Goal: Task Accomplishment & Management: Manage account settings

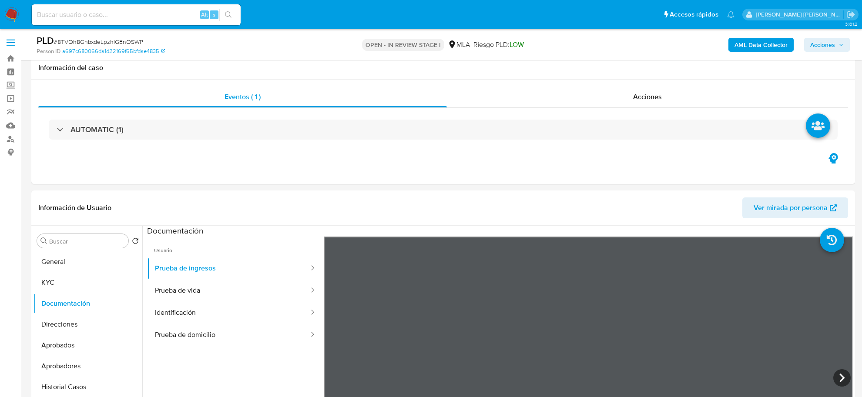
select select "10"
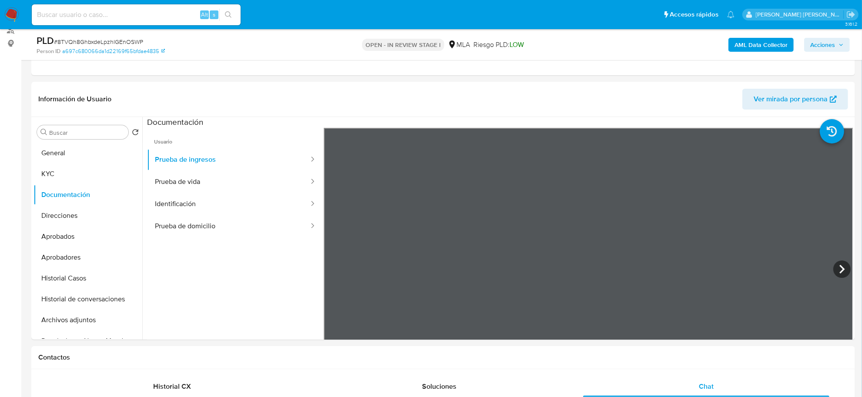
scroll to position [244, 0]
click at [65, 320] on button "Archivos adjuntos" at bounding box center [84, 320] width 102 height 21
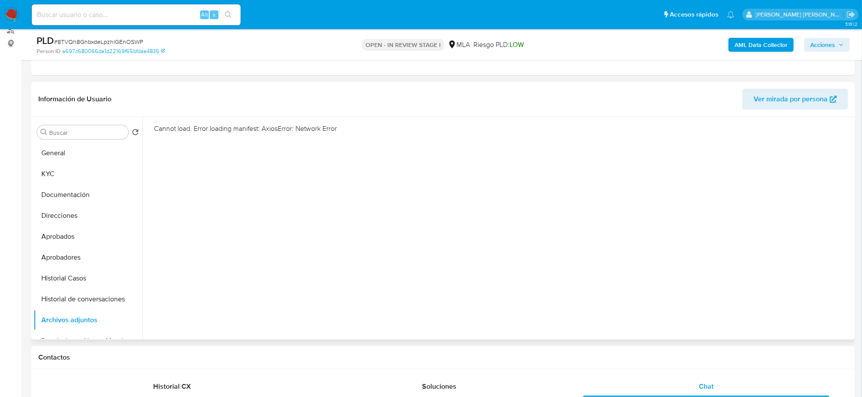
click at [521, 198] on div "Cannot load. Error loading manifest: AxiosError: Network Error" at bounding box center [497, 228] width 710 height 223
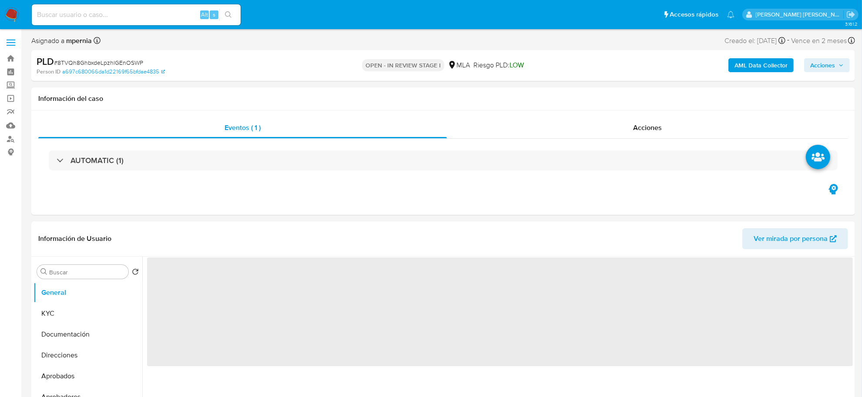
select select "10"
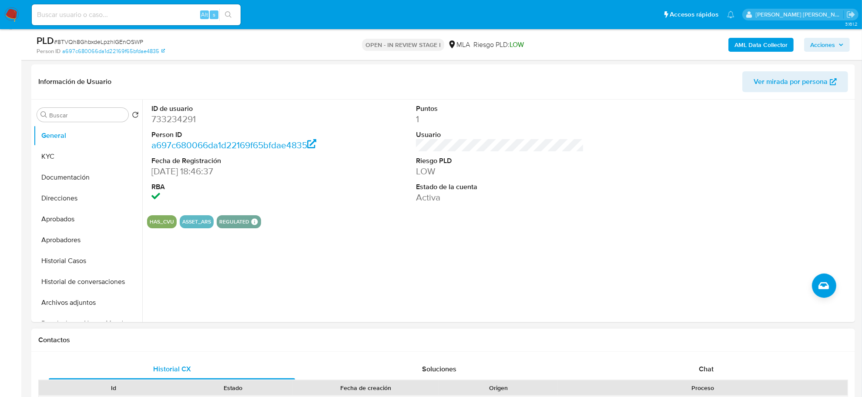
scroll to position [163, 0]
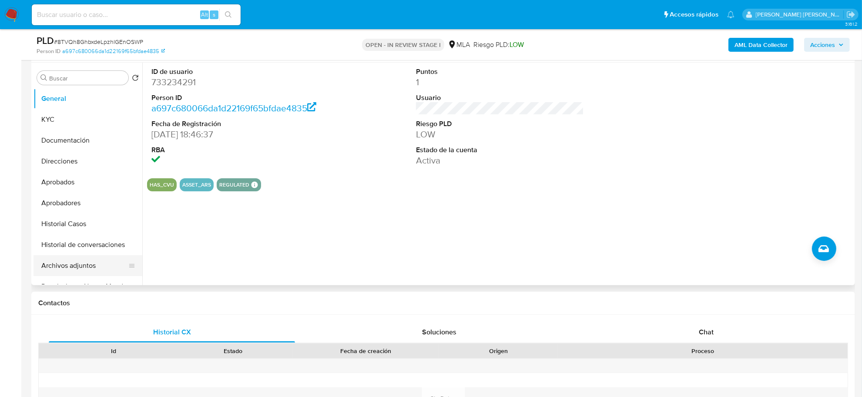
click at [73, 266] on button "Archivos adjuntos" at bounding box center [84, 265] width 102 height 21
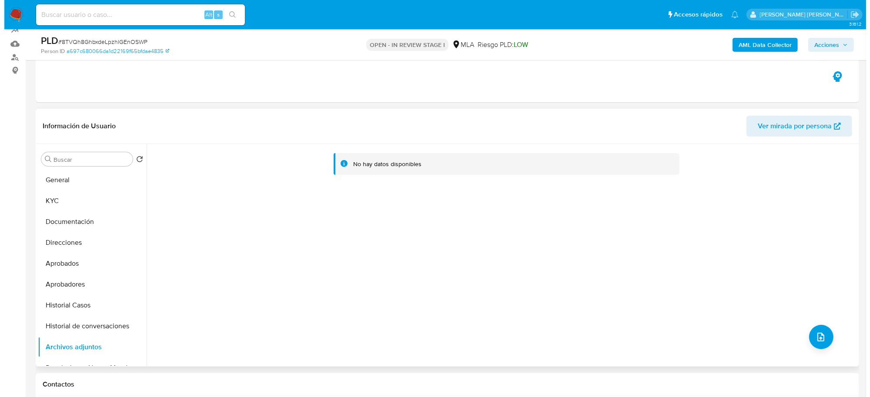
scroll to position [54, 0]
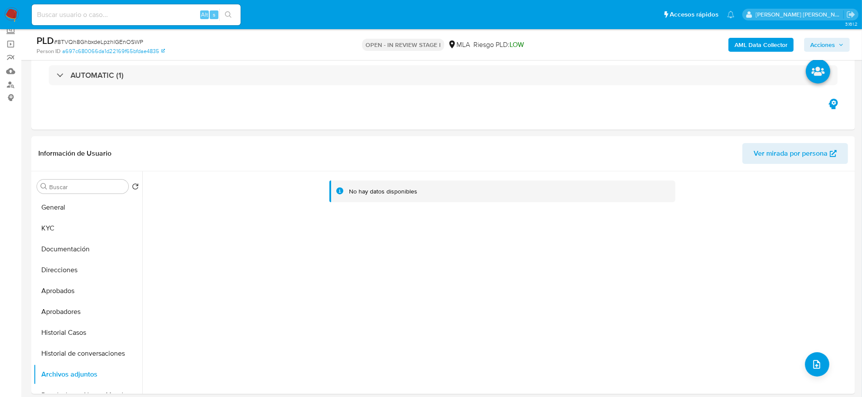
click at [748, 44] on b "AML Data Collector" at bounding box center [760, 45] width 53 height 14
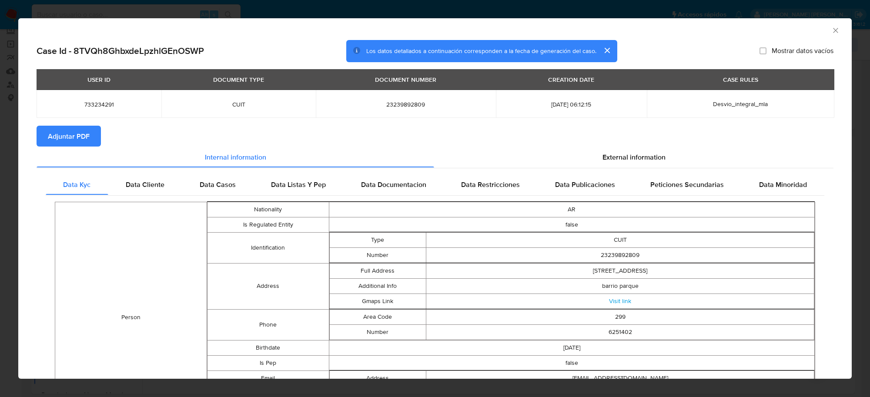
click at [77, 140] on span "Adjuntar PDF" at bounding box center [69, 136] width 42 height 19
click at [831, 27] on icon "Cerrar ventana" at bounding box center [835, 30] width 9 height 9
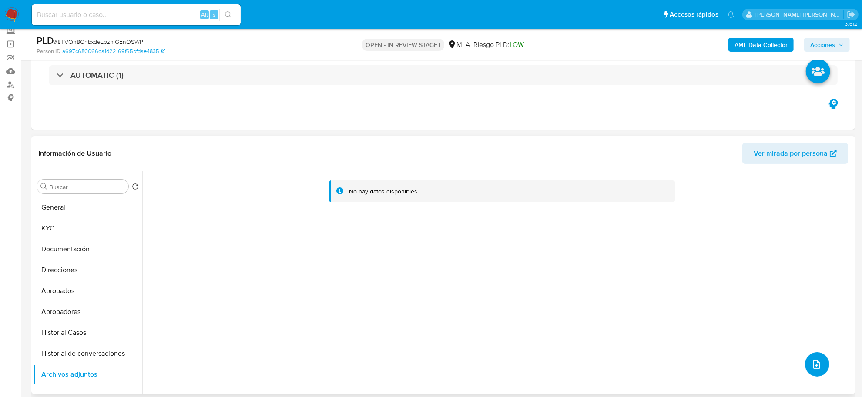
click at [815, 373] on button "upload-file" at bounding box center [817, 364] width 24 height 24
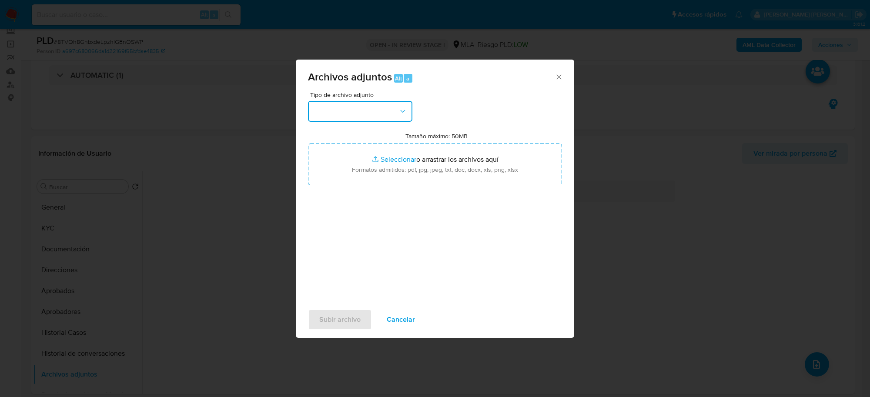
click at [362, 105] on button "button" at bounding box center [360, 111] width 104 height 21
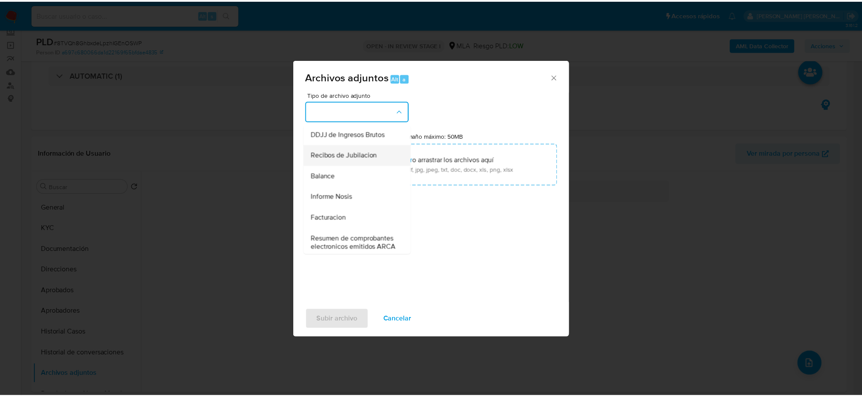
scroll to position [218, 0]
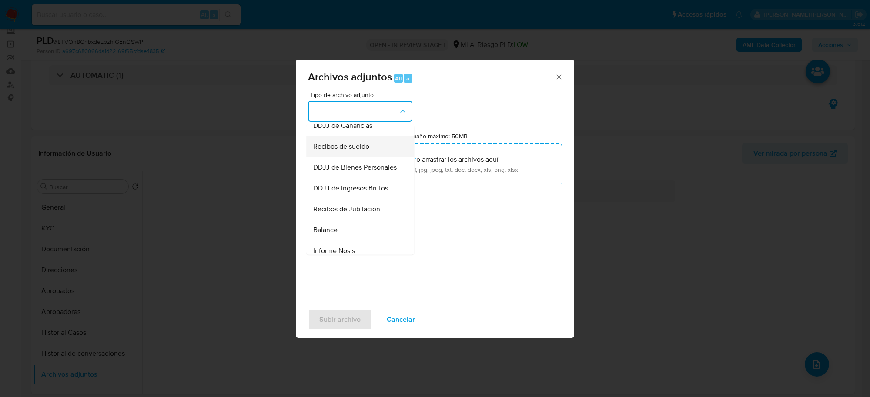
click at [341, 157] on div "Recibos de sueldo" at bounding box center [357, 147] width 89 height 21
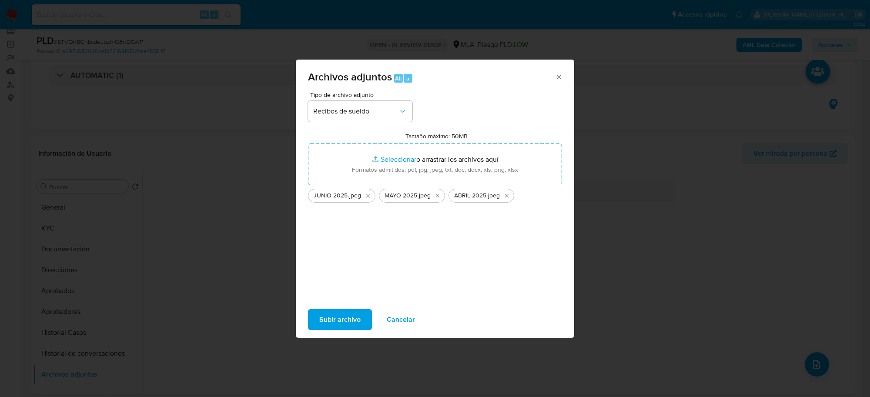
click at [341, 318] on span "Subir archivo" at bounding box center [339, 319] width 41 height 19
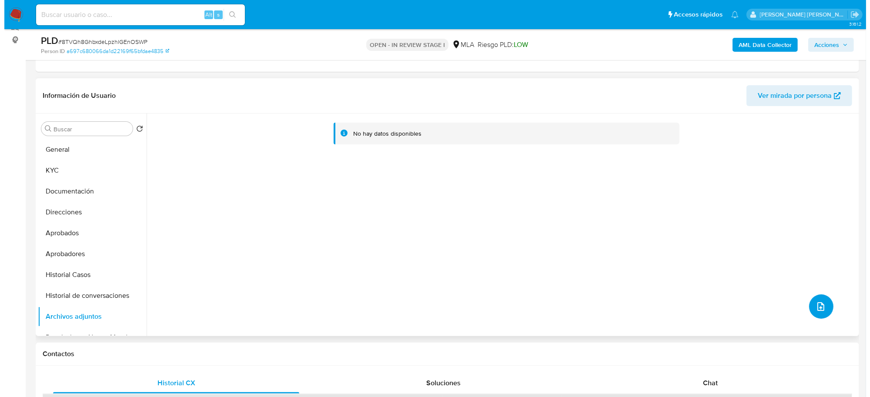
scroll to position [163, 0]
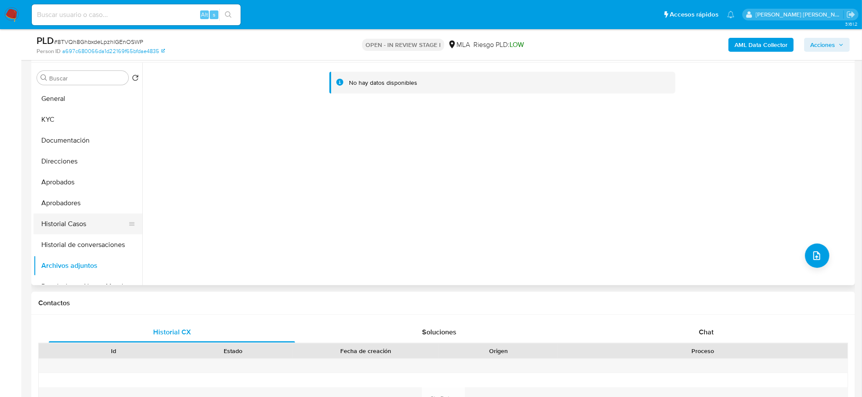
click at [59, 226] on button "Historial Casos" at bounding box center [84, 224] width 102 height 21
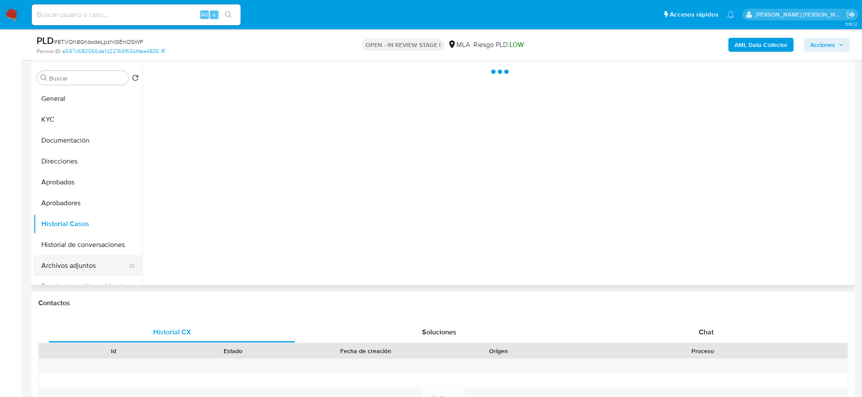
click at [60, 262] on button "Archivos adjuntos" at bounding box center [84, 265] width 102 height 21
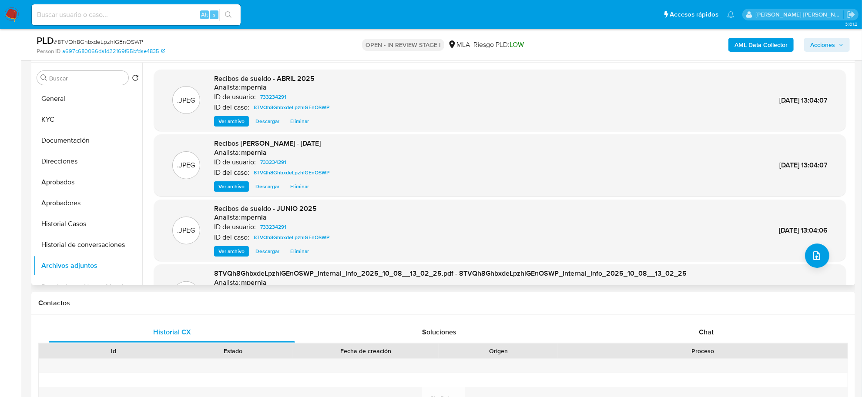
click at [796, 254] on div ".JPEG Recibos de sueldo - JUNIO 2025 Analista: mpernia ID de usuario: 733234291…" at bounding box center [499, 230] width 683 height 53
click at [813, 256] on icon "upload-file" at bounding box center [816, 255] width 7 height 9
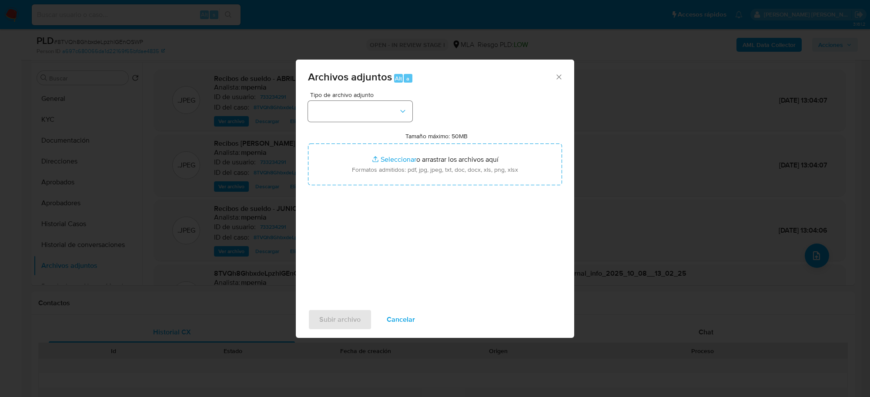
drag, startPoint x: 416, startPoint y: 105, endPoint x: 412, endPoint y: 105, distance: 4.8
click at [412, 105] on div "Tipo de archivo adjunto Tamaño máximo: 50MB Seleccionar archivos Seleccionar o …" at bounding box center [435, 194] width 254 height 205
click at [412, 105] on button "button" at bounding box center [360, 111] width 104 height 21
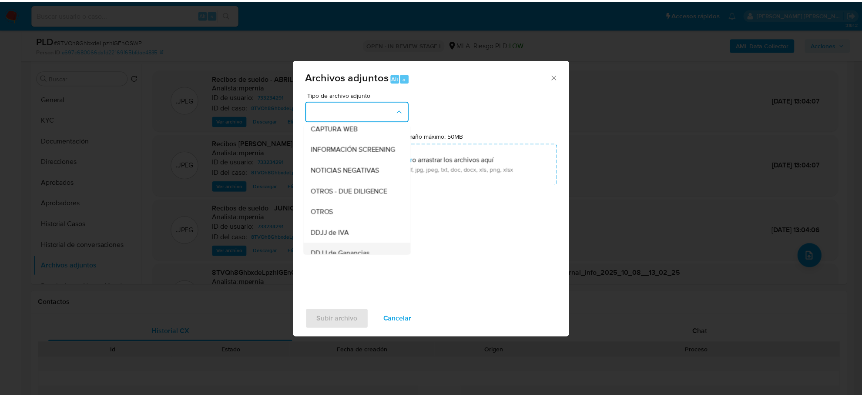
scroll to position [109, 0]
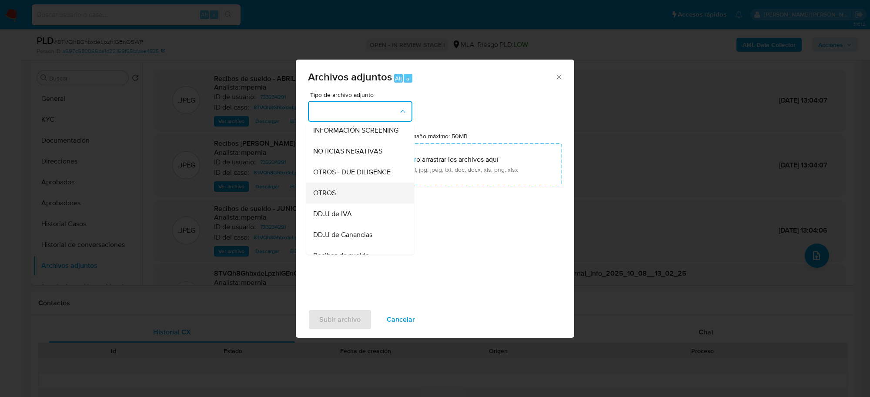
click at [330, 197] on span "OTROS" at bounding box center [324, 193] width 23 height 9
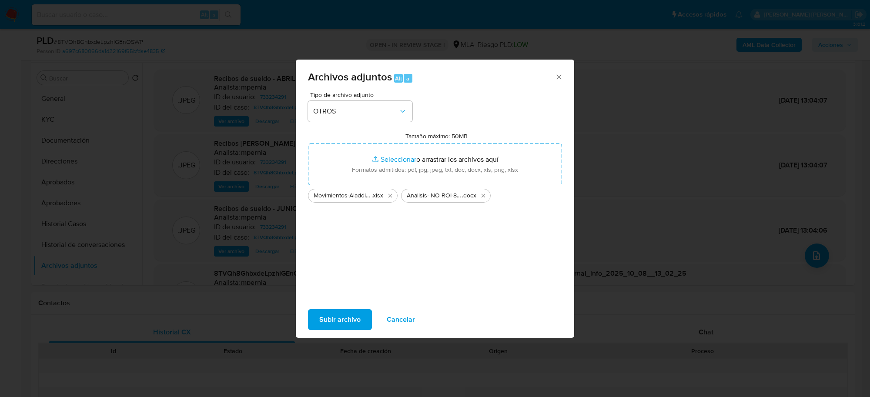
click at [329, 321] on span "Subir archivo" at bounding box center [339, 319] width 41 height 19
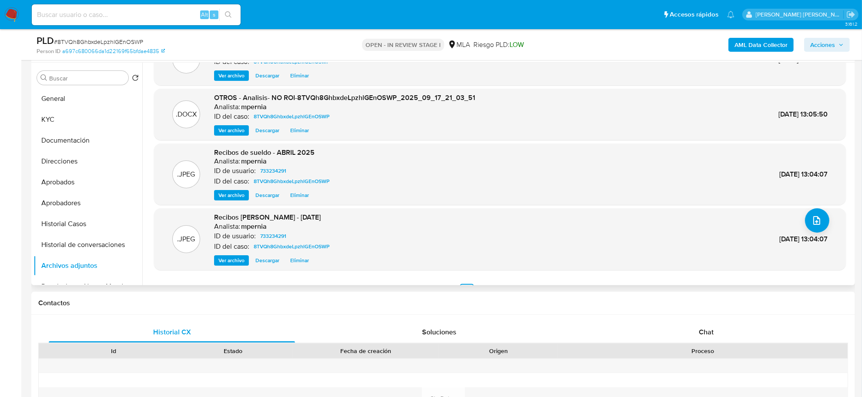
scroll to position [52, 0]
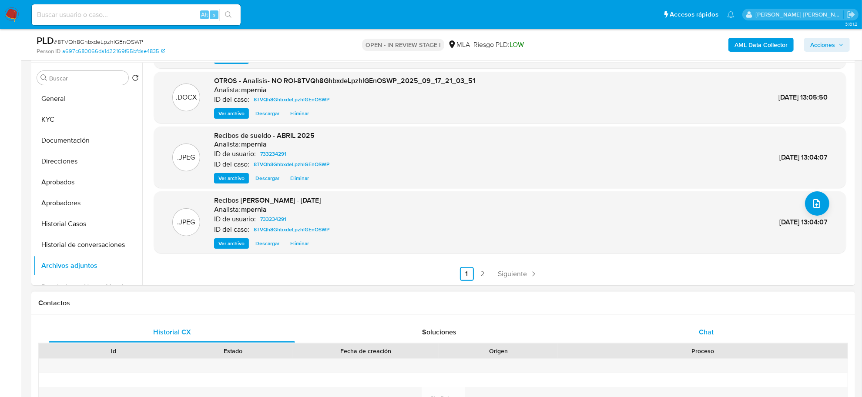
click at [705, 342] on div "Chat" at bounding box center [706, 332] width 246 height 21
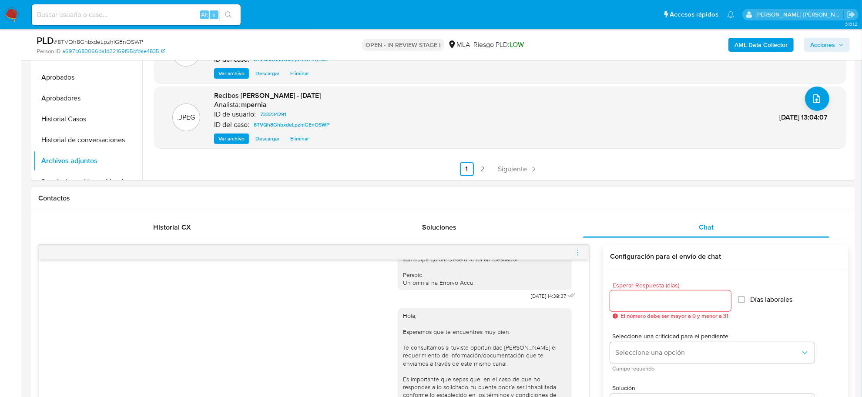
scroll to position [272, 0]
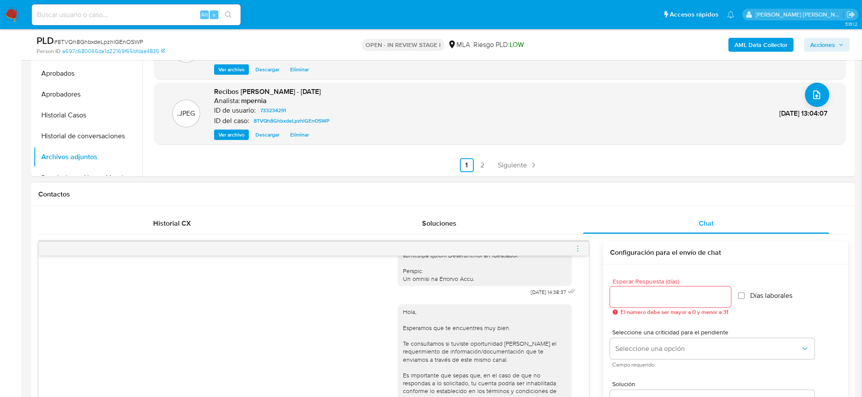
click at [577, 252] on icon "menu-action" at bounding box center [578, 249] width 8 height 8
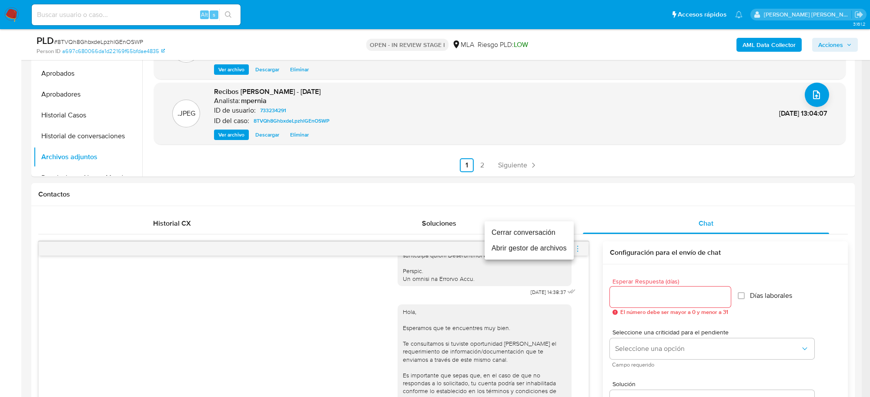
click at [536, 234] on li "Cerrar conversación" at bounding box center [529, 233] width 89 height 16
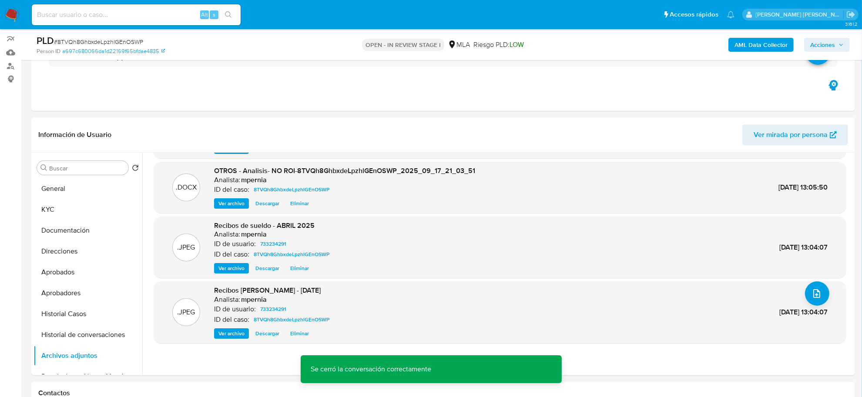
scroll to position [54, 0]
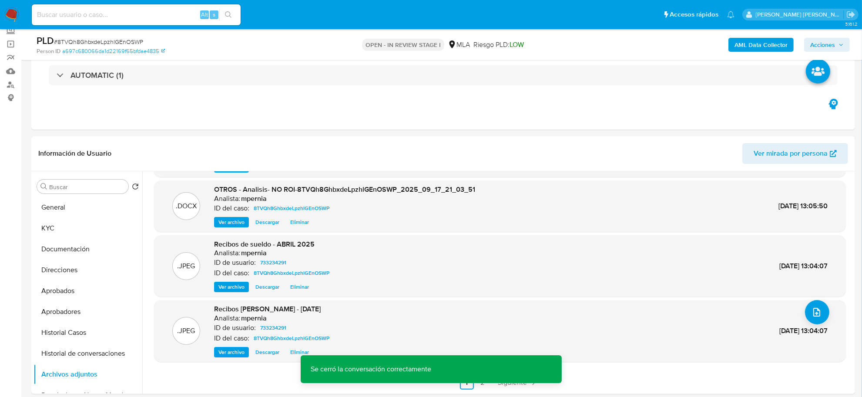
click at [833, 45] on span "Acciones" at bounding box center [822, 45] width 25 height 14
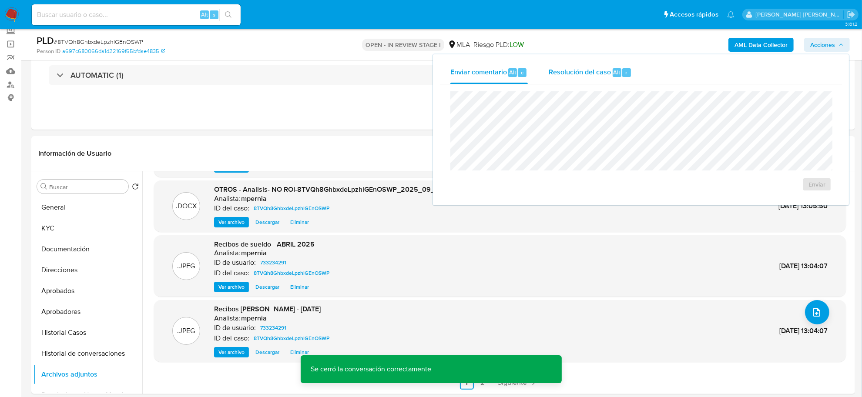
click at [575, 68] on span "Resolución del caso" at bounding box center [580, 72] width 62 height 10
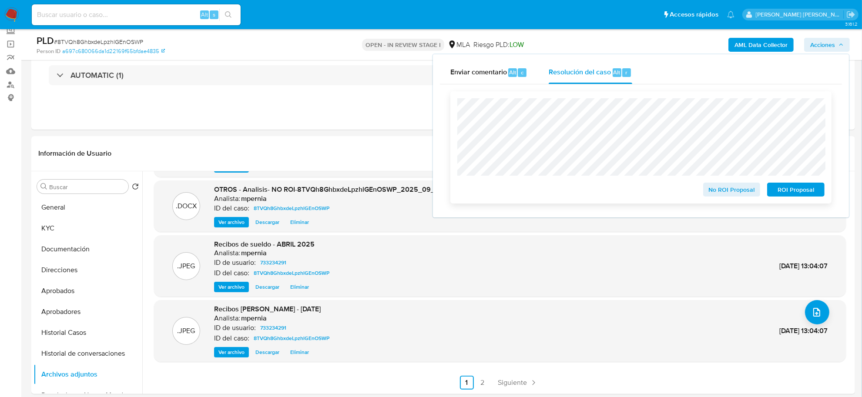
click at [738, 191] on span "No ROI Proposal" at bounding box center [731, 190] width 45 height 12
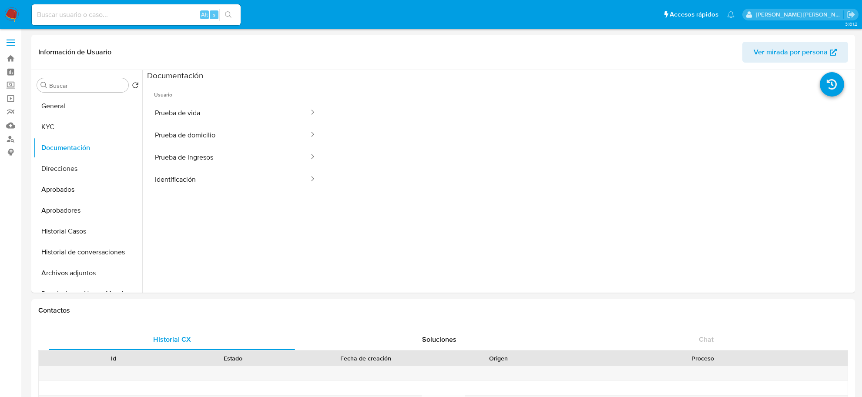
select select "10"
click at [59, 271] on button "Archivos adjuntos" at bounding box center [84, 273] width 102 height 21
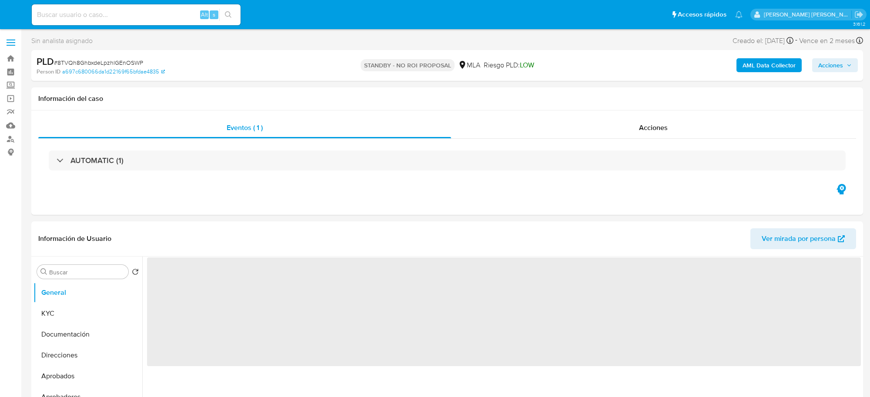
select select "10"
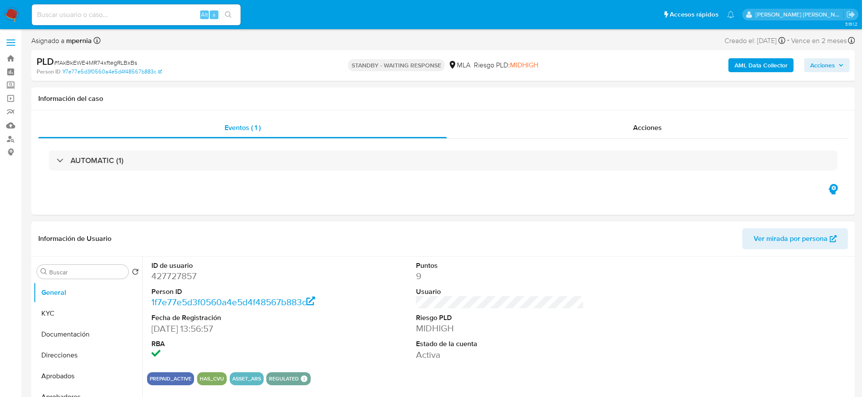
click at [174, 271] on dd "427727857" at bounding box center [235, 276] width 168 height 12
click at [177, 278] on dd "427727857" at bounding box center [235, 276] width 168 height 12
copy dd "427727857"
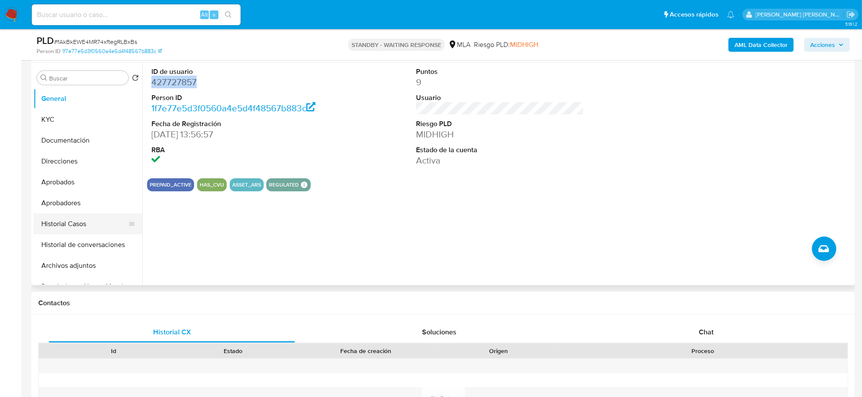
click at [77, 222] on button "Historial Casos" at bounding box center [84, 224] width 102 height 21
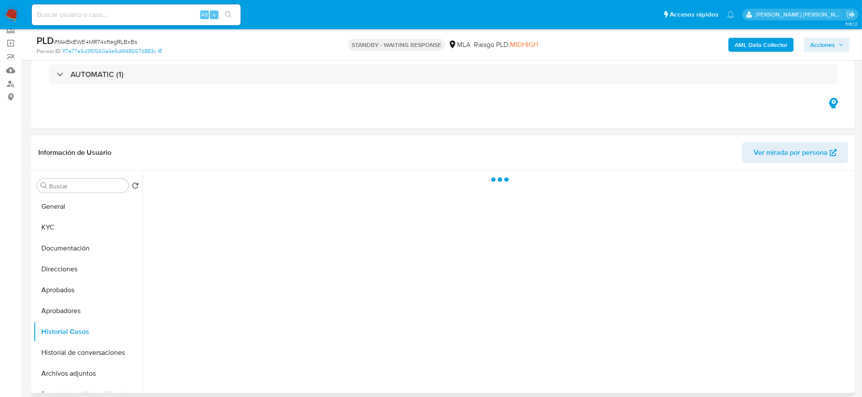
scroll to position [54, 0]
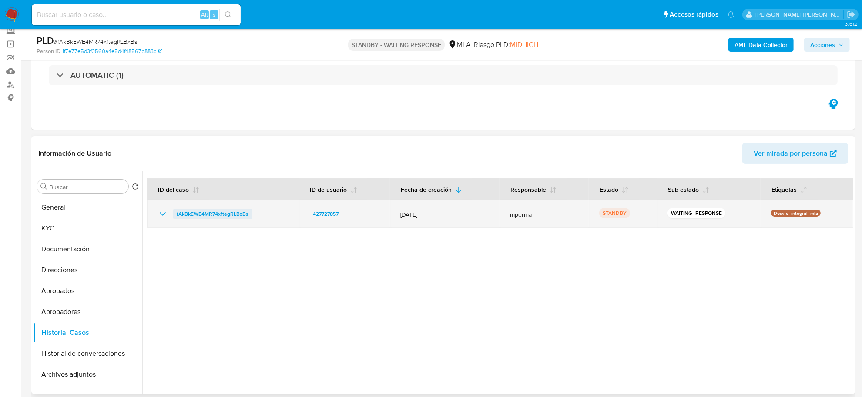
click at [219, 211] on span "fAkBkEWE4MR74xftegRLBxBs" at bounding box center [213, 214] width 72 height 10
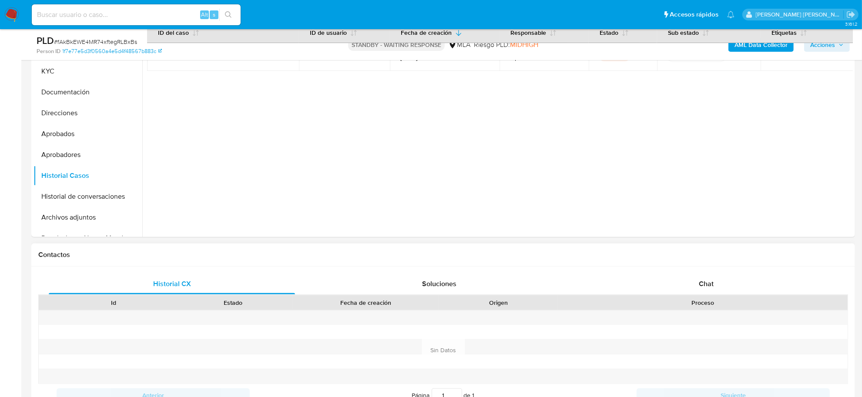
scroll to position [272, 0]
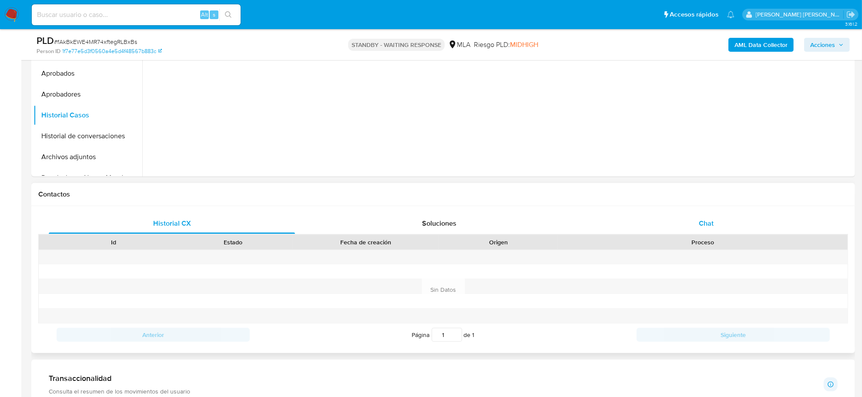
click at [704, 216] on div "Chat" at bounding box center [706, 223] width 246 height 21
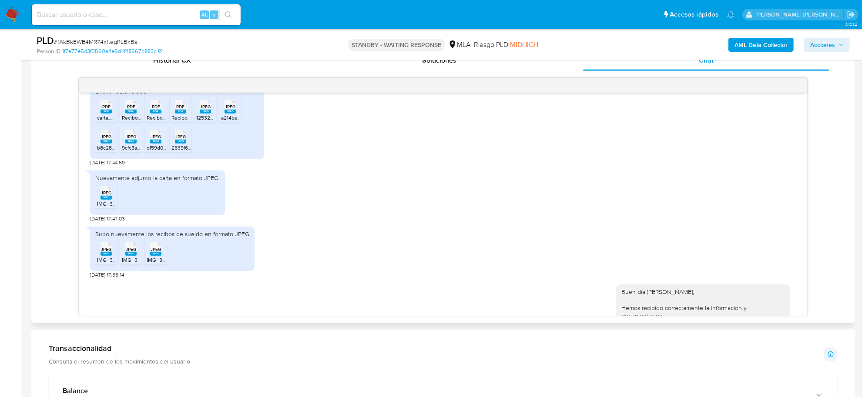
scroll to position [555, 0]
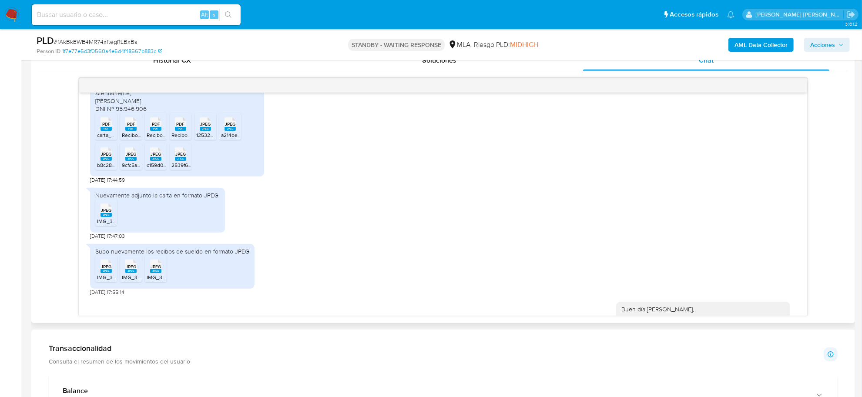
click at [109, 139] on span "carta_uif.pdf" at bounding box center [111, 134] width 28 height 7
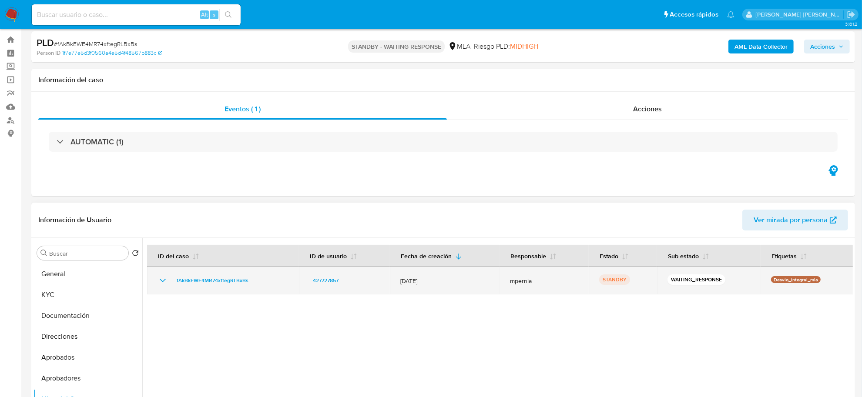
scroll to position [0, 0]
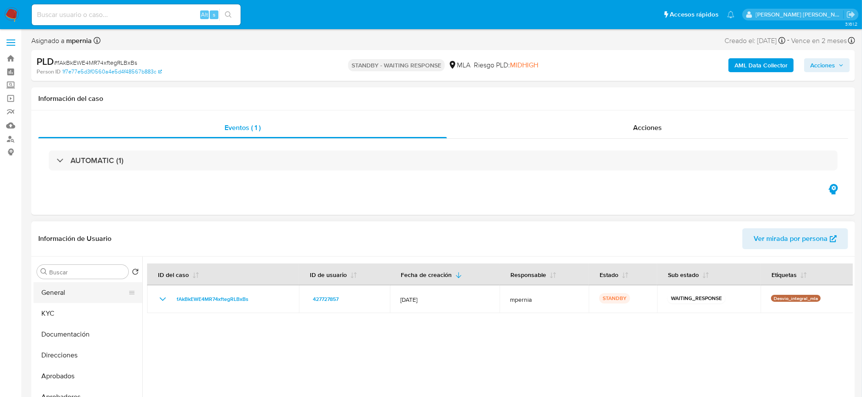
click at [54, 291] on button "General" at bounding box center [84, 292] width 102 height 21
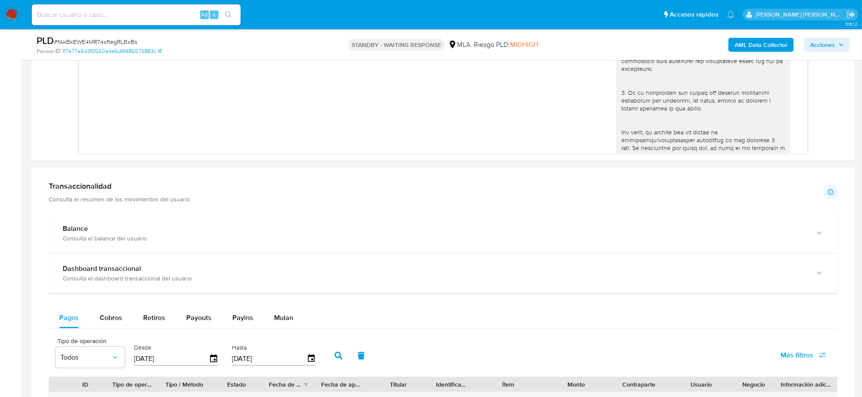
scroll to position [598, 0]
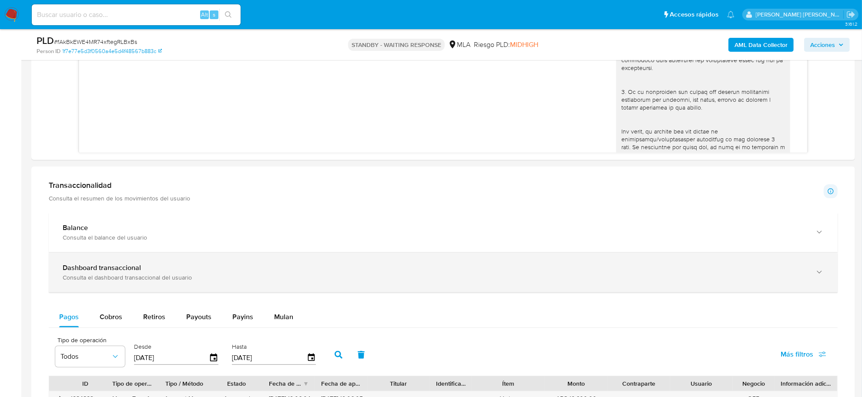
click at [72, 264] on b "Dashboard transaccional" at bounding box center [102, 268] width 78 height 10
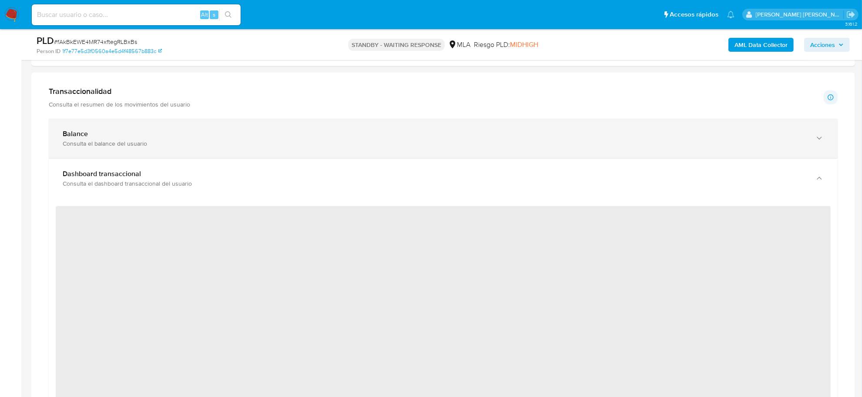
scroll to position [707, 0]
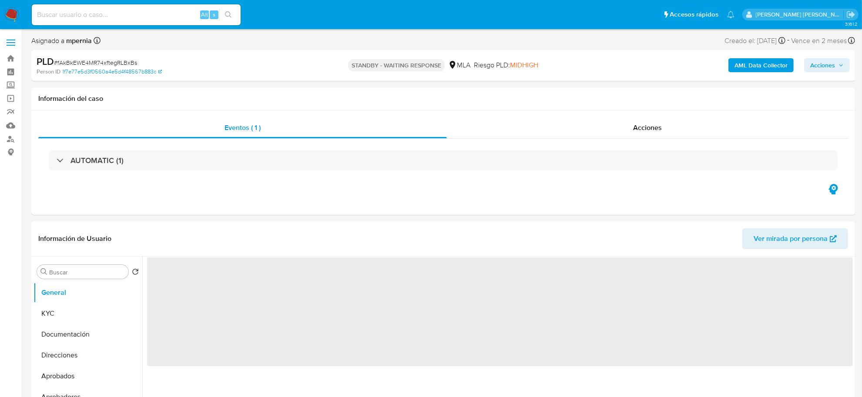
click at [140, 10] on input at bounding box center [136, 14] width 209 height 11
paste input "9loMlhf6igRKXf4SbSGIiyXx"
type input "9loMlhf6igRKXf4SbSGIiyXx"
select select "10"
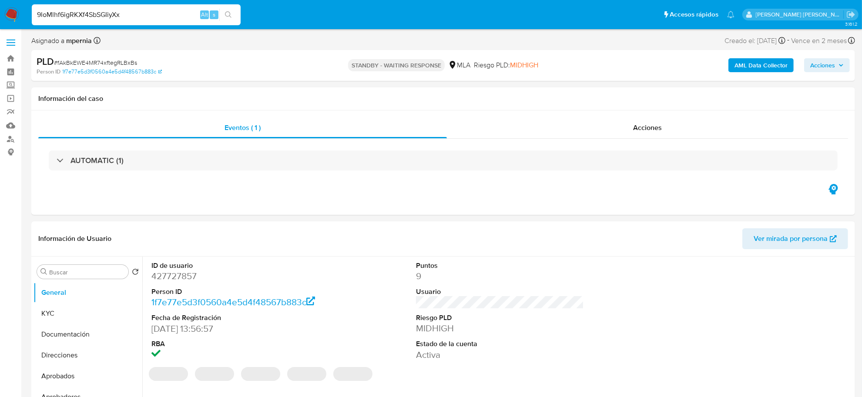
type input "9loMlhf6igRKXf4SbSGIiyXx"
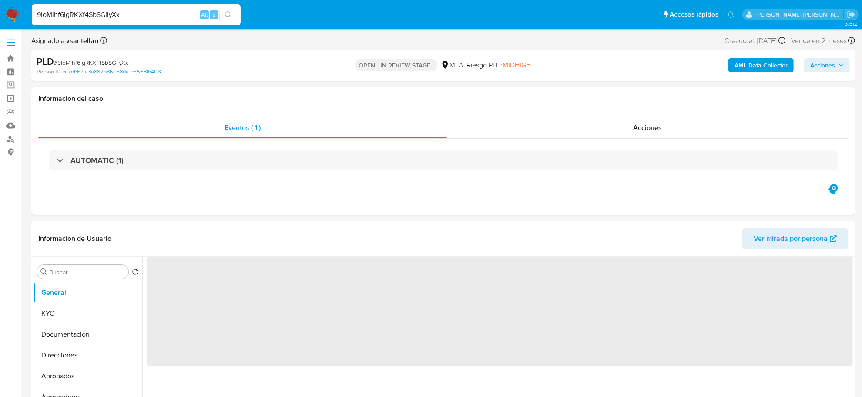
select select "10"
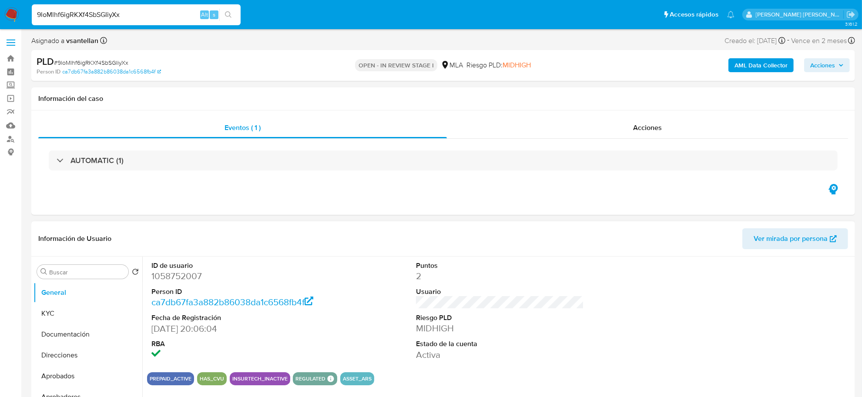
click at [164, 284] on dl "ID de usuario 1058752007 Person ID ca7db67fa3a882b86038da1c6568fb4f Fecha de Re…" at bounding box center [235, 311] width 168 height 100
click at [163, 275] on dd "1058752007" at bounding box center [235, 276] width 168 height 12
copy dd "1058752007"
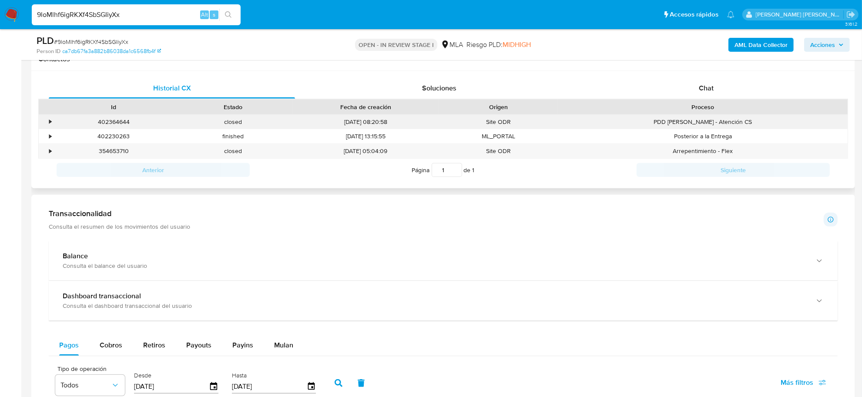
scroll to position [381, 0]
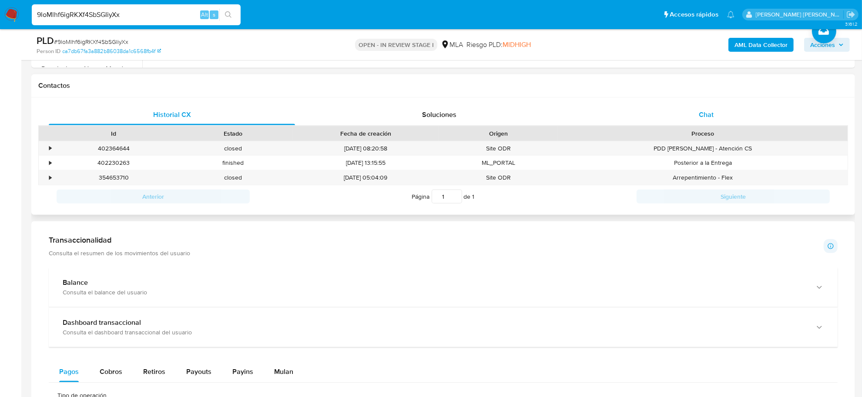
click at [703, 112] on span "Chat" at bounding box center [706, 115] width 15 height 10
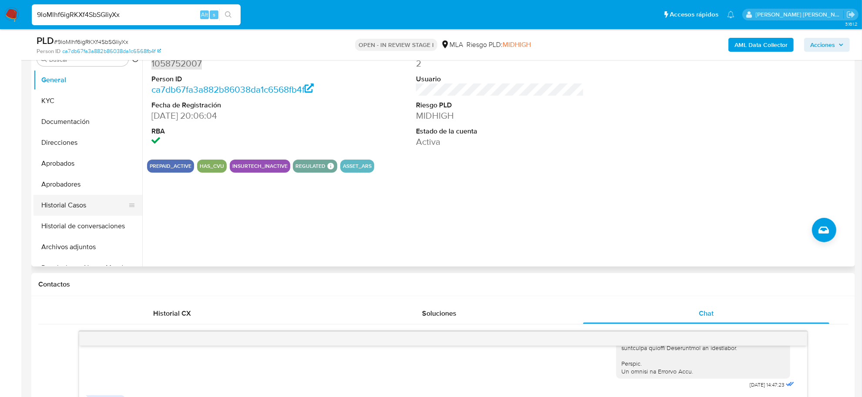
scroll to position [163, 0]
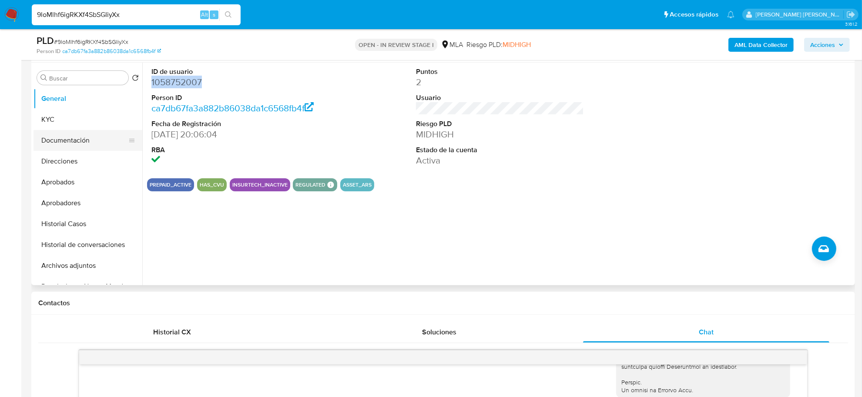
click at [57, 146] on button "Documentación" at bounding box center [84, 140] width 102 height 21
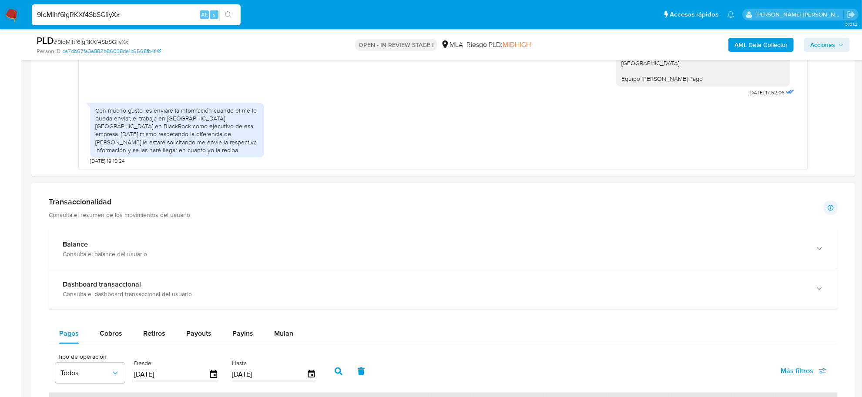
scroll to position [564, 0]
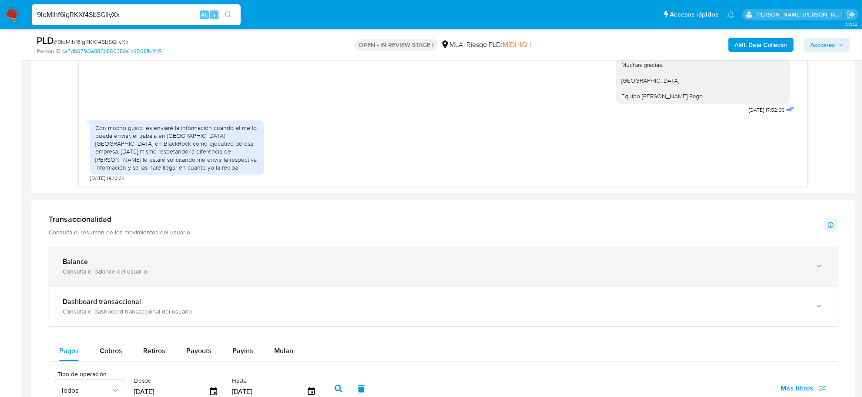
click at [88, 275] on div "Consulta el balance del usuario" at bounding box center [434, 272] width 743 height 8
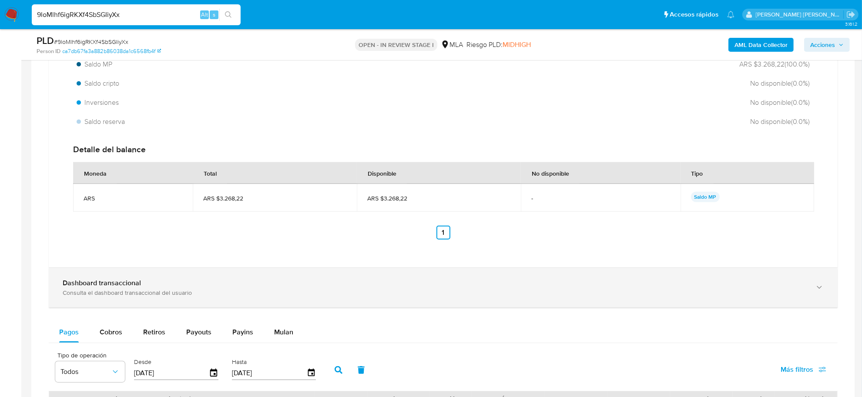
scroll to position [890, 0]
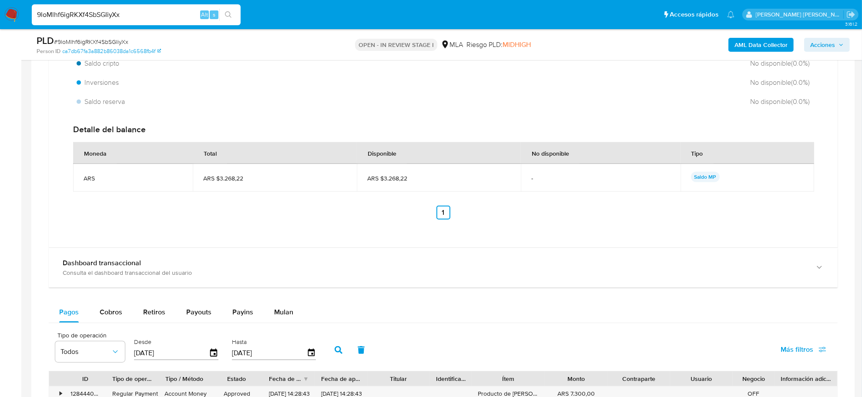
click at [118, 129] on div "Detalle del balance" at bounding box center [443, 129] width 740 height 11
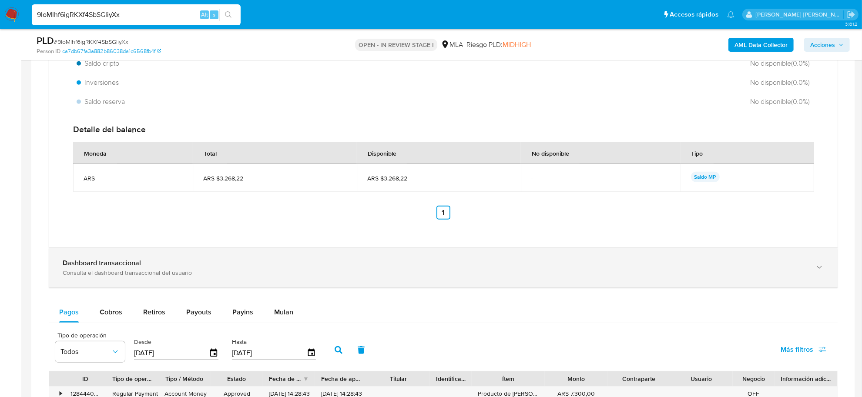
click at [114, 266] on b "Dashboard transaccional" at bounding box center [102, 263] width 78 height 10
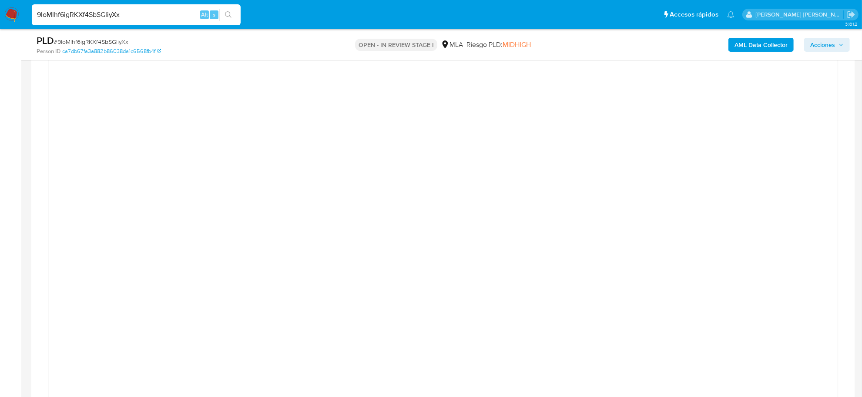
scroll to position [1054, 0]
click at [145, 174] on div at bounding box center [443, 327] width 775 height 392
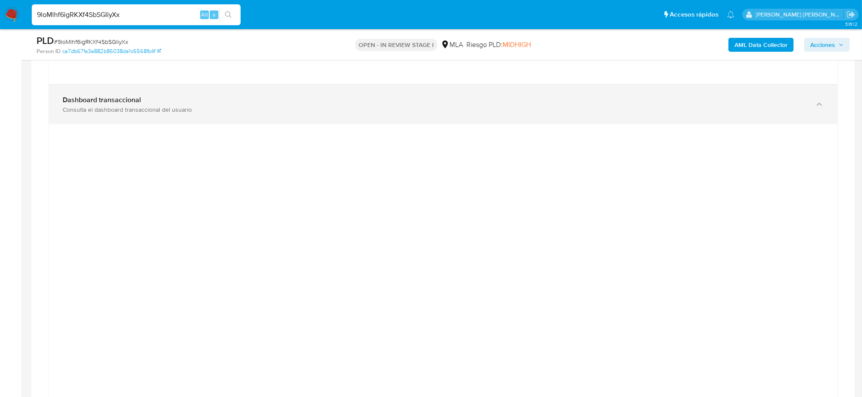
click at [379, 96] on div "Dashboard transaccional Consulta el dashboard transaccional del usuario" at bounding box center [443, 105] width 789 height 40
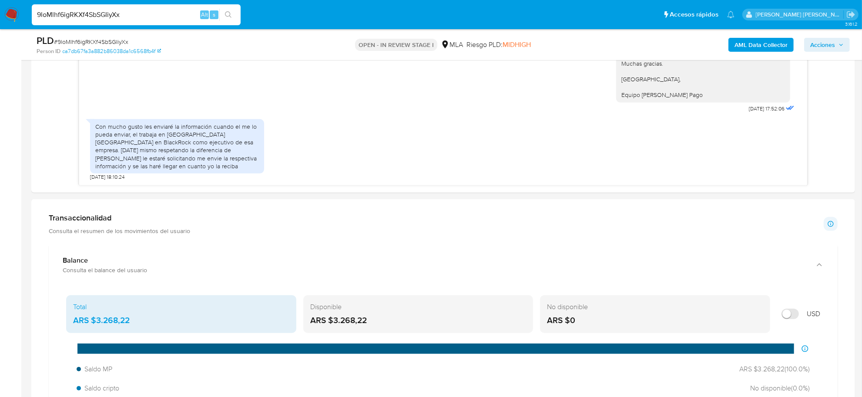
scroll to position [564, 0]
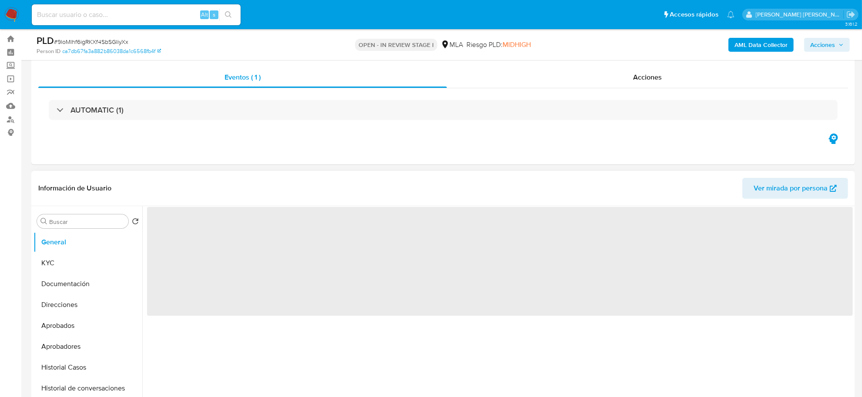
scroll to position [163, 0]
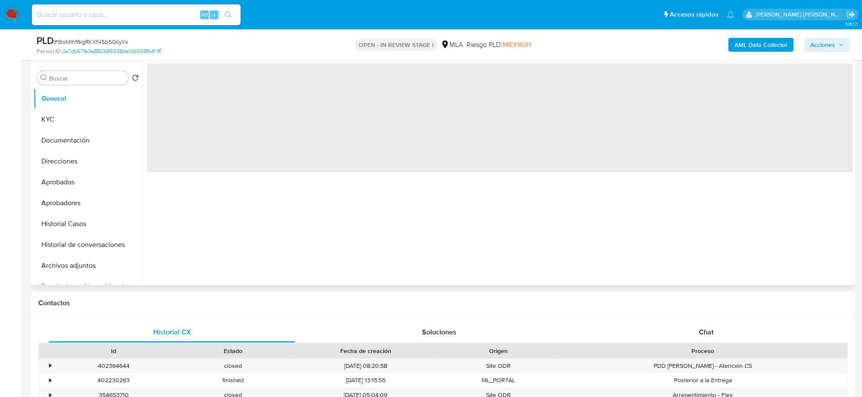
select select "10"
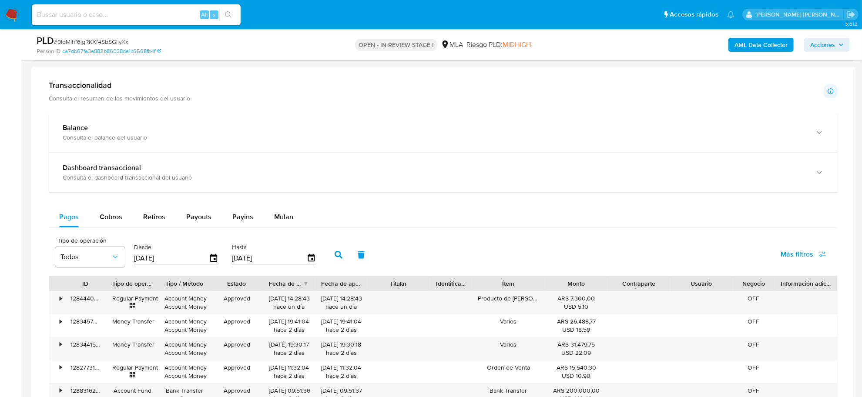
scroll to position [544, 0]
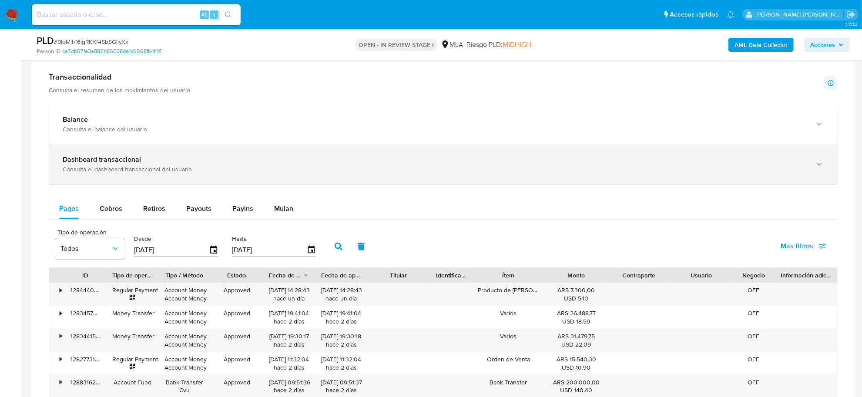
click at [120, 168] on div "Consulta el dashboard transaccional del usuario" at bounding box center [434, 169] width 743 height 8
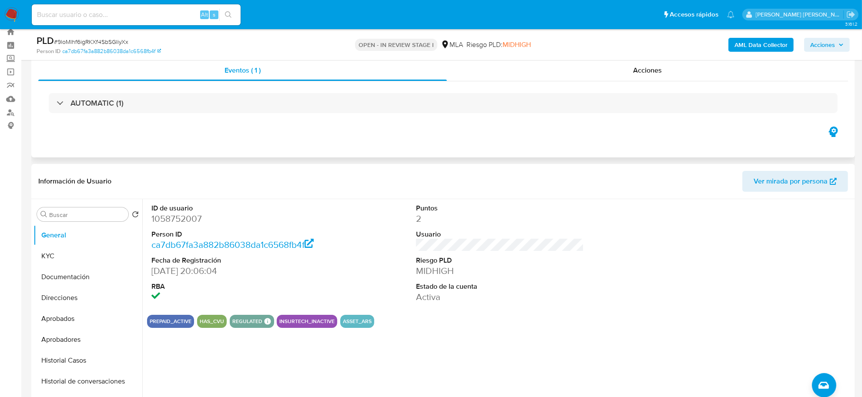
scroll to position [0, 0]
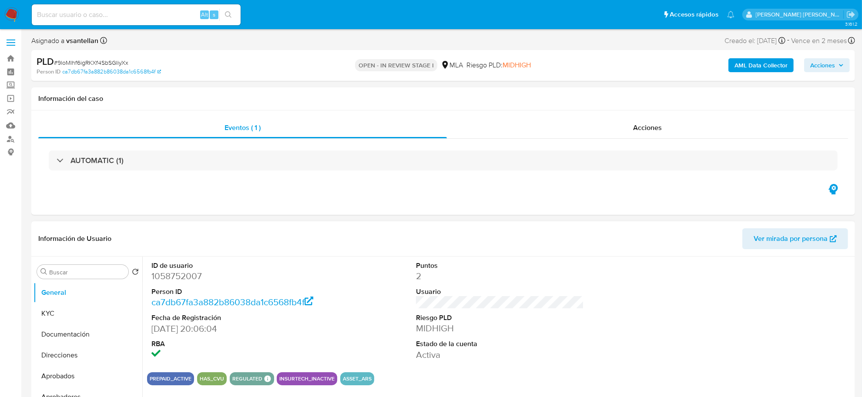
click at [165, 273] on dd "1058752007" at bounding box center [235, 276] width 168 height 12
copy dd "1058752007"
click at [51, 11] on input at bounding box center [136, 14] width 209 height 11
paste input "1058752007"
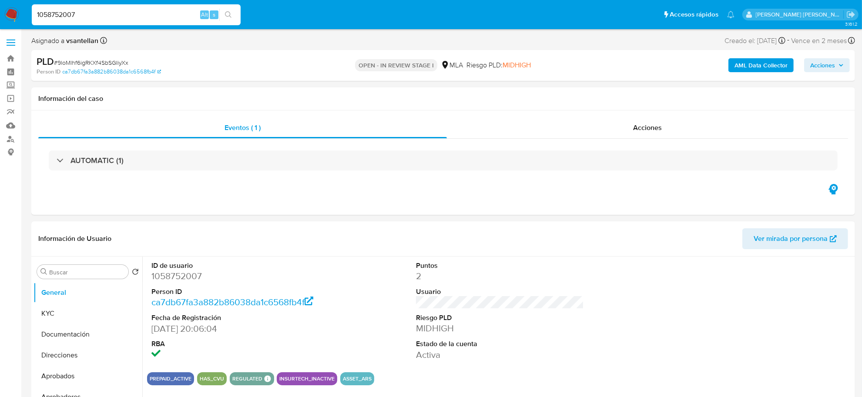
type input "1058752007"
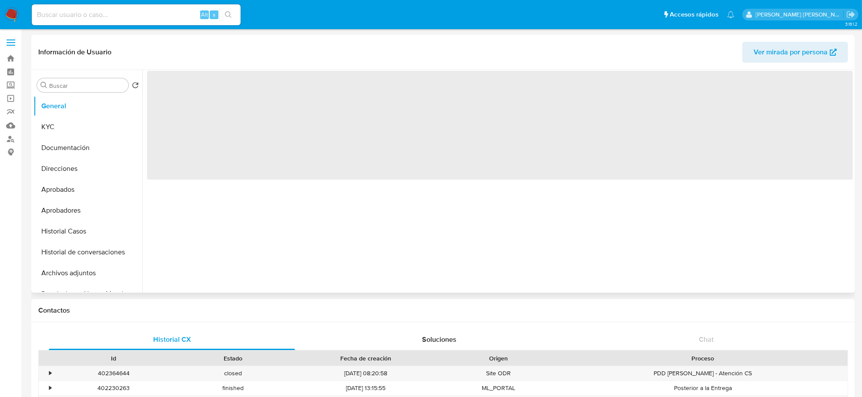
select select "10"
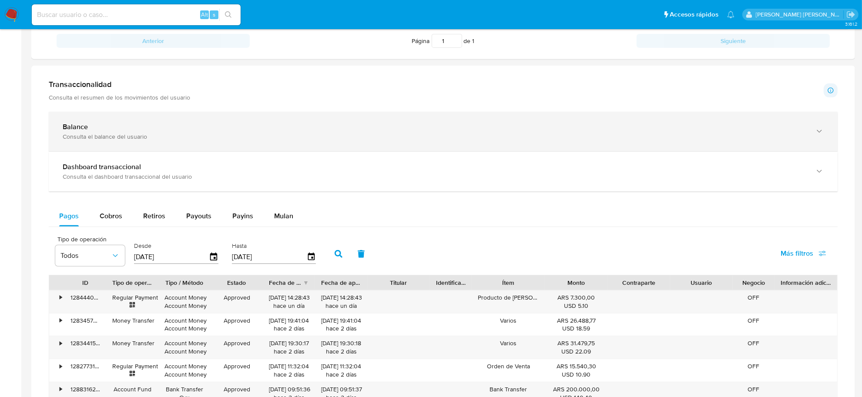
scroll to position [381, 0]
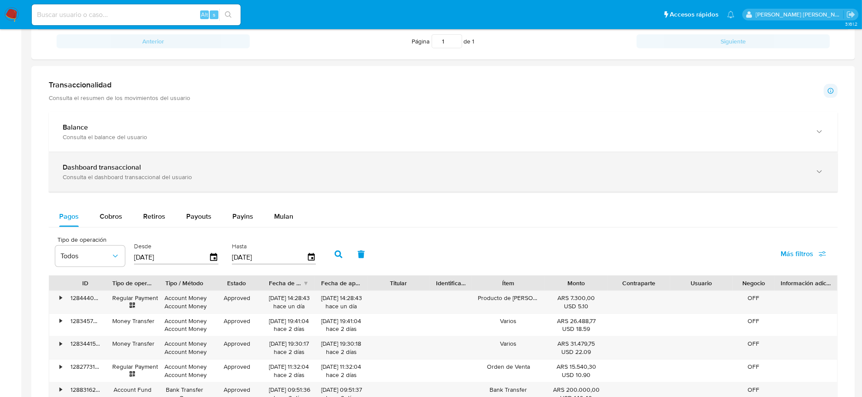
click at [114, 176] on div "Consulta el dashboard transaccional del usuario" at bounding box center [434, 177] width 743 height 8
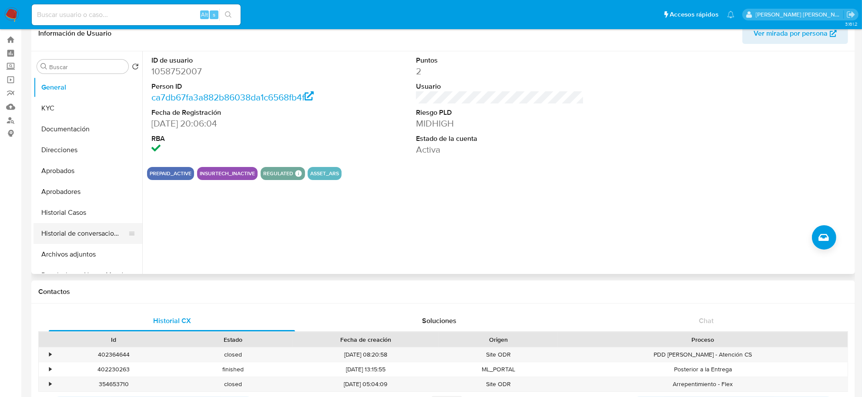
scroll to position [0, 0]
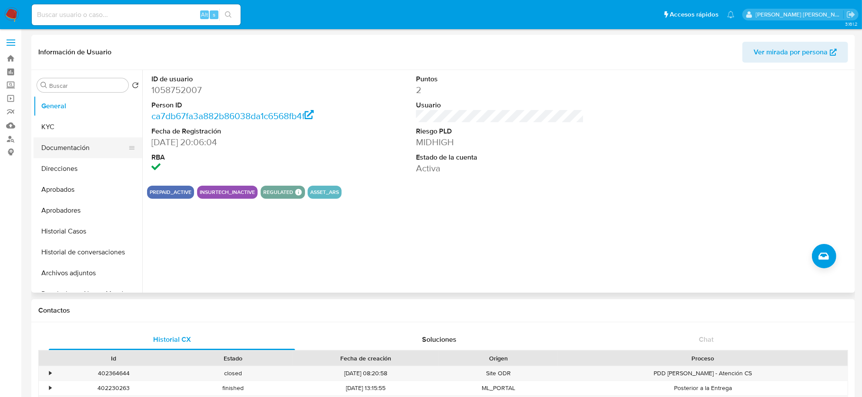
click at [68, 151] on button "Documentación" at bounding box center [84, 147] width 102 height 21
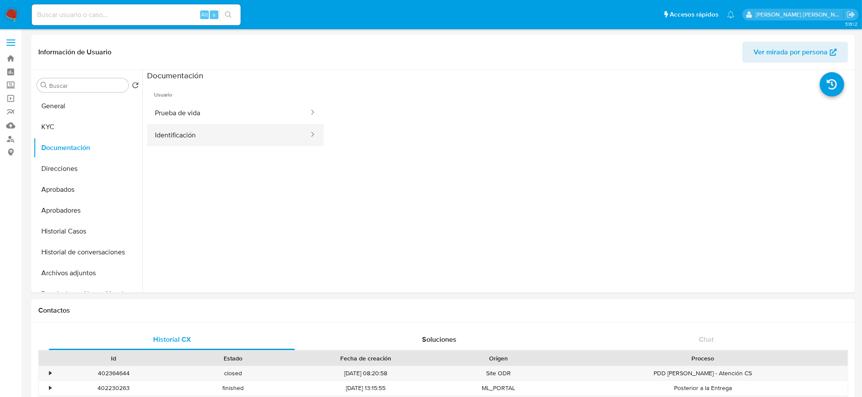
click at [165, 135] on button "Identificación" at bounding box center [228, 135] width 163 height 22
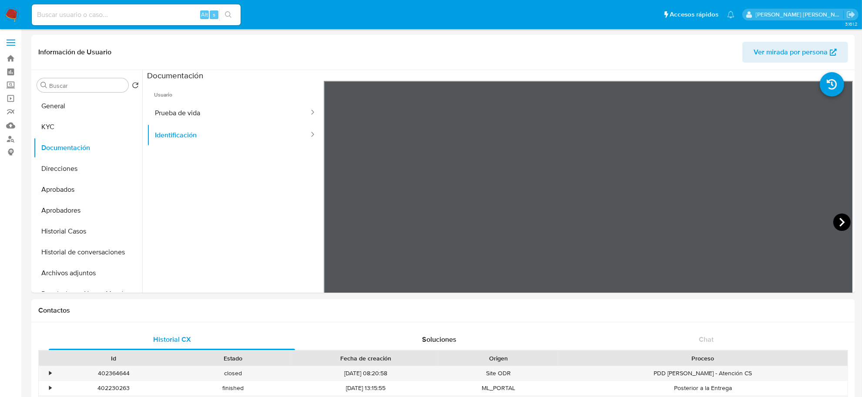
click at [833, 221] on icon at bounding box center [841, 222] width 17 height 17
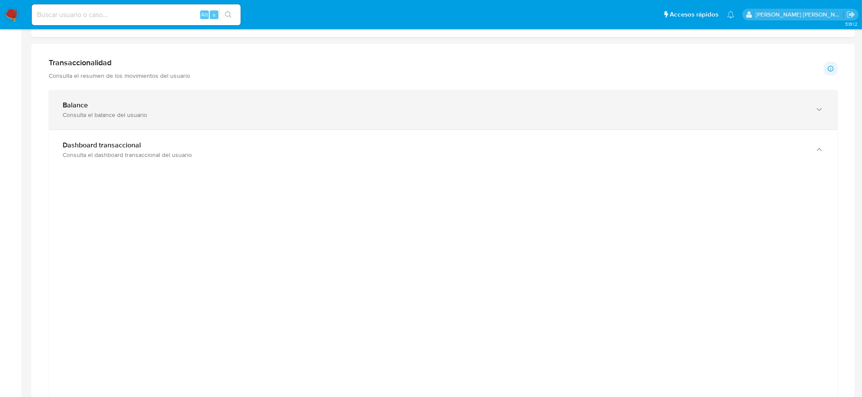
scroll to position [435, 0]
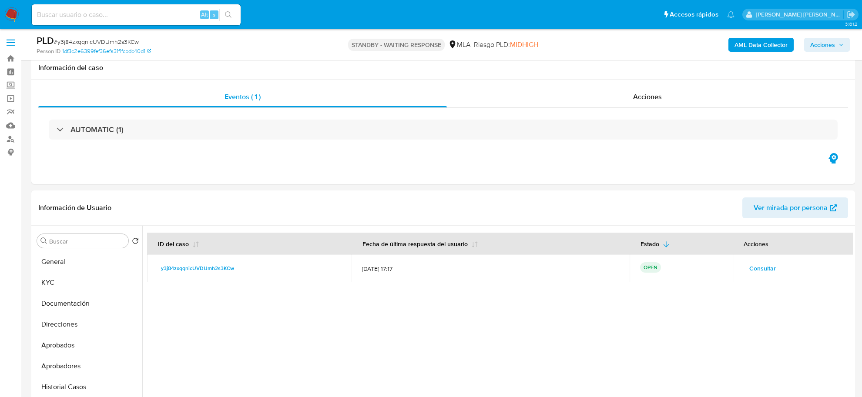
select select "10"
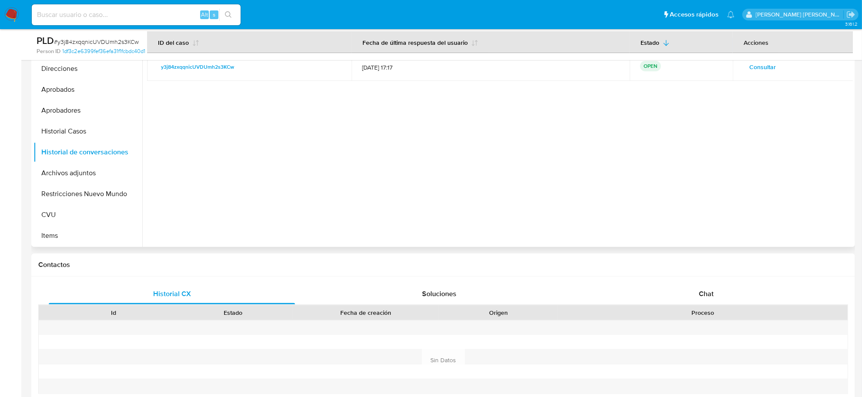
scroll to position [272, 0]
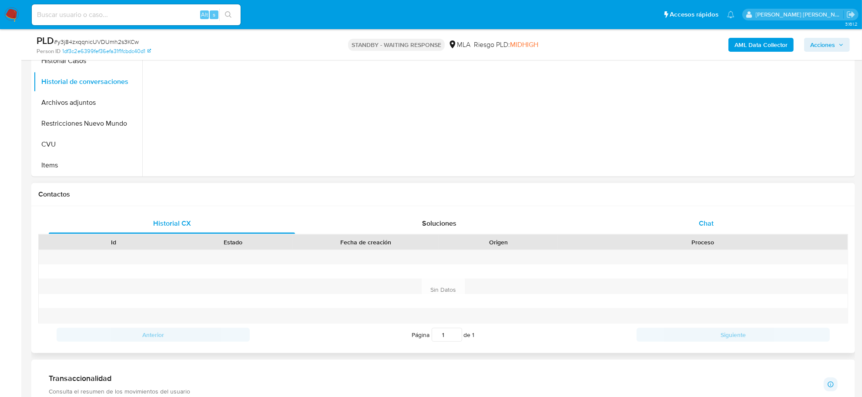
click at [705, 231] on div "Chat" at bounding box center [706, 223] width 246 height 21
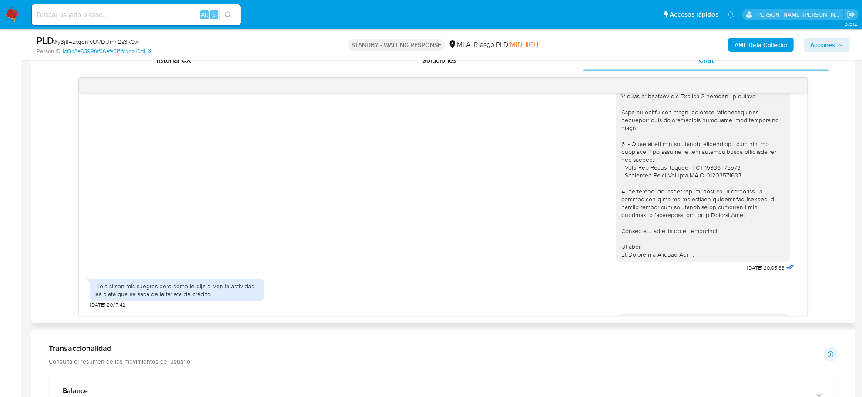
scroll to position [520, 0]
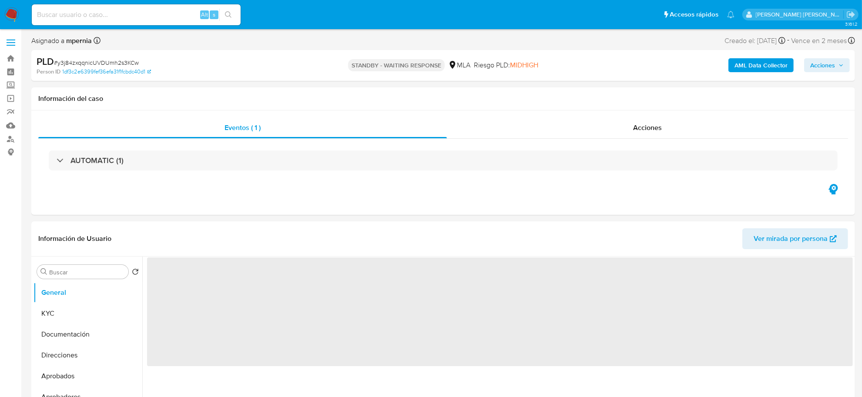
select select "10"
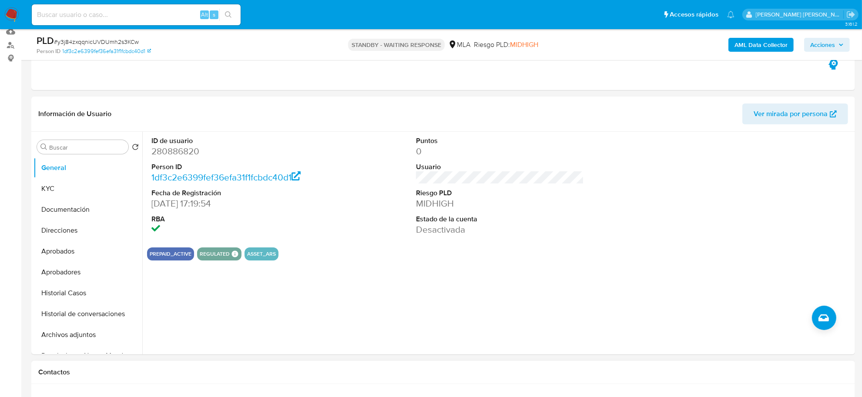
scroll to position [163, 0]
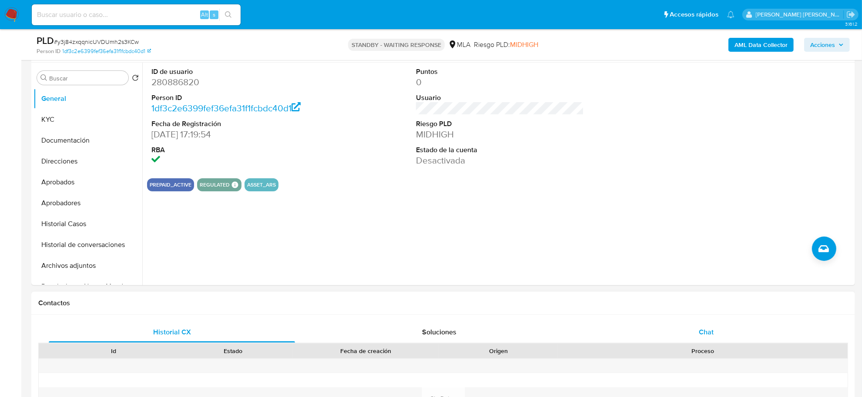
click at [706, 335] on span "Chat" at bounding box center [706, 332] width 15 height 10
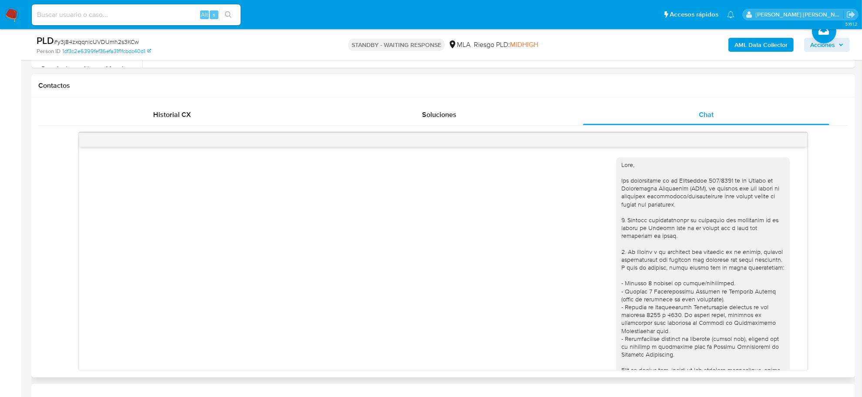
scroll to position [738, 0]
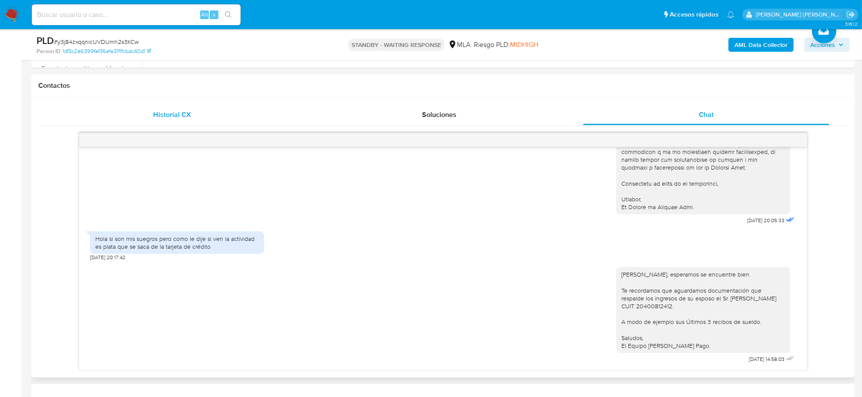
click at [172, 110] on span "Historial CX" at bounding box center [172, 115] width 38 height 10
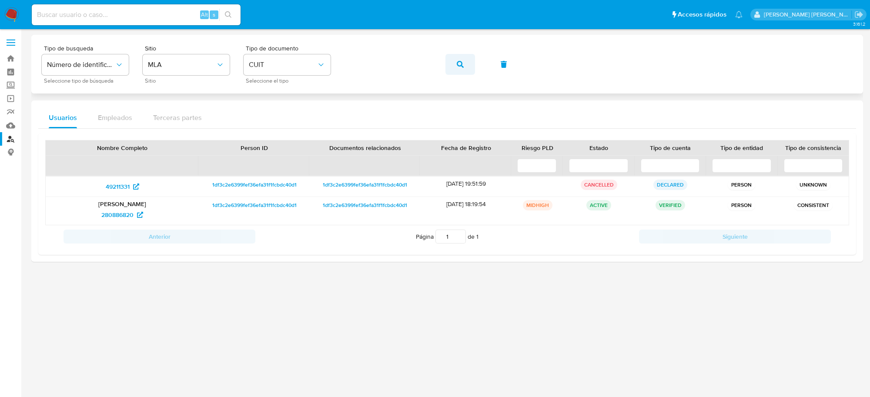
click at [453, 64] on button "button" at bounding box center [460, 64] width 30 height 21
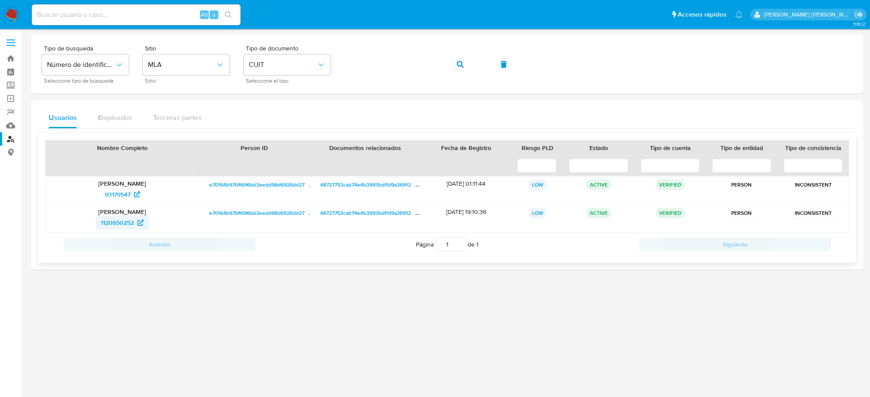
click at [111, 223] on span "1120650252" at bounding box center [117, 223] width 33 height 14
click at [459, 66] on icon "button" at bounding box center [460, 64] width 7 height 7
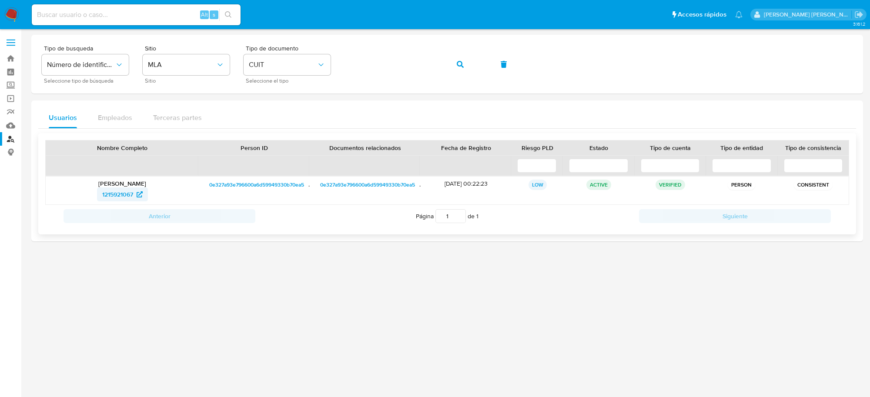
click at [127, 197] on span "1215921067" at bounding box center [117, 194] width 31 height 14
click at [462, 66] on icon "button" at bounding box center [460, 64] width 7 height 7
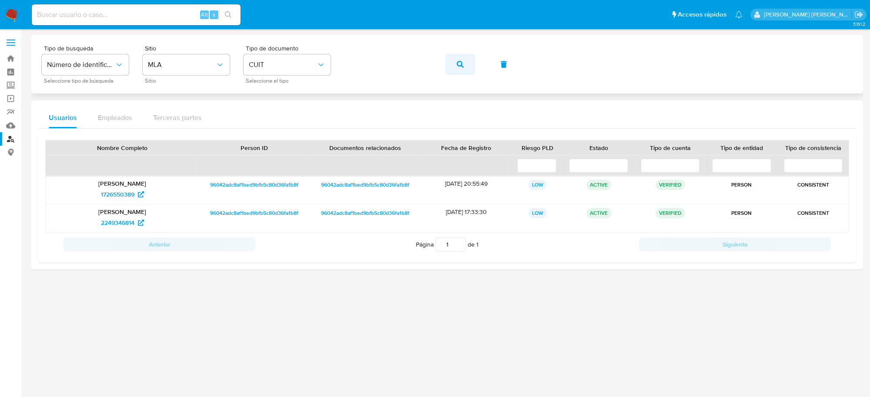
click at [458, 62] on icon "button" at bounding box center [460, 64] width 7 height 7
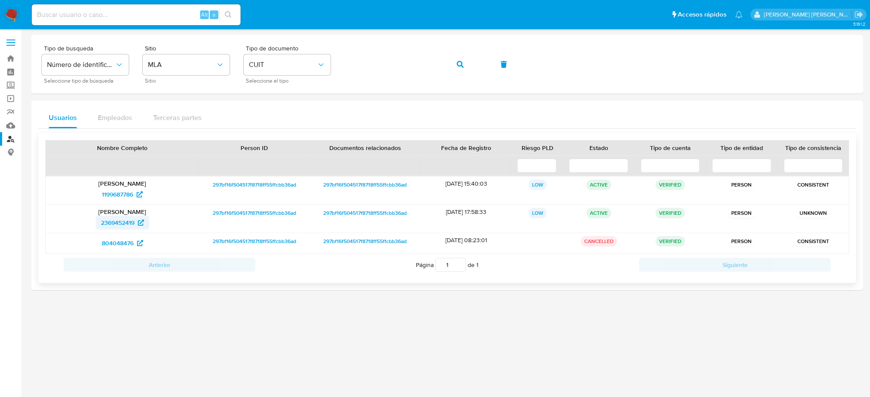
click at [116, 222] on span "2369452419" at bounding box center [117, 223] width 33 height 14
click at [461, 64] on icon "button" at bounding box center [460, 64] width 7 height 7
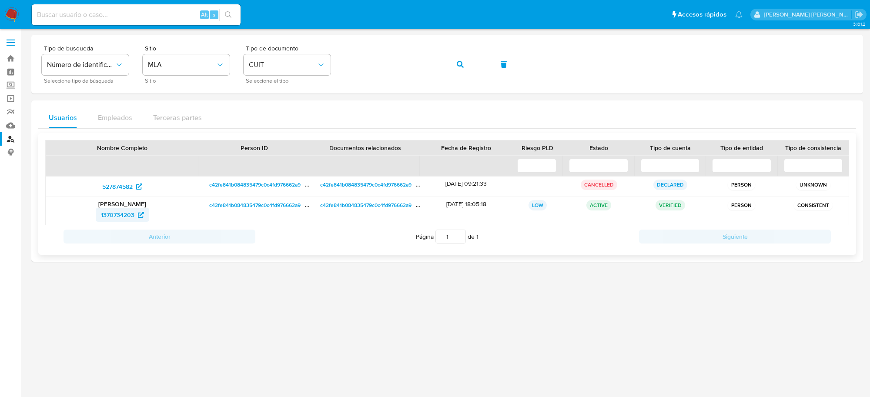
click at [107, 215] on span "1370734203" at bounding box center [117, 215] width 33 height 14
click at [455, 65] on button "button" at bounding box center [460, 64] width 30 height 21
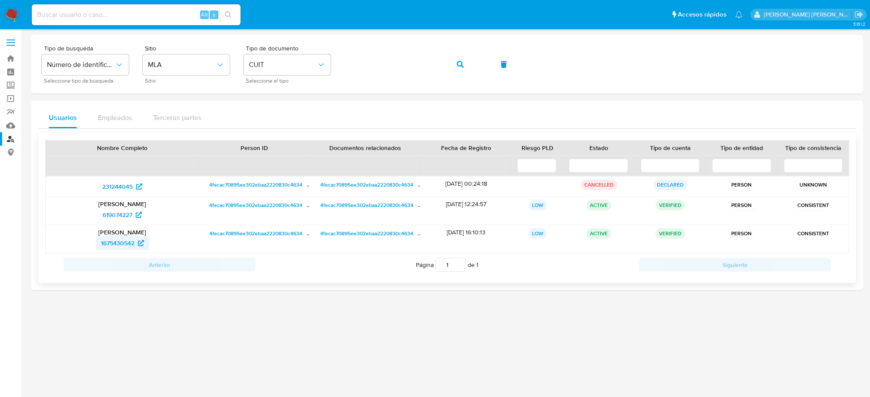
click at [119, 245] on span "1675430542" at bounding box center [117, 243] width 33 height 14
click at [464, 64] on button "button" at bounding box center [460, 64] width 30 height 21
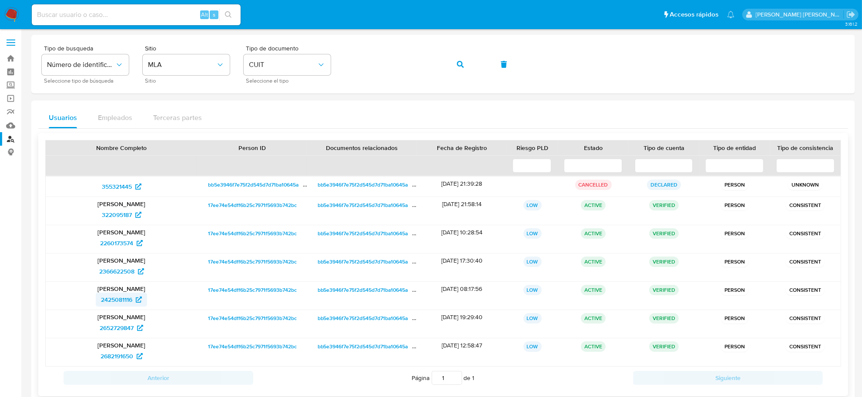
click at [122, 303] on span "2425081116" at bounding box center [116, 300] width 31 height 14
click at [468, 64] on button "button" at bounding box center [460, 64] width 30 height 21
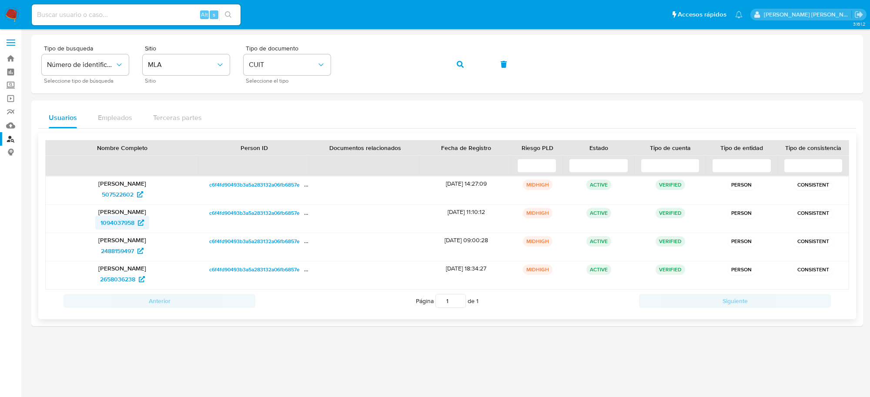
click at [123, 223] on span "1094037958" at bounding box center [117, 223] width 34 height 14
click at [458, 60] on span "button" at bounding box center [460, 64] width 7 height 19
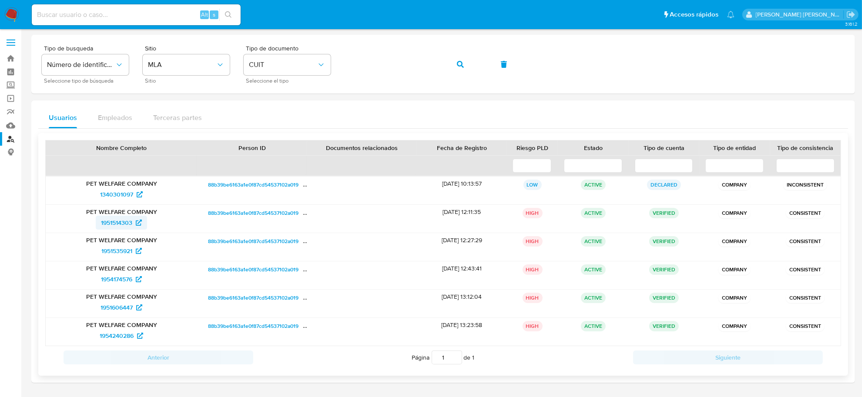
click at [121, 225] on span "1951514303" at bounding box center [116, 223] width 31 height 14
click at [458, 66] on icon "button" at bounding box center [460, 64] width 7 height 7
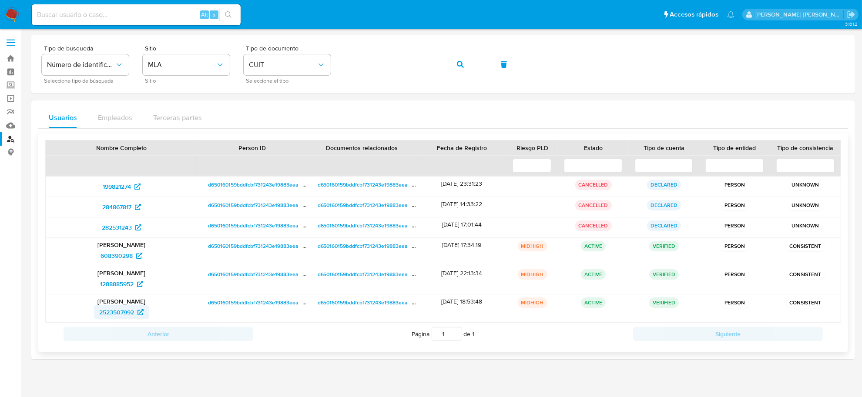
click at [128, 315] on span "2523507992" at bounding box center [116, 312] width 35 height 14
click at [465, 67] on button "button" at bounding box center [460, 64] width 30 height 21
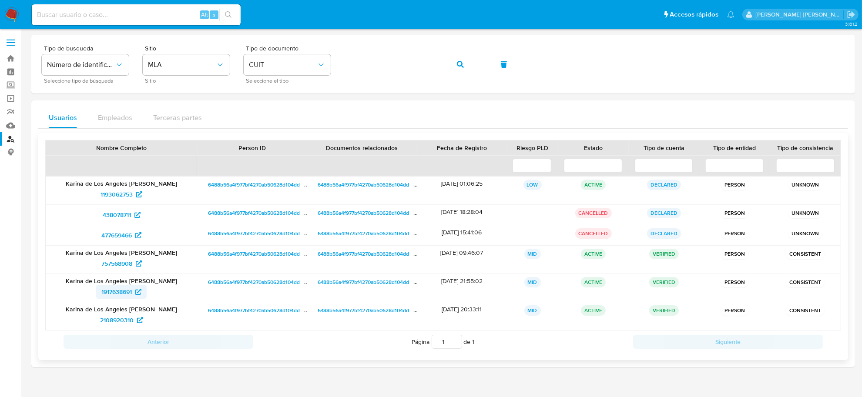
click at [110, 295] on span "1917638691" at bounding box center [116, 292] width 30 height 14
click at [457, 66] on icon "button" at bounding box center [460, 64] width 7 height 7
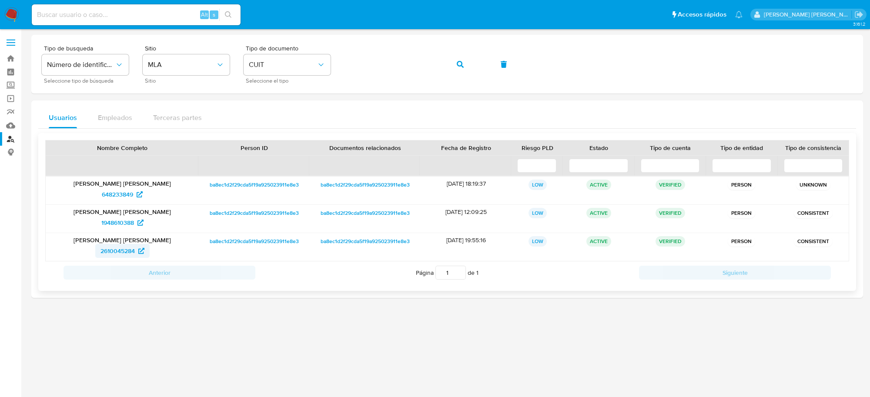
click at [118, 255] on span "2610045284" at bounding box center [117, 251] width 34 height 14
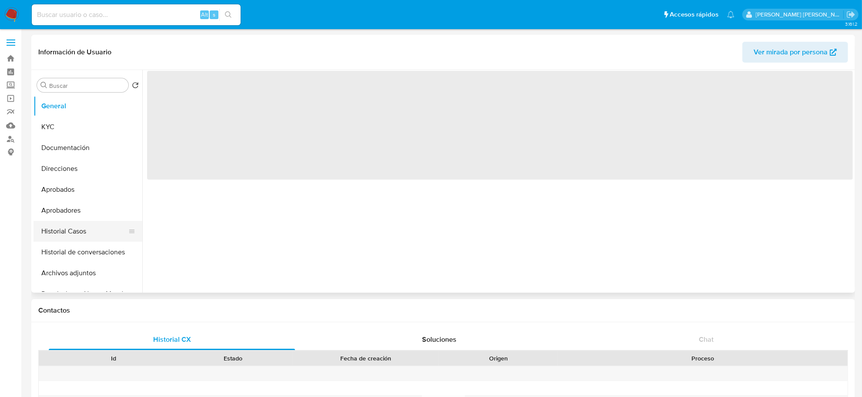
click at [75, 224] on button "Historial Casos" at bounding box center [84, 231] width 102 height 21
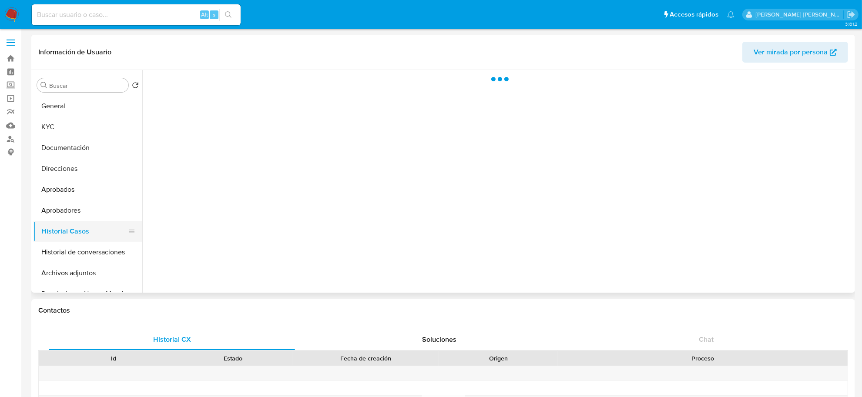
select select "10"
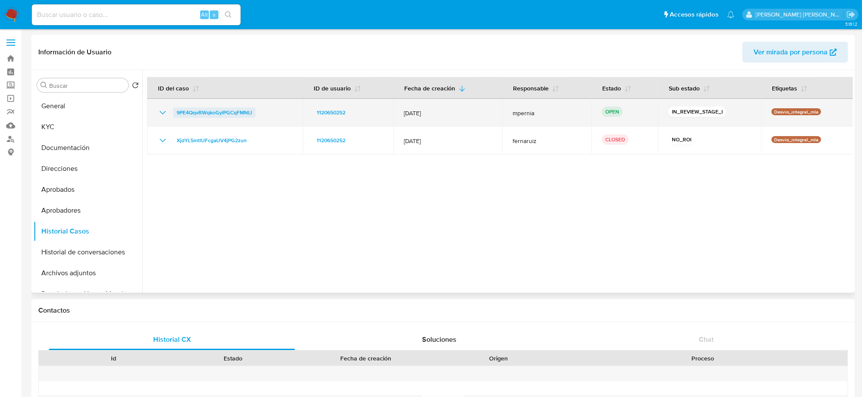
click at [191, 113] on span "9PE4QqvRWqkoGyIPGCqFMNLI" at bounding box center [214, 112] width 75 height 10
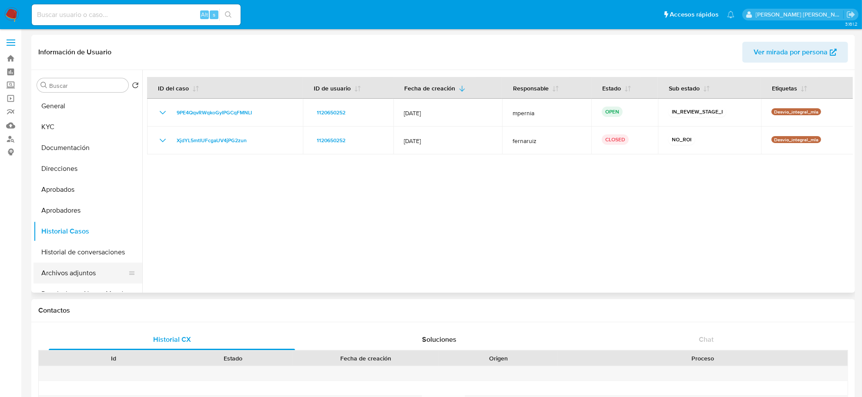
click at [71, 275] on button "Archivos adjuntos" at bounding box center [84, 273] width 102 height 21
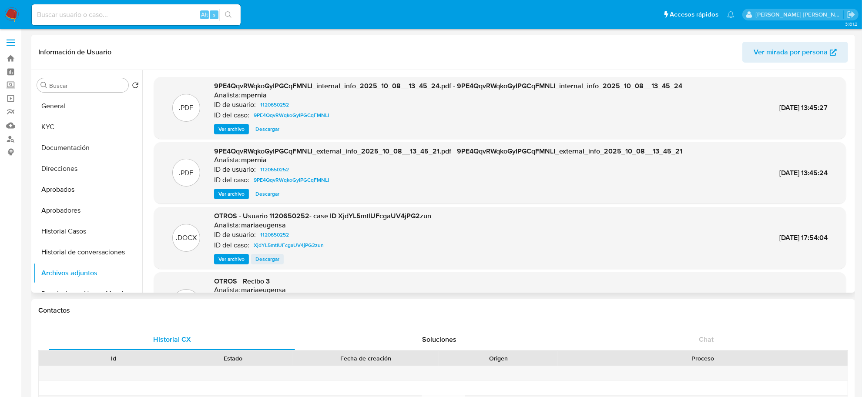
scroll to position [54, 0]
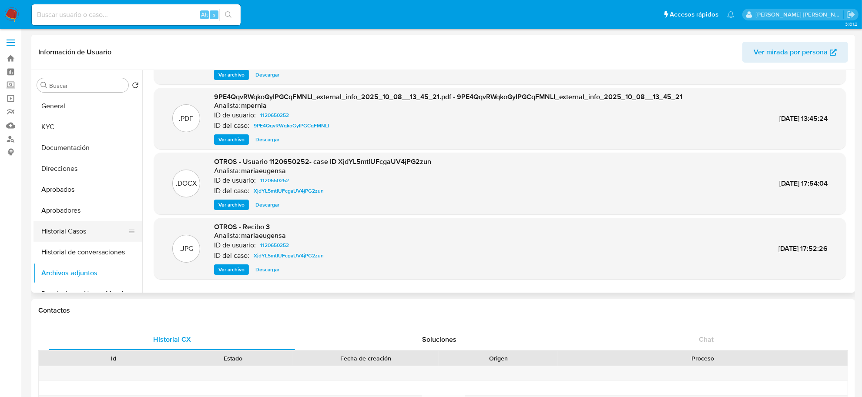
click at [62, 226] on button "Historial Casos" at bounding box center [84, 231] width 102 height 21
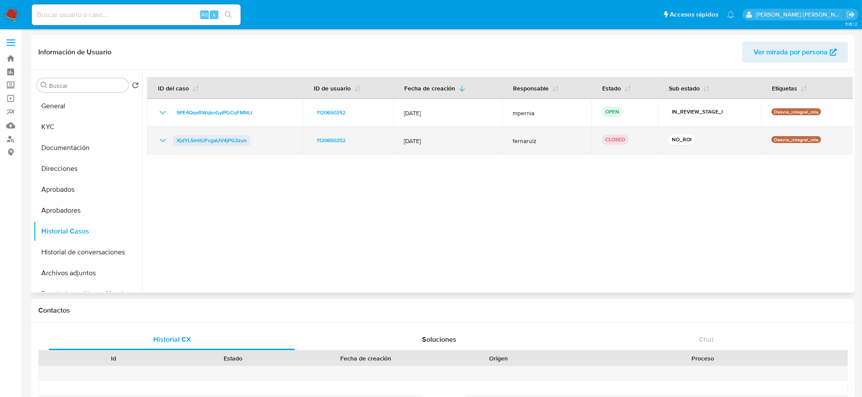
click at [215, 138] on span "XjdYL5mtlUFcgaUV4jPG2zun" at bounding box center [212, 140] width 70 height 10
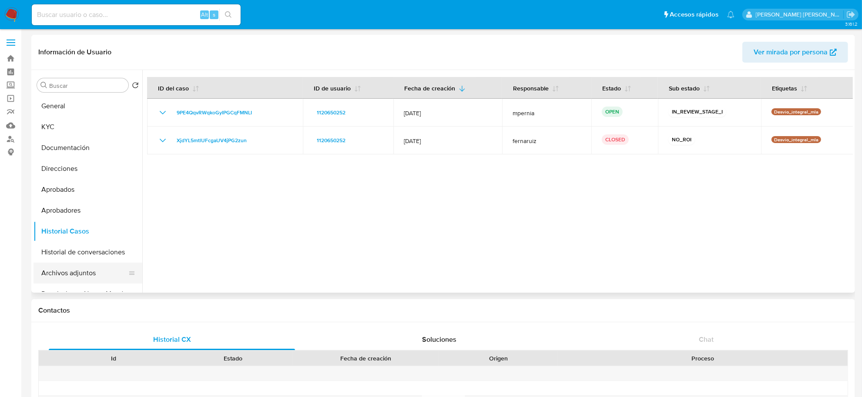
click at [83, 273] on button "Archivos adjuntos" at bounding box center [84, 273] width 102 height 21
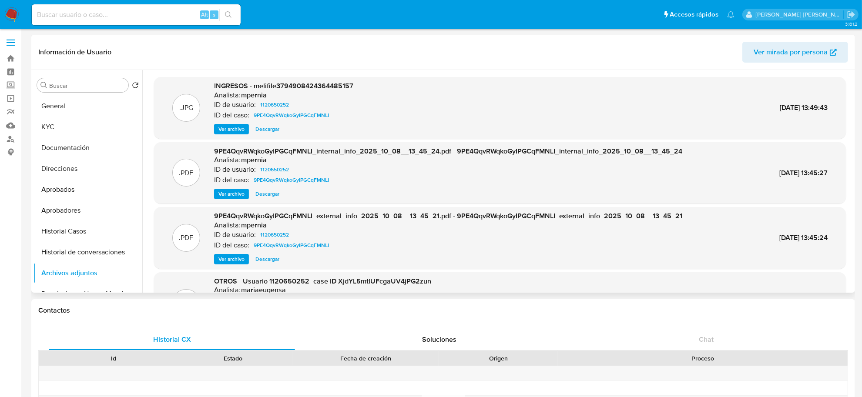
click at [226, 131] on span "Ver archivo" at bounding box center [231, 129] width 26 height 9
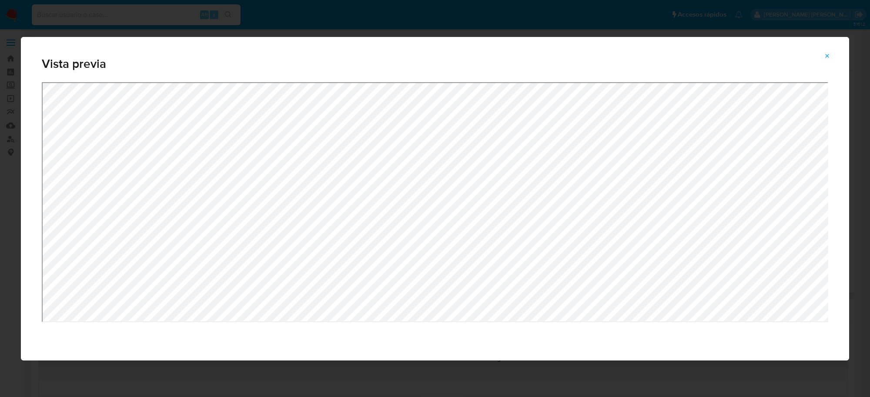
click at [828, 58] on icon "Attachment preview" at bounding box center [827, 56] width 7 height 7
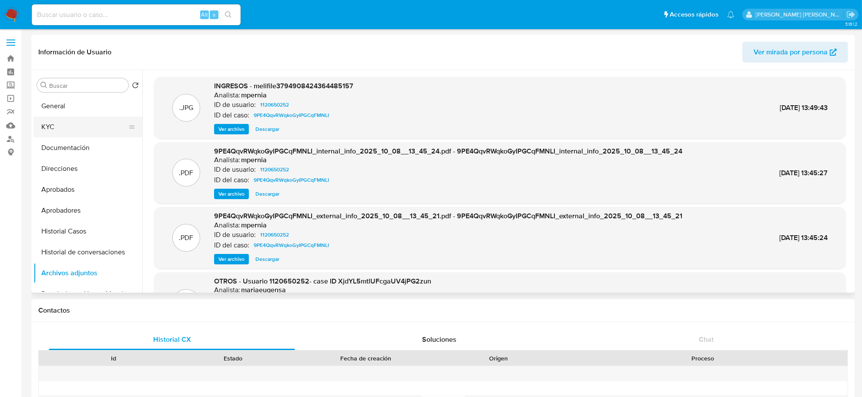
click at [57, 129] on button "KYC" at bounding box center [84, 127] width 102 height 21
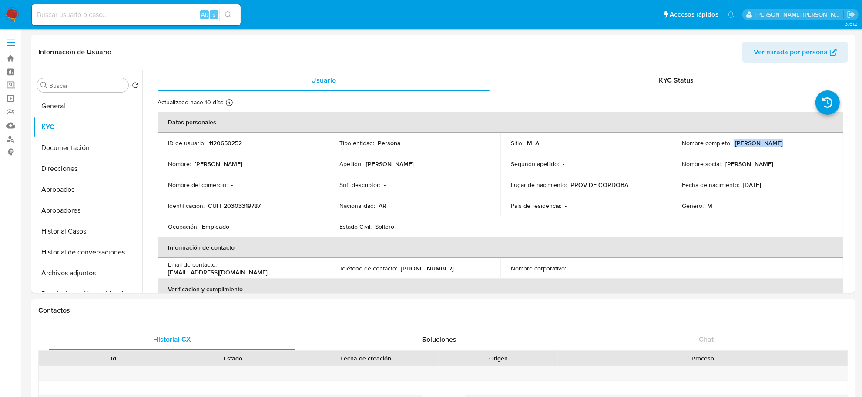
drag, startPoint x: 731, startPoint y: 144, endPoint x: 769, endPoint y: 146, distance: 37.9
click at [769, 146] on div "Nombre completo : Emiliano Ivan Fraire" at bounding box center [757, 143] width 151 height 8
click at [78, 250] on button "Historial de conversaciones" at bounding box center [84, 252] width 102 height 21
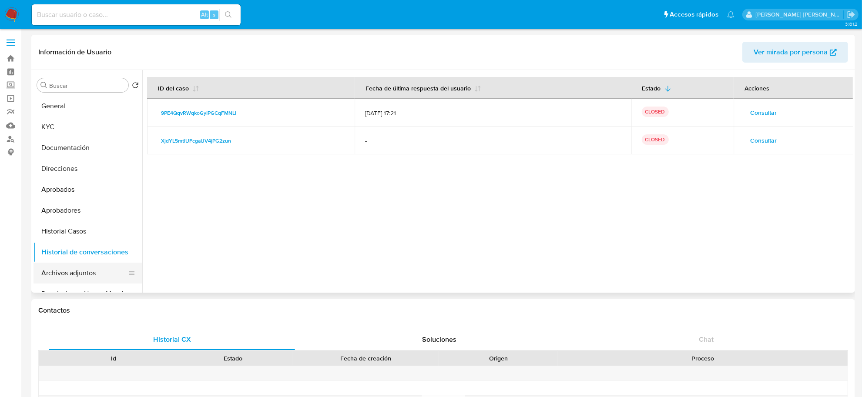
click at [84, 280] on button "Archivos adjuntos" at bounding box center [84, 273] width 102 height 21
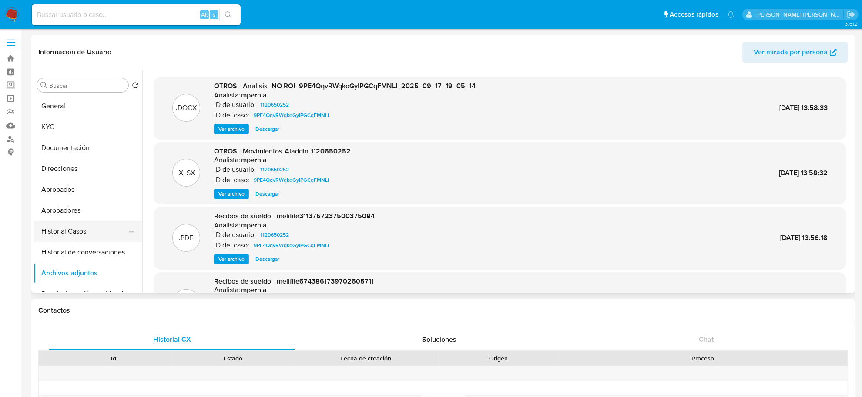
click at [51, 231] on button "Historial Casos" at bounding box center [84, 231] width 102 height 21
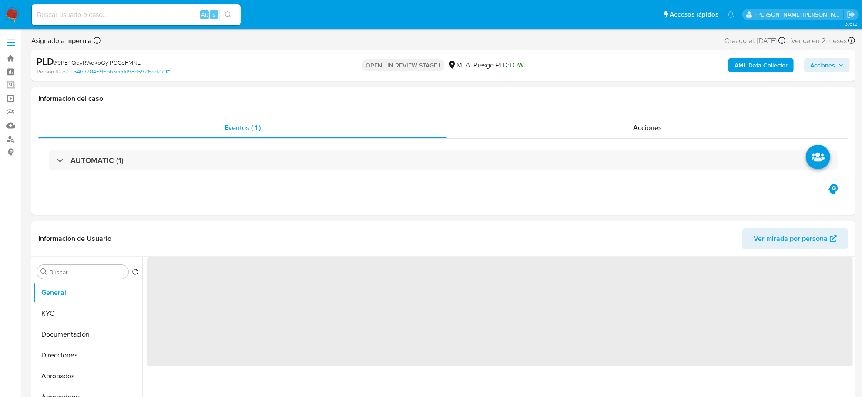
select select "10"
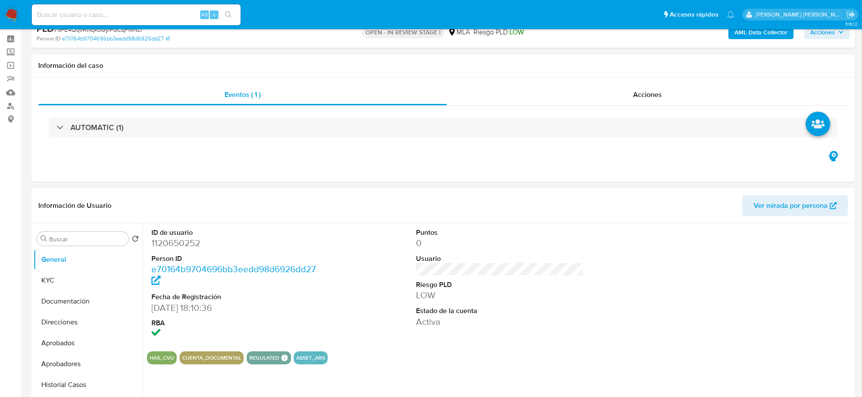
scroll to position [218, 0]
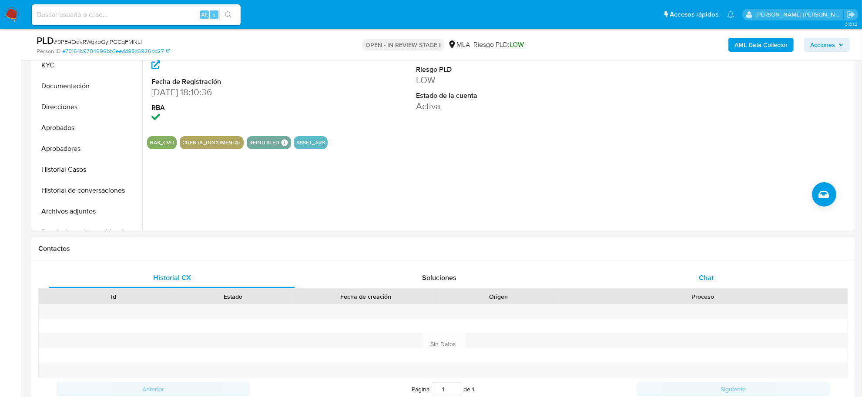
click at [716, 270] on div "Chat" at bounding box center [706, 278] width 246 height 21
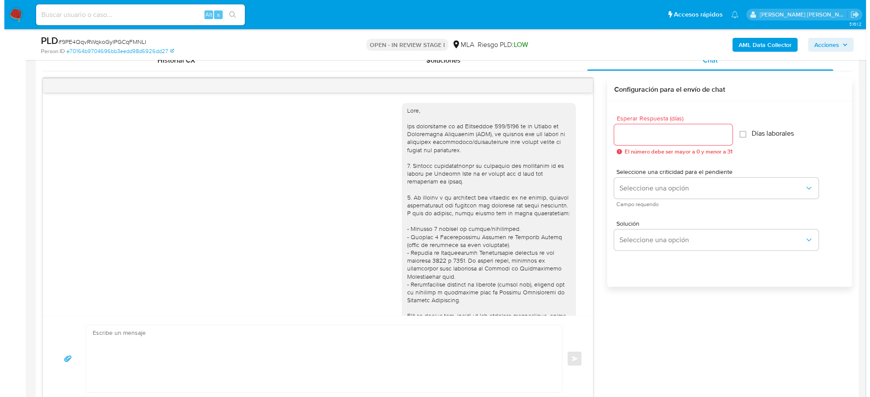
scroll to position [397, 0]
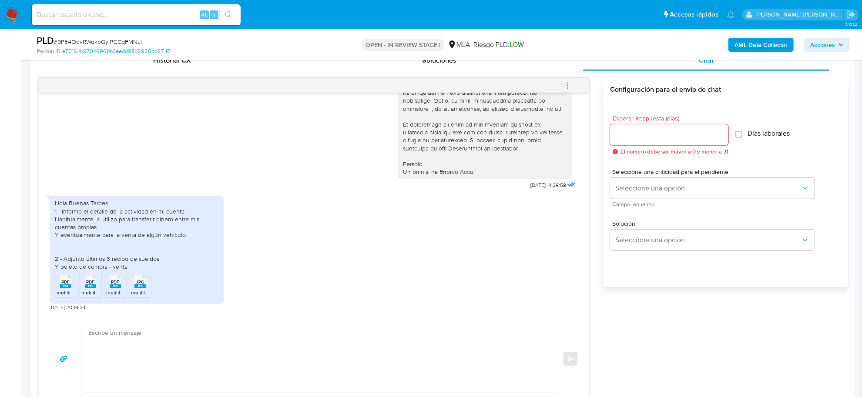
click at [758, 51] on b "AML Data Collector" at bounding box center [760, 45] width 53 height 14
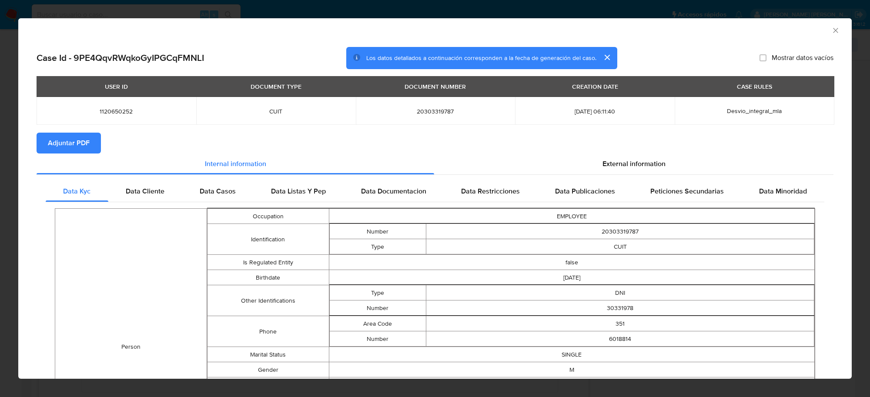
click at [71, 144] on span "Adjuntar PDF" at bounding box center [69, 143] width 42 height 19
click at [833, 30] on icon "Cerrar ventana" at bounding box center [835, 30] width 5 height 5
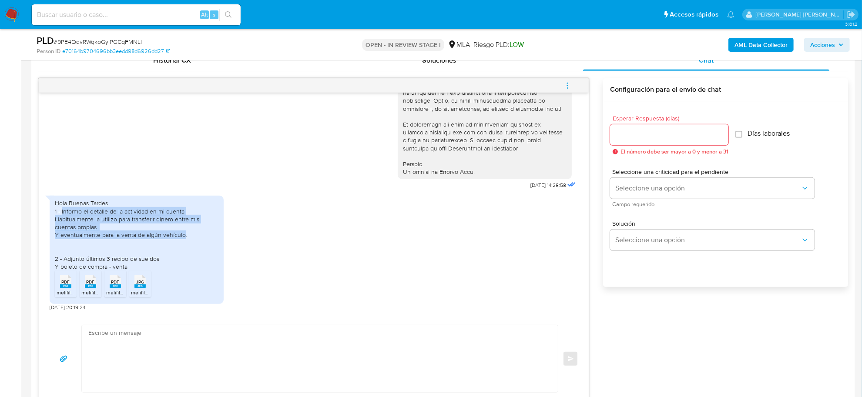
drag, startPoint x: 62, startPoint y: 212, endPoint x: 184, endPoint y: 235, distance: 124.0
click at [184, 235] on div "Hola Buenas Tardes 1 - Informo el detalle de la actividad en mi cuenta Habitual…" at bounding box center [137, 234] width 164 height 71
copy div "Informo el detalle de la actividad en mi cuenta Habitualmente la utilizo para t…"
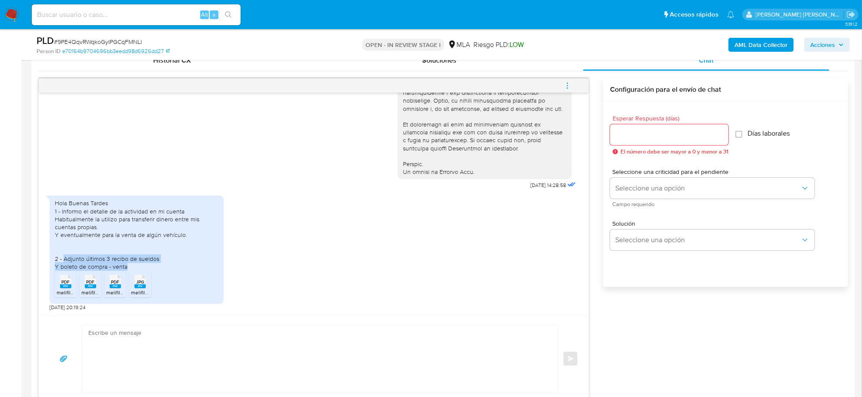
drag, startPoint x: 67, startPoint y: 259, endPoint x: 146, endPoint y: 268, distance: 79.7
click at [146, 268] on div "Hola Buenas Tardes 1 - Informo el detalle de la actividad en mi cuenta Habitual…" at bounding box center [137, 234] width 164 height 71
copy div "Adjunto últimos 3 recibo de sueldos Y boleto de compra - venta"
click at [571, 84] on icon "menu-action" at bounding box center [567, 86] width 8 height 8
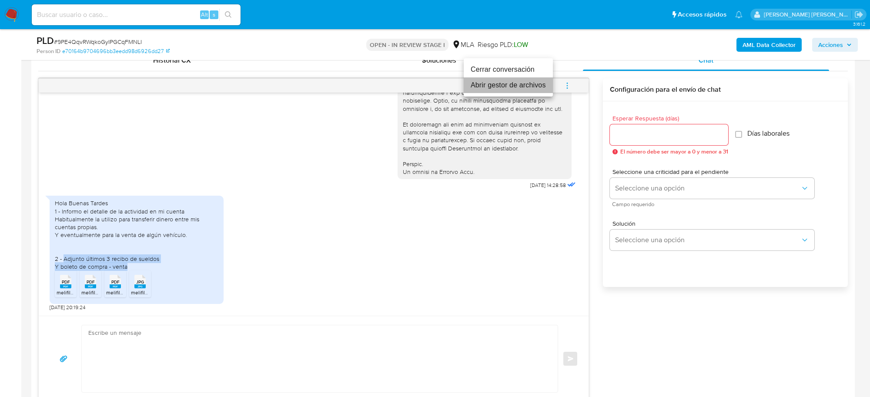
click at [499, 87] on li "Abrir gestor de archivos" at bounding box center [508, 85] width 89 height 16
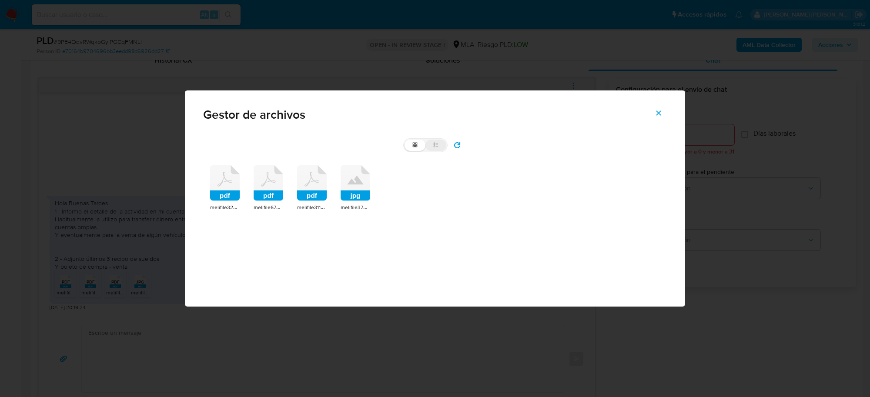
click at [442, 146] on label "list" at bounding box center [435, 145] width 21 height 11
click at [405, 140] on input "list" at bounding box center [405, 140] width 0 height 0
radio input "true"
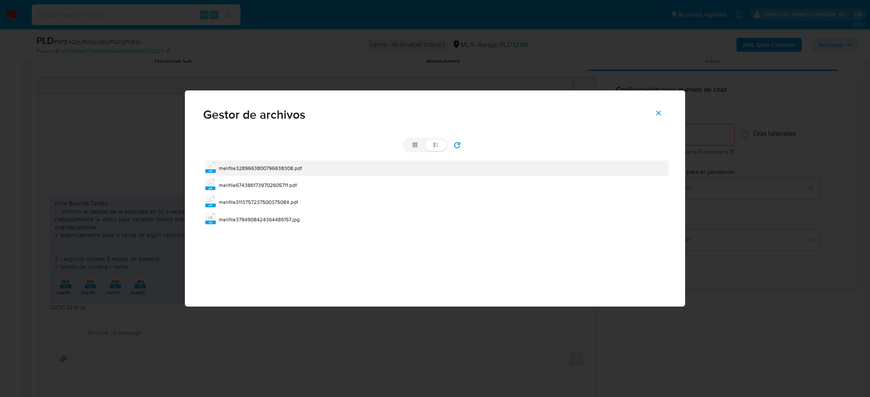
click at [245, 166] on span "melifile3289663800796638308.pdf" at bounding box center [260, 167] width 83 height 7
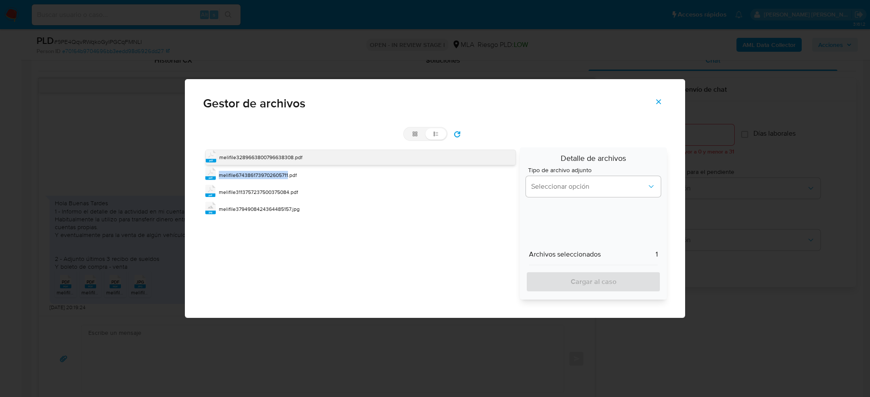
click at [245, 166] on div "pdf melifile3289663800796638308.pdf pdf melifile6743861739702605711.pdf pdf mel…" at bounding box center [358, 223] width 311 height 152
click at [244, 159] on span "melifile3289663800796638308.pdf" at bounding box center [260, 157] width 83 height 7
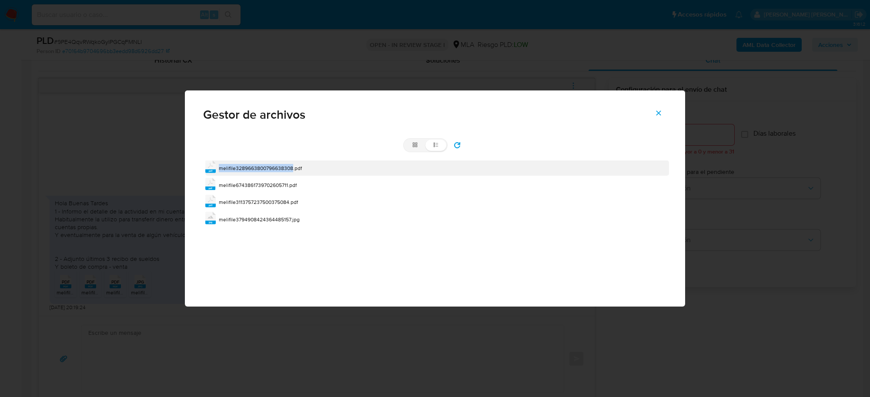
click at [244, 159] on div "pdf melifile3289663800796638308.pdf pdf melifile6743861739702605711.pdf pdf mel…" at bounding box center [435, 193] width 464 height 71
click at [244, 166] on span "melifile3289663800796638308.pdf" at bounding box center [260, 167] width 83 height 7
click at [244, 166] on div "pdf melifile3289663800796638308.pdf pdf melifile6743861739702605711.pdf pdf mel…" at bounding box center [435, 193] width 464 height 71
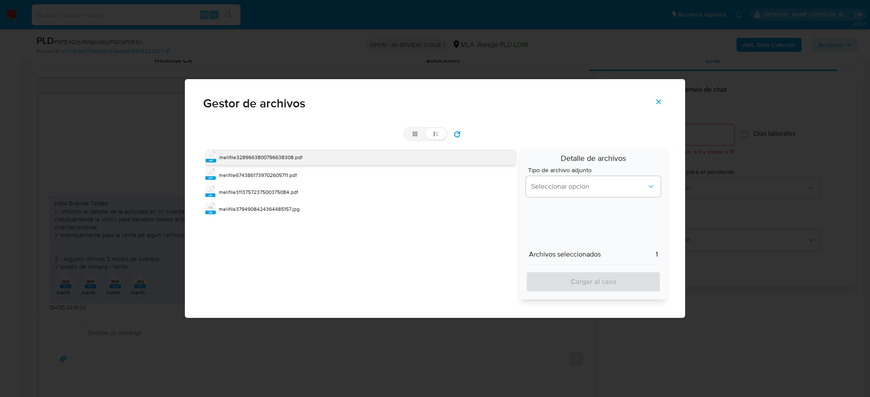
click at [238, 159] on span "melifile3289663800796638308.pdf" at bounding box center [260, 157] width 83 height 7
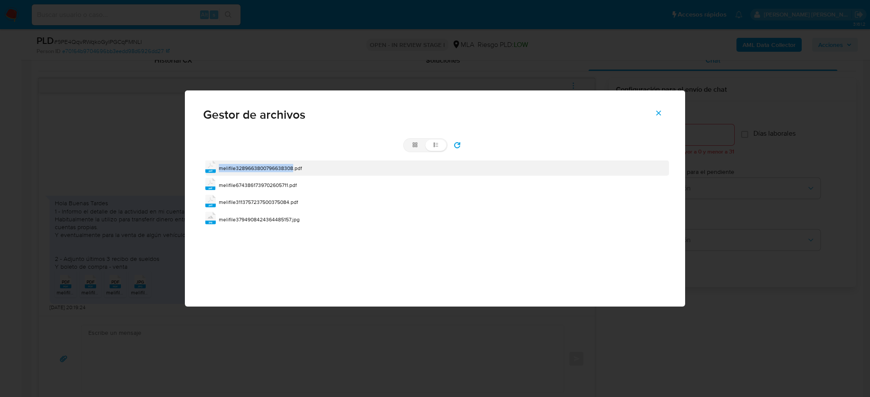
click at [238, 159] on div "pdf melifile3289663800796638308.pdf pdf melifile6743861739702605711.pdf pdf mel…" at bounding box center [435, 193] width 464 height 71
click at [210, 170] on rect at bounding box center [210, 171] width 10 height 3
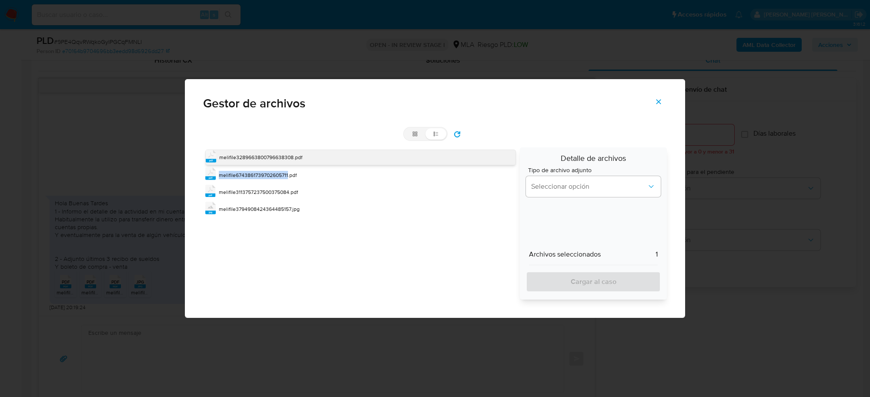
click at [210, 170] on icon at bounding box center [210, 173] width 10 height 13
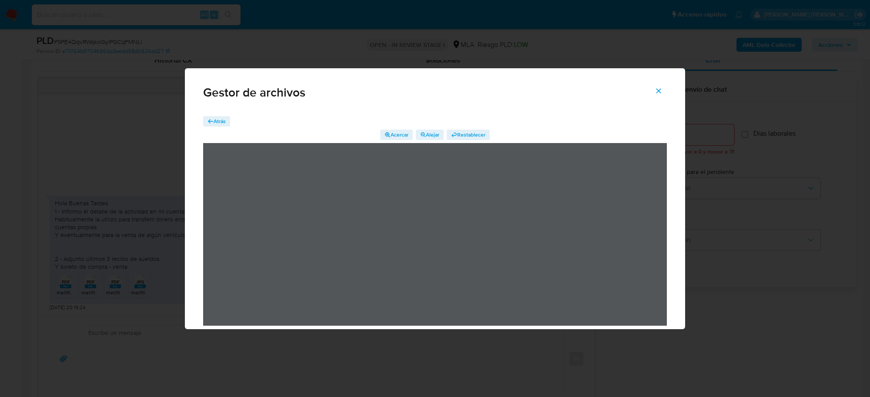
click at [217, 121] on span "Atrás" at bounding box center [220, 121] width 12 height 10
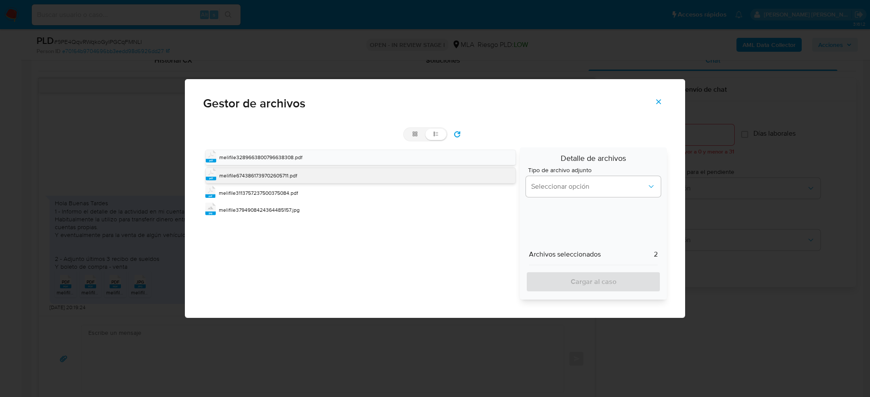
click at [255, 173] on span "melifile6743861739702605711.pdf" at bounding box center [258, 175] width 78 height 7
click at [255, 173] on span "melifile6743861739702605711.pdf" at bounding box center [258, 174] width 78 height 7
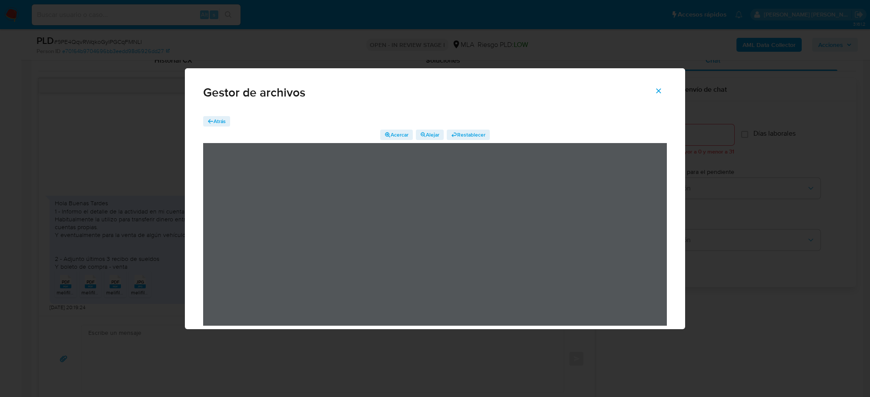
click at [211, 118] on icon "button" at bounding box center [211, 121] width 6 height 6
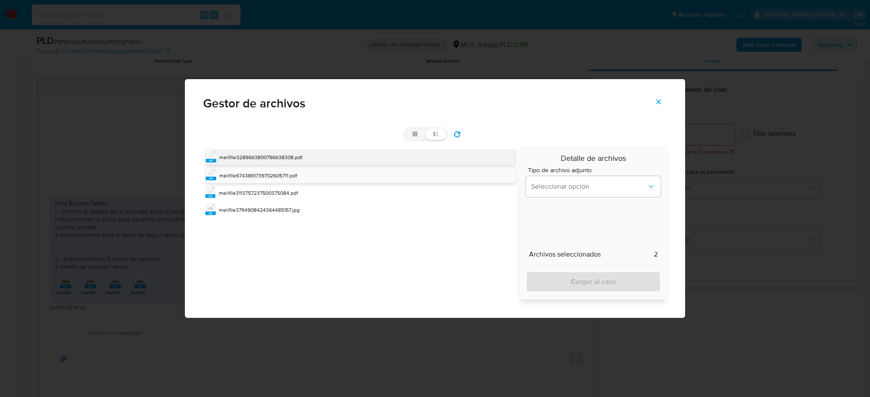
click at [265, 160] on span "melifile3289663800796638308.pdf" at bounding box center [260, 157] width 83 height 7
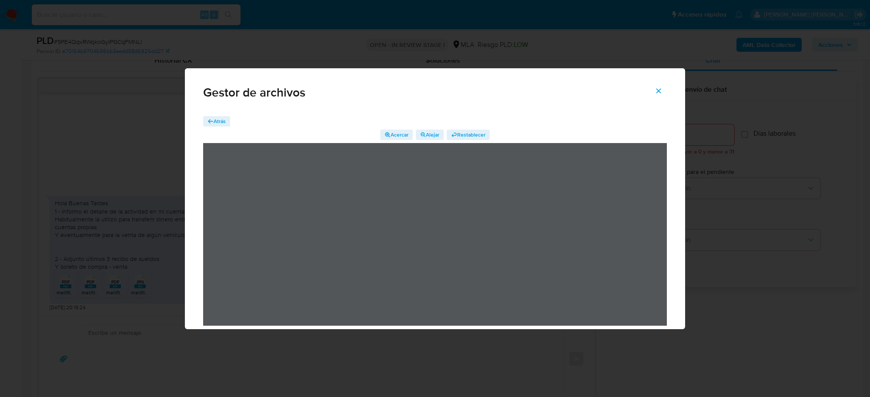
click at [214, 123] on span "Atrás" at bounding box center [220, 121] width 12 height 10
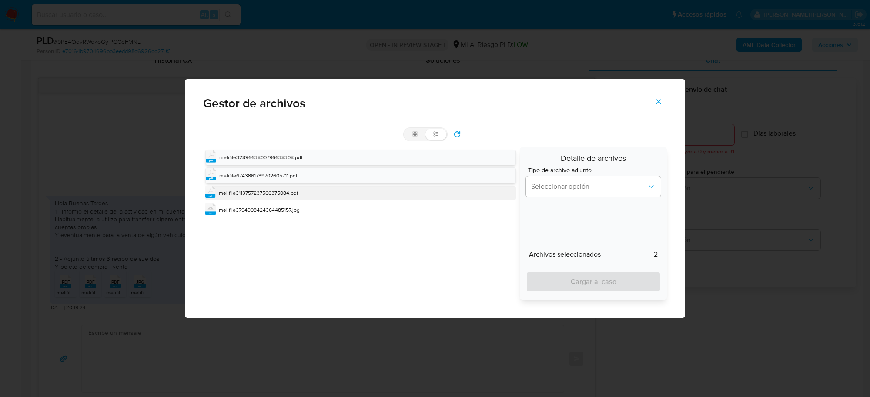
click at [272, 196] on span "melifile3113757237500375084.pdf" at bounding box center [258, 192] width 79 height 7
click at [272, 196] on span "melifile3113757237500375084.pdf" at bounding box center [258, 193] width 79 height 7
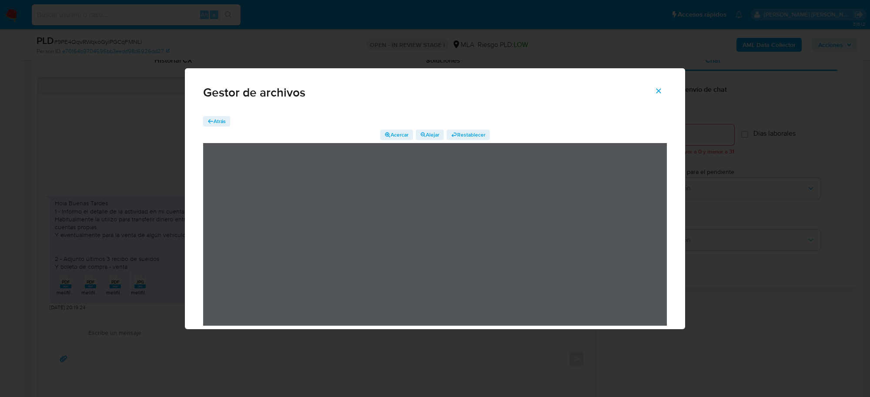
click at [221, 120] on span "Atrás" at bounding box center [220, 121] width 12 height 10
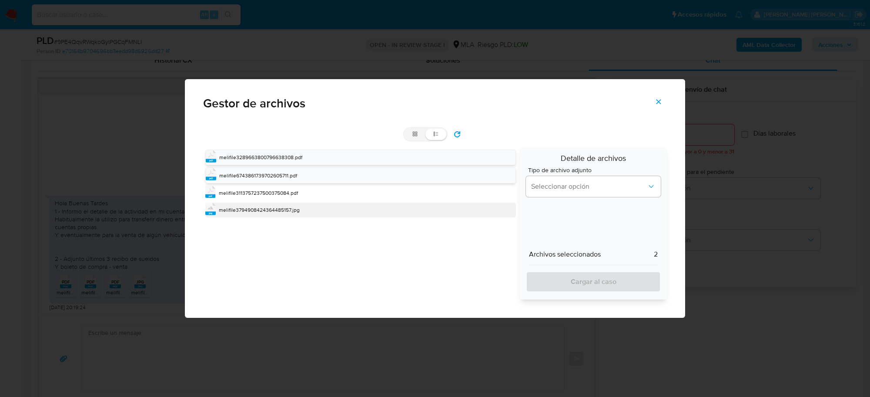
click at [259, 208] on span "melifile3794908424364485157.jpg" at bounding box center [259, 209] width 81 height 7
click at [259, 208] on span "melifile3794908424364485157.jpg" at bounding box center [259, 210] width 81 height 7
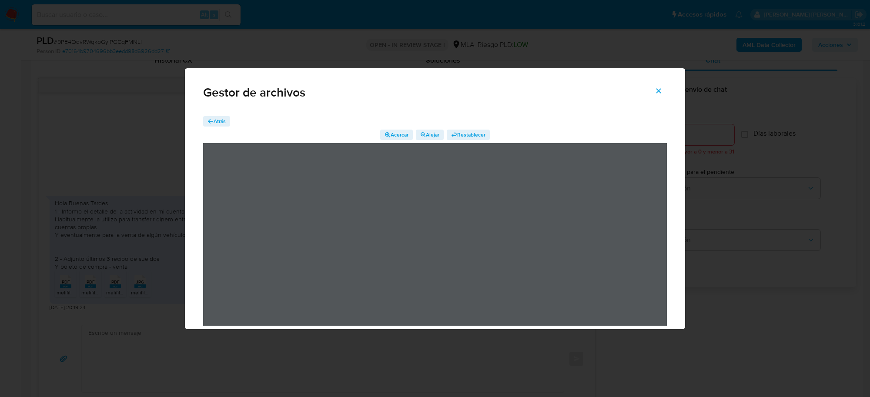
click at [659, 95] on span "Cerrar" at bounding box center [659, 90] width 8 height 19
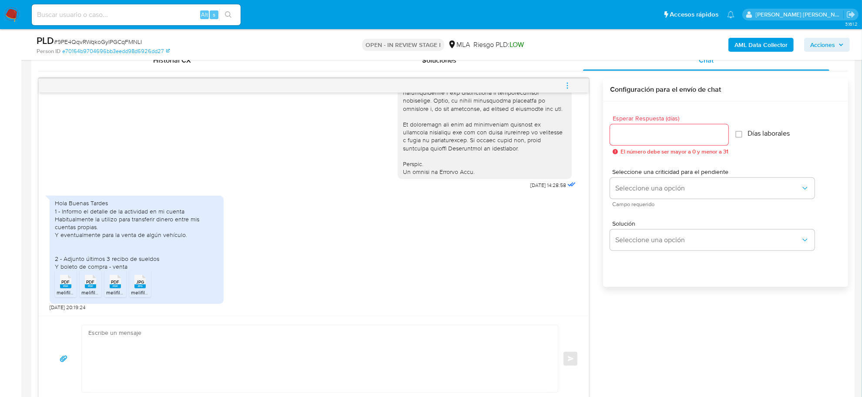
click at [570, 81] on span "menu-action" at bounding box center [567, 85] width 8 height 21
click at [497, 88] on li "Abrir gestor de archivos" at bounding box center [508, 85] width 89 height 16
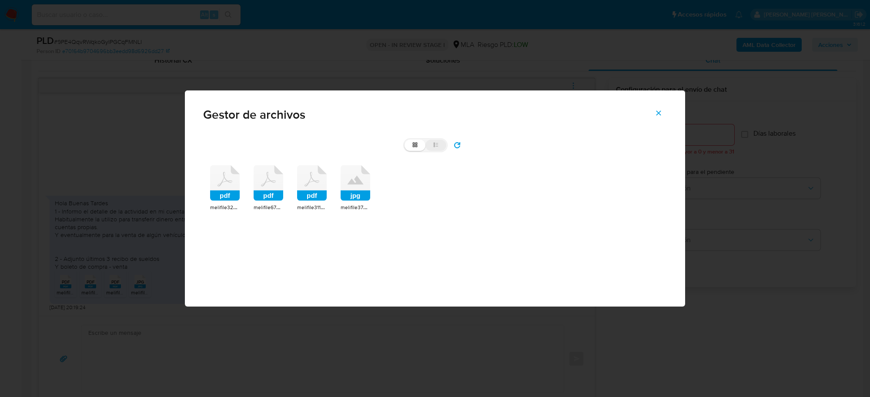
click at [434, 143] on icon at bounding box center [434, 143] width 1 height 1
click at [405, 140] on input "list" at bounding box center [405, 140] width 0 height 0
radio input "true"
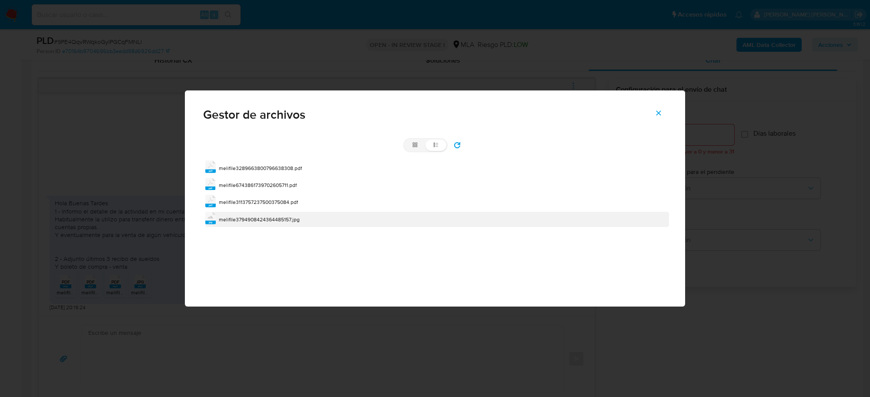
click at [280, 222] on span "melifile3794908424364485157.jpg" at bounding box center [259, 219] width 81 height 7
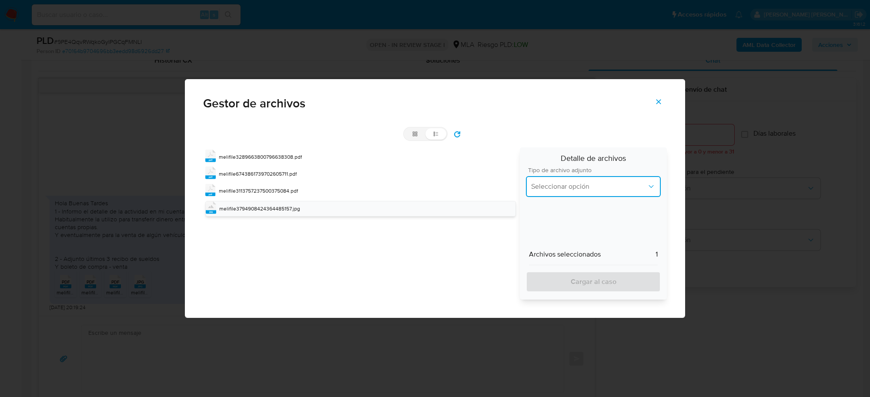
drag, startPoint x: 582, startPoint y: 185, endPoint x: 579, endPoint y: 190, distance: 5.3
click at [582, 185] on span "Seleccionar opción" at bounding box center [589, 186] width 116 height 9
click at [574, 224] on div "INGRESOS" at bounding box center [593, 230] width 124 height 21
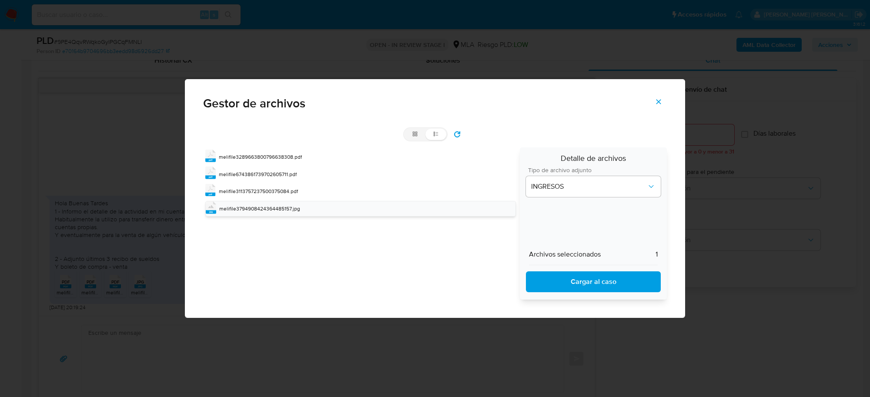
click at [586, 276] on span "Cargar al caso" at bounding box center [593, 281] width 112 height 19
click at [662, 101] on icon "Cerrar" at bounding box center [659, 102] width 8 height 8
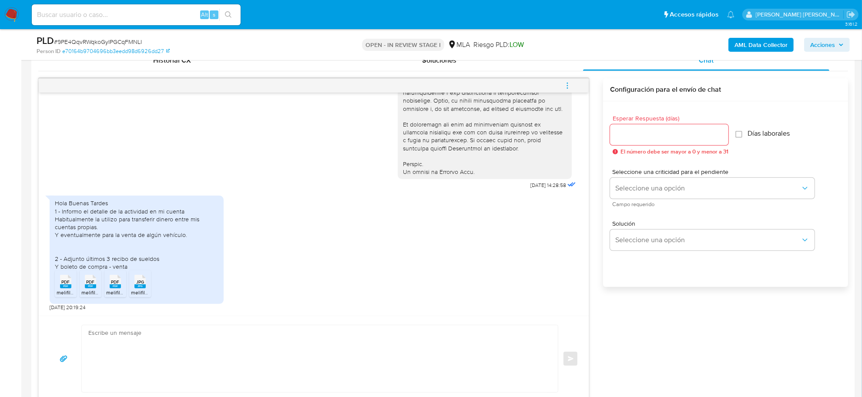
click at [754, 47] on b "AML Data Collector" at bounding box center [760, 45] width 53 height 14
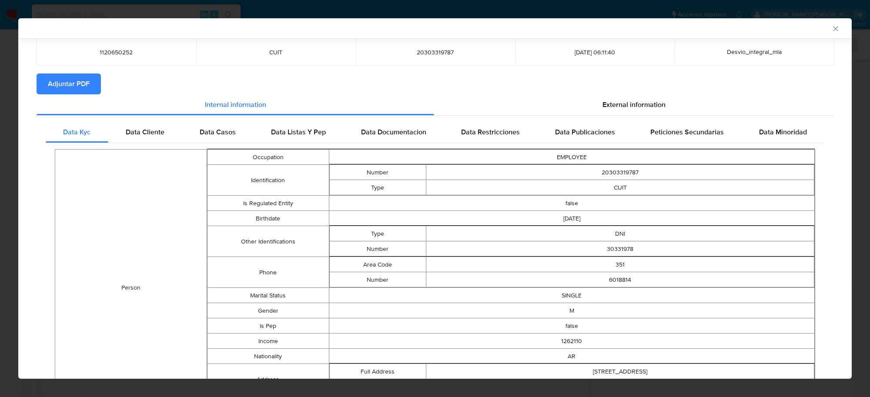
scroll to position [53, 0]
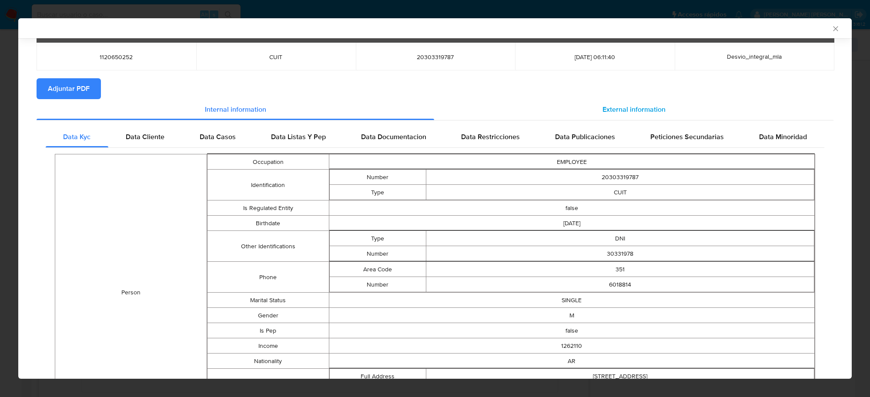
click at [608, 110] on span "External information" at bounding box center [634, 109] width 63 height 10
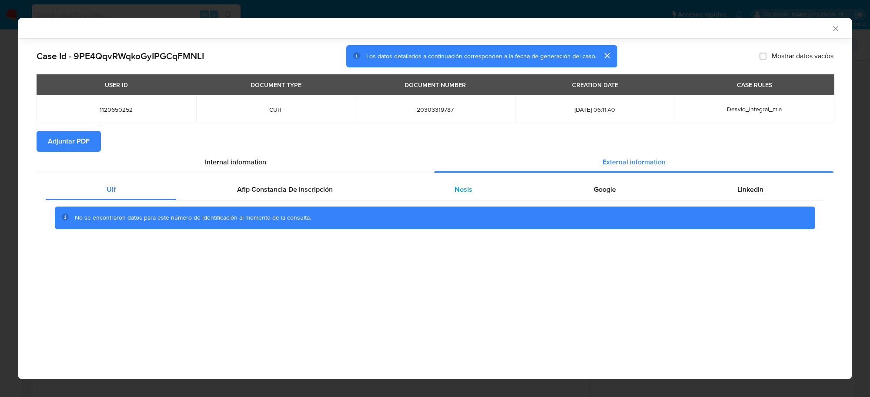
click at [455, 188] on span "Nosis" at bounding box center [464, 189] width 18 height 10
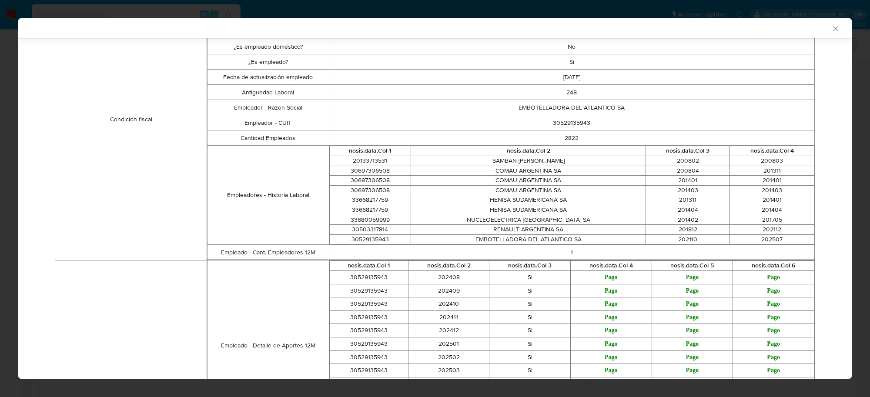
scroll to position [325, 0]
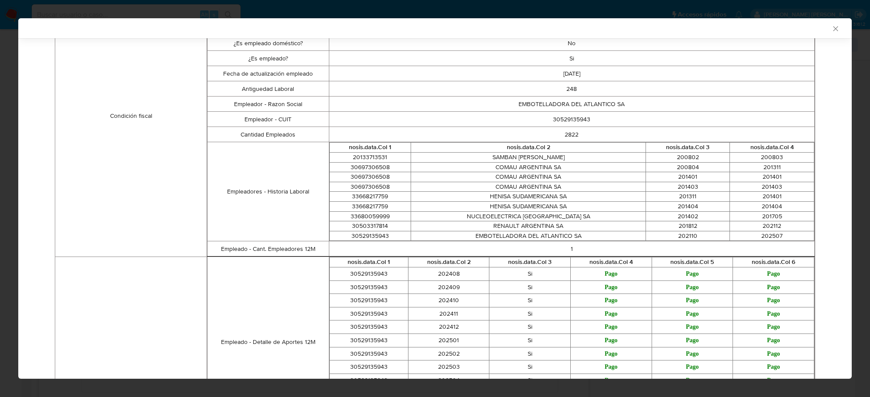
click at [374, 241] on td "30529135943" at bounding box center [370, 236] width 82 height 10
copy td "30529135943"
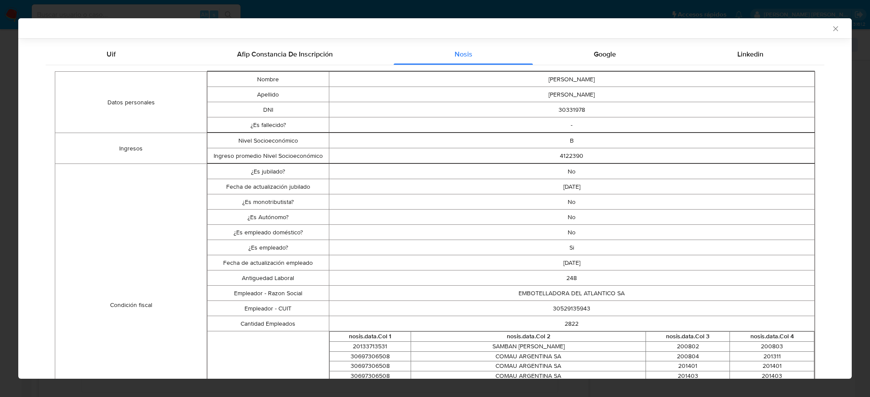
scroll to position [107, 0]
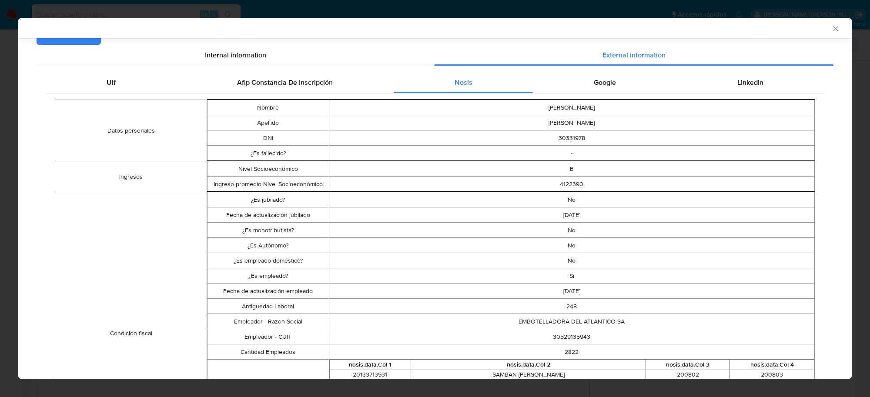
click at [831, 30] on icon "Cerrar ventana" at bounding box center [835, 28] width 9 height 9
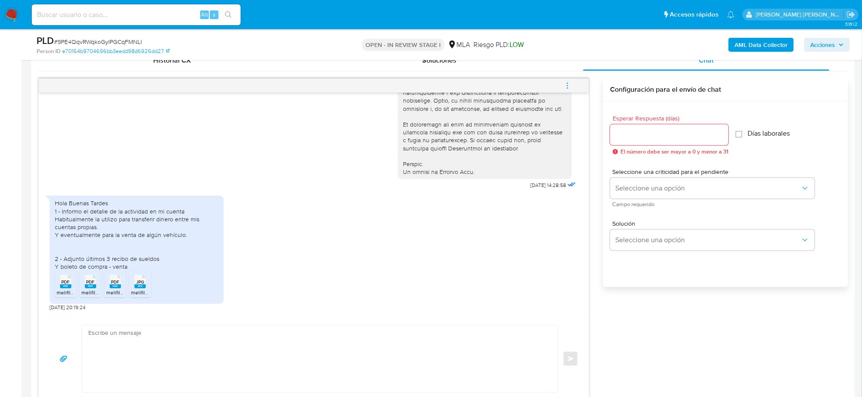
click at [566, 83] on icon "menu-action" at bounding box center [567, 86] width 8 height 8
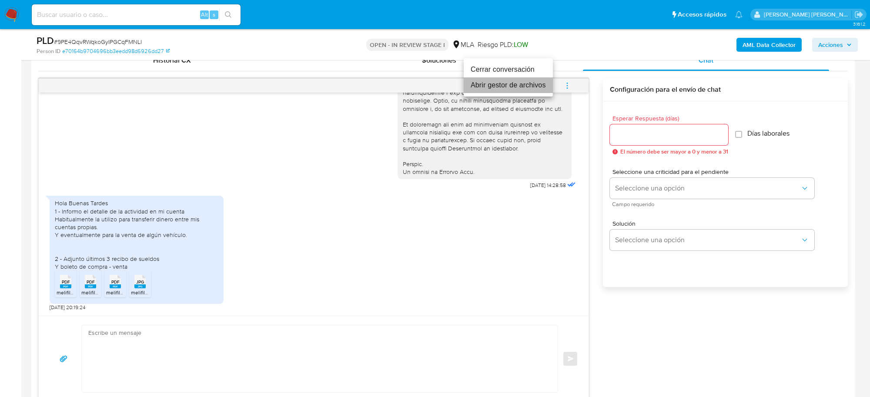
click at [517, 87] on li "Abrir gestor de archivos" at bounding box center [508, 85] width 89 height 16
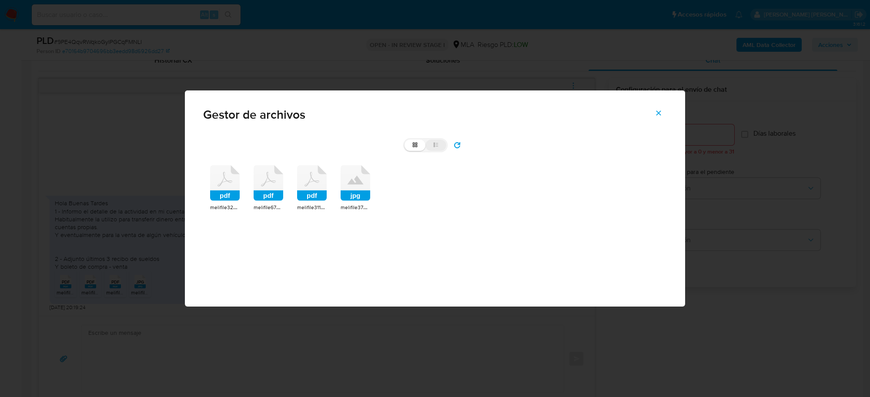
click at [439, 145] on icon at bounding box center [436, 145] width 6 height 6
click at [405, 140] on input "list" at bounding box center [405, 140] width 0 height 0
radio input "true"
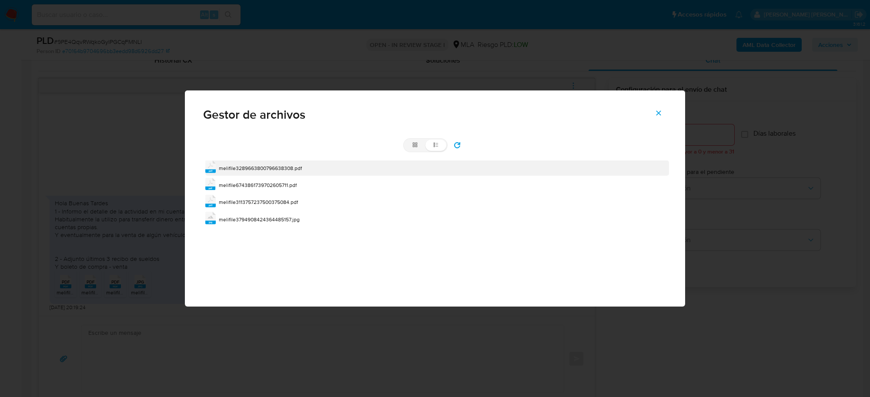
click at [264, 169] on span "melifile3289663800796638308.pdf" at bounding box center [260, 167] width 83 height 7
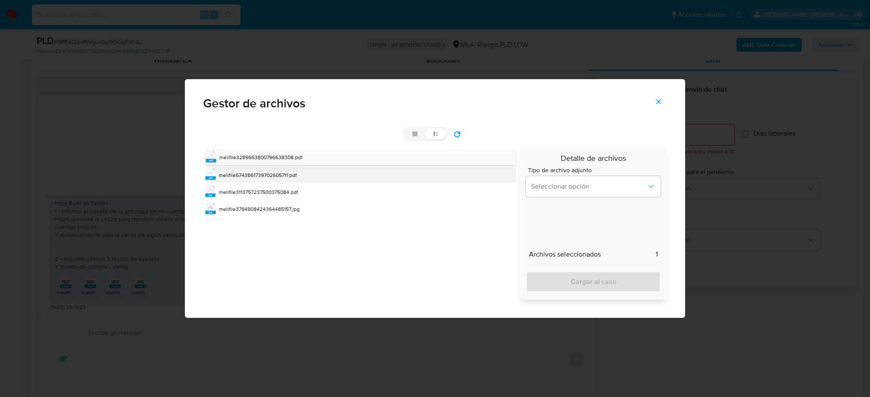
click at [264, 173] on span "melifile6743861739702605711.pdf" at bounding box center [258, 174] width 78 height 7
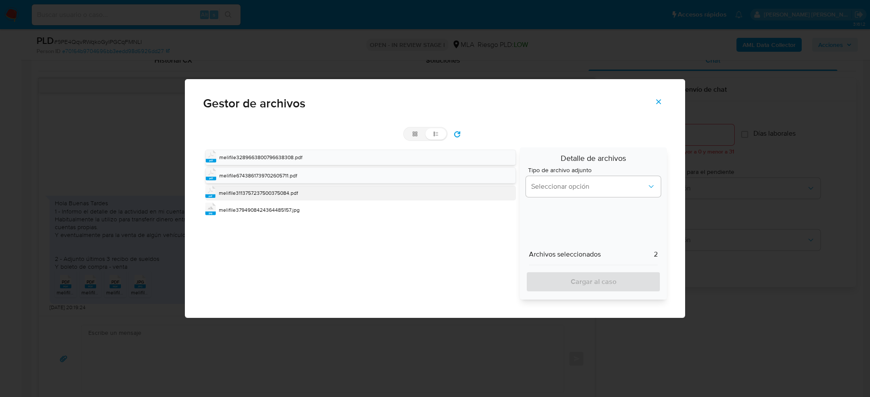
click at [265, 189] on div "melifile3113757237500375084.pdf" at bounding box center [258, 193] width 79 height 9
click at [558, 179] on button "Seleccionar opción" at bounding box center [593, 186] width 135 height 21
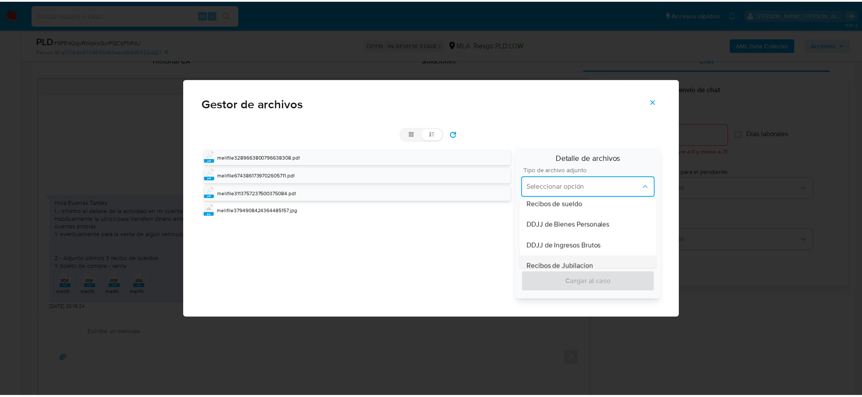
scroll to position [218, 0]
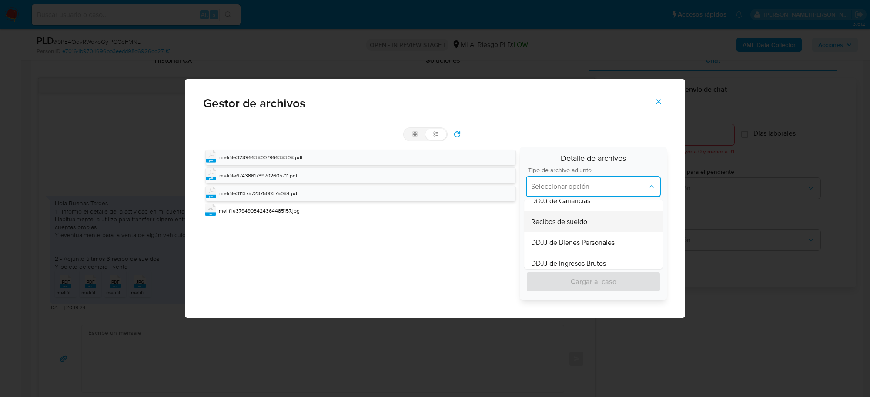
click at [575, 224] on span "Recibos de sueldo" at bounding box center [559, 222] width 56 height 9
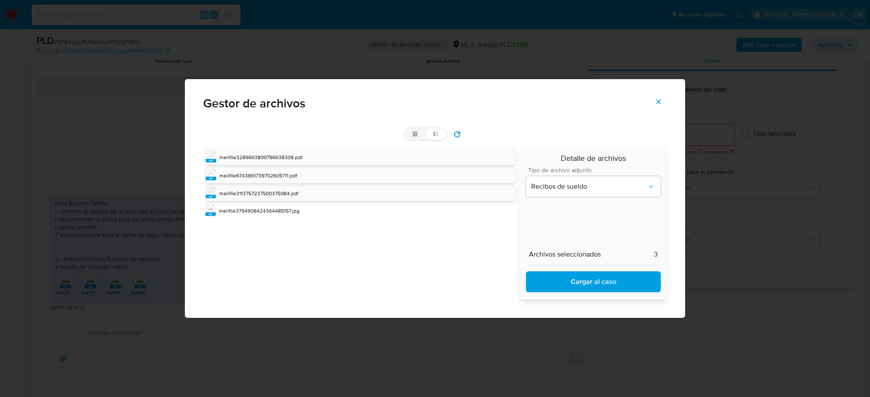
click at [586, 277] on span "Cargar al caso" at bounding box center [593, 281] width 112 height 19
click at [660, 100] on icon "Cerrar" at bounding box center [658, 102] width 5 height 5
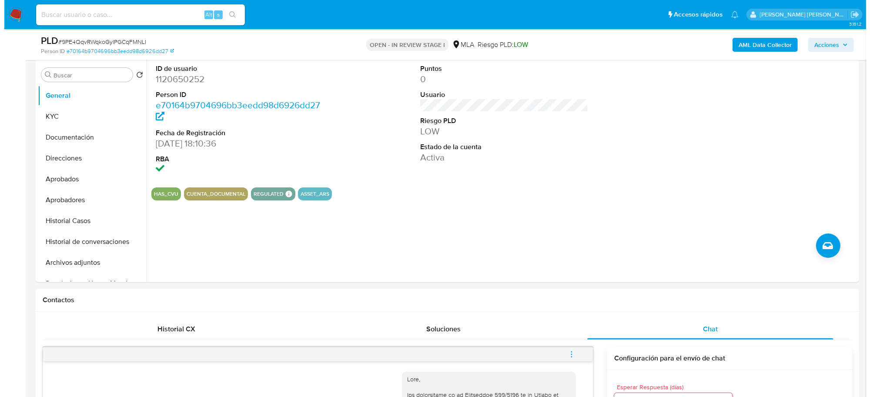
scroll to position [163, 0]
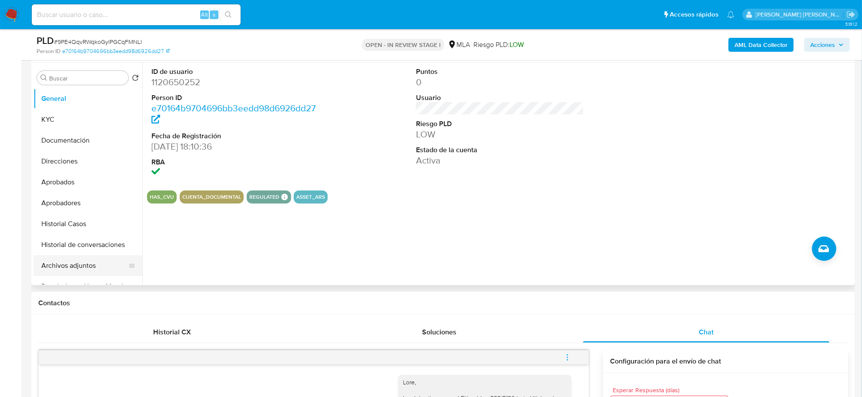
click at [63, 263] on button "Archivos adjuntos" at bounding box center [84, 265] width 102 height 21
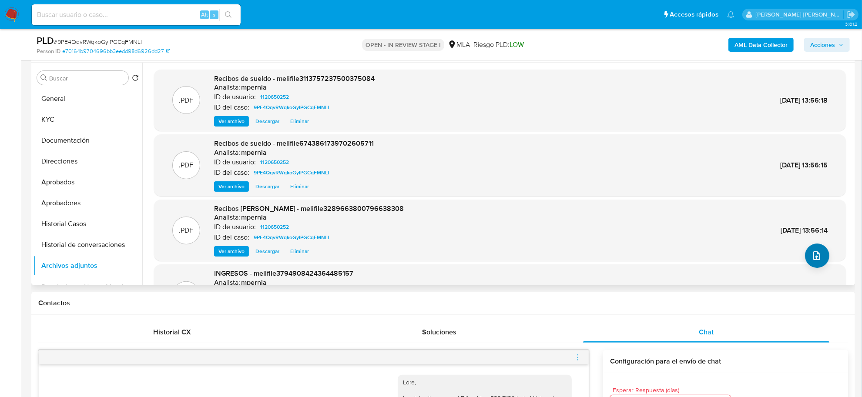
click at [814, 262] on button "upload-file" at bounding box center [817, 256] width 24 height 24
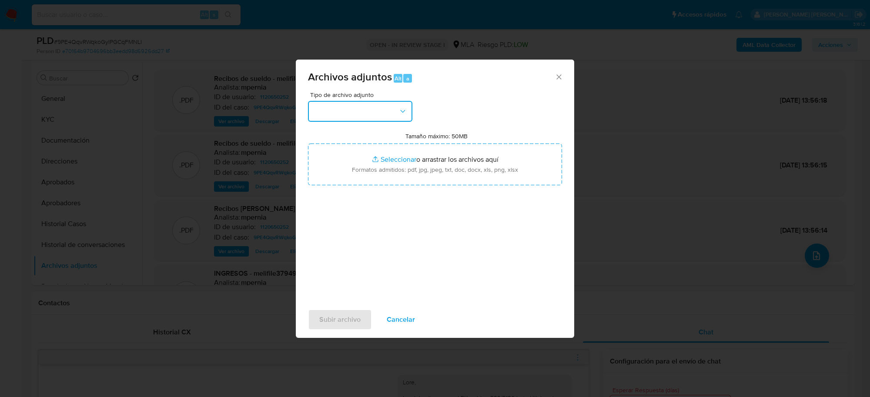
click at [380, 116] on button "button" at bounding box center [360, 111] width 104 height 21
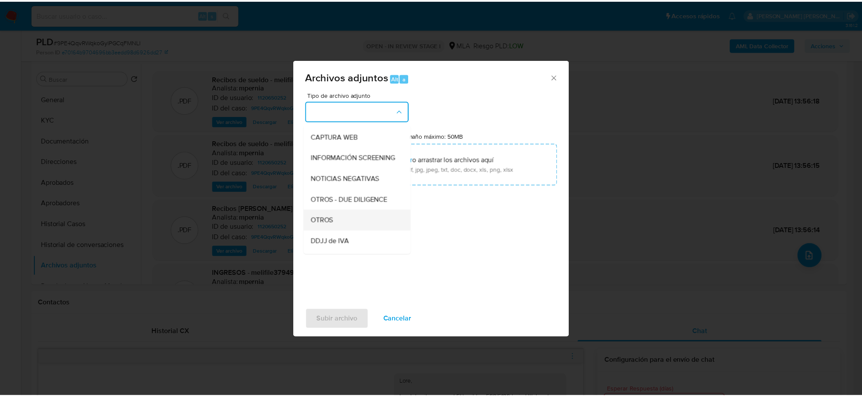
scroll to position [109, 0]
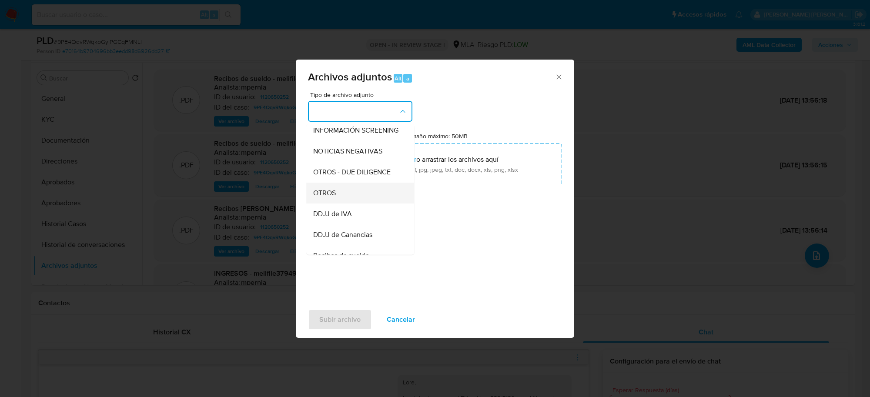
click at [351, 198] on div "OTROS" at bounding box center [357, 193] width 89 height 21
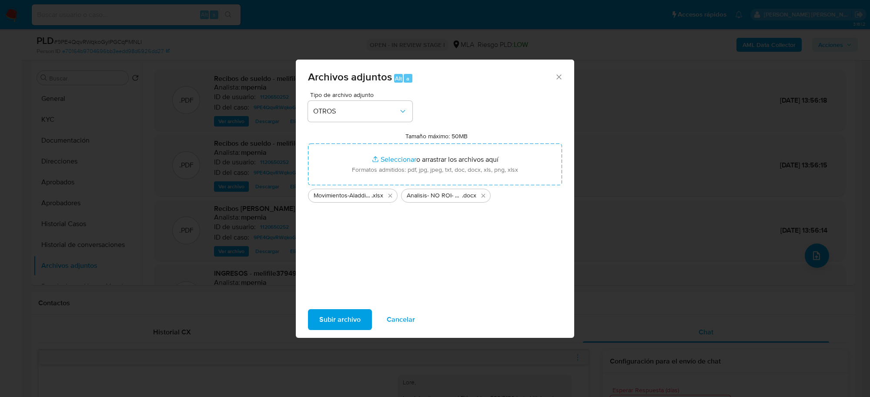
click at [337, 315] on span "Subir archivo" at bounding box center [339, 319] width 41 height 19
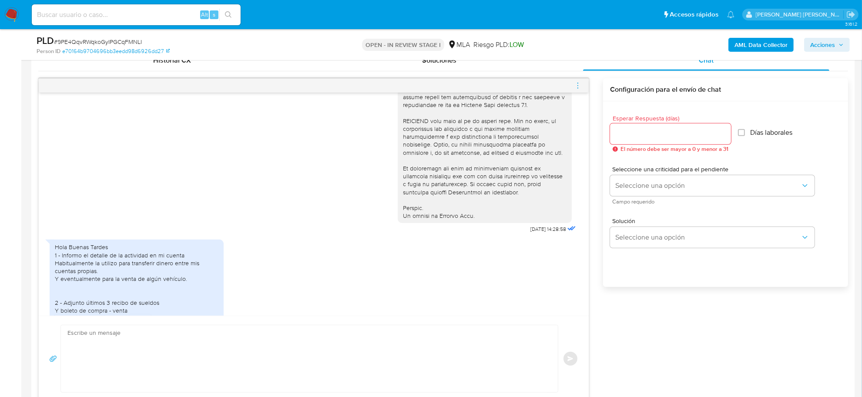
scroll to position [397, 0]
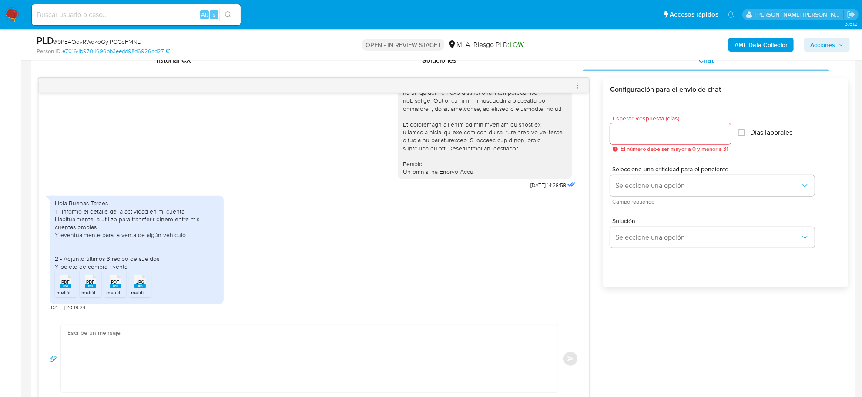
click at [183, 322] on div "Enviar" at bounding box center [314, 359] width 550 height 86
click at [179, 338] on textarea at bounding box center [306, 358] width 479 height 67
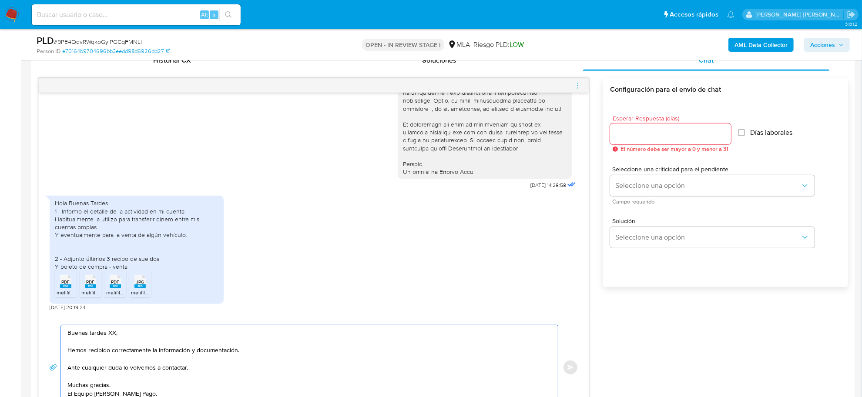
click at [111, 333] on textarea "Buenas tardes XX, Hemos recibido correctamente la información y documentación. …" at bounding box center [306, 367] width 479 height 84
click at [111, 332] on textarea "Buenas tardes XX, Hemos recibido correctamente la información y documentación. …" at bounding box center [306, 367] width 479 height 84
paste textarea "Emiliano Ivan"
type textarea "Buenas tardes Emiliano Ivan, Hemos recibido correctamente la información y docu…"
click at [127, 41] on span "# 9PE4QqvRWqkoGyIPGCqFMNLI" at bounding box center [98, 41] width 88 height 9
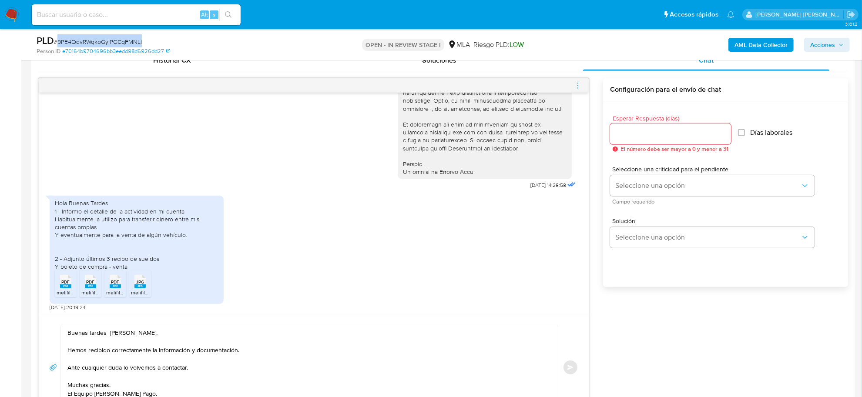
click at [127, 41] on span "# 9PE4QqvRWqkoGyIPGCqFMNLI" at bounding box center [98, 41] width 88 height 9
copy span "9PE4QqvRWqkoGyIPGCqFMNLI"
click at [647, 131] on input "Esperar Respuesta (días)" at bounding box center [670, 133] width 121 height 11
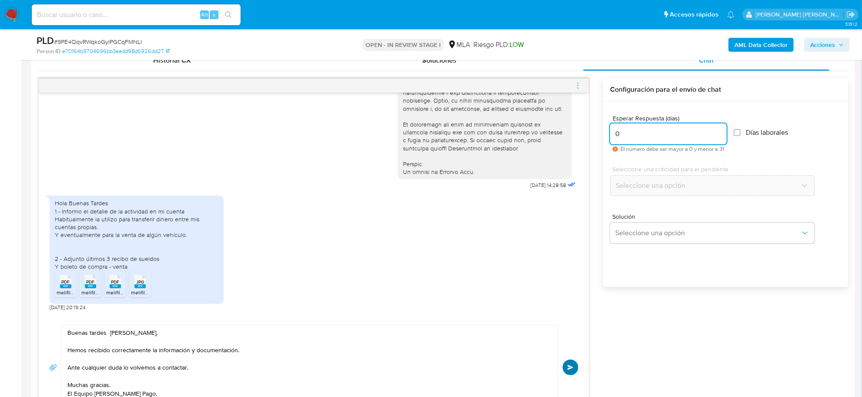
type input "0"
click at [569, 362] on button "Enviar" at bounding box center [570, 368] width 16 height 16
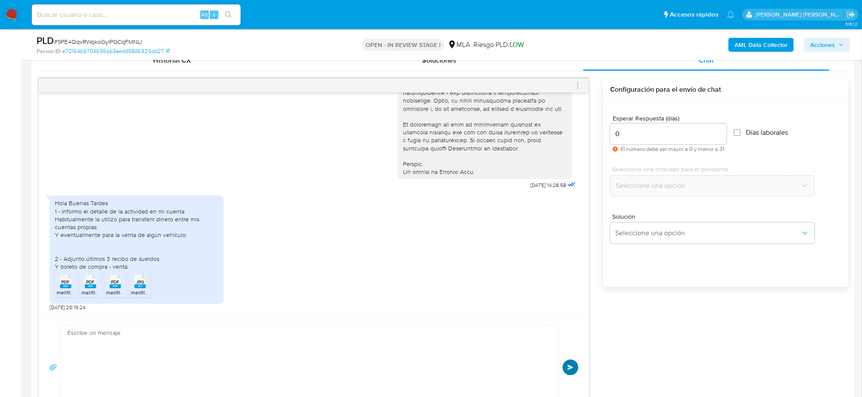
scroll to position [494, 0]
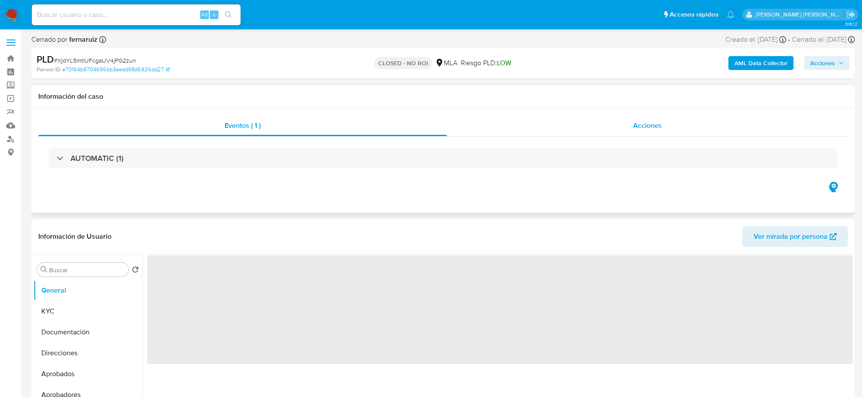
click at [631, 123] on div "Acciones" at bounding box center [647, 125] width 401 height 21
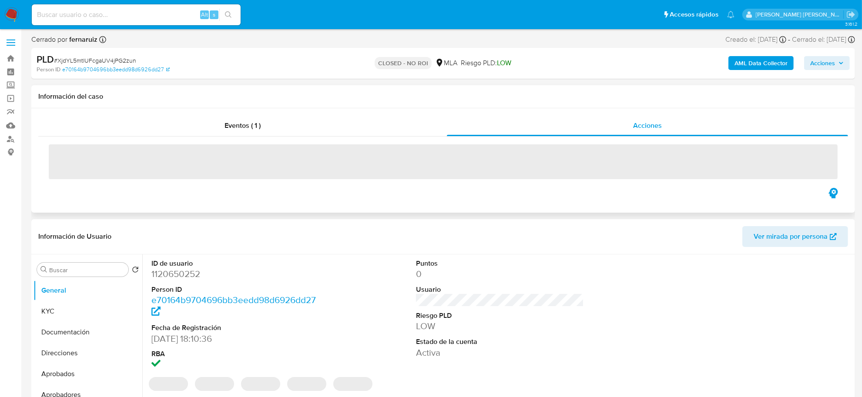
select select "10"
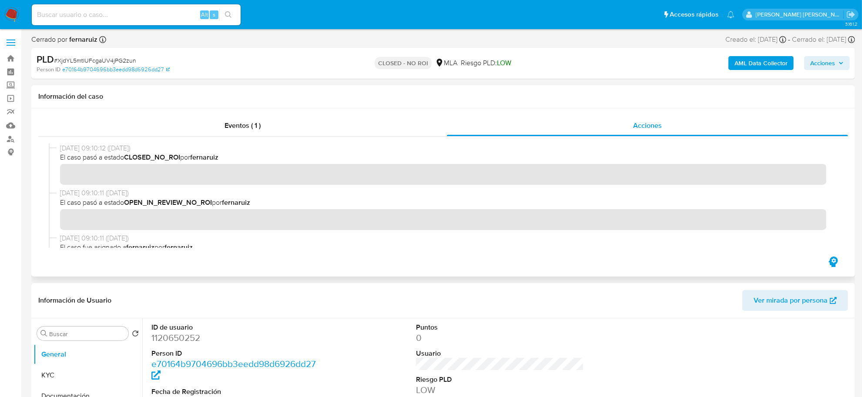
scroll to position [109, 0]
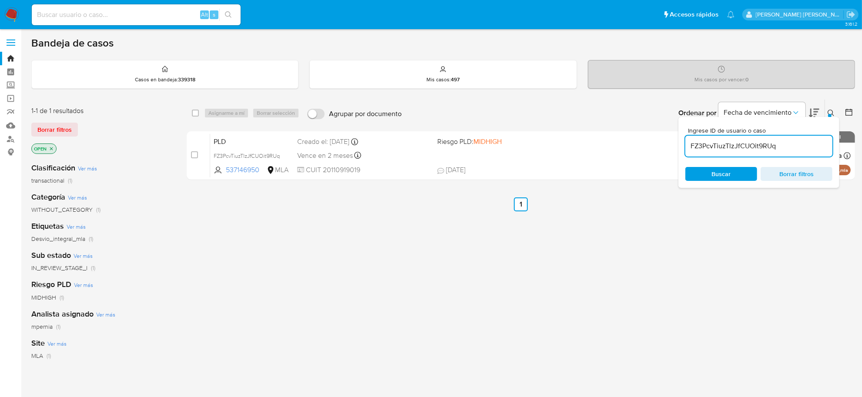
click at [713, 144] on input "FZ3PcvTiuzTlzJfCUOit9RUq" at bounding box center [758, 146] width 147 height 11
paste input "9PE4QqvRWqkoGyIPGCqFMNLI"
click at [713, 144] on input "FZ3PcvTiuzTlzJfCUOit9RUq" at bounding box center [758, 146] width 147 height 11
type input "9PE4QqvRWqkoGyIPGCqFMNLI"
click at [194, 111] on input "checkbox" at bounding box center [195, 113] width 7 height 7
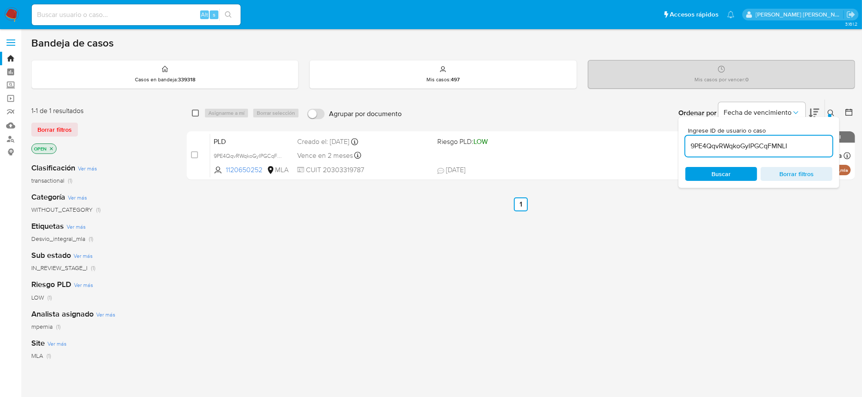
checkbox input "true"
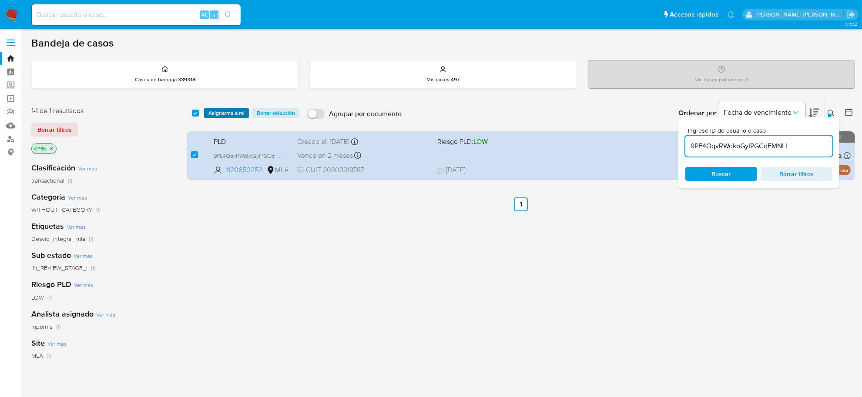
click at [210, 112] on span "Asignarme a mí" at bounding box center [226, 113] width 36 height 9
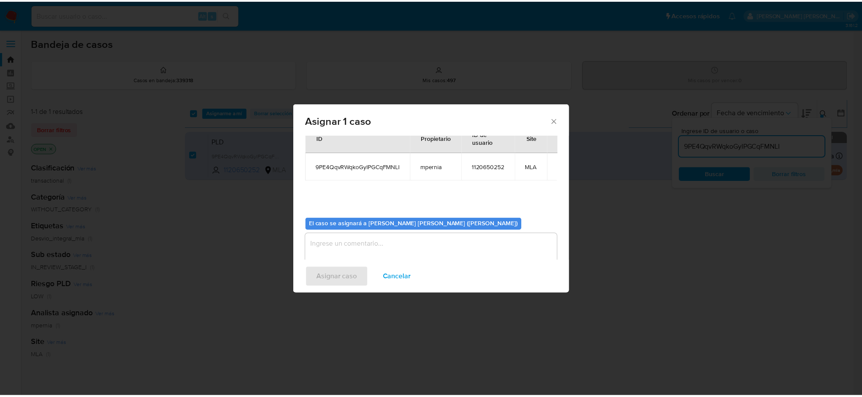
scroll to position [44, 0]
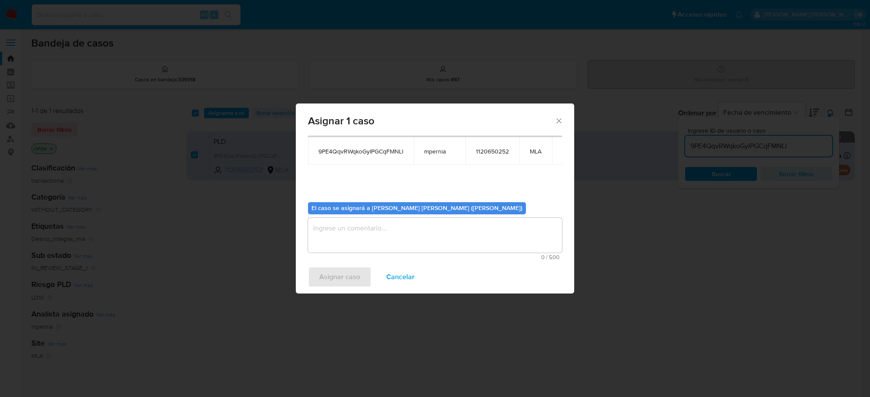
click at [357, 235] on textarea "assign-modal" at bounding box center [435, 235] width 254 height 35
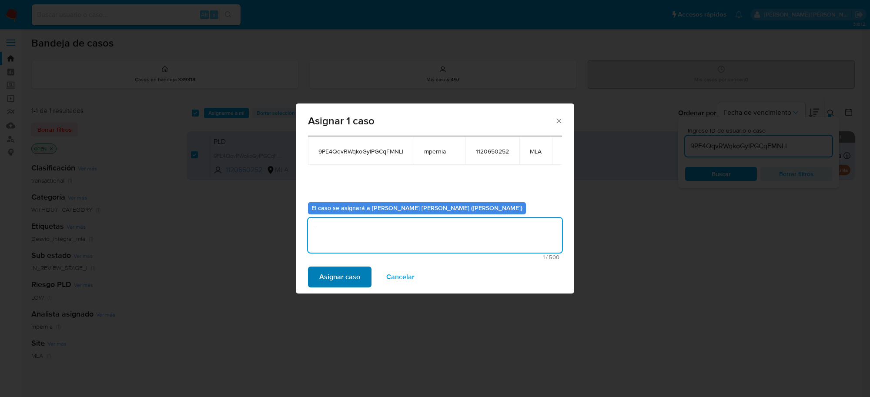
type textarea "-"
click at [319, 272] on span "Asignar caso" at bounding box center [339, 277] width 41 height 19
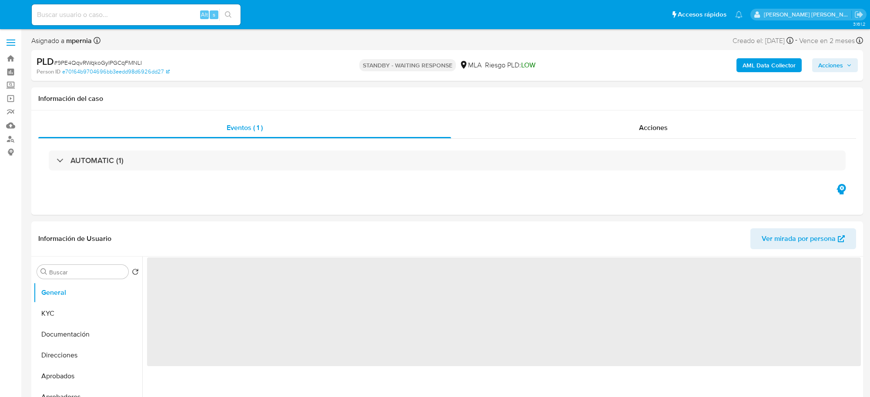
select select "10"
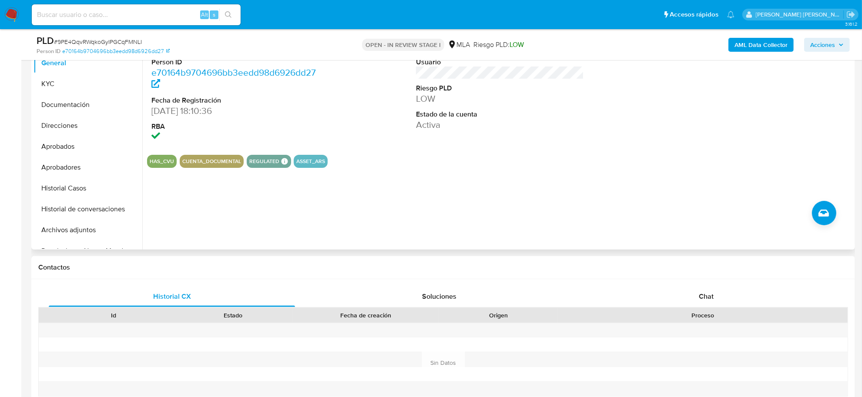
scroll to position [272, 0]
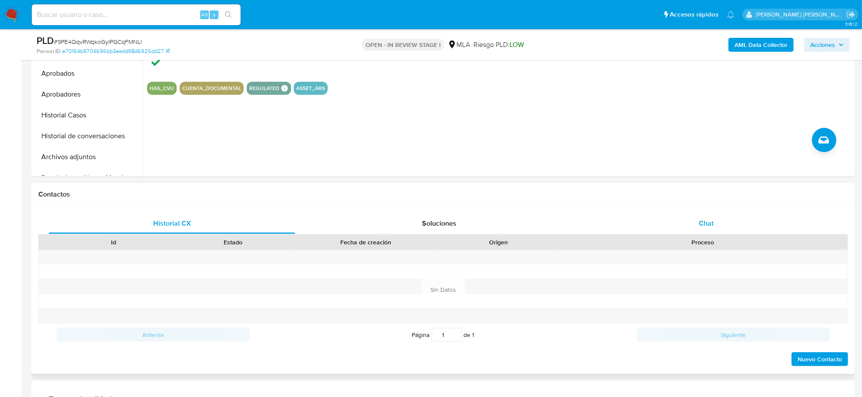
click at [705, 218] on span "Chat" at bounding box center [706, 223] width 15 height 10
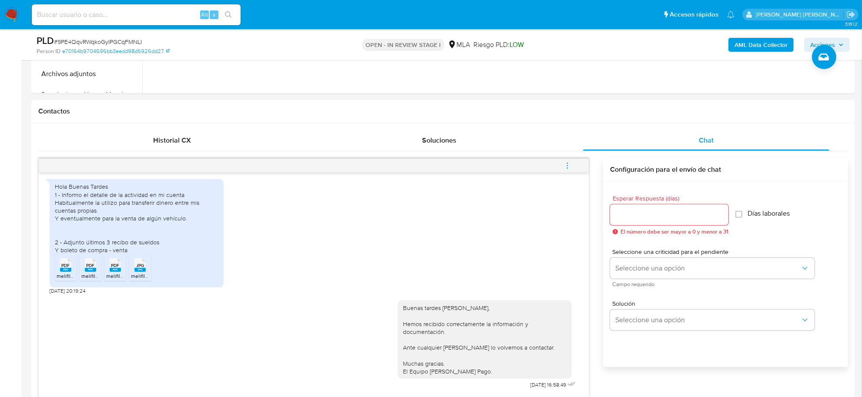
scroll to position [381, 0]
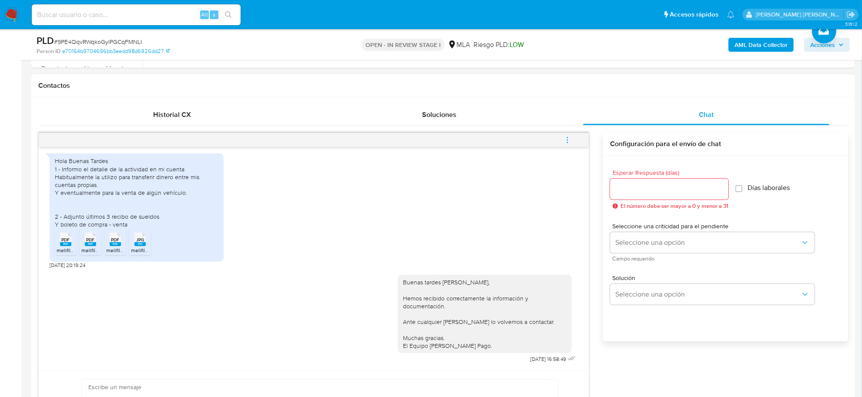
click at [568, 140] on icon "menu-action" at bounding box center [567, 140] width 8 height 8
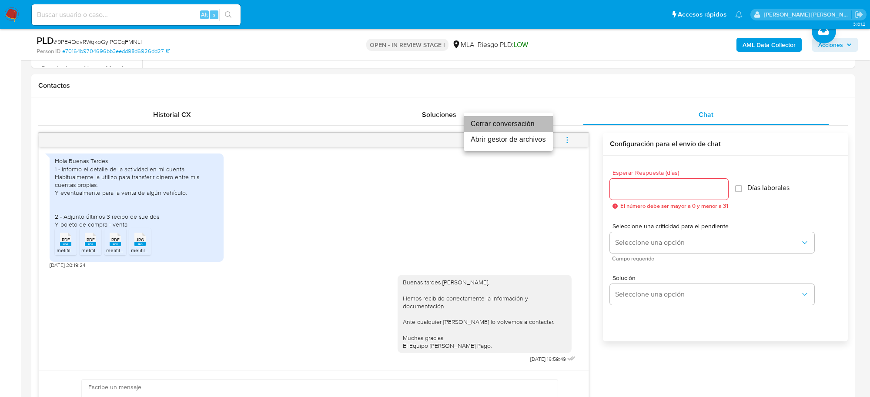
click at [538, 129] on li "Cerrar conversación" at bounding box center [508, 124] width 89 height 16
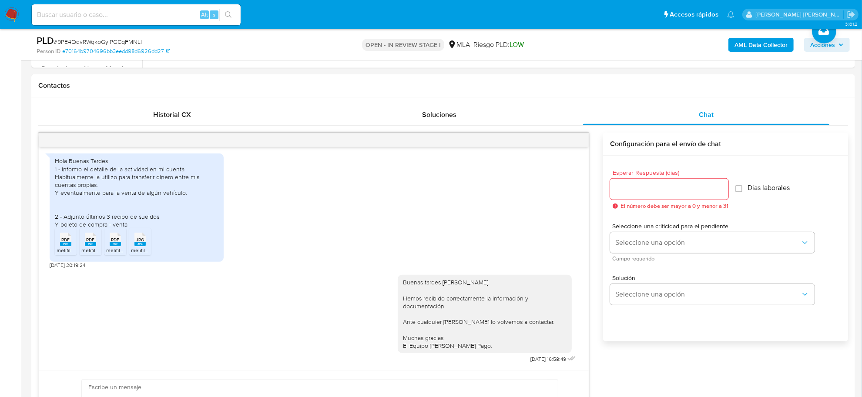
click at [832, 49] on span "Acciones" at bounding box center [822, 45] width 25 height 14
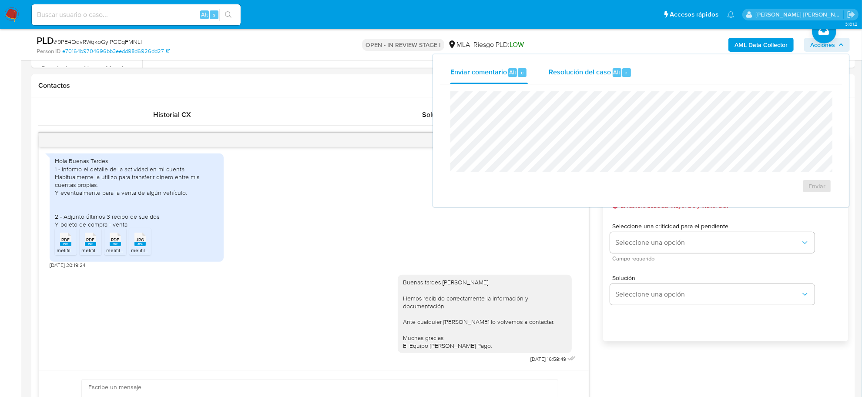
click at [594, 71] on span "Resolución del caso" at bounding box center [580, 72] width 62 height 10
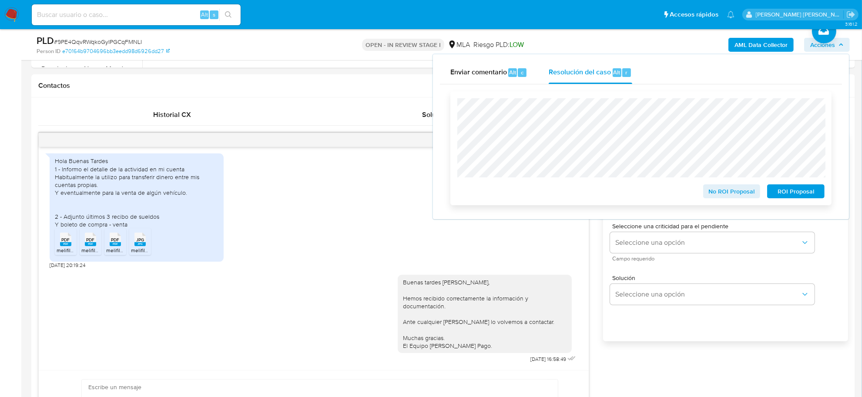
click at [719, 194] on span "No ROI Proposal" at bounding box center [731, 191] width 45 height 12
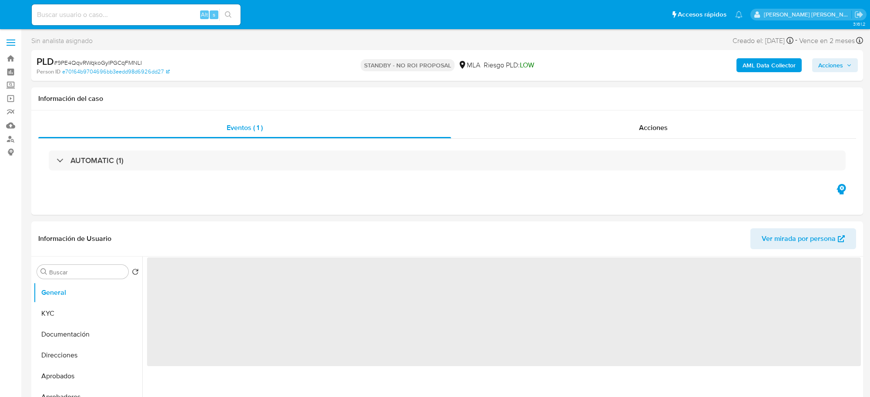
select select "10"
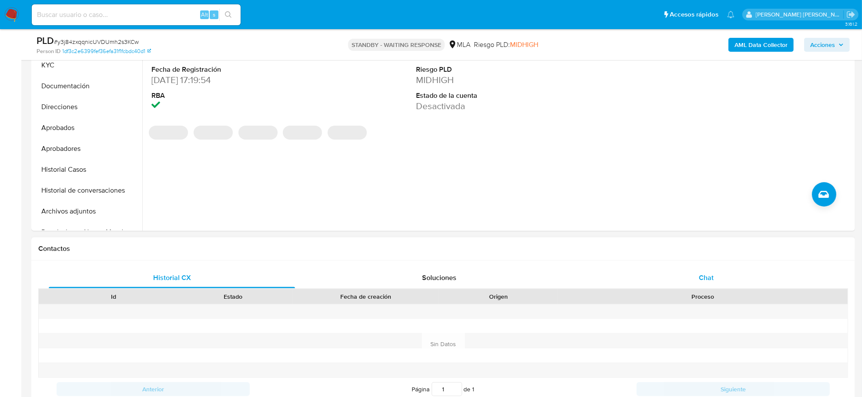
click at [710, 279] on span "Chat" at bounding box center [706, 278] width 15 height 10
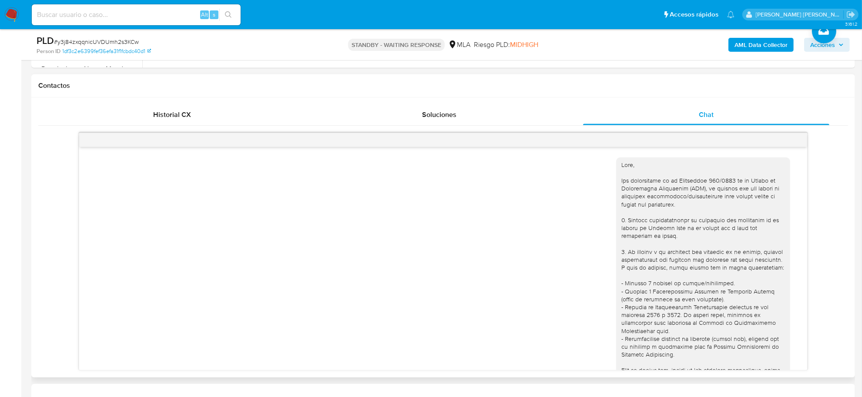
scroll to position [738, 0]
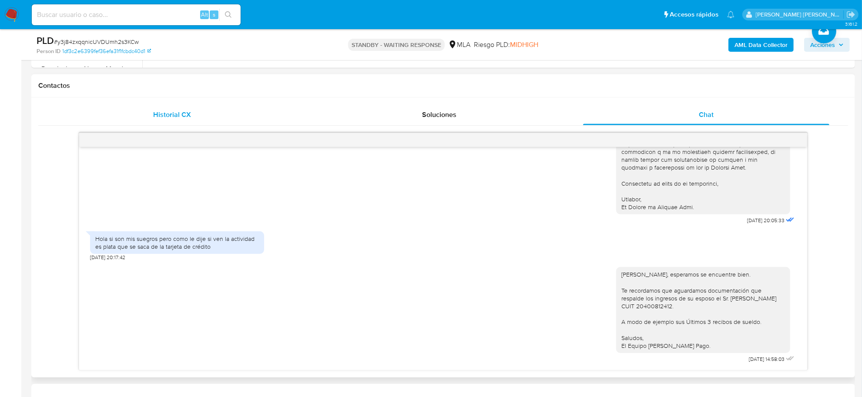
click at [153, 114] on span "Historial CX" at bounding box center [172, 115] width 38 height 10
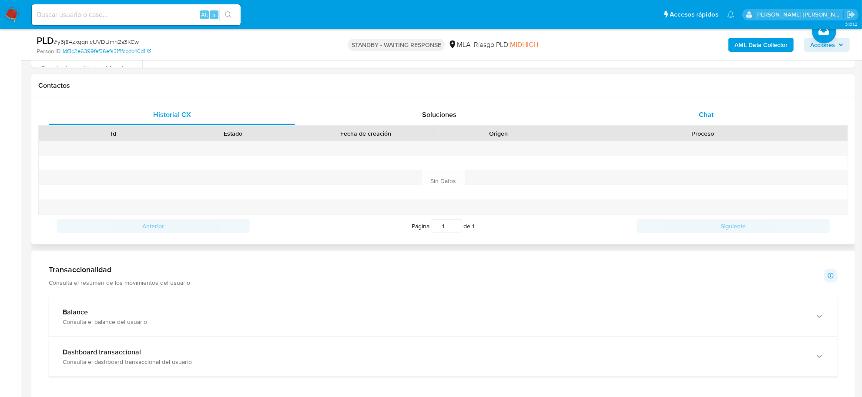
click at [703, 115] on span "Chat" at bounding box center [706, 115] width 15 height 10
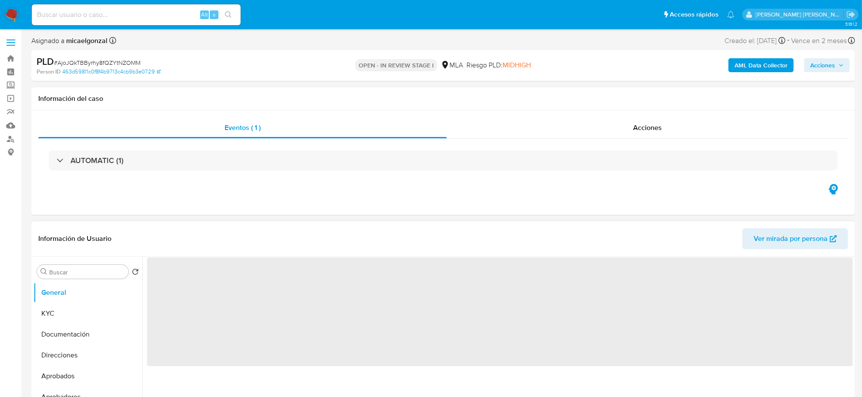
select select "10"
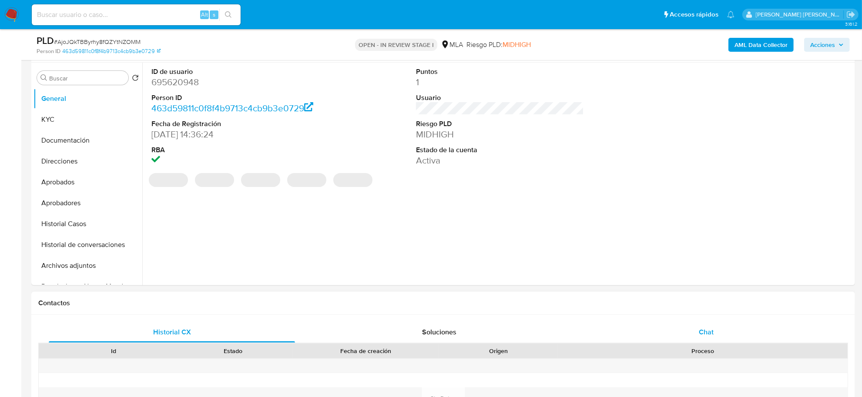
click at [683, 335] on div "Chat" at bounding box center [706, 332] width 246 height 21
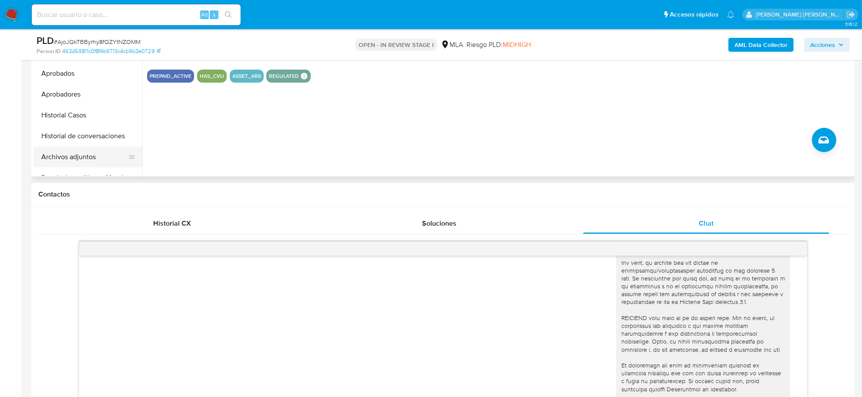
scroll to position [54, 0]
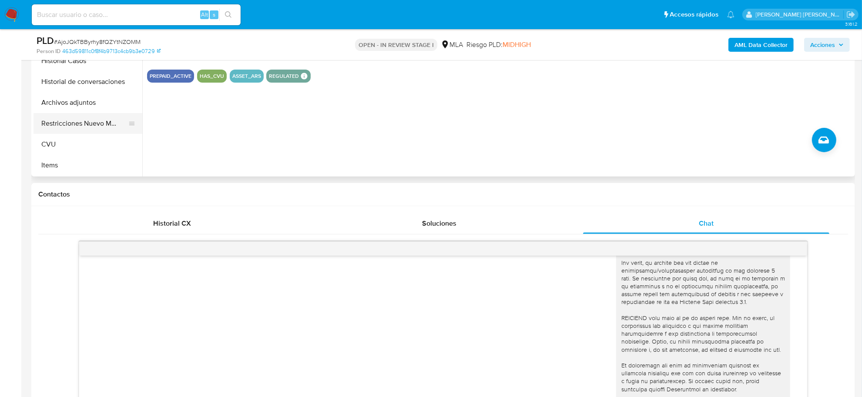
click at [83, 117] on button "Restricciones Nuevo Mundo" at bounding box center [84, 123] width 102 height 21
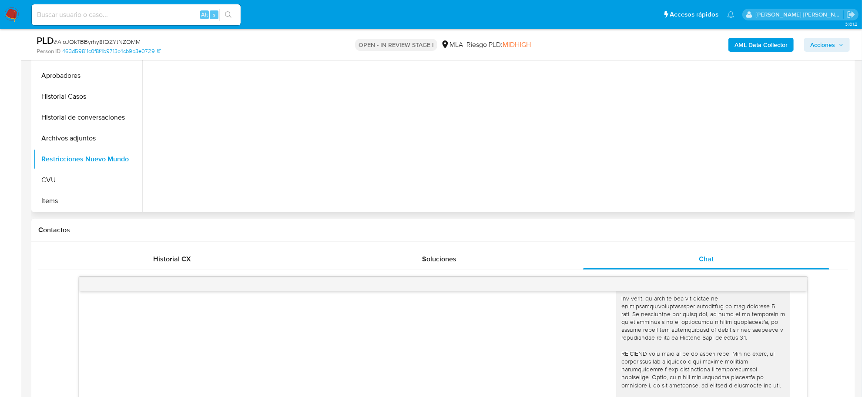
scroll to position [218, 0]
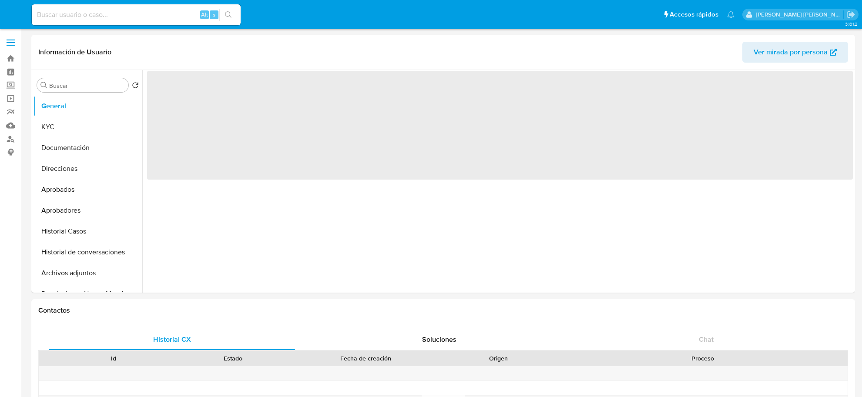
select select "10"
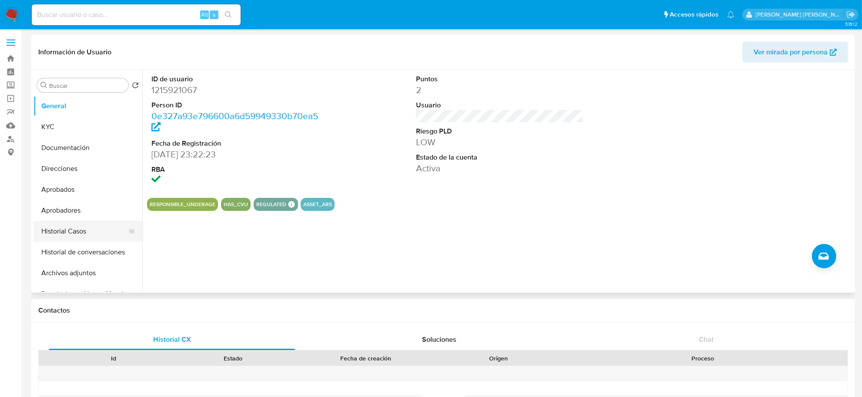
click at [83, 236] on button "Historial Casos" at bounding box center [84, 231] width 102 height 21
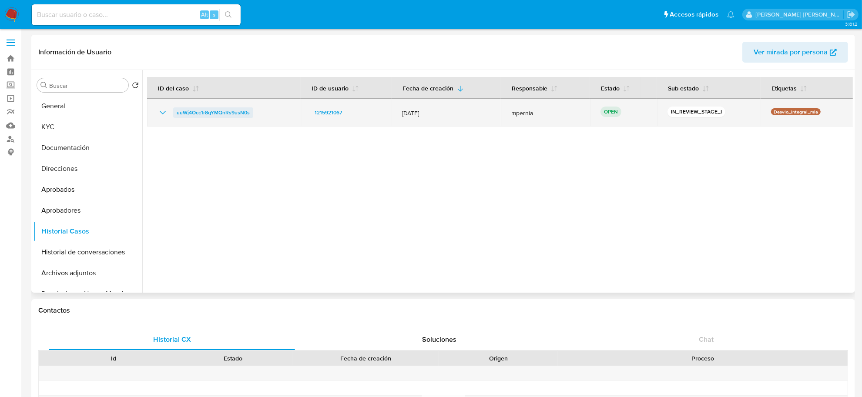
click at [225, 108] on span "uuWj4Occ1r8qYMQnRs9usN0s" at bounding box center [213, 112] width 73 height 10
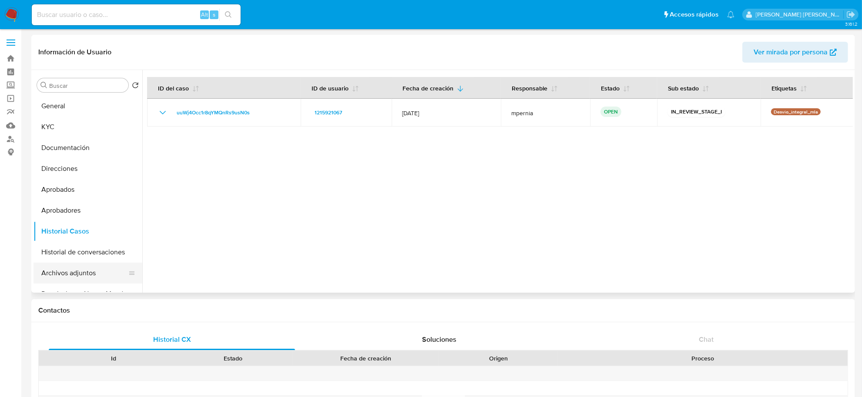
click at [75, 271] on button "Archivos adjuntos" at bounding box center [84, 273] width 102 height 21
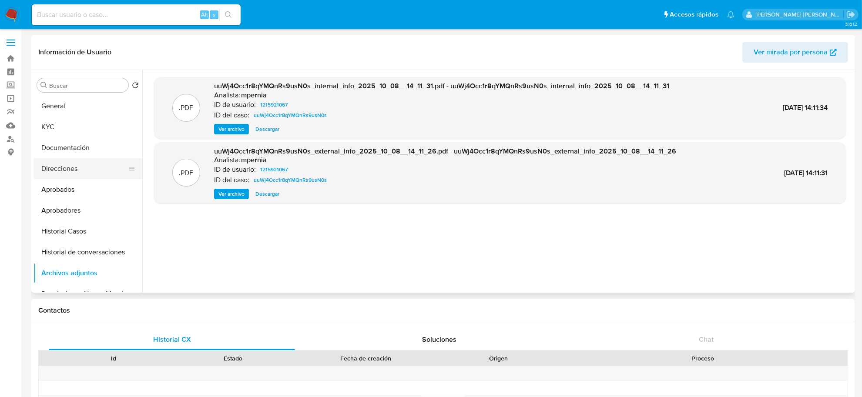
click at [62, 170] on button "Direcciones" at bounding box center [84, 168] width 102 height 21
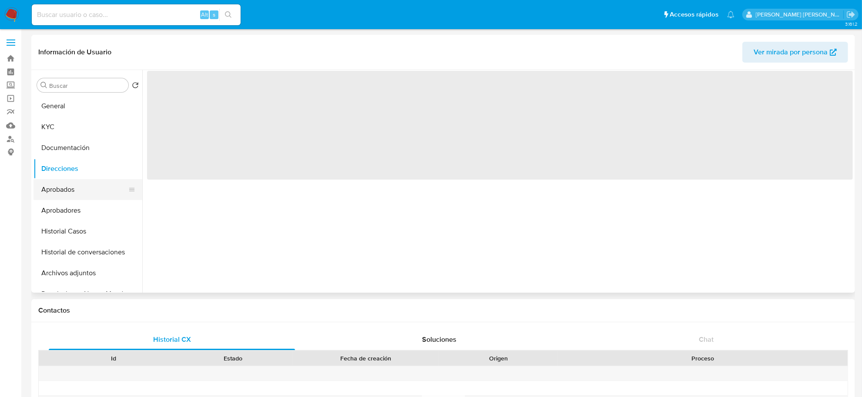
click at [62, 196] on button "Aprobados" at bounding box center [84, 189] width 102 height 21
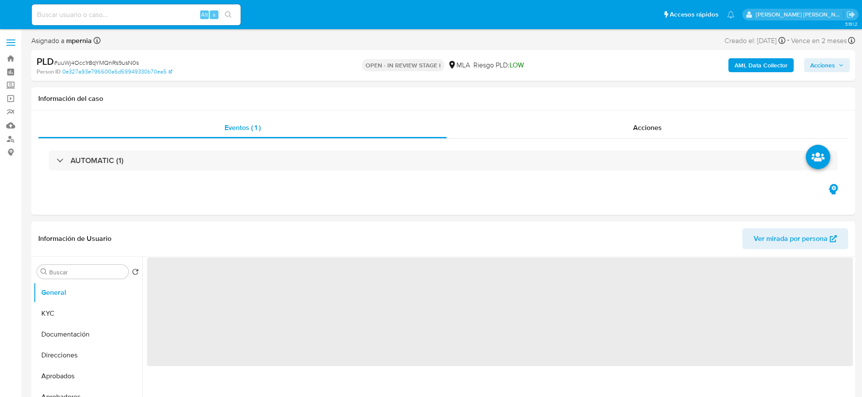
select select "10"
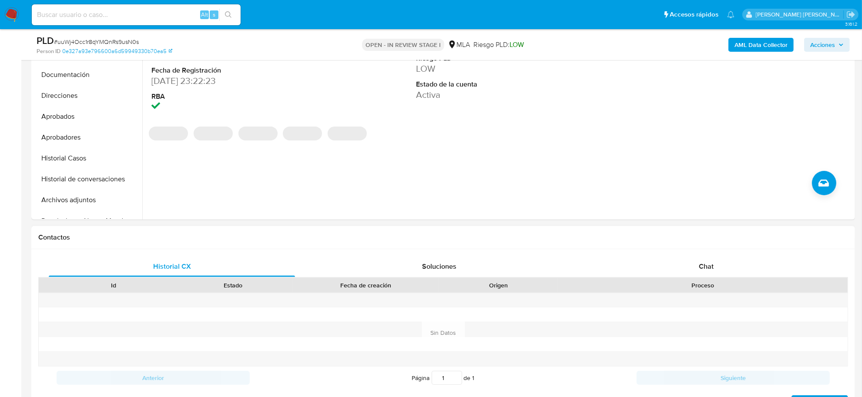
scroll to position [272, 0]
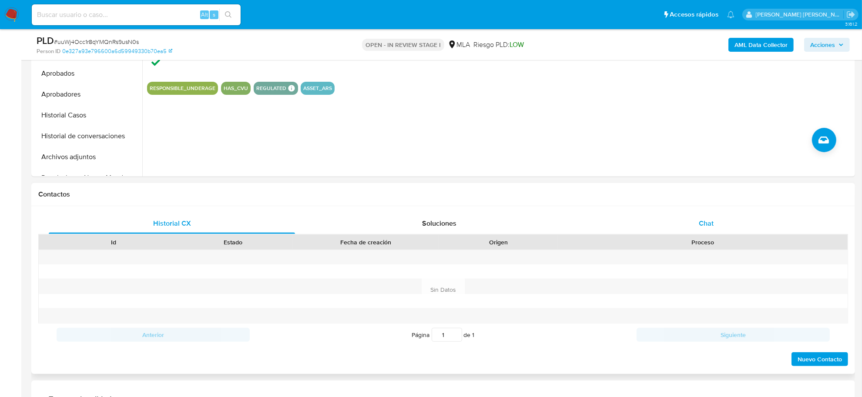
click at [694, 219] on div "Chat" at bounding box center [706, 223] width 246 height 21
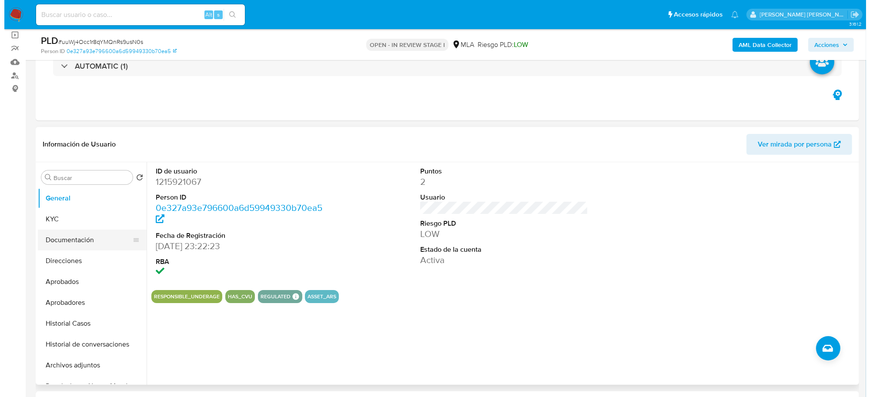
scroll to position [54, 0]
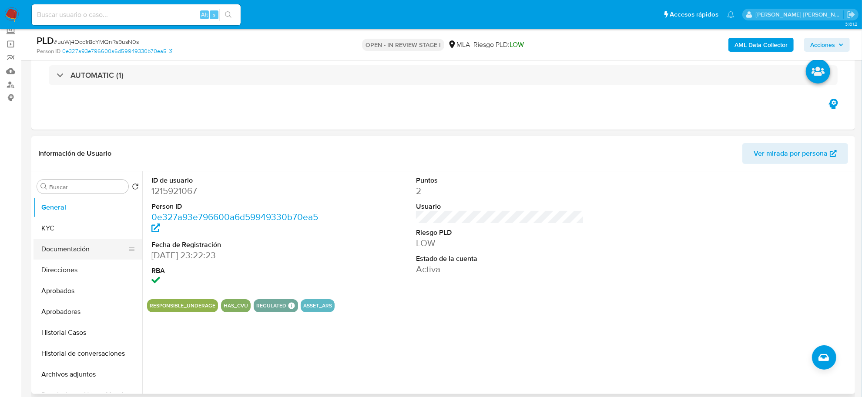
click at [83, 255] on button "Documentación" at bounding box center [84, 249] width 102 height 21
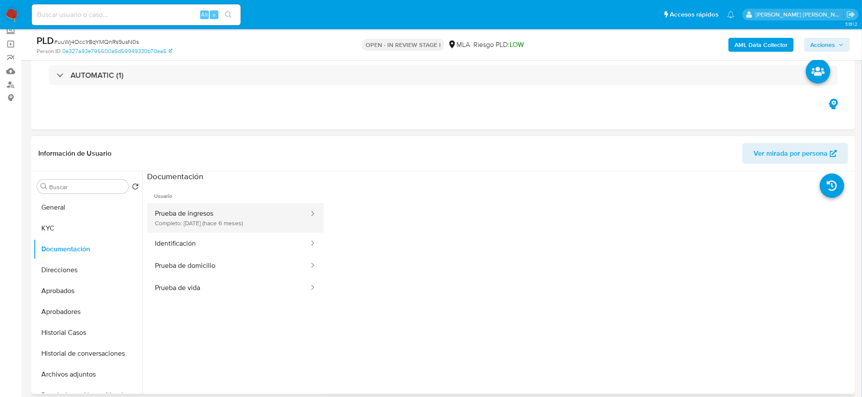
click at [201, 223] on button "Prueba de ingresos Completo: [DATE] (hace 6 meses)" at bounding box center [228, 218] width 163 height 30
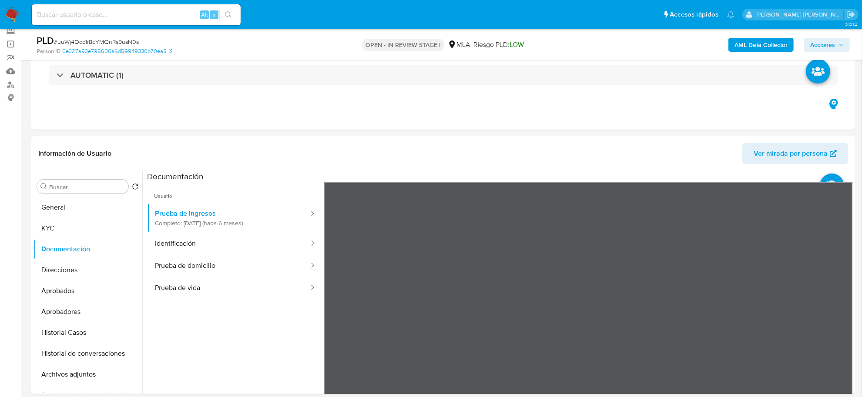
click at [735, 44] on b "AML Data Collector" at bounding box center [760, 45] width 53 height 14
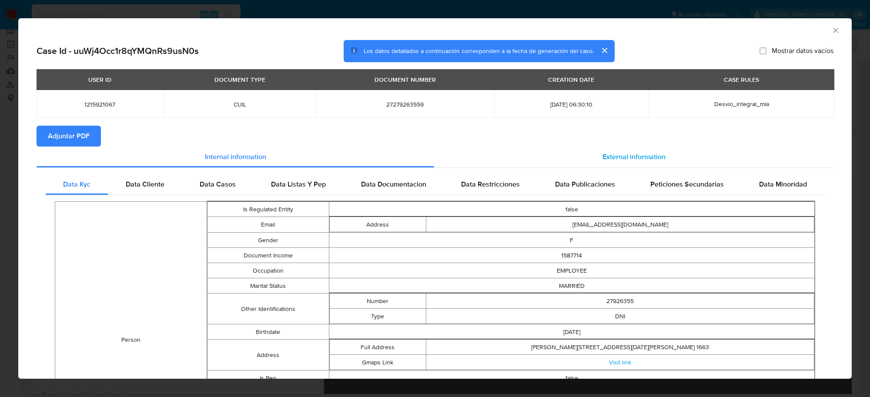
drag, startPoint x: 624, startPoint y: 155, endPoint x: 581, endPoint y: 164, distance: 44.0
click at [624, 155] on span "External information" at bounding box center [634, 157] width 63 height 10
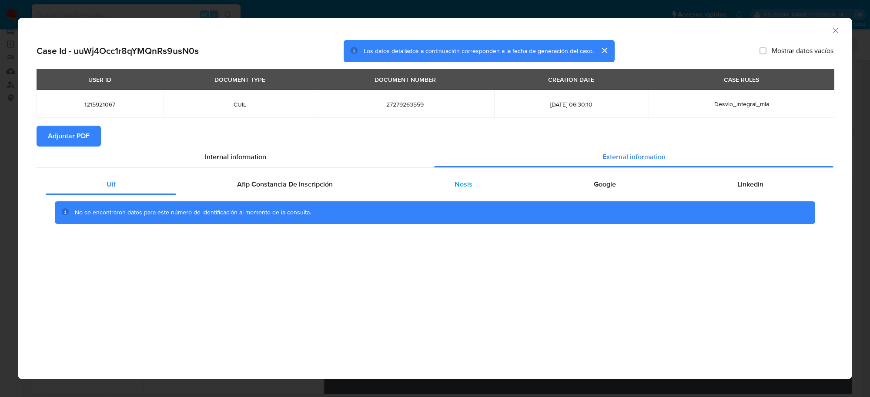
click at [468, 179] on span "Nosis" at bounding box center [464, 184] width 18 height 10
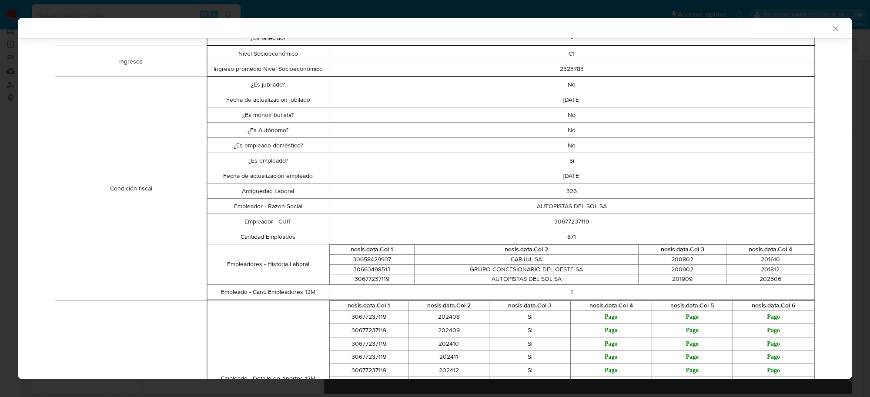
scroll to position [216, 0]
click at [370, 281] on td "30677237119" at bounding box center [371, 279] width 85 height 10
copy td "30677237119"
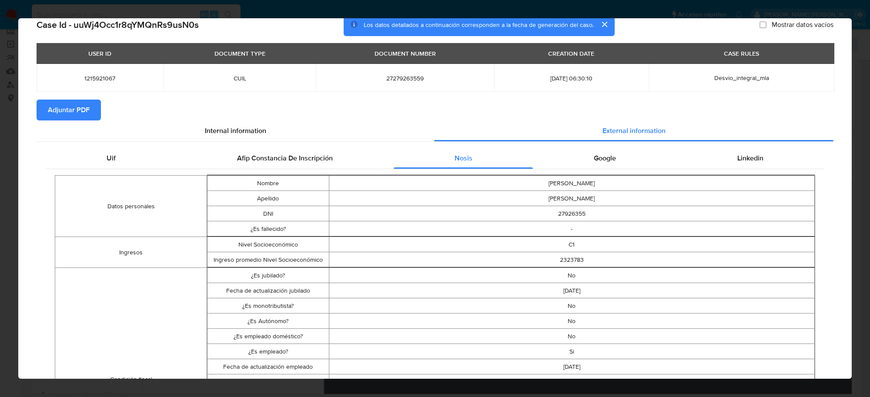
scroll to position [0, 0]
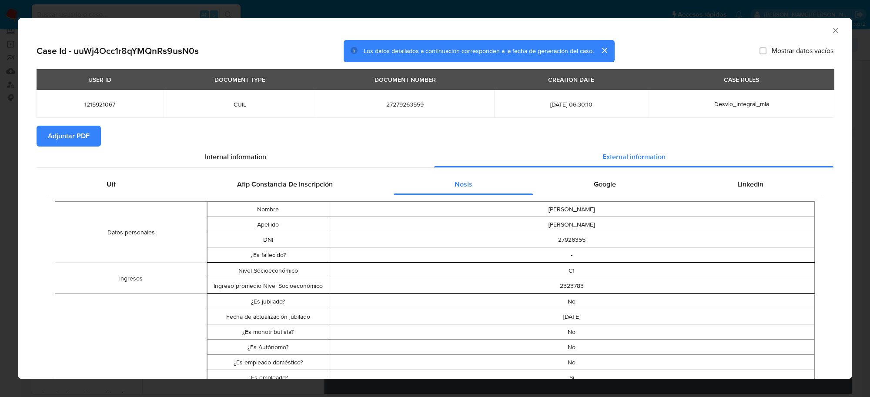
click at [85, 132] on span "Adjuntar PDF" at bounding box center [69, 136] width 42 height 19
click at [831, 32] on icon "Cerrar ventana" at bounding box center [835, 30] width 9 height 9
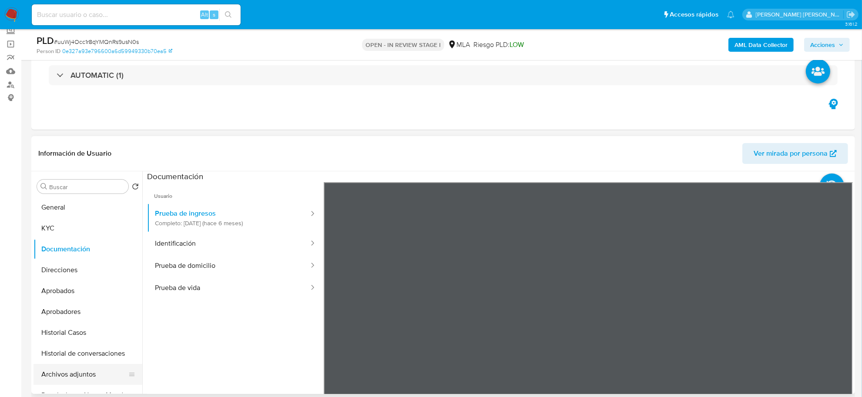
click at [77, 371] on button "Archivos adjuntos" at bounding box center [84, 374] width 102 height 21
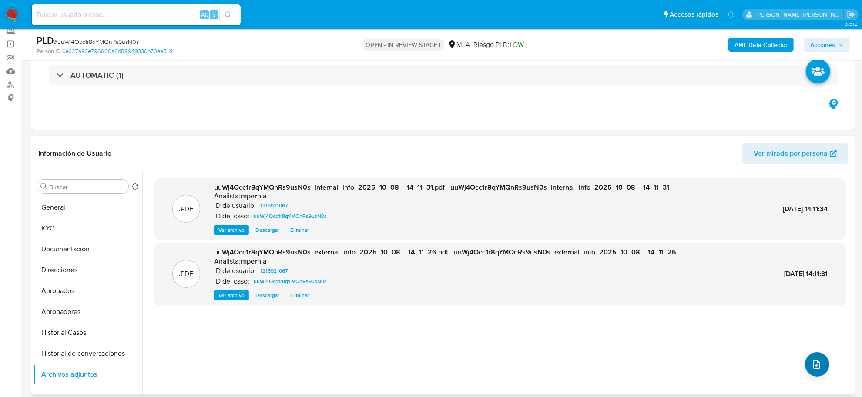
click at [812, 368] on icon "upload-file" at bounding box center [816, 364] width 10 height 10
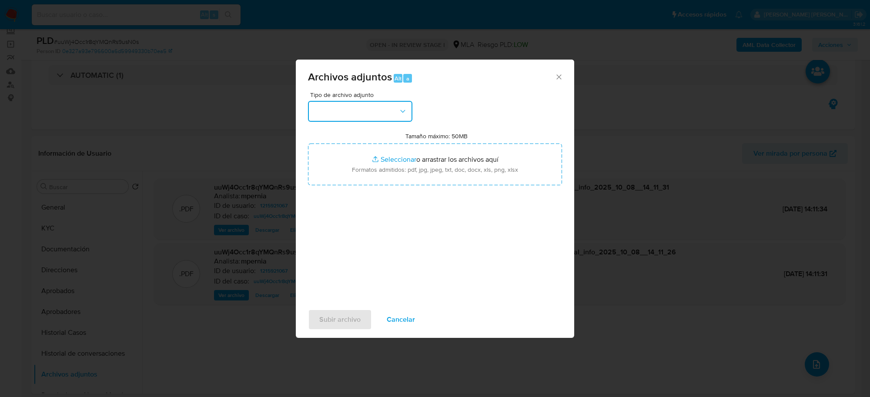
click at [378, 114] on button "button" at bounding box center [360, 111] width 104 height 21
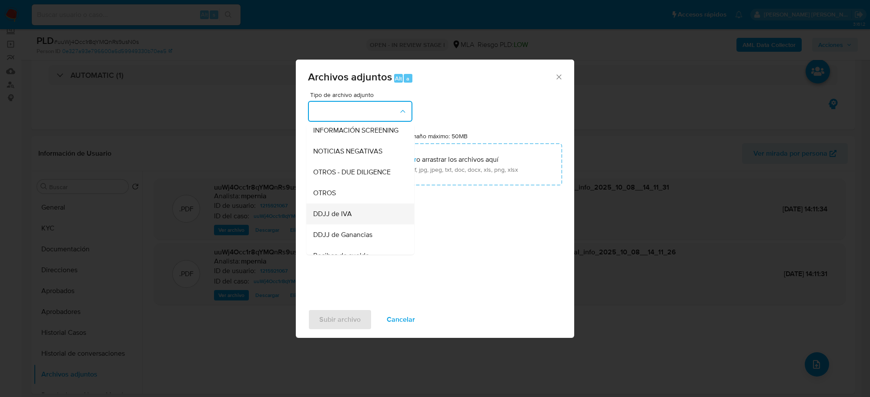
scroll to position [163, 0]
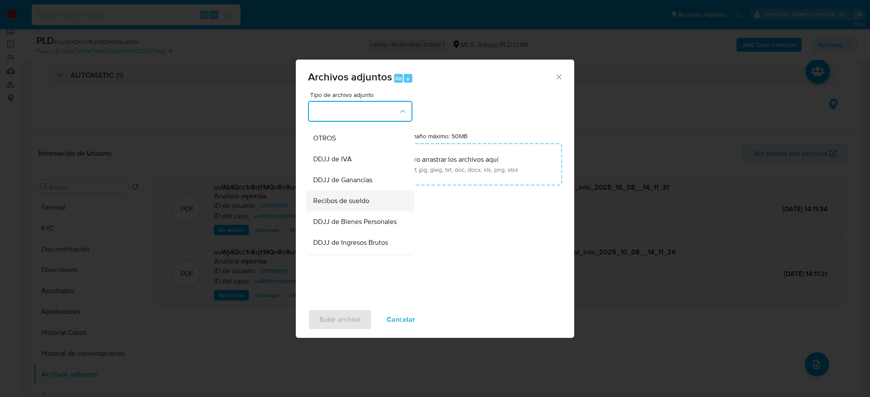
click at [359, 212] on div "Recibos de sueldo" at bounding box center [357, 201] width 89 height 21
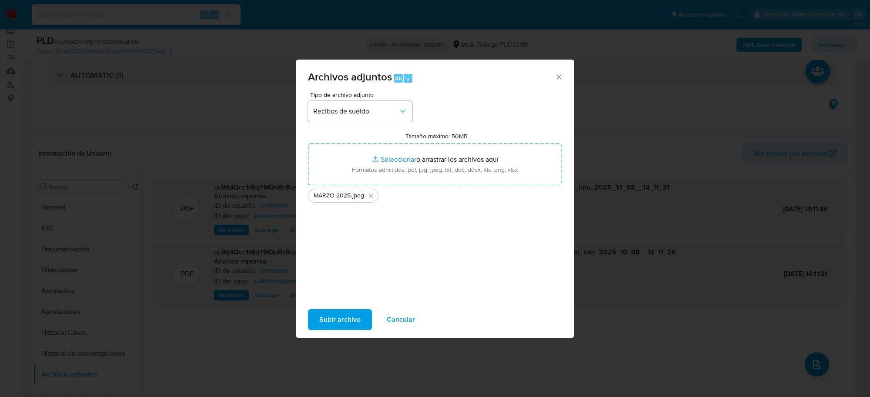
click at [334, 328] on span "Subir archivo" at bounding box center [339, 319] width 41 height 19
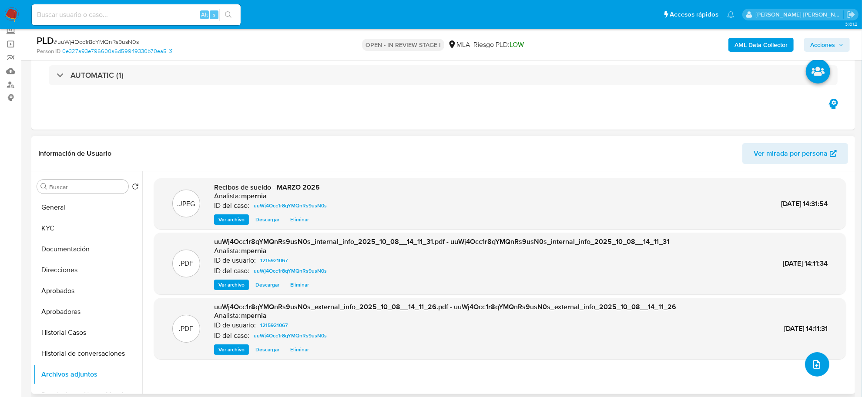
click at [819, 367] on button "upload-file" at bounding box center [817, 364] width 24 height 24
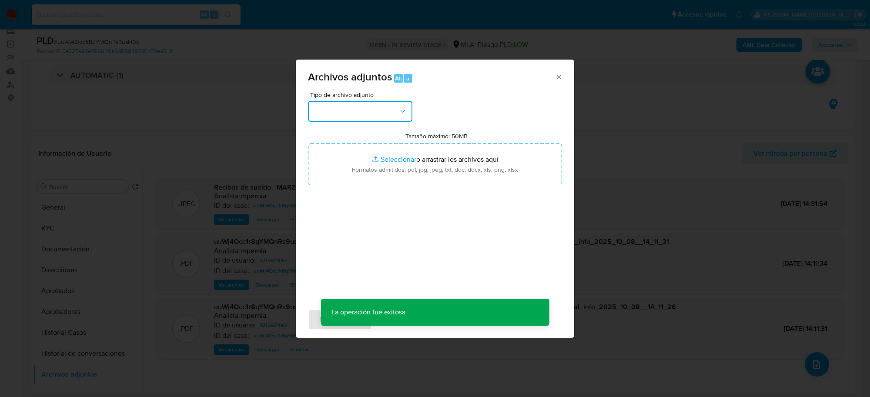
click at [385, 109] on button "button" at bounding box center [360, 111] width 104 height 21
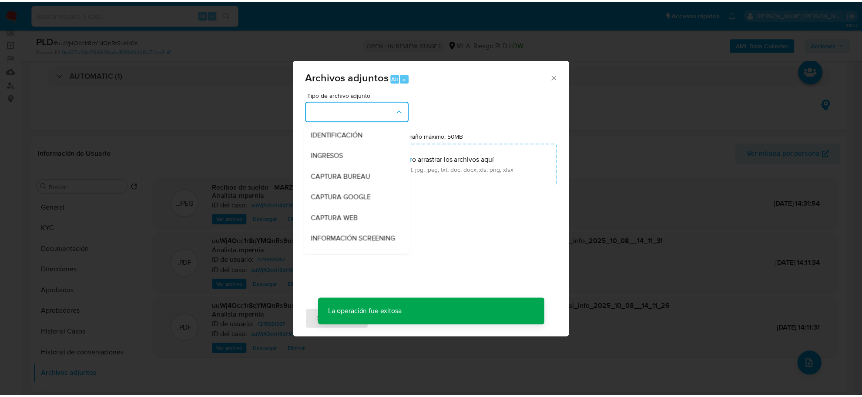
scroll to position [109, 0]
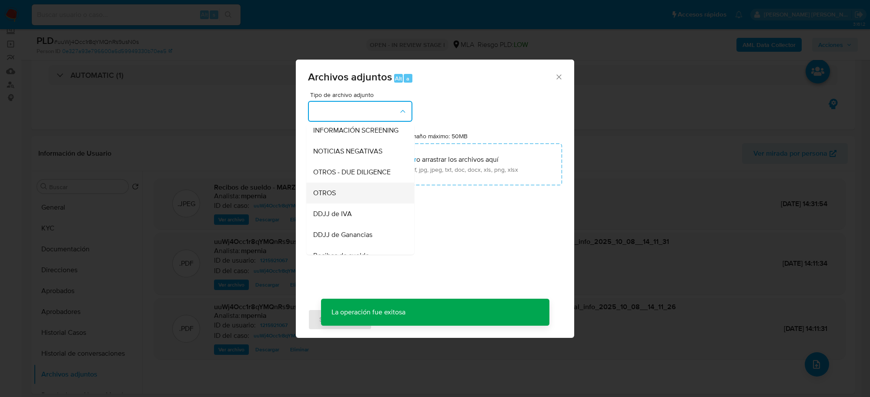
click at [344, 198] on div "OTROS" at bounding box center [357, 193] width 89 height 21
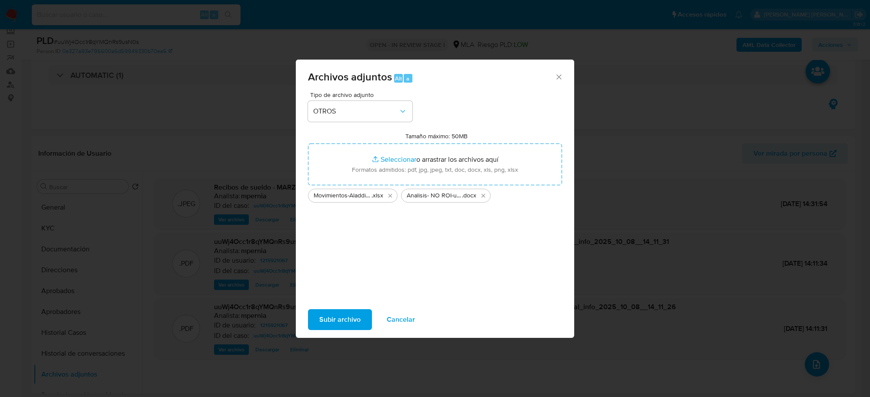
click at [347, 316] on span "Subir archivo" at bounding box center [339, 319] width 41 height 19
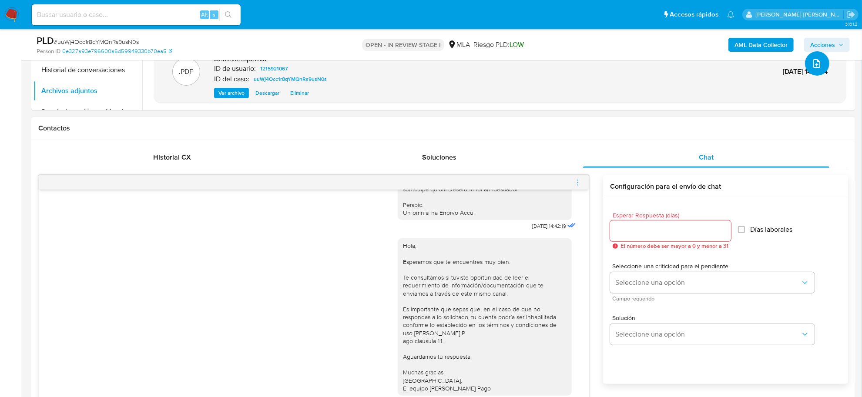
scroll to position [435, 0]
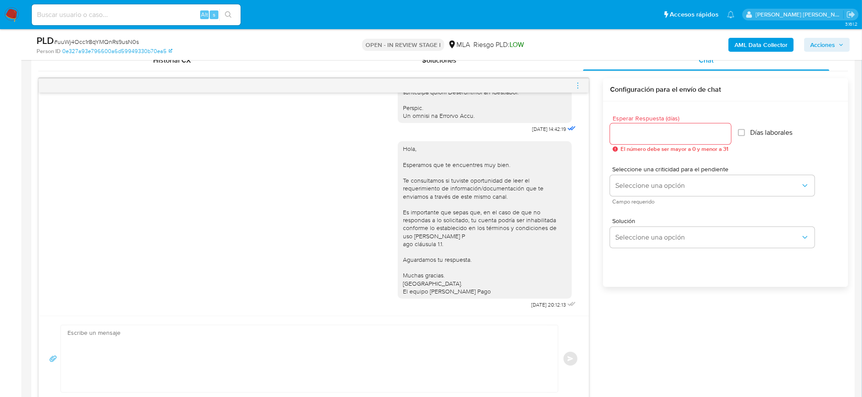
click at [577, 88] on icon "menu-action" at bounding box center [578, 86] width 8 height 8
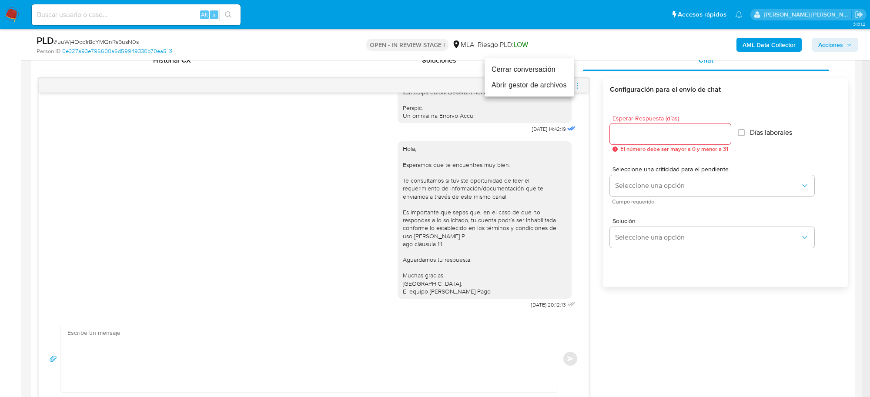
click at [525, 68] on li "Cerrar conversación" at bounding box center [529, 70] width 89 height 16
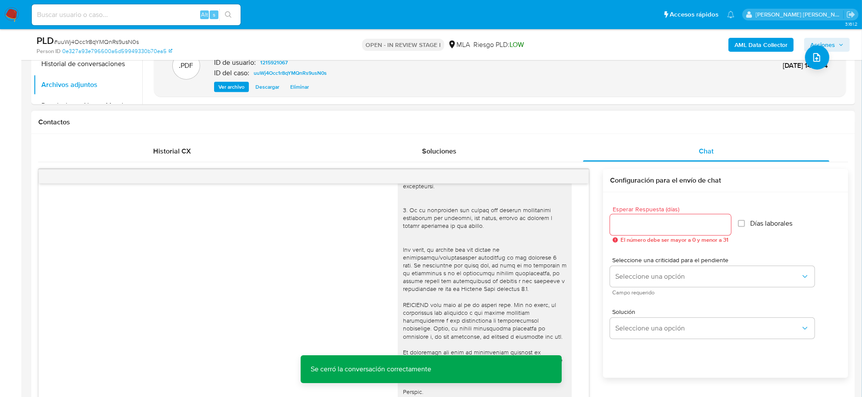
scroll to position [272, 0]
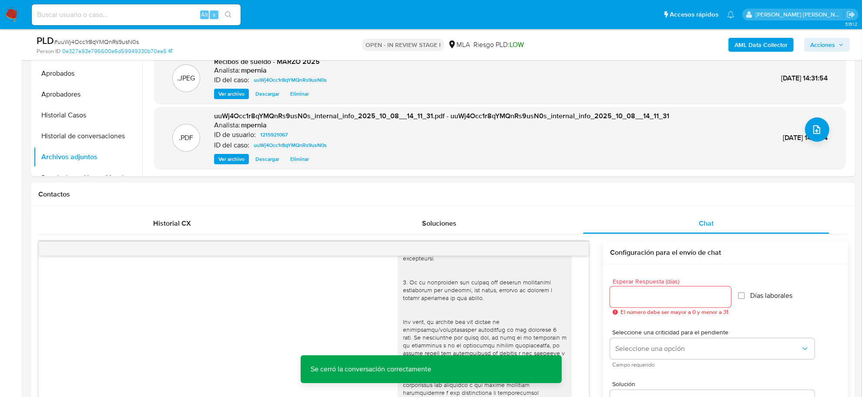
click at [822, 42] on span "Acciones" at bounding box center [822, 45] width 25 height 14
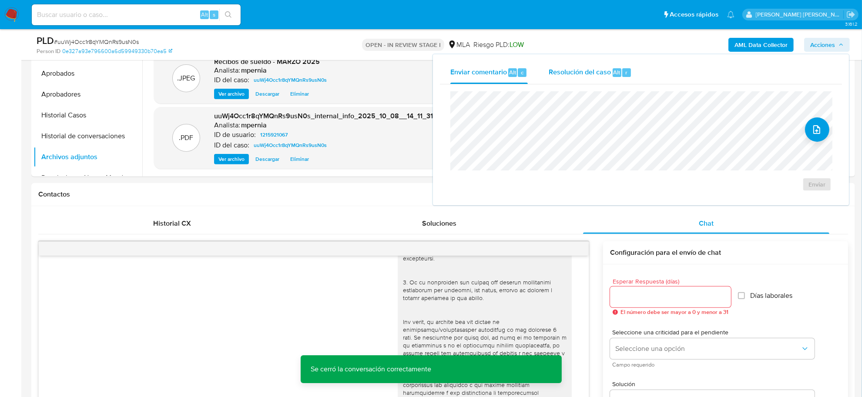
click at [613, 73] on div "Alt" at bounding box center [617, 72] width 9 height 9
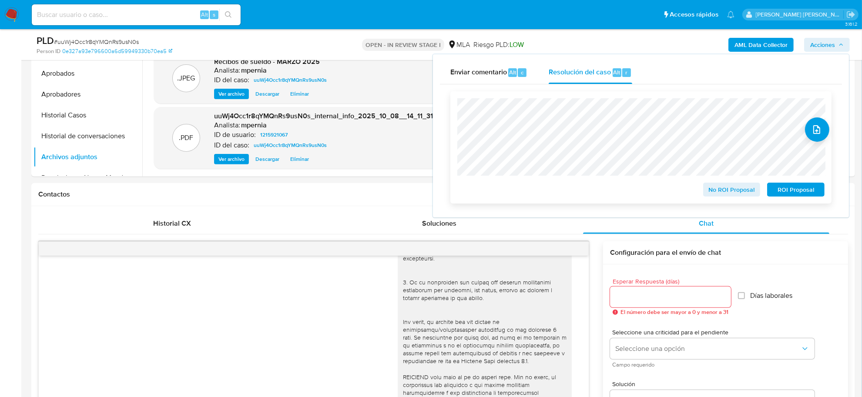
click at [729, 190] on span "No ROI Proposal" at bounding box center [731, 190] width 45 height 12
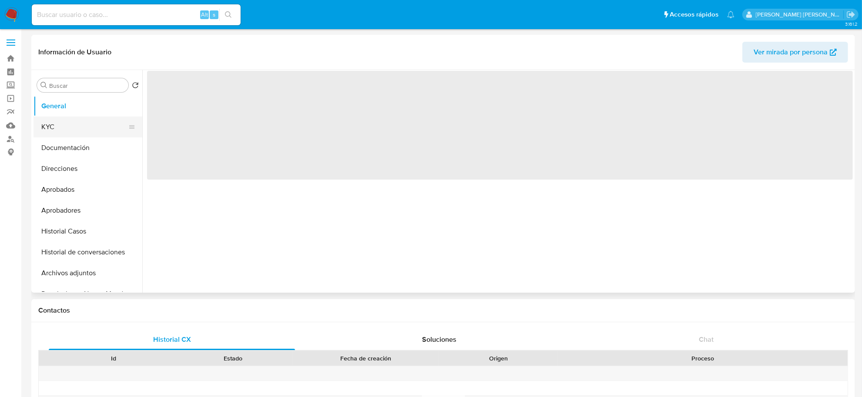
select select "10"
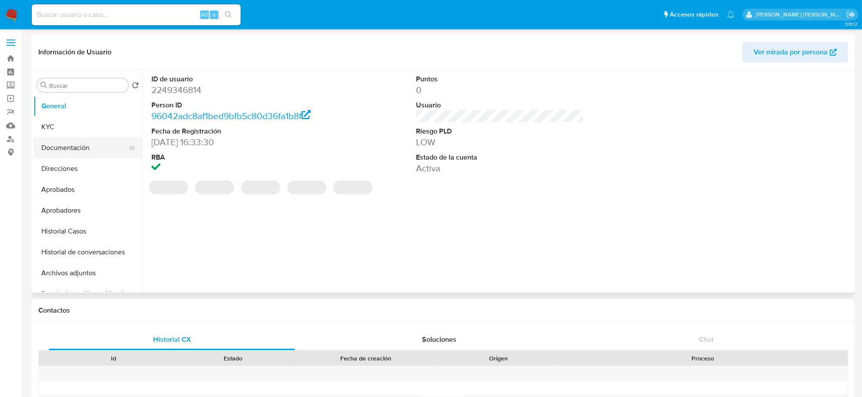
click at [64, 146] on button "Documentación" at bounding box center [84, 147] width 102 height 21
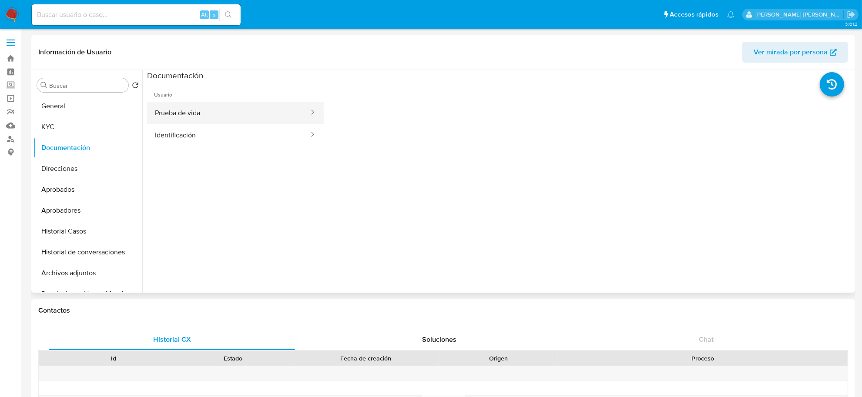
click at [193, 114] on button "Prueba de vida" at bounding box center [228, 113] width 163 height 22
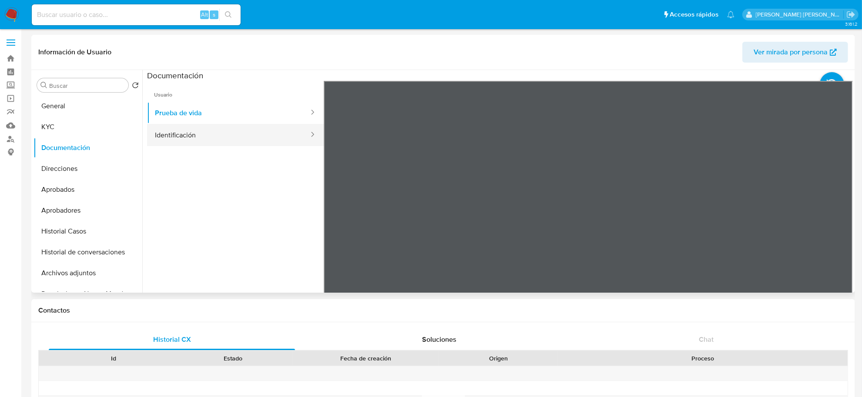
click at [207, 143] on button "Identificación" at bounding box center [228, 135] width 163 height 22
click at [842, 222] on icon at bounding box center [841, 222] width 17 height 17
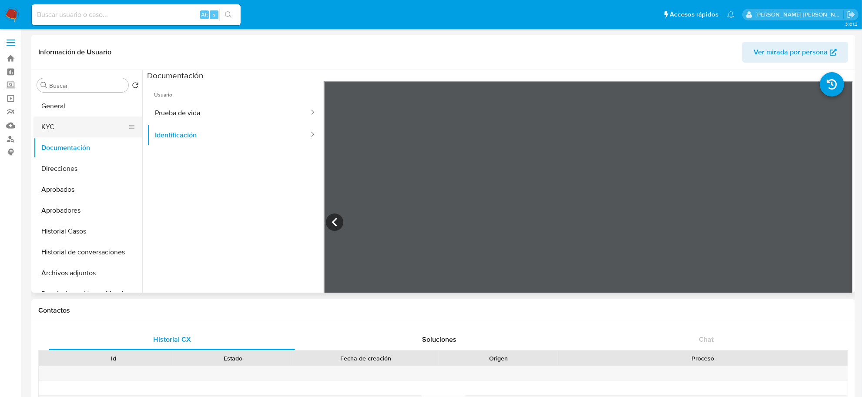
click at [80, 124] on button "KYC" at bounding box center [84, 127] width 102 height 21
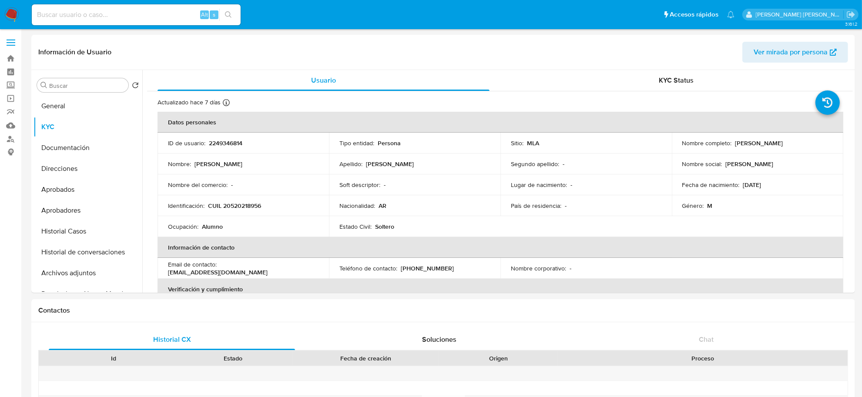
drag, startPoint x: 740, startPoint y: 144, endPoint x: 803, endPoint y: 143, distance: 63.1
click at [803, 143] on div "Nombre completo : Alejo Bastian Gonzalez" at bounding box center [757, 143] width 151 height 8
copy div "Alejo Bastian Gonzalez"
drag, startPoint x: 210, startPoint y: 204, endPoint x: 268, endPoint y: 209, distance: 58.1
click at [268, 209] on div "Identificación : CUIL 20520218956" at bounding box center [243, 206] width 151 height 8
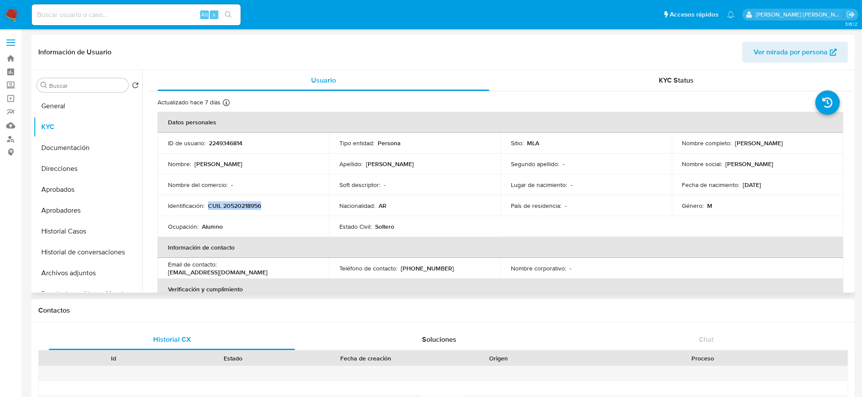
copy p "CUIL 20520218956"
click at [64, 148] on button "Documentación" at bounding box center [84, 147] width 102 height 21
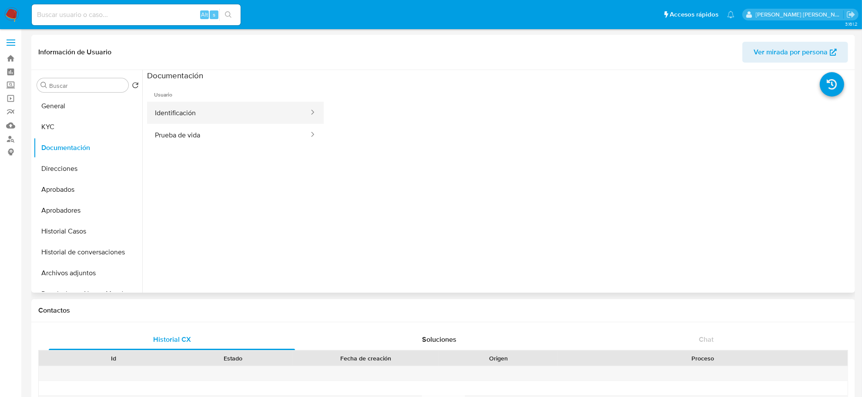
click at [217, 113] on button "Identificación" at bounding box center [228, 113] width 163 height 22
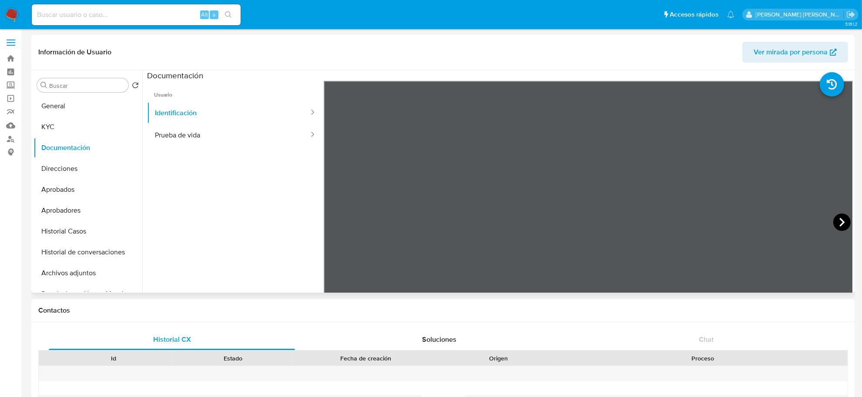
click at [834, 215] on icon at bounding box center [841, 222] width 17 height 17
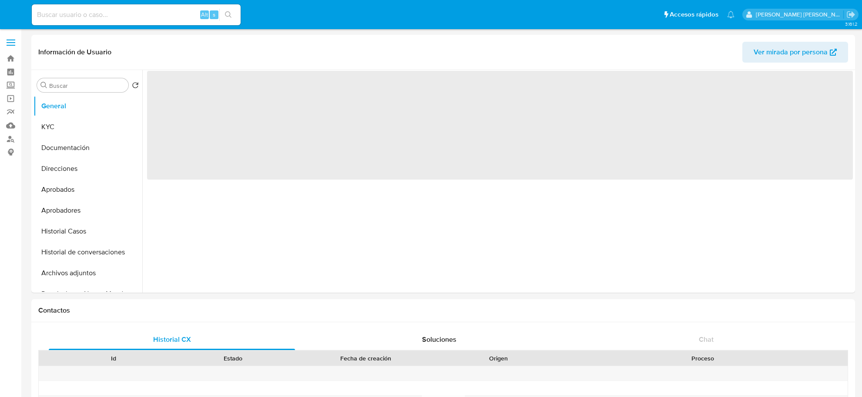
select select "10"
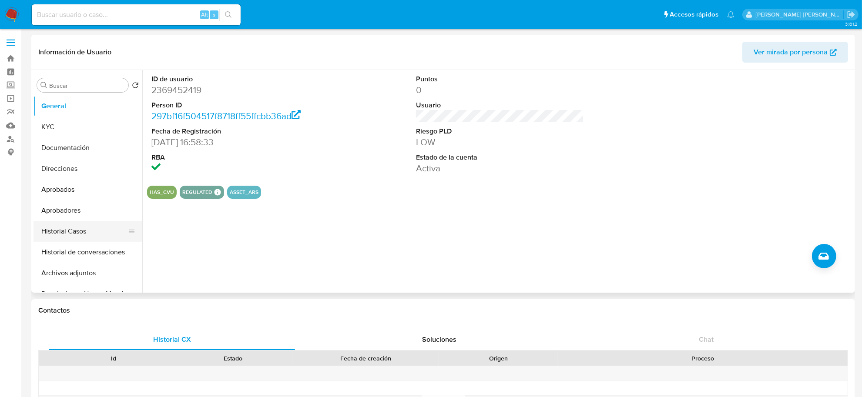
click at [67, 234] on button "Historial Casos" at bounding box center [84, 231] width 102 height 21
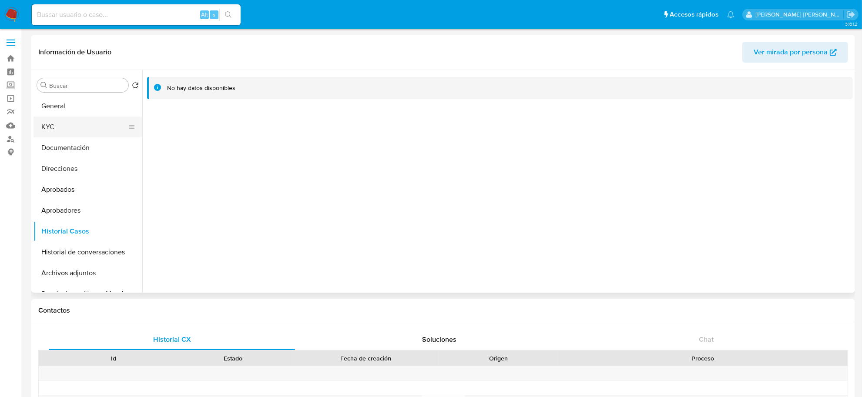
click at [70, 117] on button "KYC" at bounding box center [84, 127] width 102 height 21
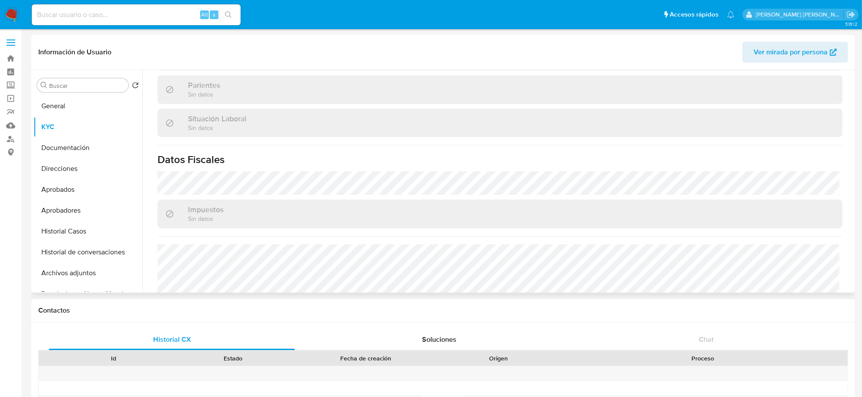
scroll to position [423, 0]
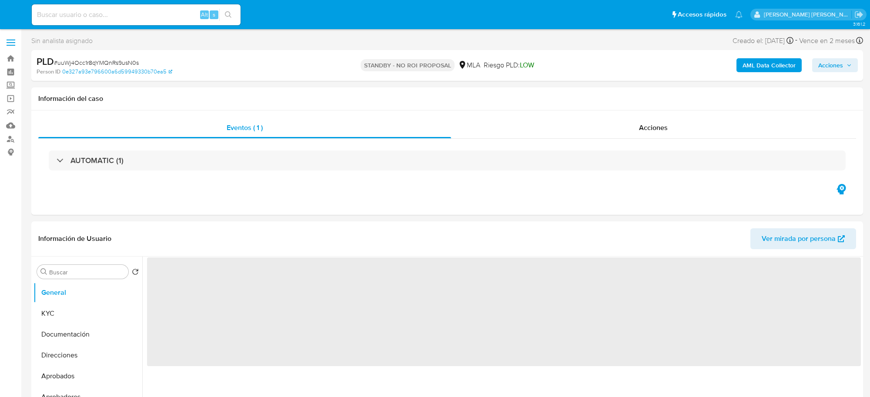
select select "10"
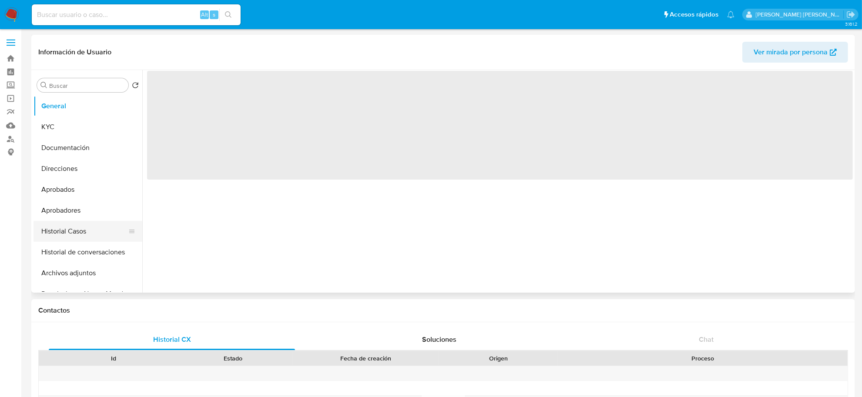
click at [71, 236] on button "Historial Casos" at bounding box center [84, 231] width 102 height 21
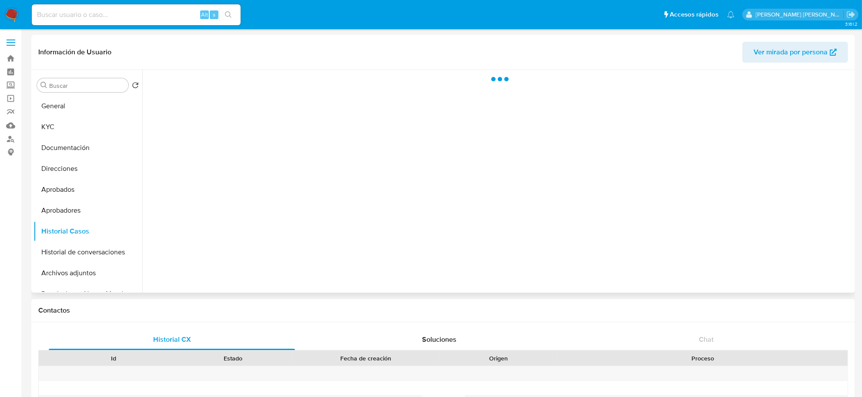
select select "10"
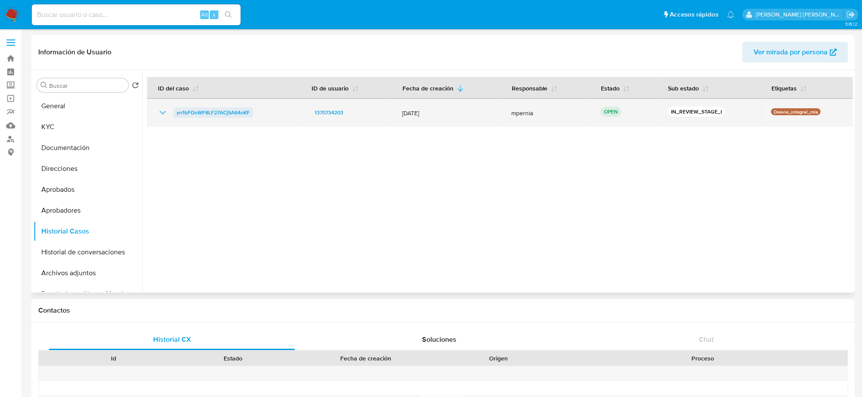
click at [212, 114] on span "yn1bFOoWF8LF27ACjSA64oKF" at bounding box center [213, 112] width 73 height 10
drag, startPoint x: 262, startPoint y: 117, endPoint x: 175, endPoint y: 114, distance: 87.0
click at [175, 114] on div "yn1bFOoWF8LF27ACjSA64oKF" at bounding box center [223, 112] width 133 height 10
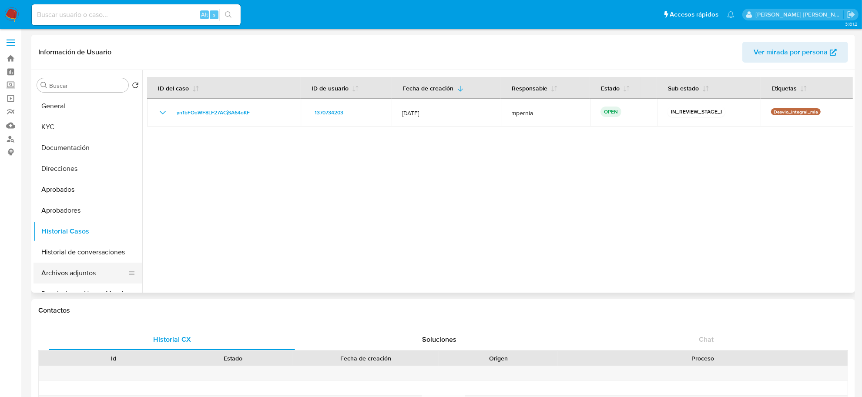
click at [81, 269] on button "Archivos adjuntos" at bounding box center [84, 273] width 102 height 21
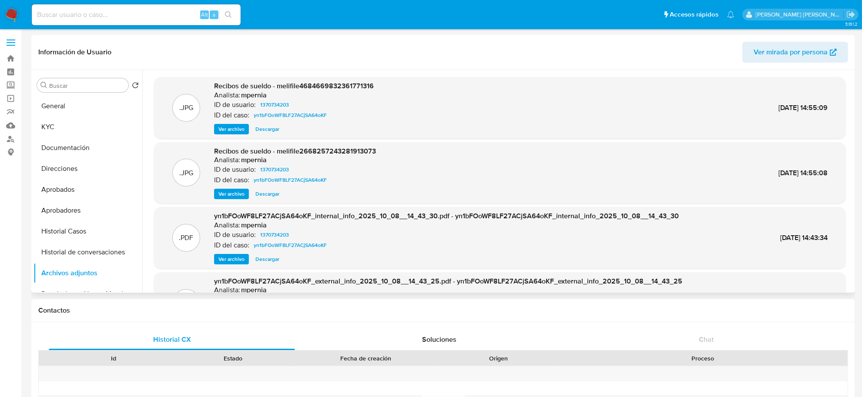
click at [233, 127] on span "Ver archivo" at bounding box center [231, 129] width 26 height 9
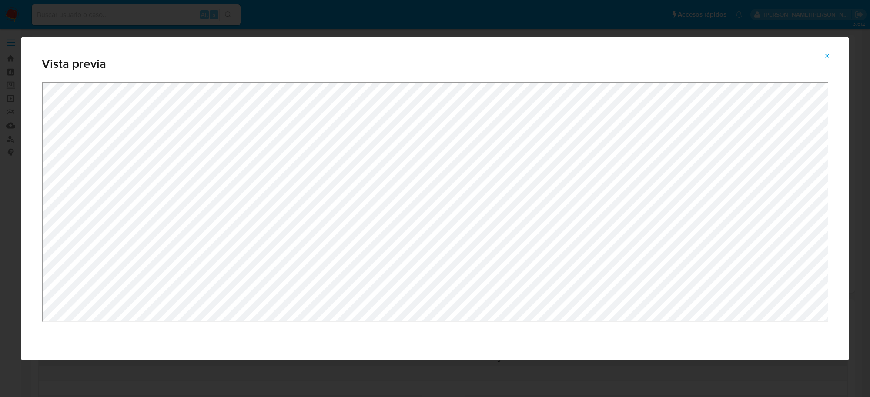
click at [392, 363] on div "Vista previa" at bounding box center [435, 198] width 870 height 397
click at [493, 66] on div "Vista previa" at bounding box center [435, 199] width 828 height 324
click at [830, 55] on icon "Attachment preview" at bounding box center [827, 56] width 7 height 7
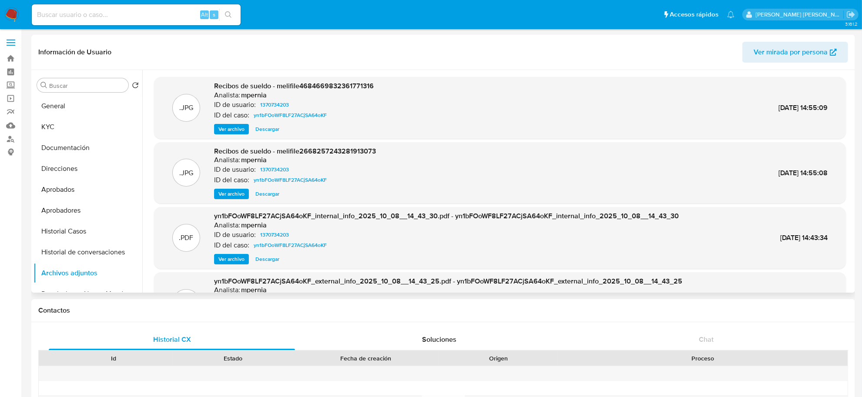
click at [238, 194] on span "Ver archivo" at bounding box center [231, 194] width 26 height 9
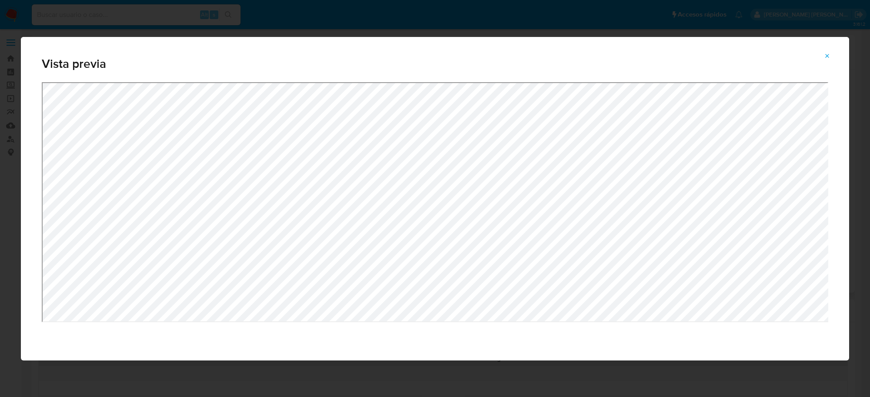
click at [395, 335] on div "Attachment preview" at bounding box center [435, 221] width 828 height 278
click at [441, 66] on div "Vista previa" at bounding box center [435, 199] width 828 height 324
click at [830, 55] on icon "Attachment preview" at bounding box center [827, 56] width 7 height 7
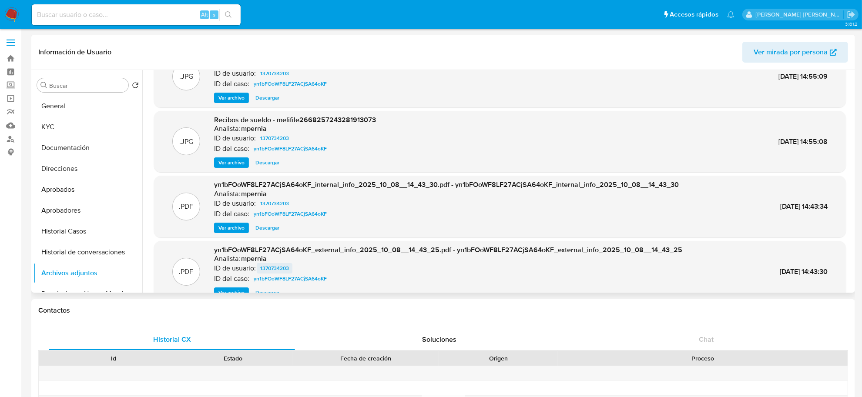
scroll to position [48, 0]
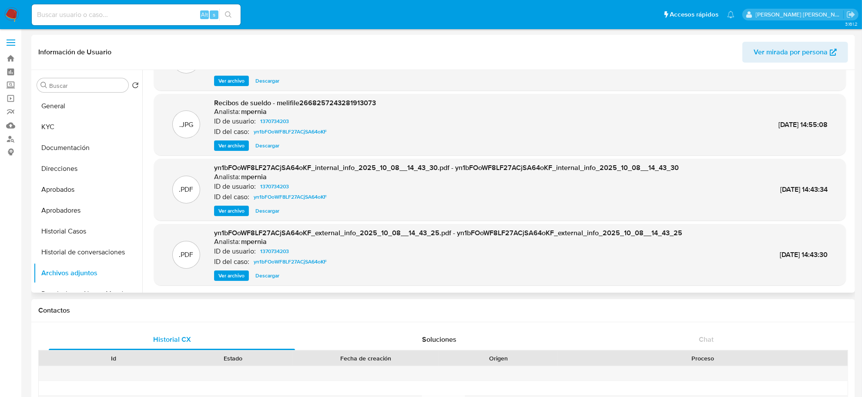
click at [235, 278] on span "Ver archivo" at bounding box center [231, 275] width 26 height 9
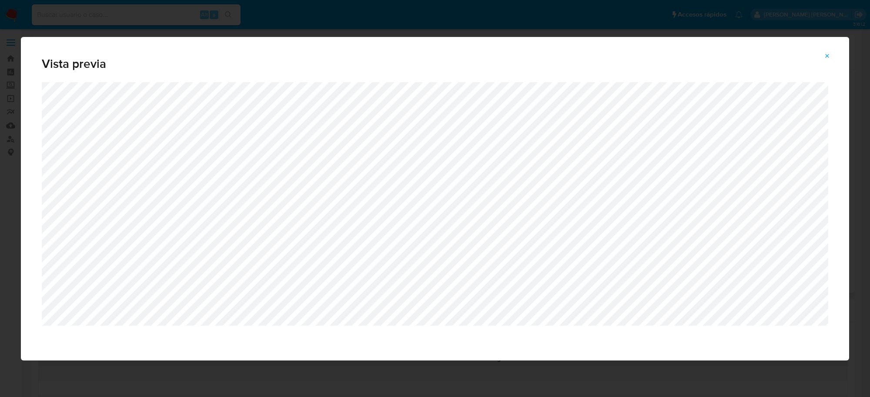
click at [828, 54] on icon "Attachment preview" at bounding box center [827, 56] width 7 height 7
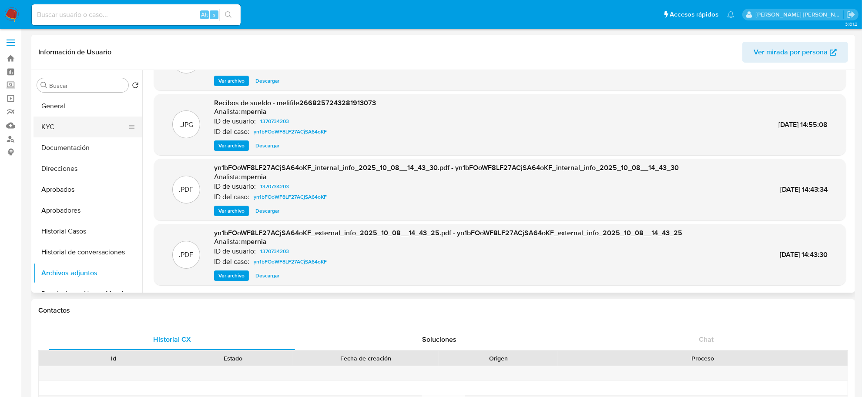
click at [61, 125] on button "KYC" at bounding box center [84, 127] width 102 height 21
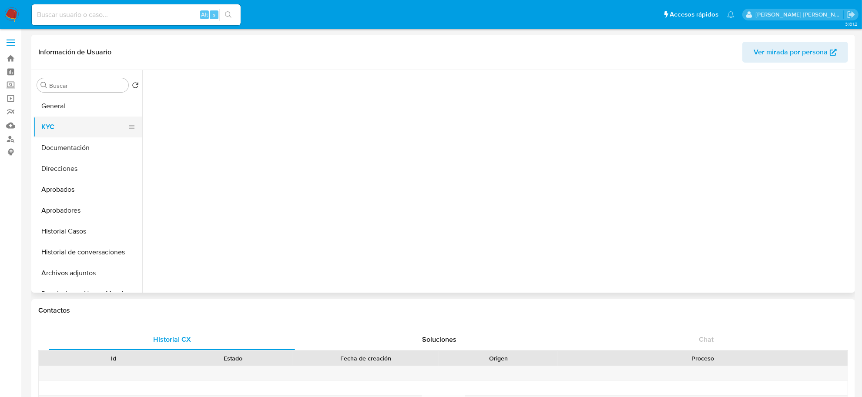
scroll to position [0, 0]
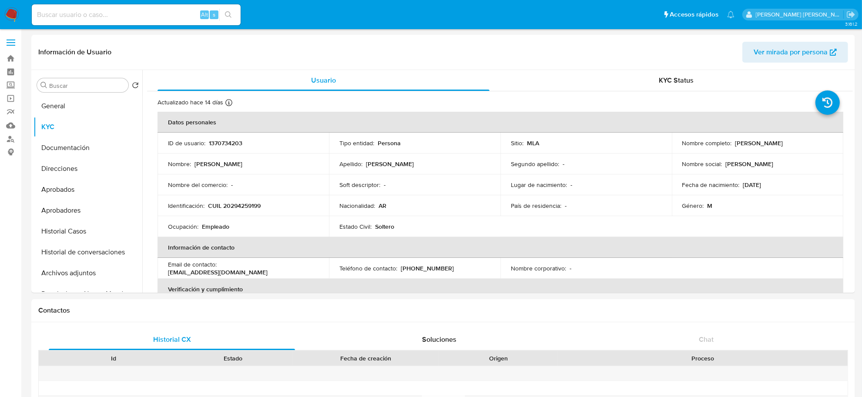
drag, startPoint x: 732, startPoint y: 142, endPoint x: 787, endPoint y: 142, distance: 54.8
click at [783, 142] on p "[PERSON_NAME]" at bounding box center [759, 143] width 48 height 8
copy p "[PERSON_NAME]"
click at [54, 225] on button "Historial Casos" at bounding box center [84, 231] width 102 height 21
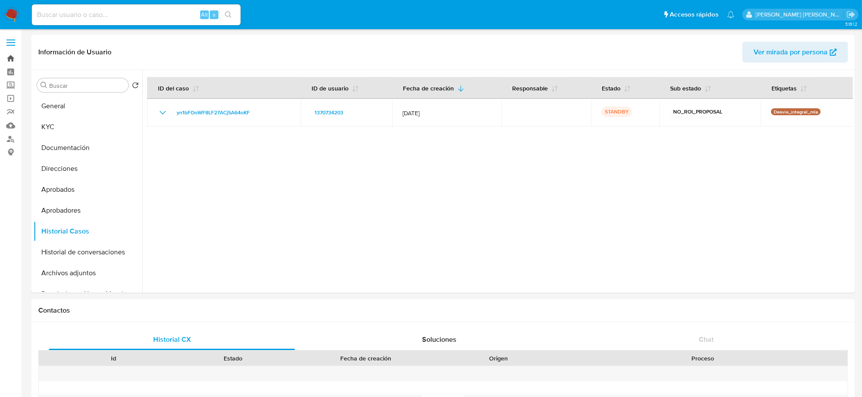
click at [9, 55] on link "Bandeja" at bounding box center [52, 58] width 104 height 13
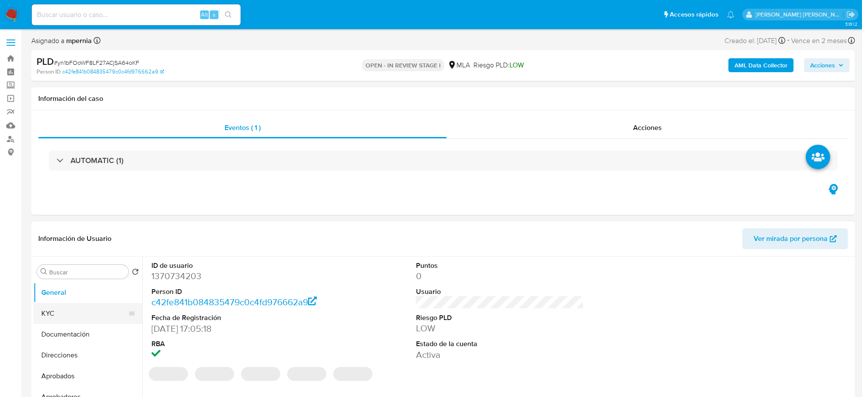
select select "10"
click at [72, 336] on button "Documentación" at bounding box center [84, 334] width 102 height 21
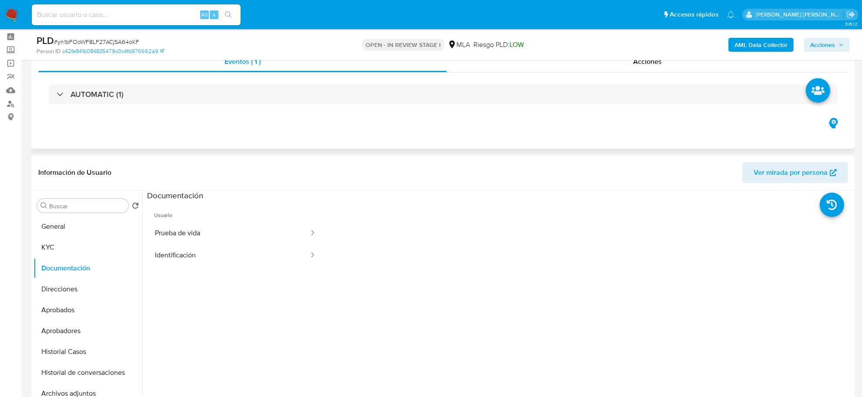
scroll to position [54, 0]
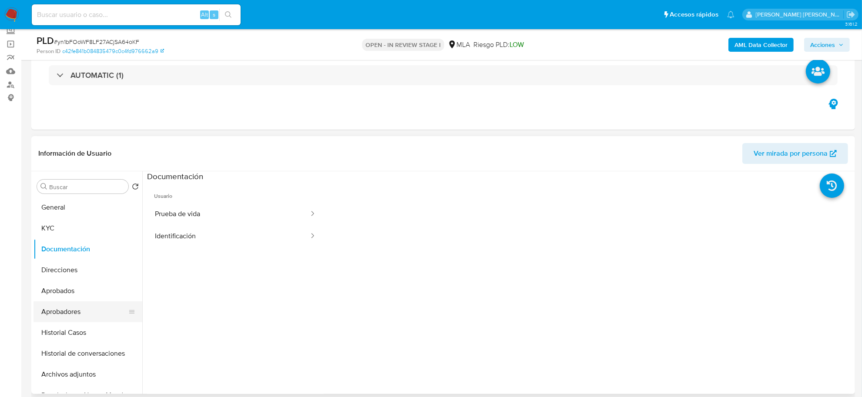
click at [89, 305] on button "Aprobadores" at bounding box center [84, 311] width 102 height 21
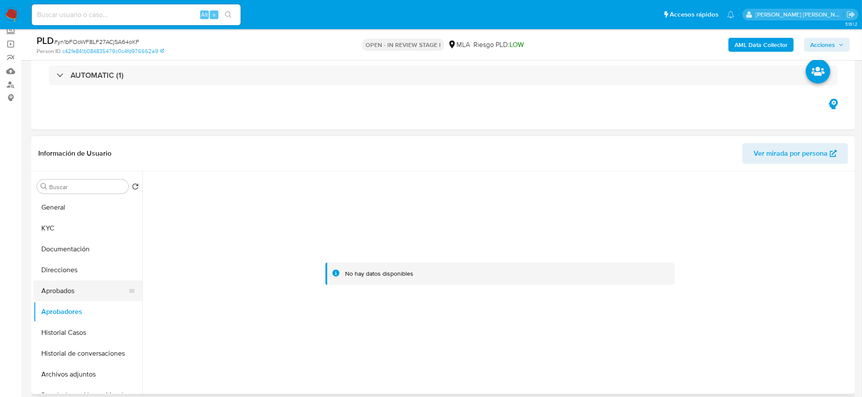
click at [79, 292] on button "Aprobados" at bounding box center [84, 291] width 102 height 21
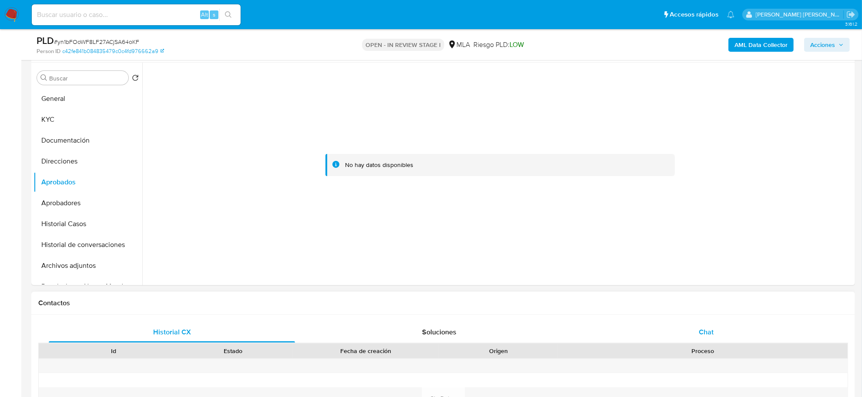
click at [703, 333] on span "Chat" at bounding box center [706, 332] width 15 height 10
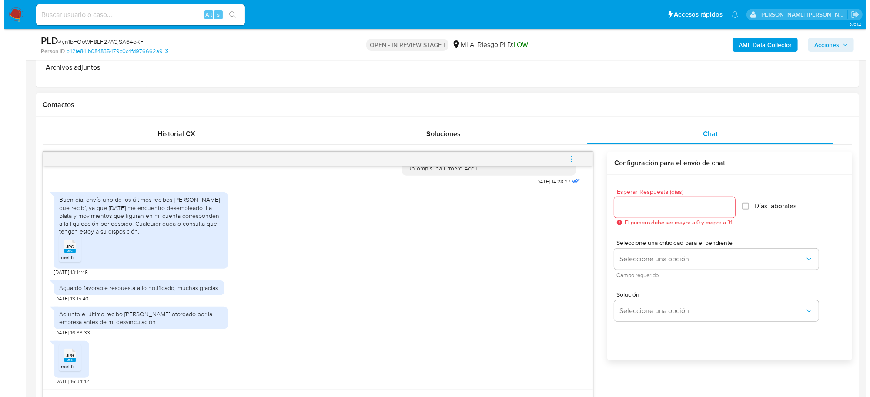
scroll to position [381, 0]
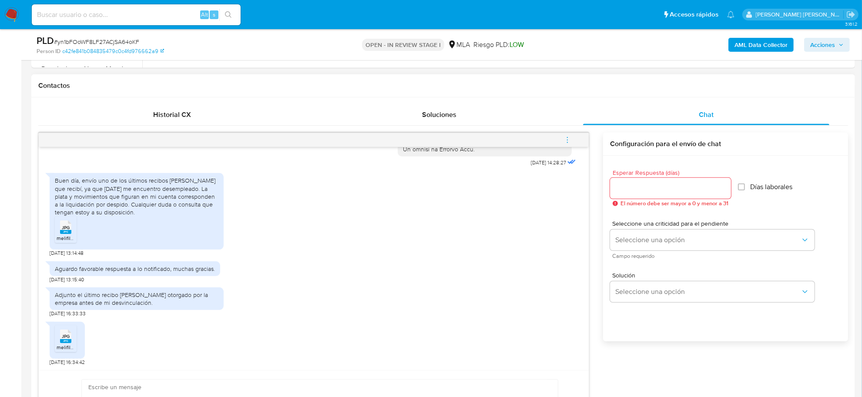
click at [754, 44] on b "AML Data Collector" at bounding box center [760, 45] width 53 height 14
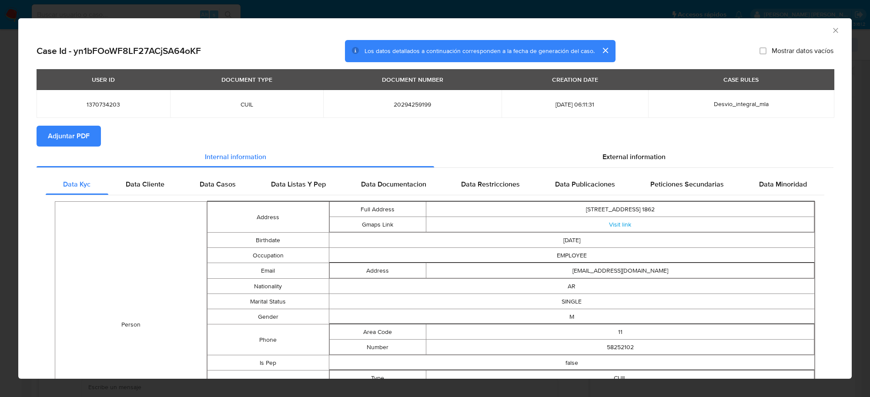
click at [54, 136] on span "Adjuntar PDF" at bounding box center [69, 136] width 42 height 19
click at [831, 29] on icon "Cerrar ventana" at bounding box center [835, 30] width 9 height 9
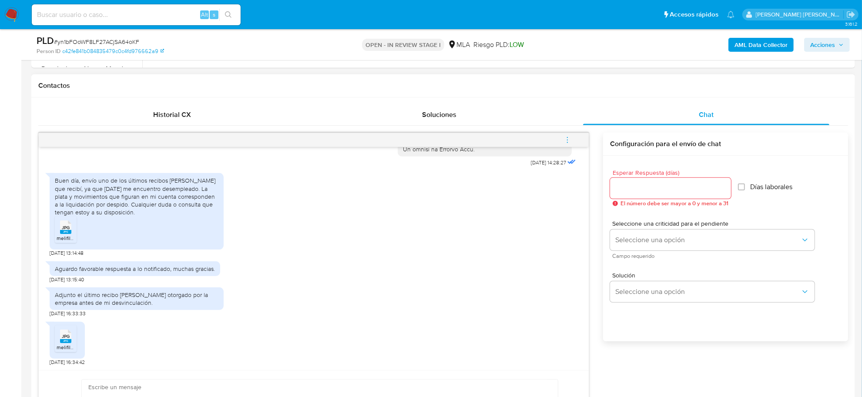
click at [569, 138] on icon "menu-action" at bounding box center [567, 140] width 8 height 8
click at [519, 138] on li "Abrir gestor de archivos" at bounding box center [508, 140] width 89 height 16
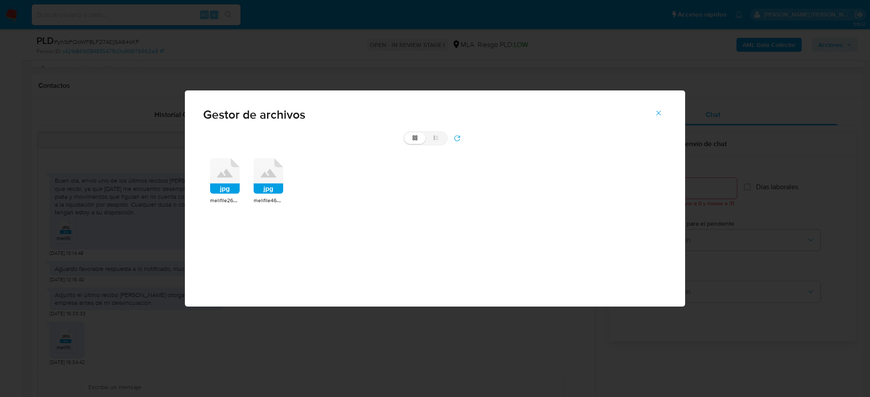
click at [227, 177] on icon at bounding box center [225, 176] width 30 height 36
click at [227, 184] on rect at bounding box center [225, 189] width 30 height 10
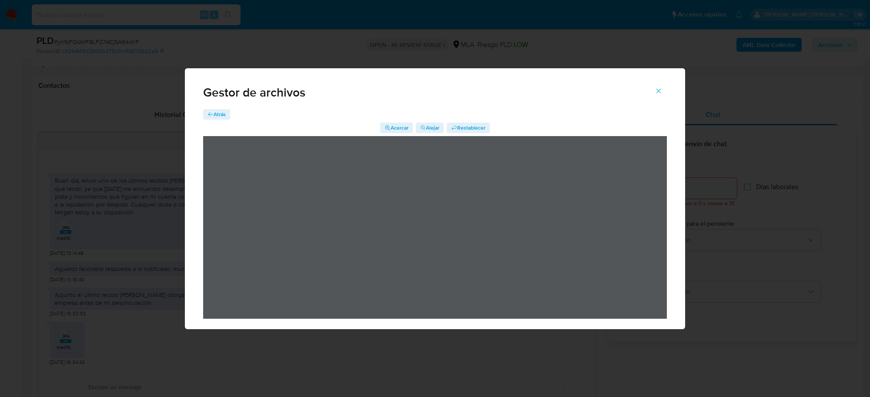
click at [218, 111] on span "Atrás" at bounding box center [220, 114] width 12 height 10
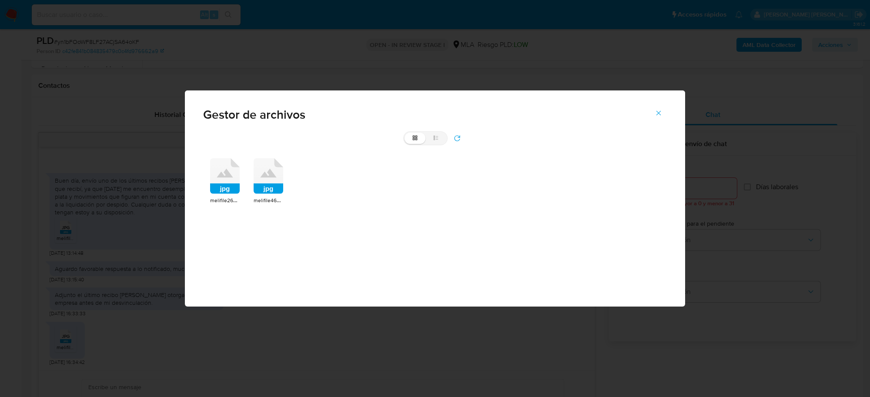
click at [264, 196] on div "melifile4684669832361771316.jpg" at bounding box center [269, 200] width 30 height 9
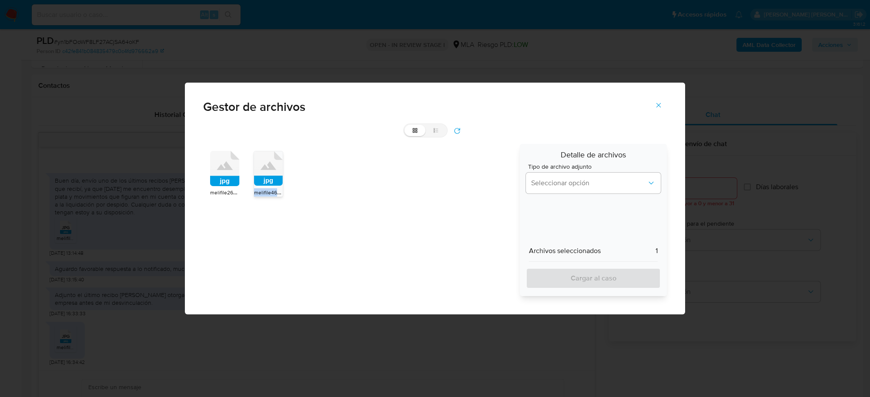
click at [264, 196] on div "melifile4684669832361771316.jpg" at bounding box center [268, 192] width 29 height 9
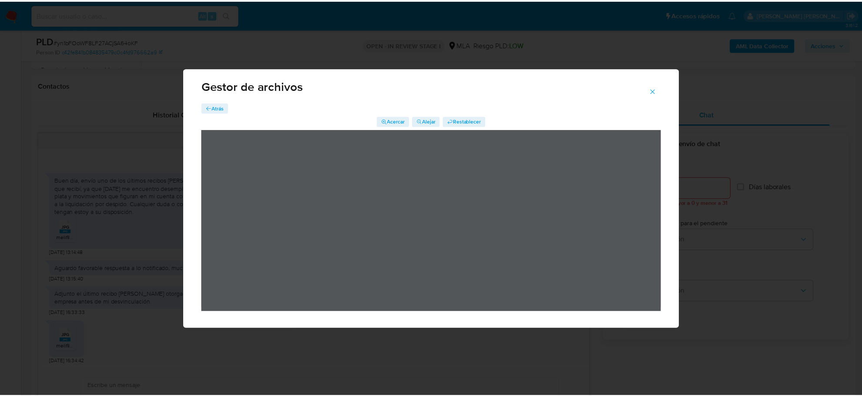
scroll to position [8, 0]
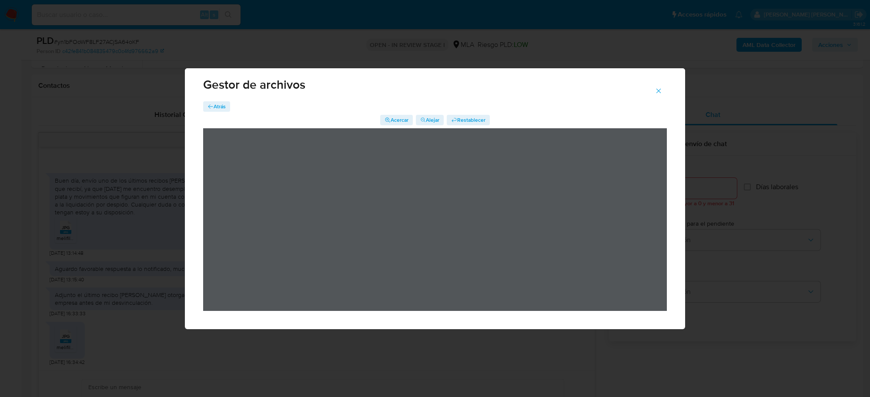
click at [659, 93] on icon "Cerrar" at bounding box center [659, 91] width 8 height 8
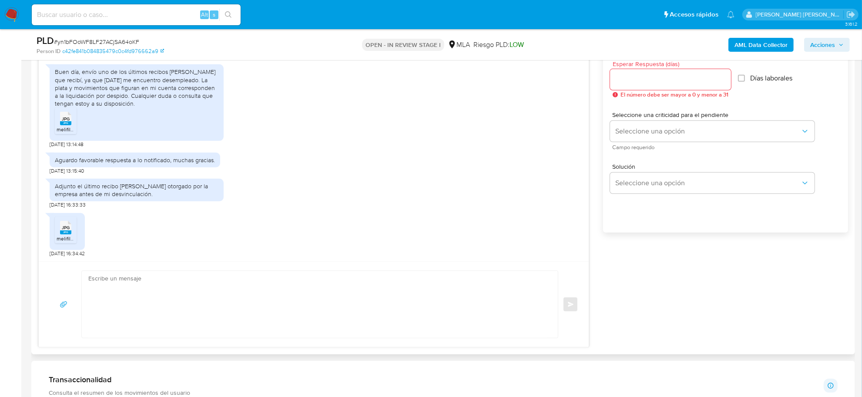
scroll to position [420, 0]
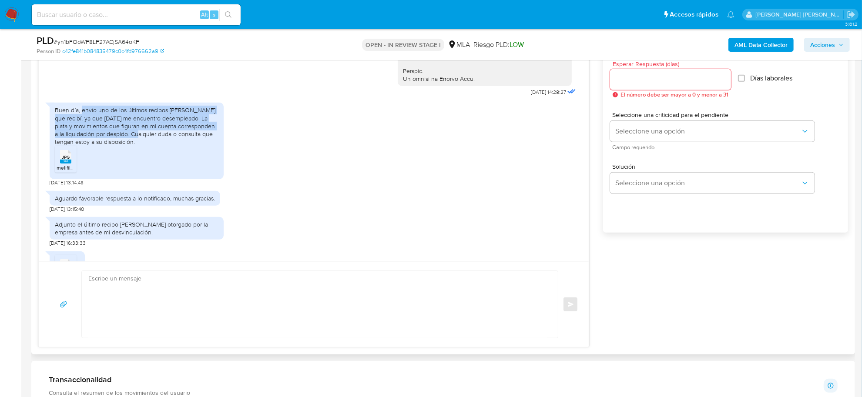
drag, startPoint x: 81, startPoint y: 127, endPoint x: 125, endPoint y: 150, distance: 49.8
click at [125, 146] on div "Buen día, envío uno de los últimos recibos de sueldo que recibí, ya que hace 2 …" at bounding box center [137, 126] width 164 height 40
copy div "envío uno de los últimos recibos de sueldo que recibí, ya que hace 2 meses me e…"
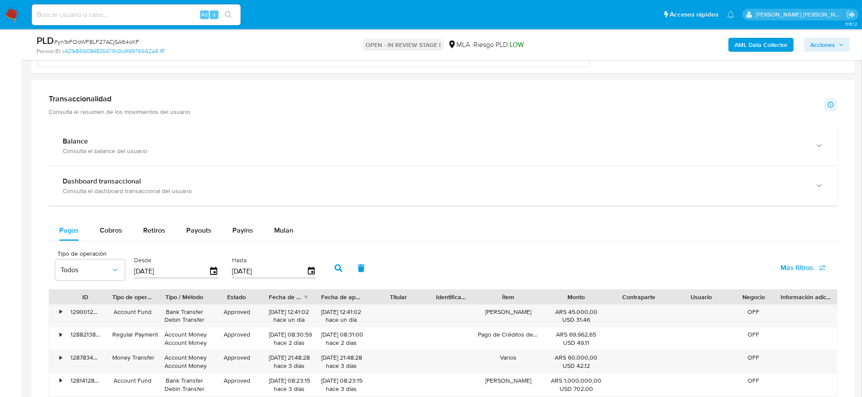
scroll to position [761, 0]
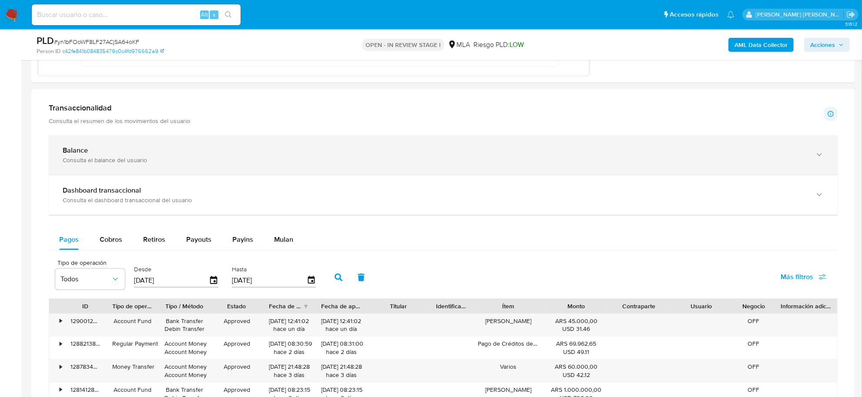
click at [81, 164] on div "Consulta el balance del usuario" at bounding box center [434, 160] width 743 height 8
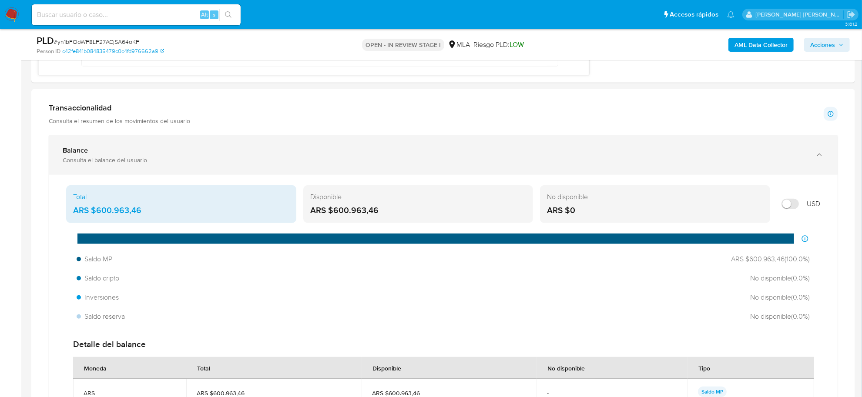
click at [81, 164] on div "Consulta el balance del usuario" at bounding box center [434, 160] width 743 height 8
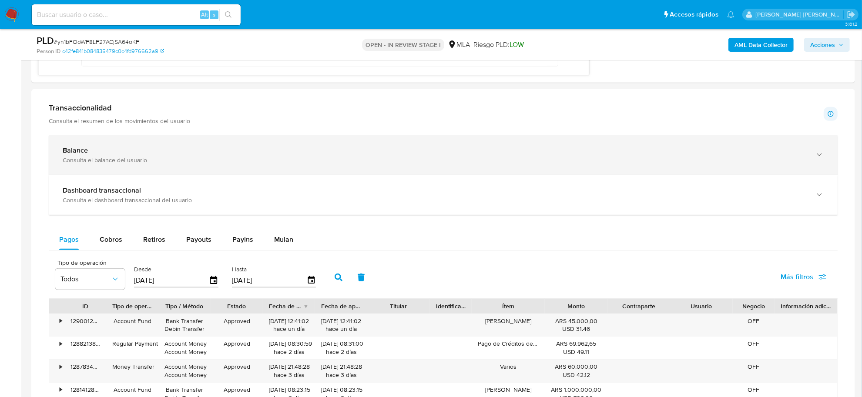
click at [81, 164] on div "Consulta el balance del usuario" at bounding box center [434, 160] width 743 height 8
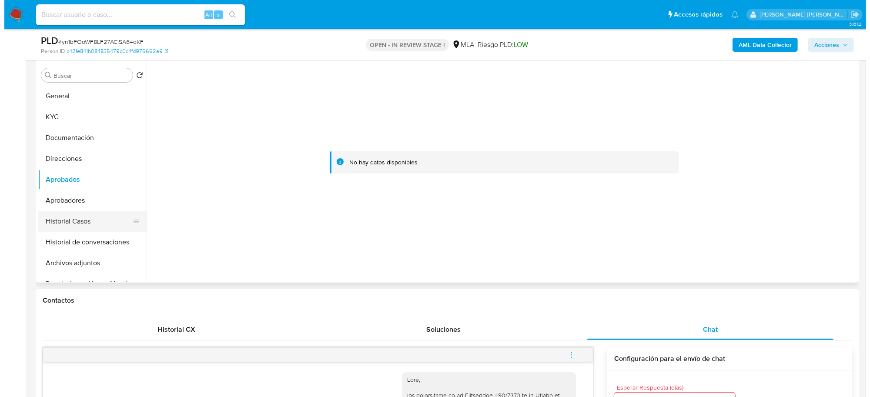
scroll to position [163, 0]
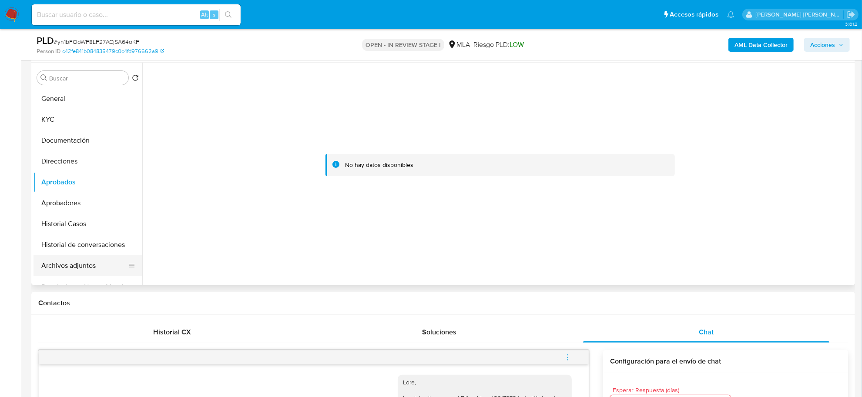
click at [53, 261] on button "Archivos adjuntos" at bounding box center [84, 265] width 102 height 21
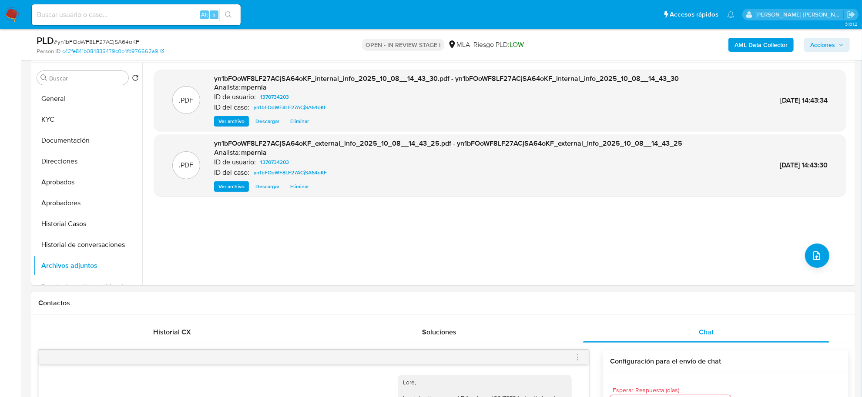
click at [578, 358] on icon "menu-action" at bounding box center [577, 357] width 1 height 1
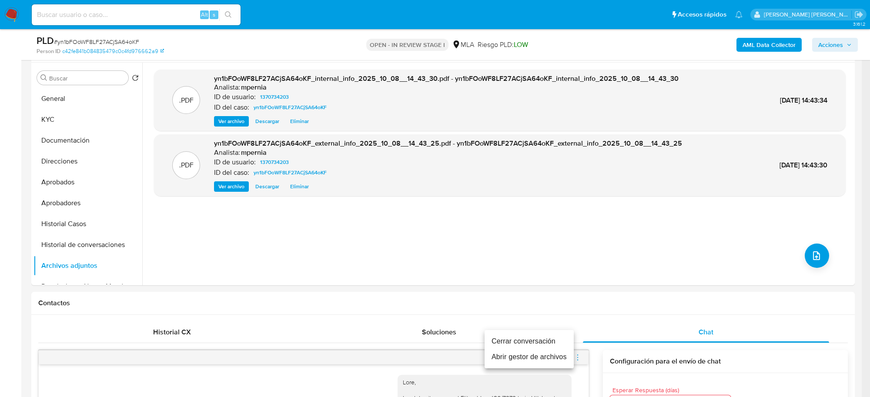
click at [551, 355] on li "Abrir gestor de archivos" at bounding box center [529, 357] width 89 height 16
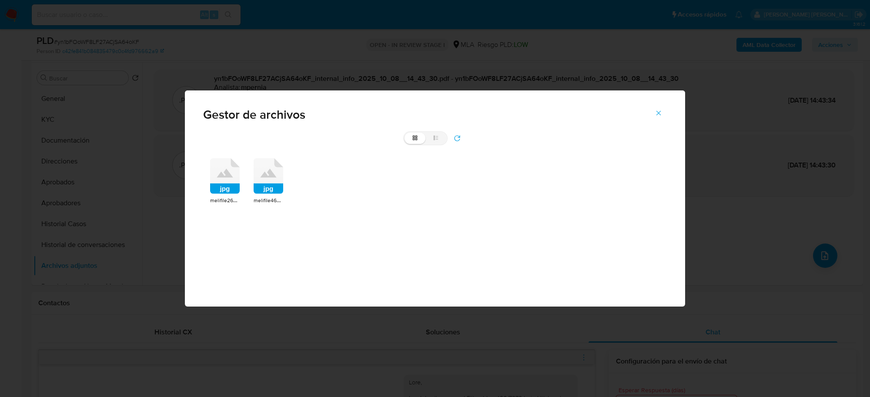
click at [236, 185] on rect at bounding box center [225, 189] width 30 height 10
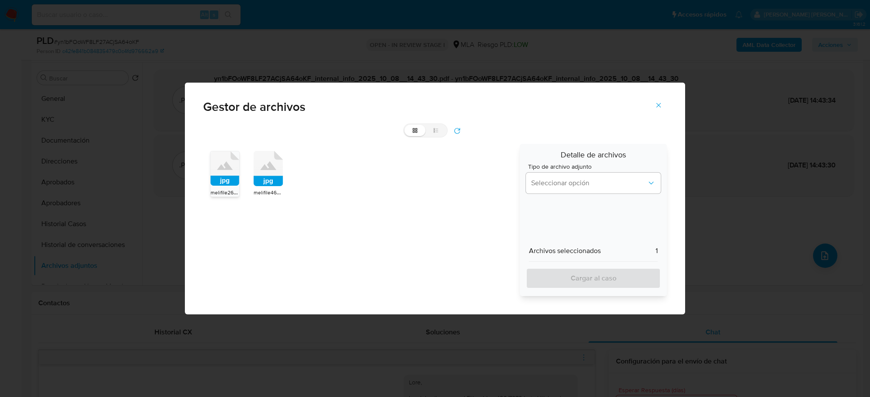
click at [268, 177] on rect at bounding box center [269, 181] width 30 height 10
click at [606, 187] on span "Seleccionar opción" at bounding box center [589, 183] width 116 height 9
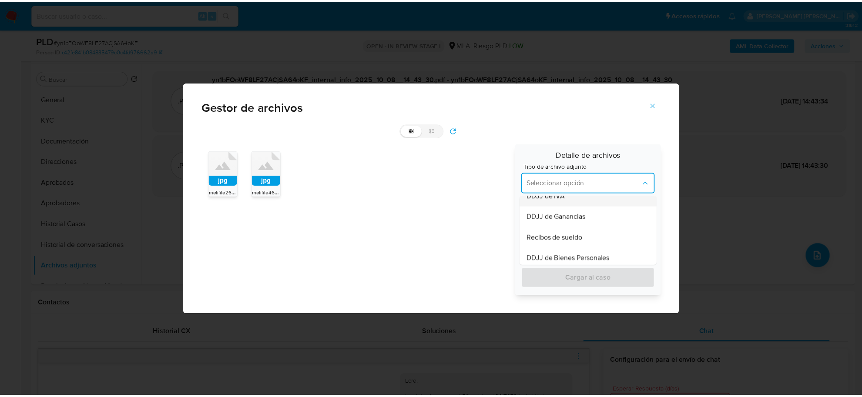
scroll to position [218, 0]
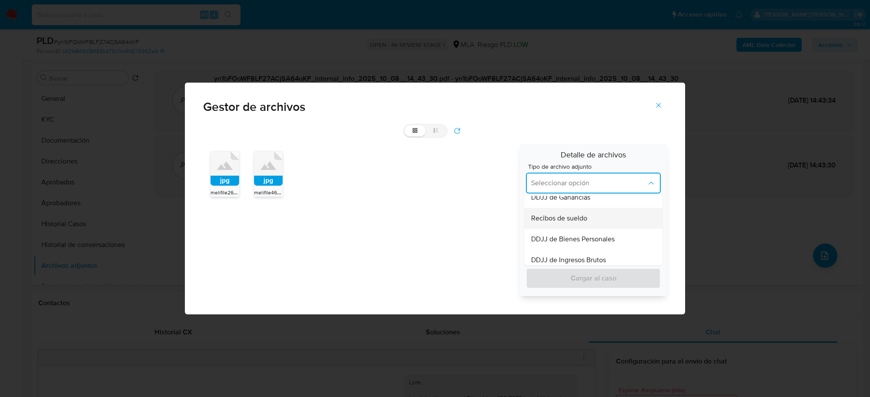
click at [578, 219] on span "Recibos de sueldo" at bounding box center [559, 218] width 56 height 9
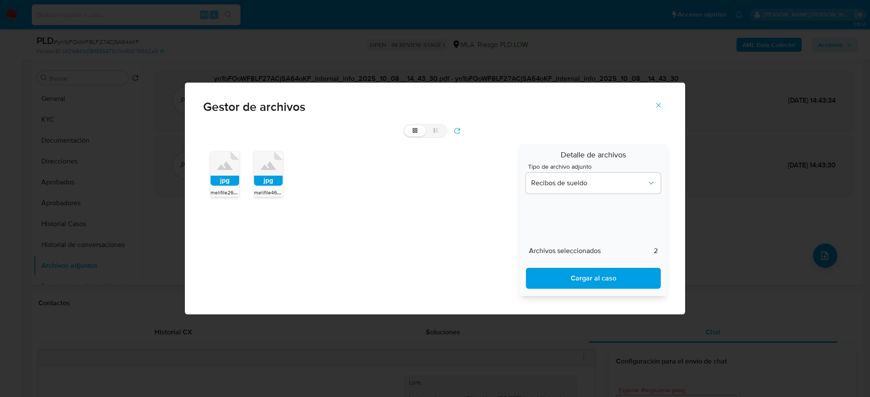
click at [584, 274] on span "Cargar al caso" at bounding box center [593, 278] width 112 height 19
click at [660, 106] on icon "Cerrar" at bounding box center [659, 105] width 8 height 8
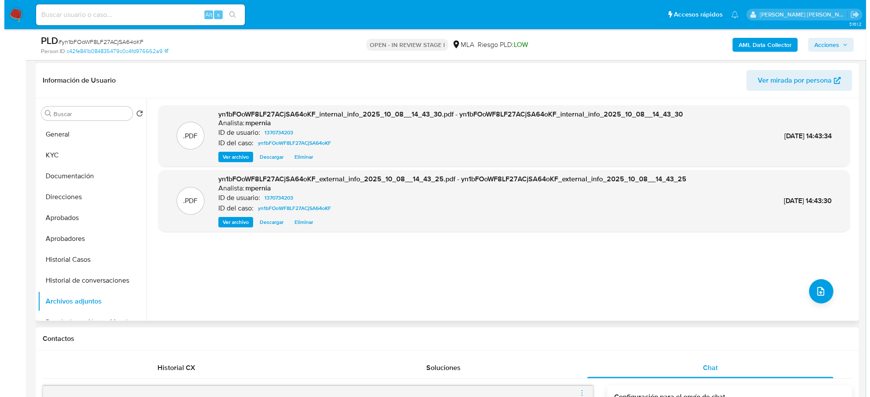
scroll to position [109, 0]
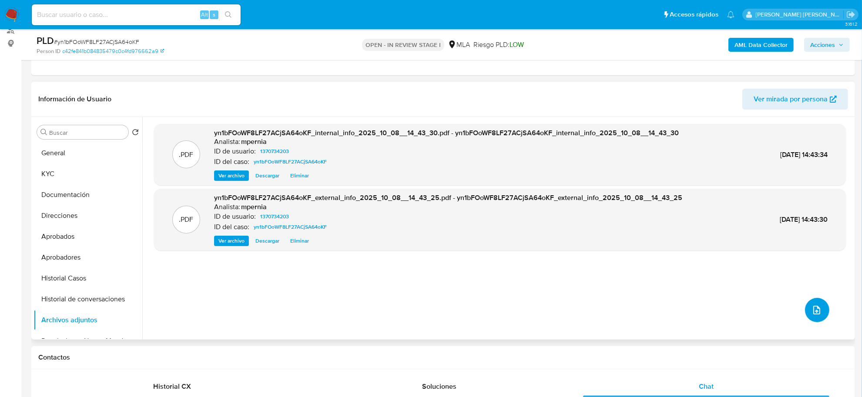
click at [811, 308] on icon "upload-file" at bounding box center [816, 310] width 10 height 10
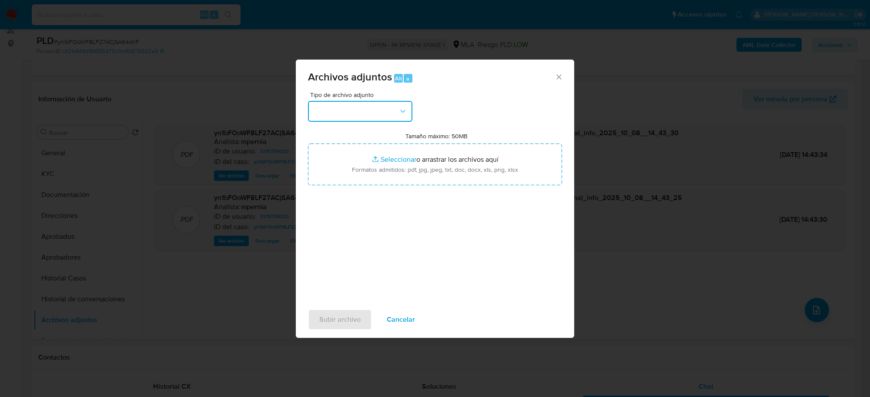
click at [359, 107] on button "button" at bounding box center [360, 111] width 104 height 21
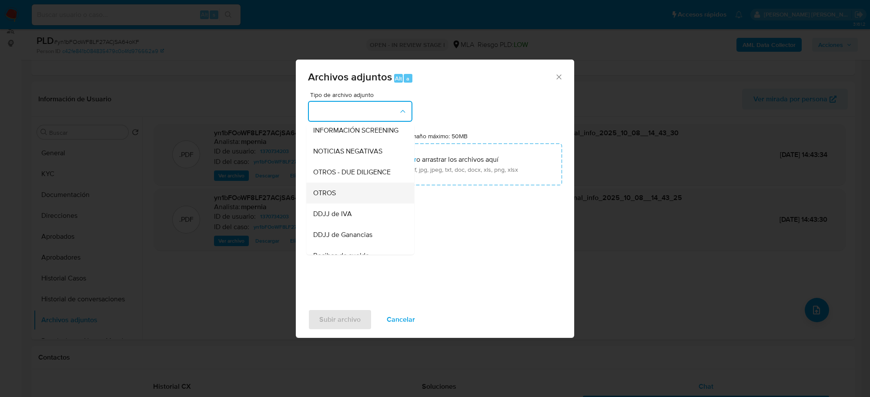
click at [355, 204] on div "OTROS" at bounding box center [357, 193] width 89 height 21
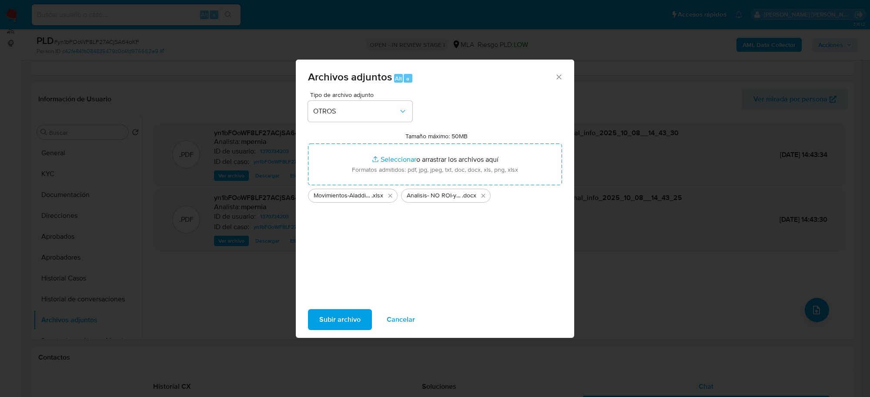
click at [340, 318] on span "Subir archivo" at bounding box center [339, 319] width 41 height 19
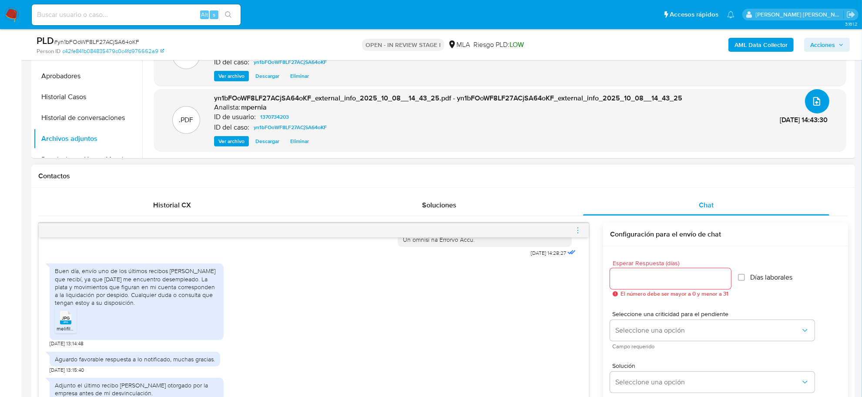
scroll to position [435, 0]
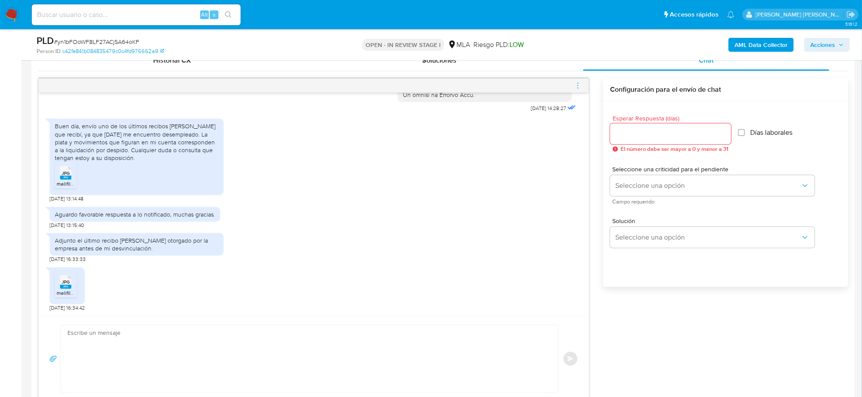
click at [96, 338] on textarea at bounding box center [306, 358] width 479 height 67
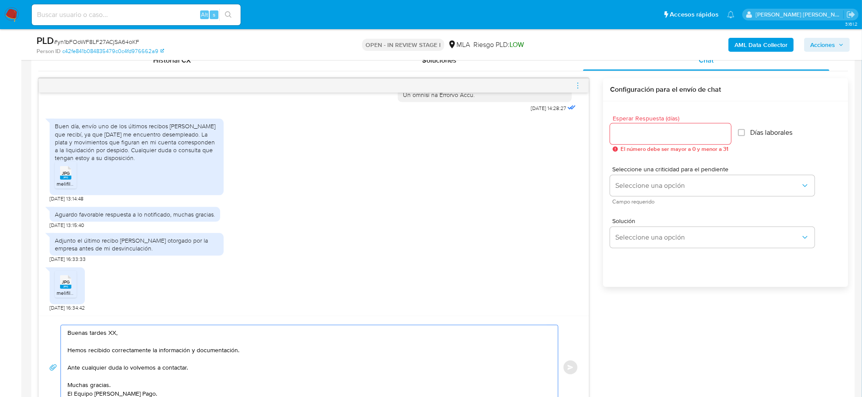
click at [110, 335] on textarea "Buenas tardes XX, Hemos recibido correctamente la información y documentación. …" at bounding box center [306, 367] width 479 height 84
paste textarea "Leopoldo Sebastian"
click at [93, 368] on textarea "Buenas tardes Leopoldo Sebastian, Hemos recibido correctamente la información y…" at bounding box center [306, 367] width 479 height 84
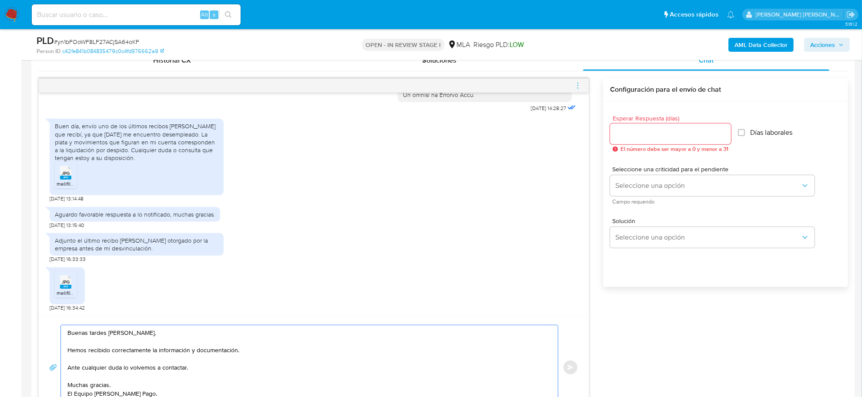
click at [93, 368] on textarea "Buenas tardes Leopoldo Sebastian, Hemos recibido correctamente la información y…" at bounding box center [306, 367] width 479 height 84
click at [204, 372] on textarea "Buenas tardes Leopoldo Sebastian, Hemos recibido correctamente la información y…" at bounding box center [306, 367] width 479 height 84
click at [261, 370] on textarea "Buenas tardes Leopoldo Sebastian, Hemos recibido correctamente la información y…" at bounding box center [306, 367] width 479 height 84
type textarea "Buenas tardes Leopoldo Sebastian, Hemos recibido correctamente la información y…"
click at [637, 134] on input "Esperar Respuesta (días)" at bounding box center [670, 133] width 121 height 11
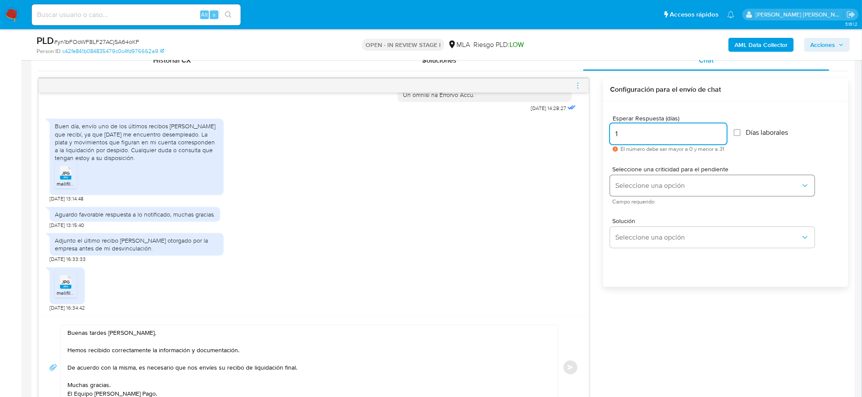
type input "1"
click at [651, 191] on button "Seleccione una opción" at bounding box center [712, 185] width 204 height 21
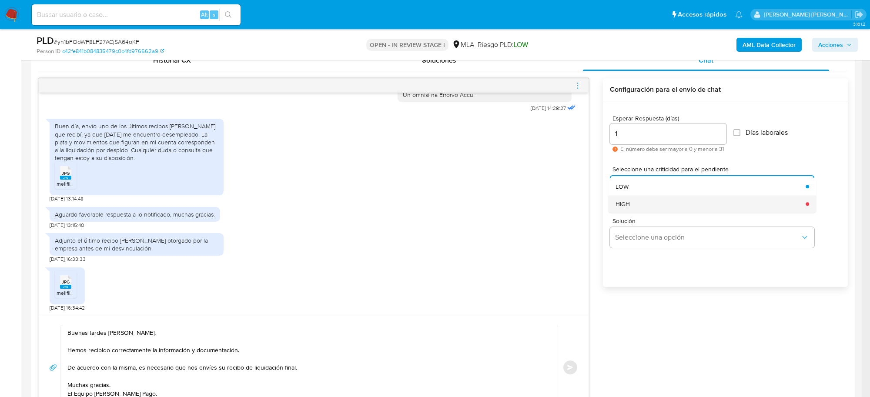
click at [647, 205] on div "HIGH" at bounding box center [708, 203] width 185 height 17
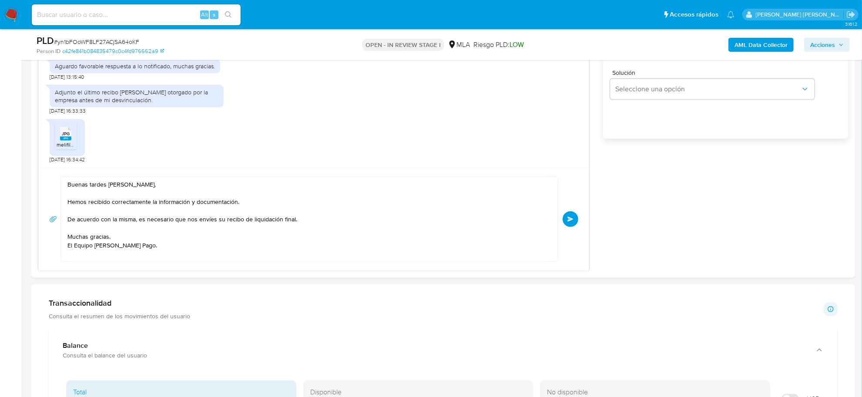
scroll to position [598, 0]
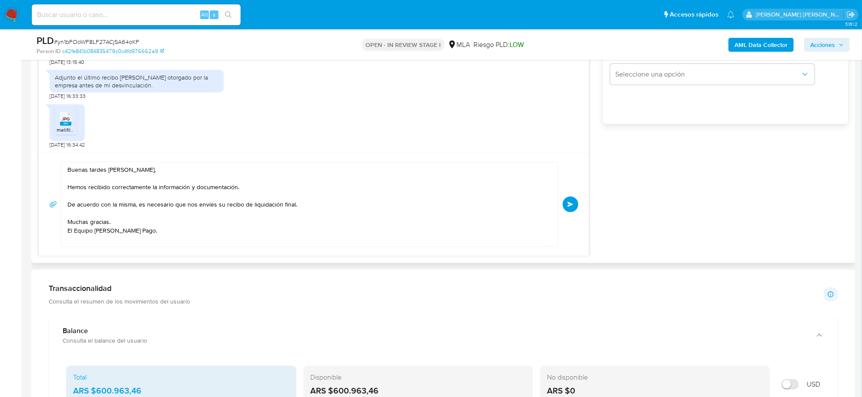
click at [576, 205] on button "Enviar" at bounding box center [570, 205] width 16 height 16
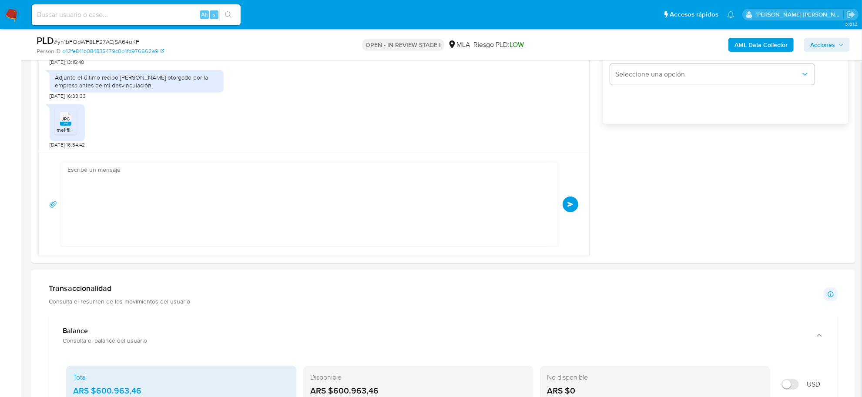
scroll to position [579, 0]
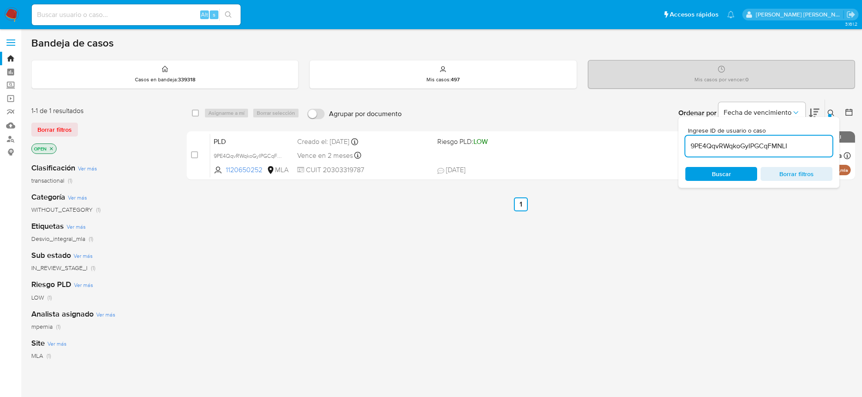
click at [716, 146] on input "9PE4QqvRWqkoGyIPGCqFMNLI" at bounding box center [758, 146] width 147 height 11
type input "yn1bFOoWF8LF27ACjSA64oKF"
drag, startPoint x: 193, startPoint y: 110, endPoint x: 211, endPoint y: 114, distance: 19.2
click at [194, 110] on input "checkbox" at bounding box center [195, 113] width 7 height 7
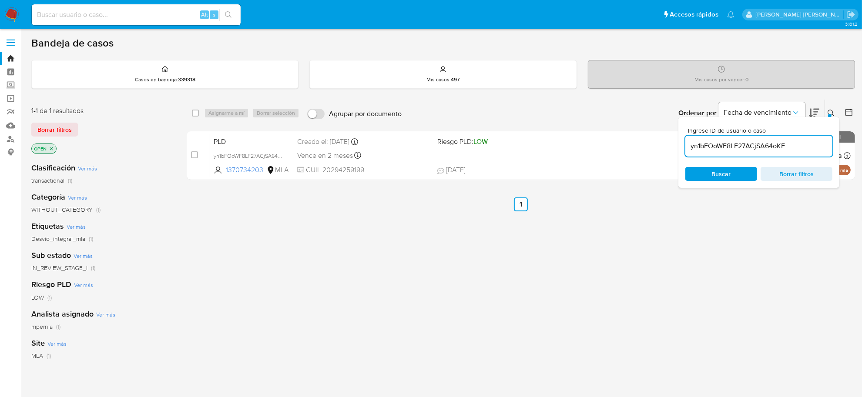
checkbox input "true"
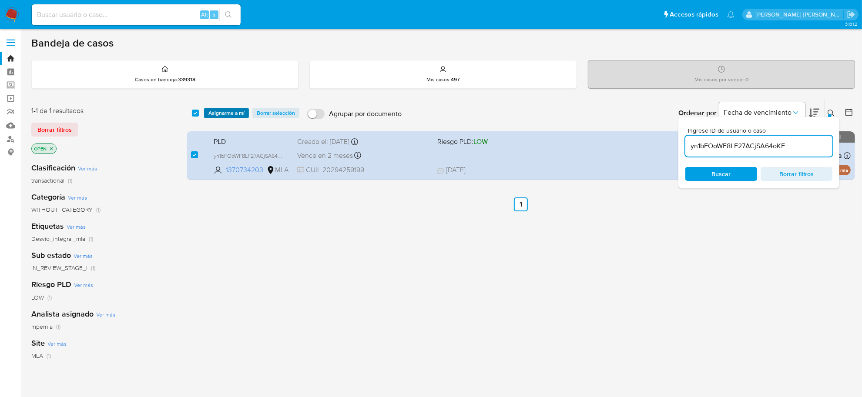
click at [227, 114] on span "Asignarme a mí" at bounding box center [226, 113] width 36 height 9
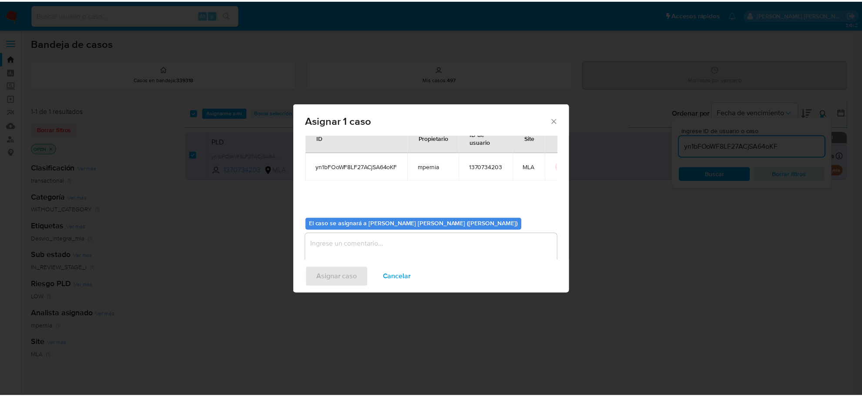
scroll to position [44, 0]
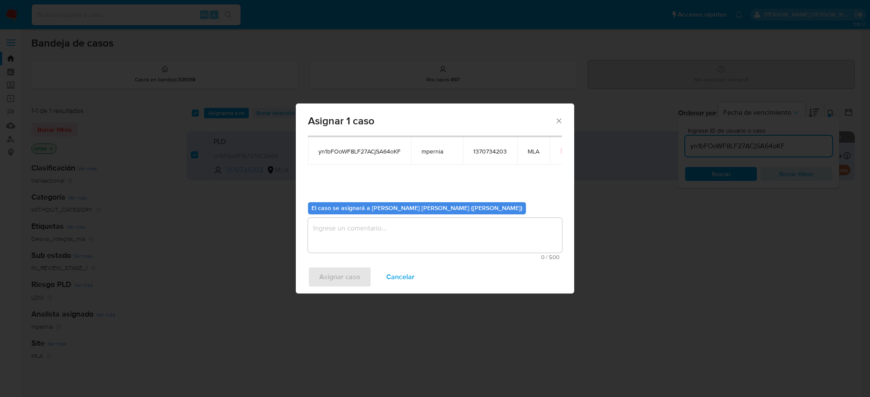
click at [340, 244] on textarea "assign-modal" at bounding box center [435, 235] width 254 height 35
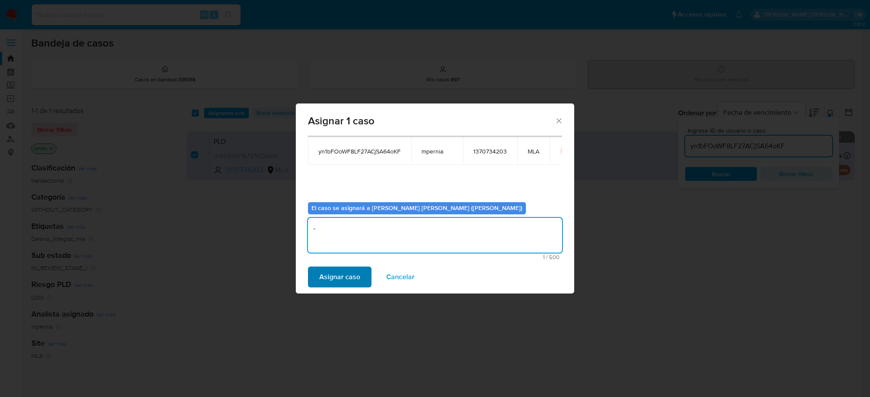
type textarea "-"
click at [337, 283] on span "Asignar caso" at bounding box center [339, 277] width 41 height 19
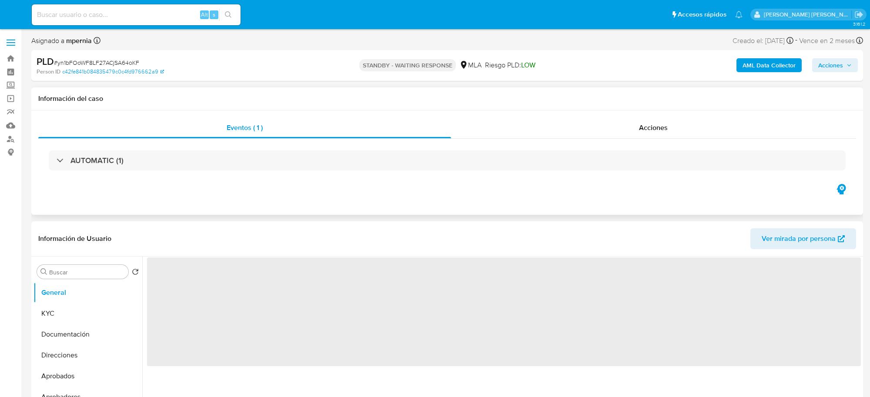
select select "10"
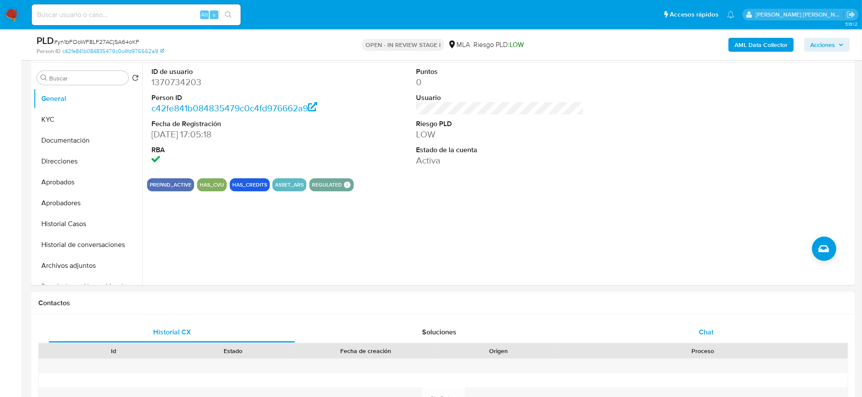
click at [707, 325] on div "Chat" at bounding box center [706, 332] width 246 height 21
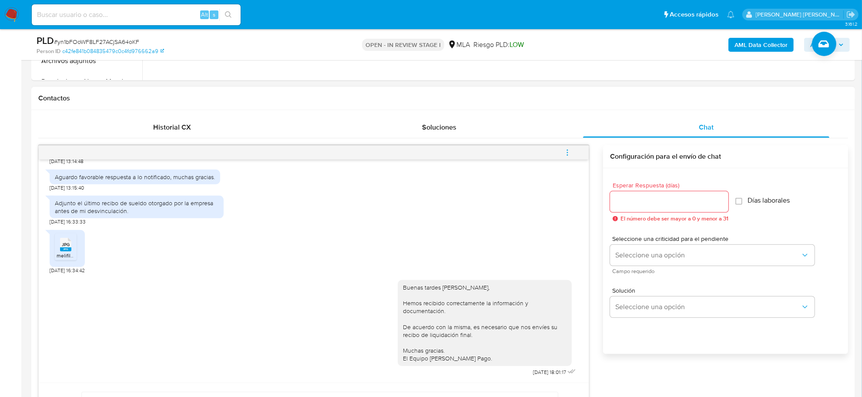
scroll to position [381, 0]
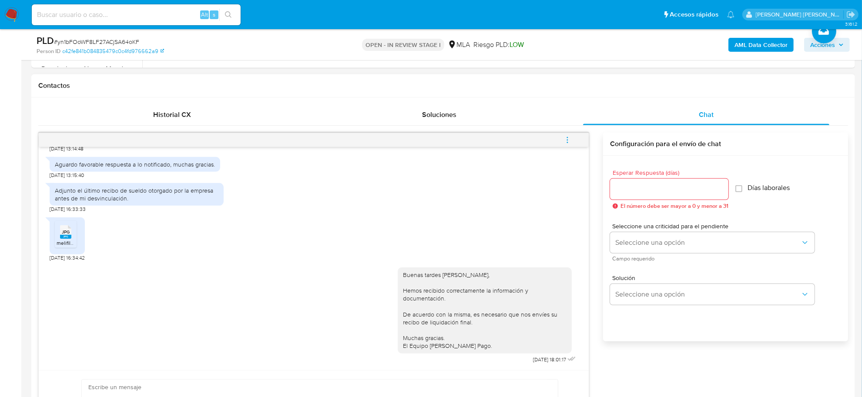
click at [567, 137] on icon "menu-action" at bounding box center [567, 140] width 8 height 8
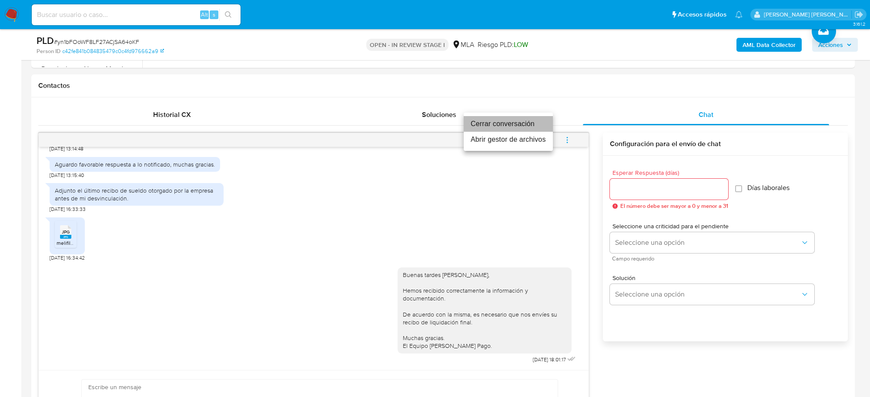
click at [539, 121] on li "Cerrar conversación" at bounding box center [508, 124] width 89 height 16
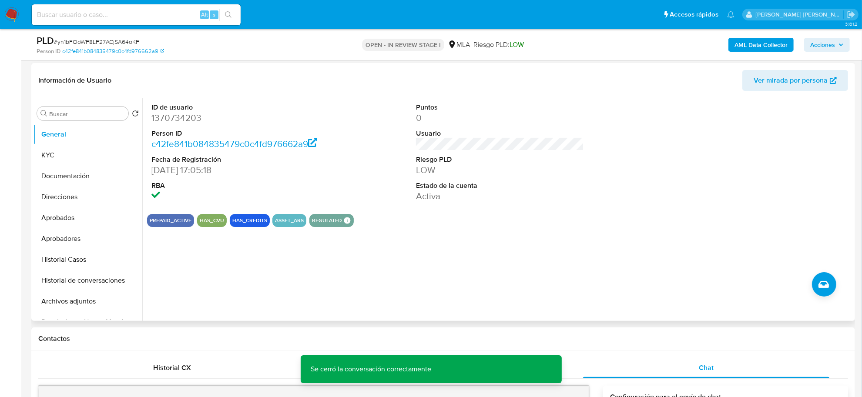
scroll to position [109, 0]
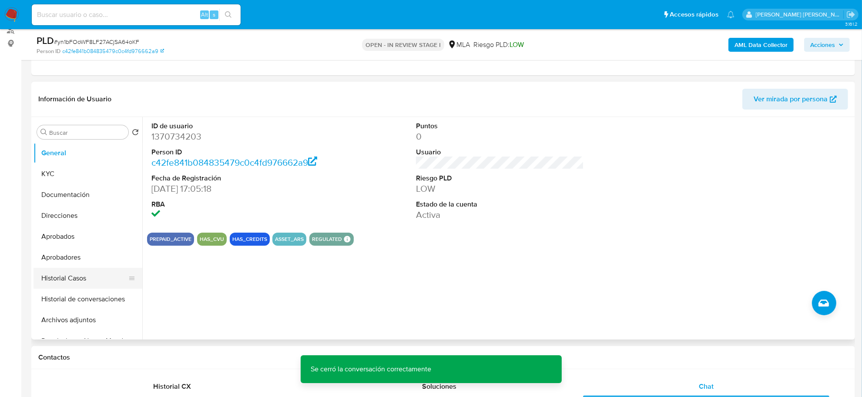
click at [67, 280] on button "Historial Casos" at bounding box center [84, 278] width 102 height 21
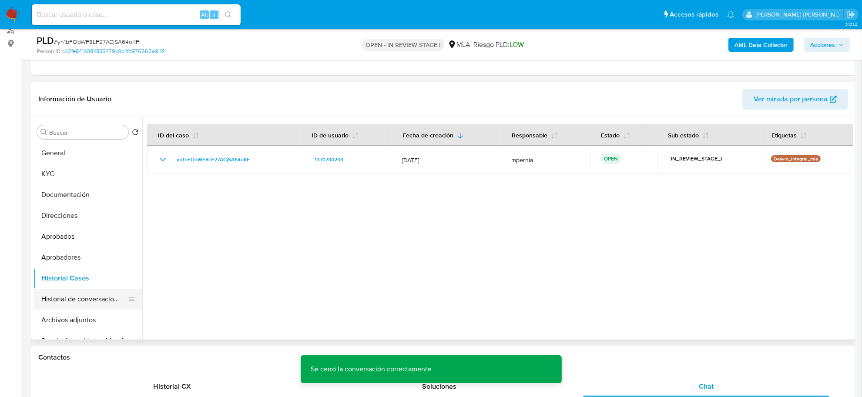
click at [77, 301] on button "Historial de conversaciones" at bounding box center [84, 299] width 102 height 21
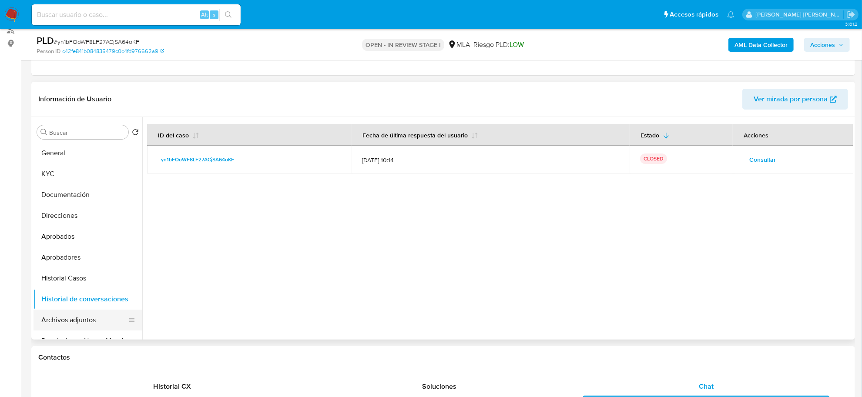
click at [77, 314] on button "Archivos adjuntos" at bounding box center [84, 320] width 102 height 21
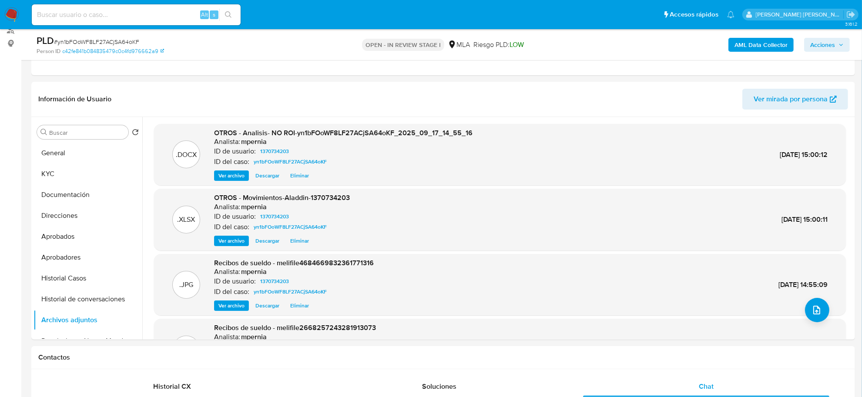
click at [822, 46] on span "Acciones" at bounding box center [822, 45] width 25 height 14
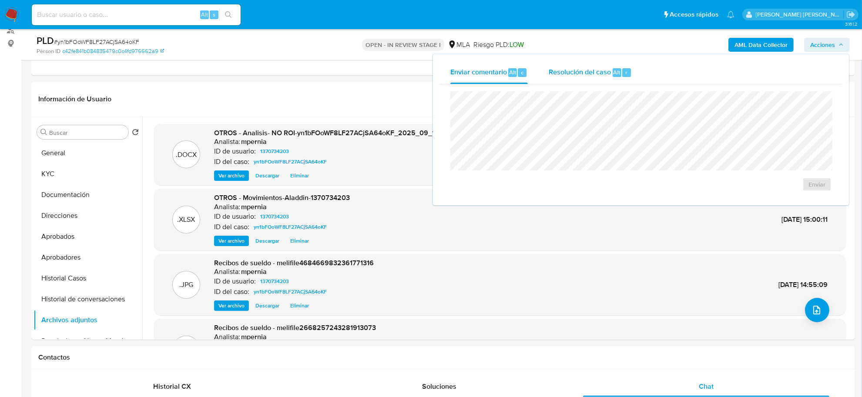
click at [603, 77] on div "Resolución del caso Alt r" at bounding box center [590, 72] width 83 height 23
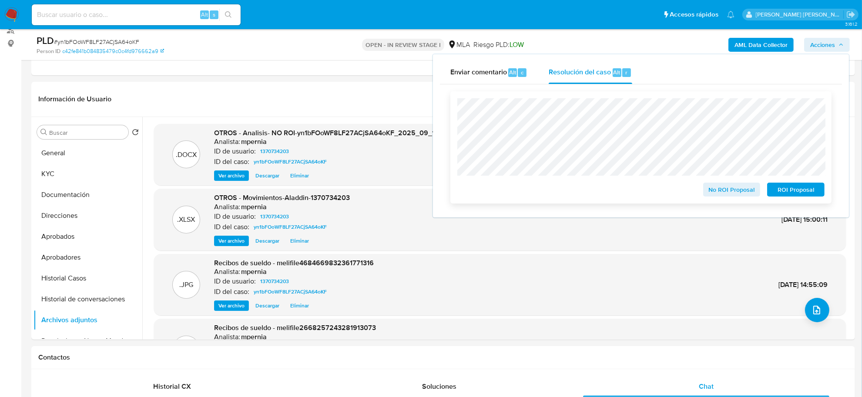
click at [710, 194] on span "No ROI Proposal" at bounding box center [731, 190] width 45 height 12
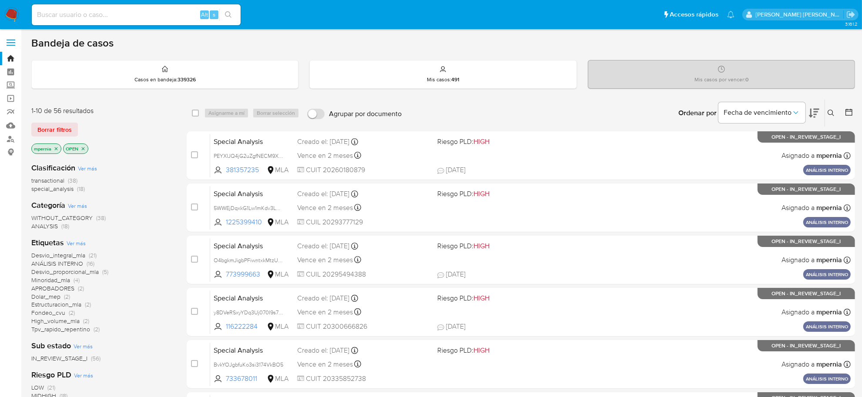
click at [50, 182] on span "transactional" at bounding box center [47, 180] width 33 height 9
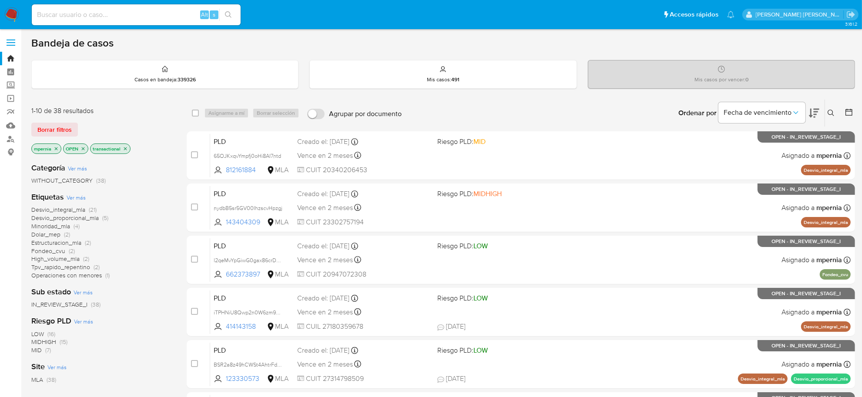
click at [55, 147] on icon "close-filter" at bounding box center [56, 148] width 3 height 3
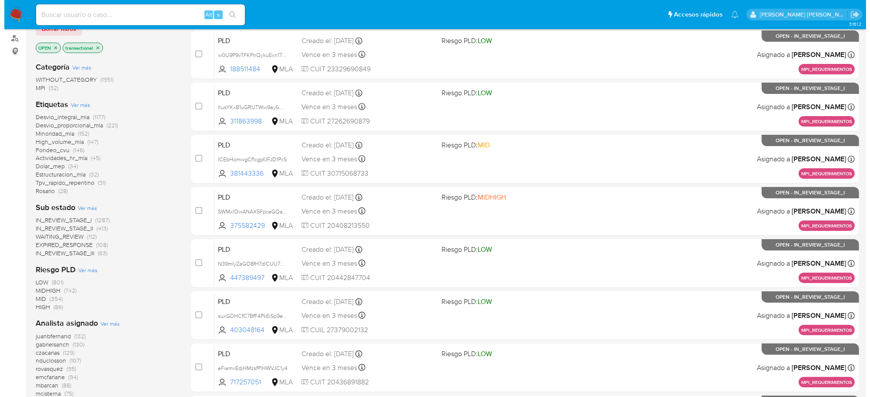
scroll to position [218, 0]
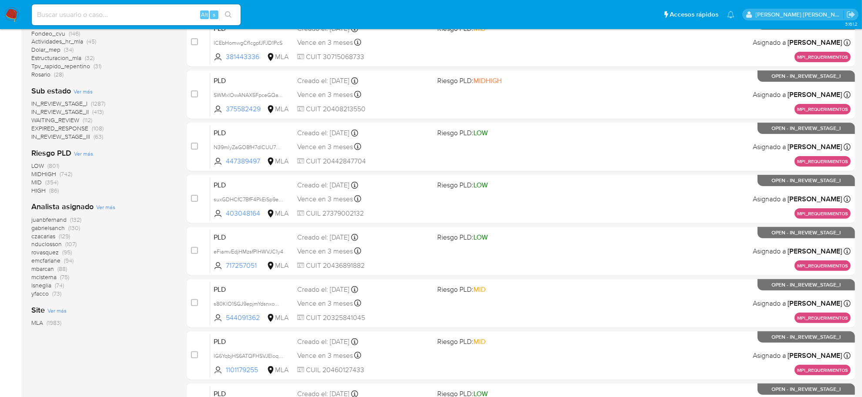
click at [103, 210] on span "Ver más" at bounding box center [105, 207] width 19 height 8
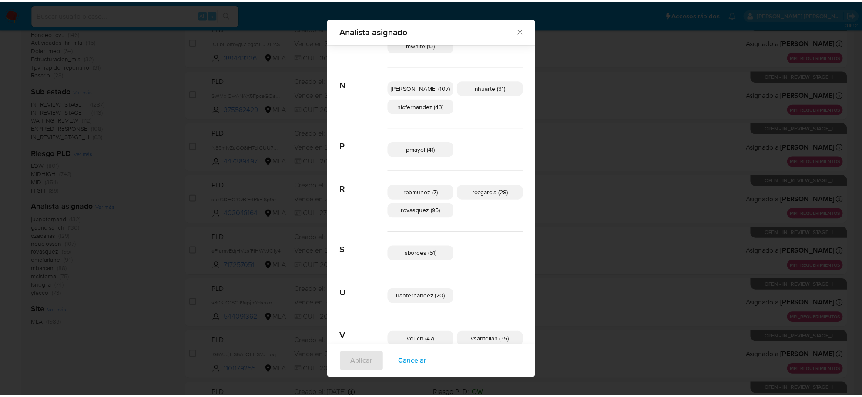
scroll to position [537, 0]
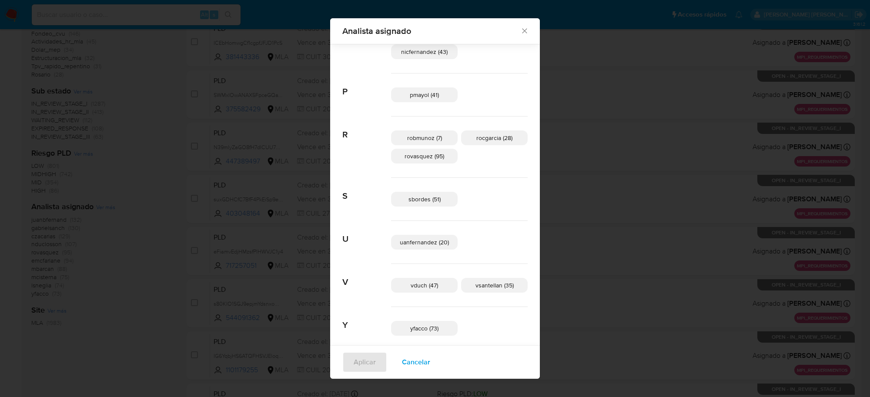
click at [522, 33] on icon "Cerrar" at bounding box center [524, 31] width 5 height 5
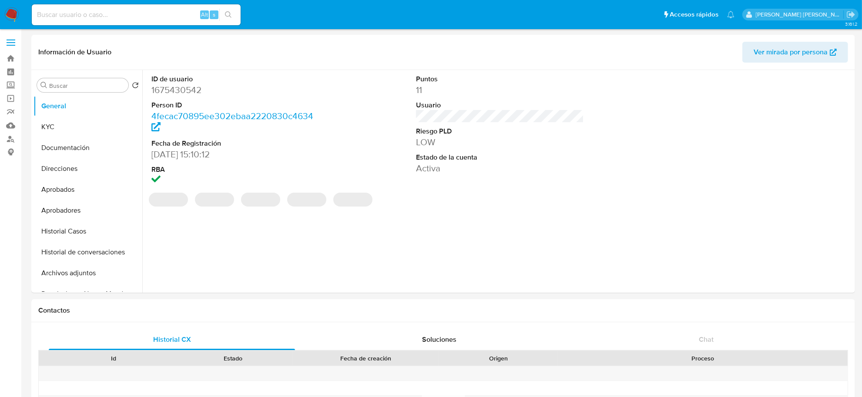
select select "10"
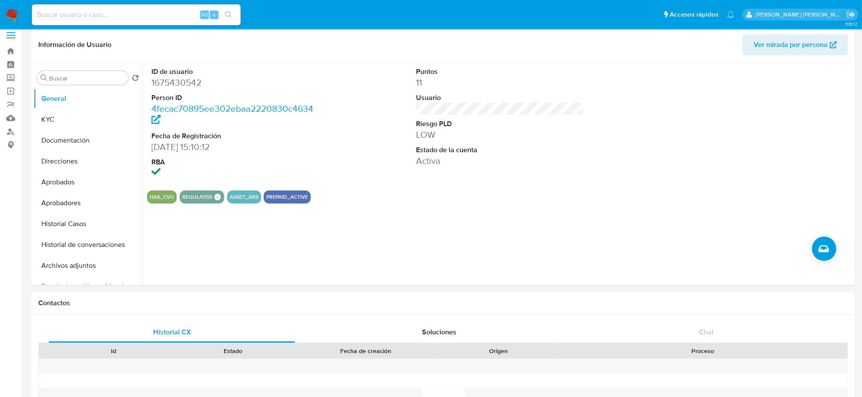
scroll to position [54, 0]
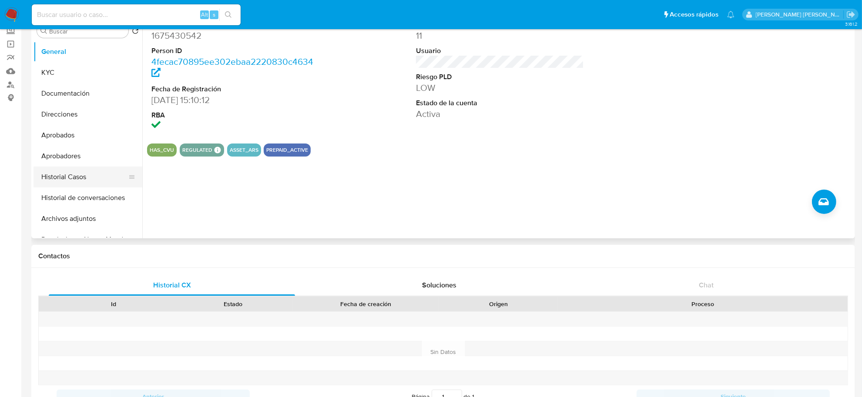
click at [84, 179] on button "Historial Casos" at bounding box center [84, 177] width 102 height 21
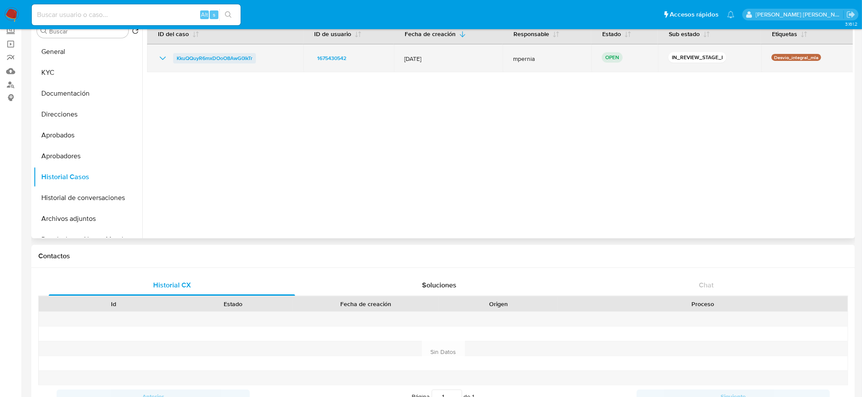
click at [221, 55] on span "KkuQQuyR6mxDOoO8AwG0lkTr" at bounding box center [215, 58] width 76 height 10
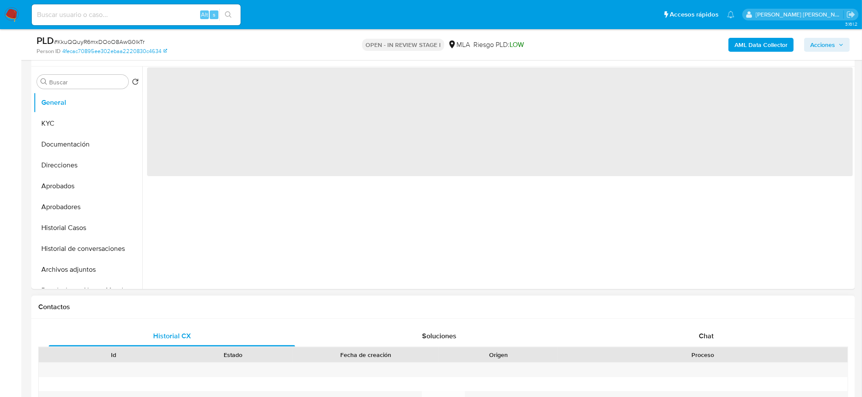
scroll to position [163, 0]
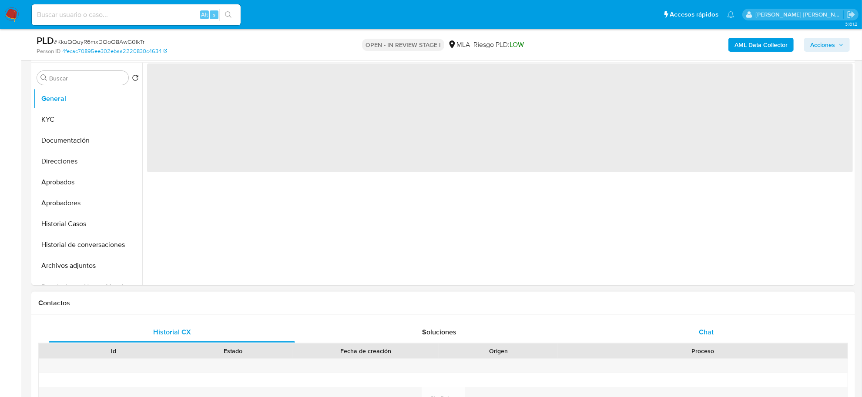
select select "10"
click at [705, 335] on span "Chat" at bounding box center [706, 332] width 15 height 10
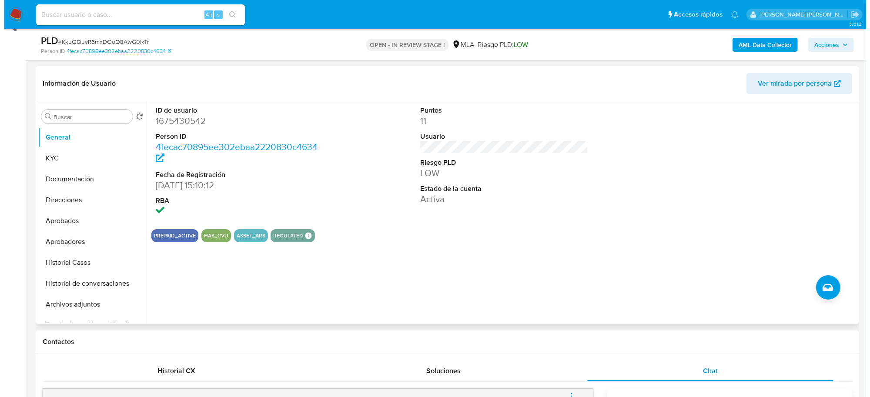
scroll to position [109, 0]
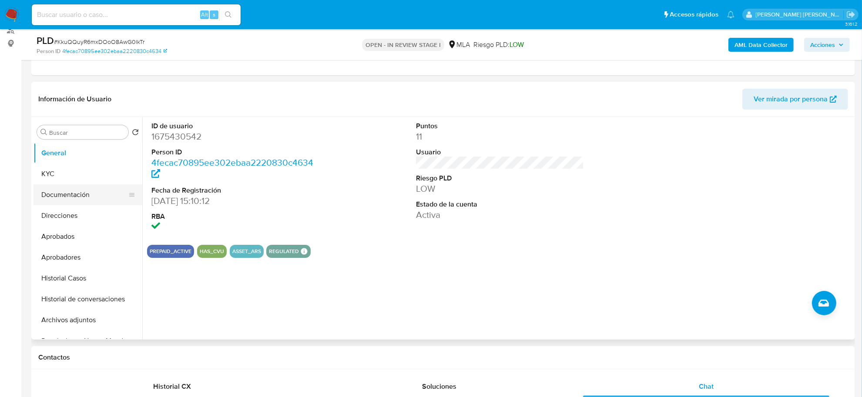
click at [69, 197] on button "Documentación" at bounding box center [84, 194] width 102 height 21
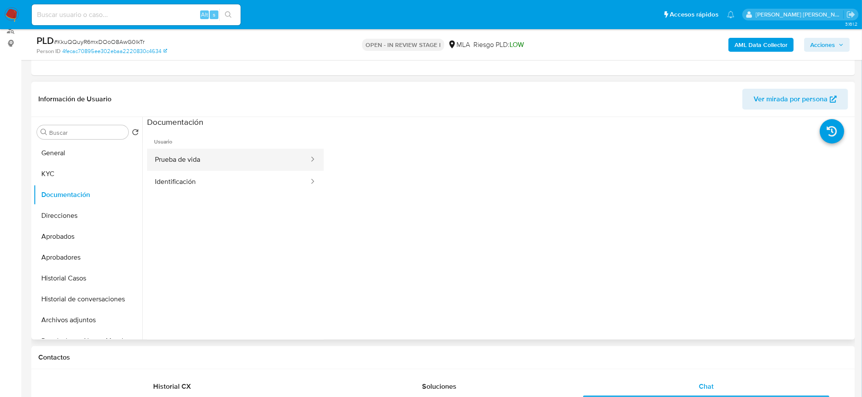
click at [208, 162] on button "Prueba de vida" at bounding box center [228, 160] width 163 height 22
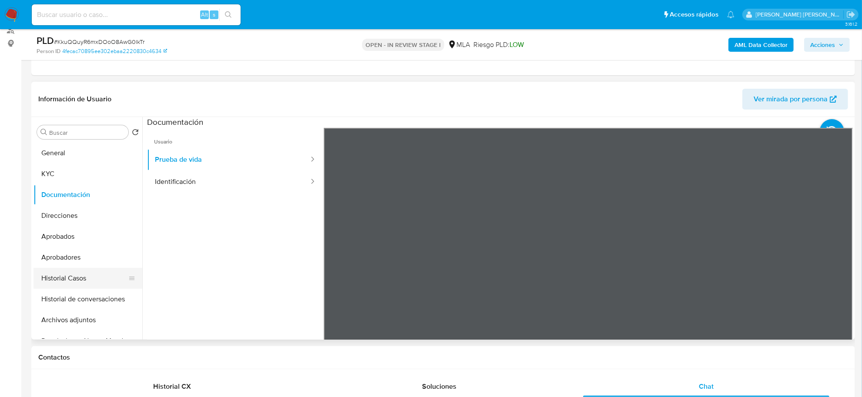
click at [75, 279] on button "Historial Casos" at bounding box center [84, 278] width 102 height 21
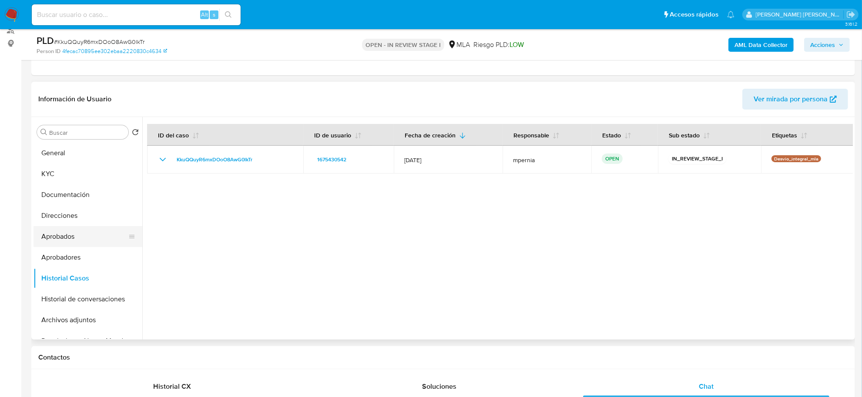
click at [62, 238] on button "Aprobados" at bounding box center [84, 236] width 102 height 21
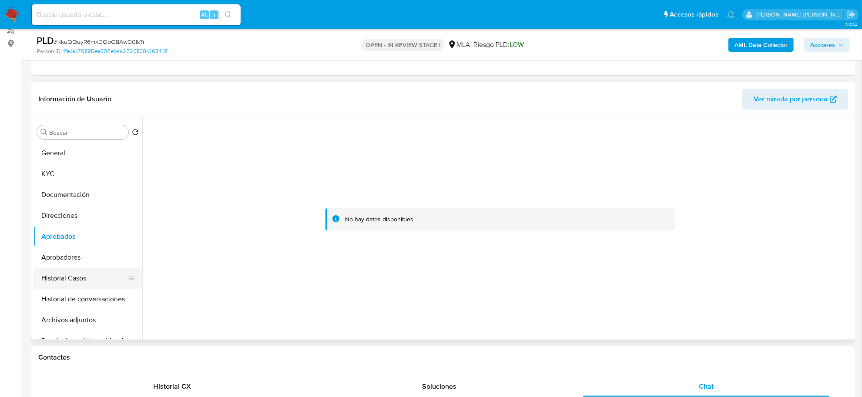
click at [78, 273] on button "Historial Casos" at bounding box center [84, 278] width 102 height 21
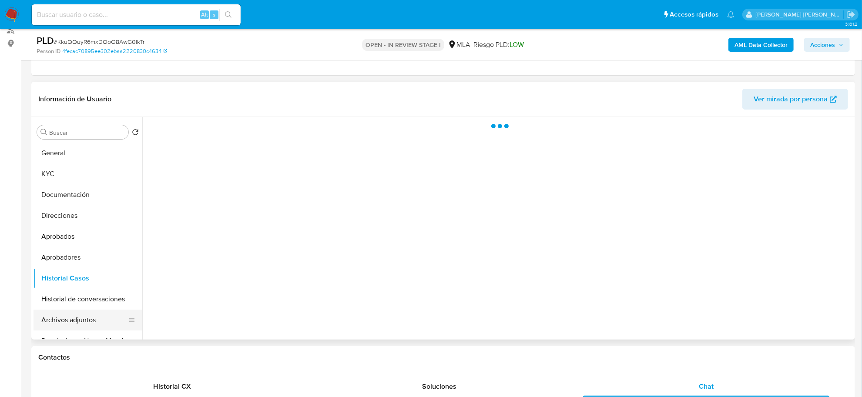
click at [67, 320] on button "Archivos adjuntos" at bounding box center [84, 320] width 102 height 21
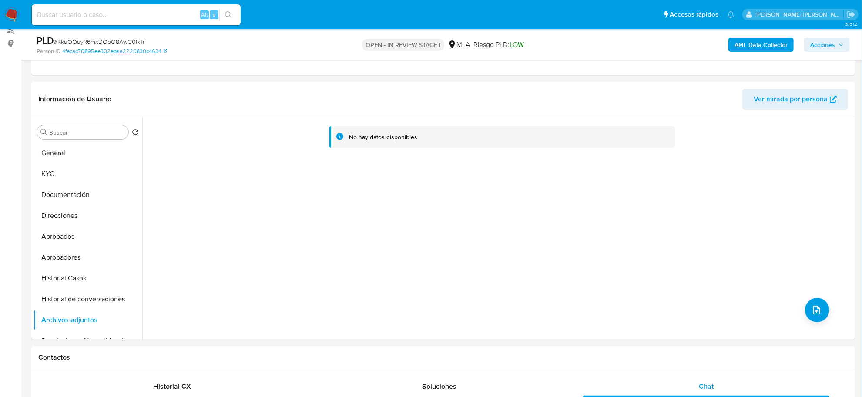
click at [760, 44] on b "AML Data Collector" at bounding box center [760, 45] width 53 height 14
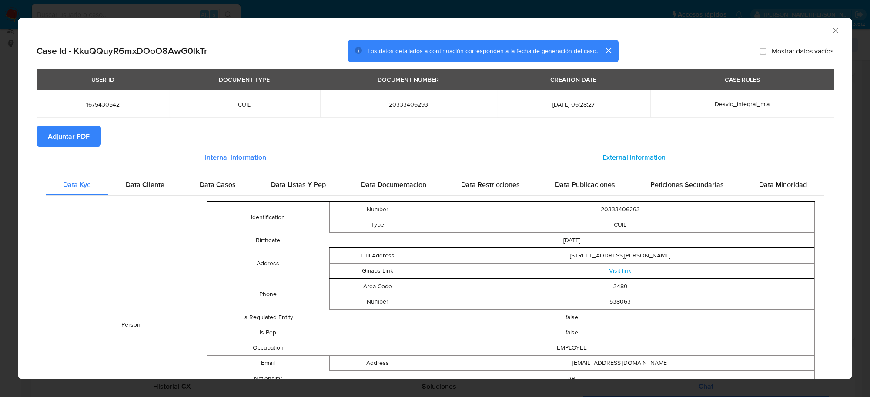
click at [610, 158] on span "External information" at bounding box center [634, 157] width 63 height 10
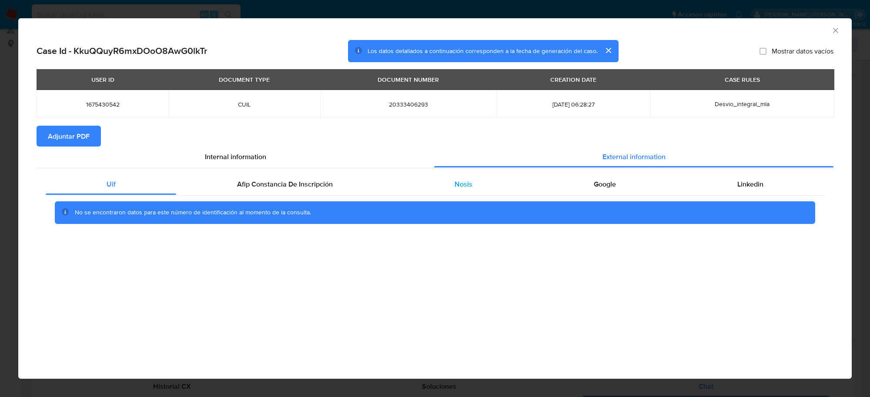
click at [457, 185] on span "Nosis" at bounding box center [464, 184] width 18 height 10
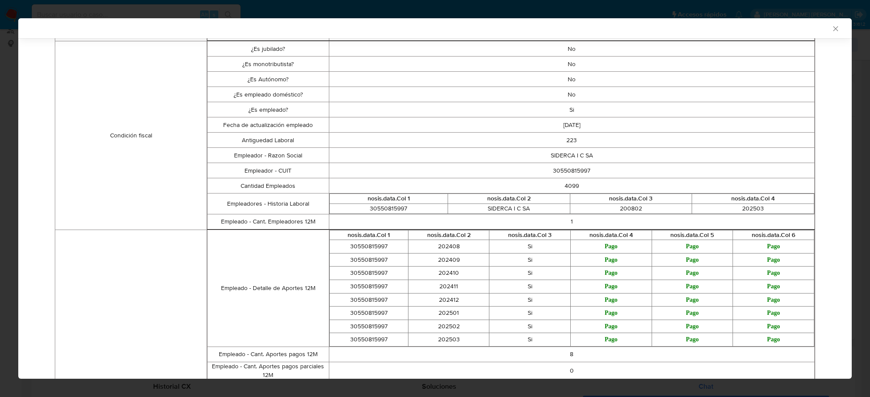
scroll to position [270, 0]
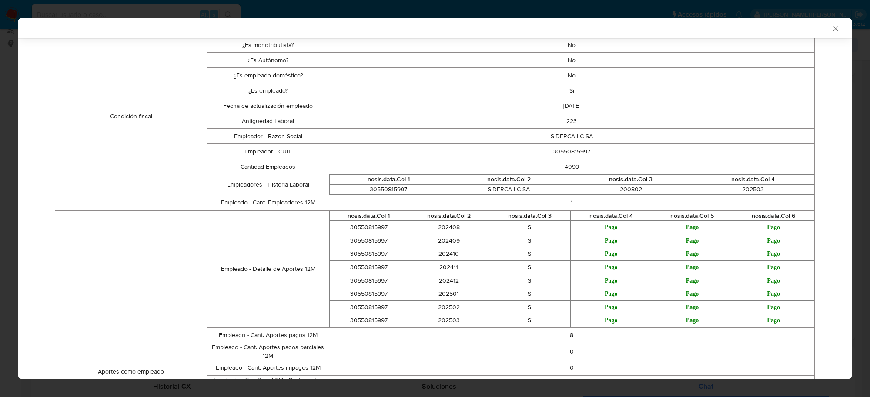
click at [387, 191] on td "30550815997" at bounding box center [388, 190] width 118 height 10
copy td "30550815997"
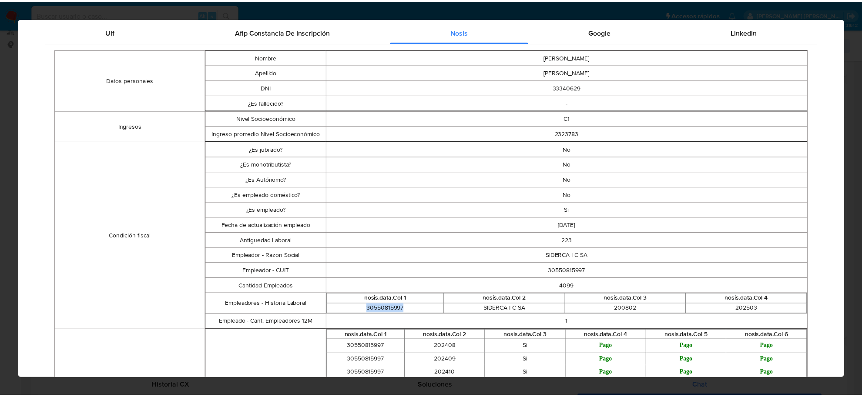
scroll to position [0, 0]
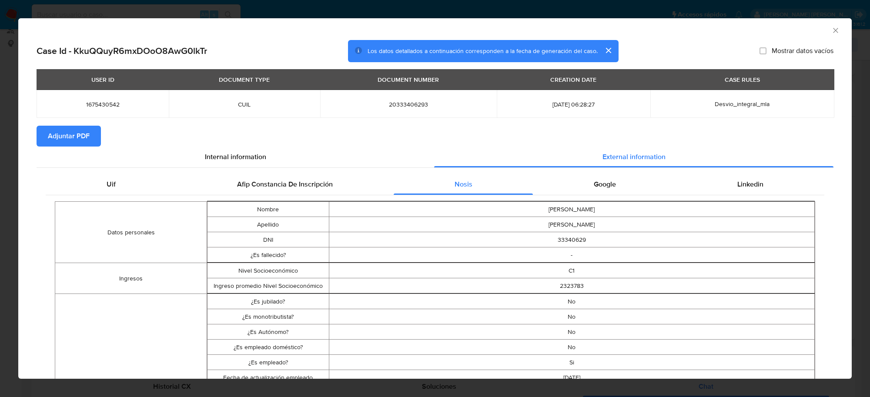
click at [74, 135] on span "Adjuntar PDF" at bounding box center [69, 136] width 42 height 19
click at [831, 34] on icon "Cerrar ventana" at bounding box center [835, 30] width 9 height 9
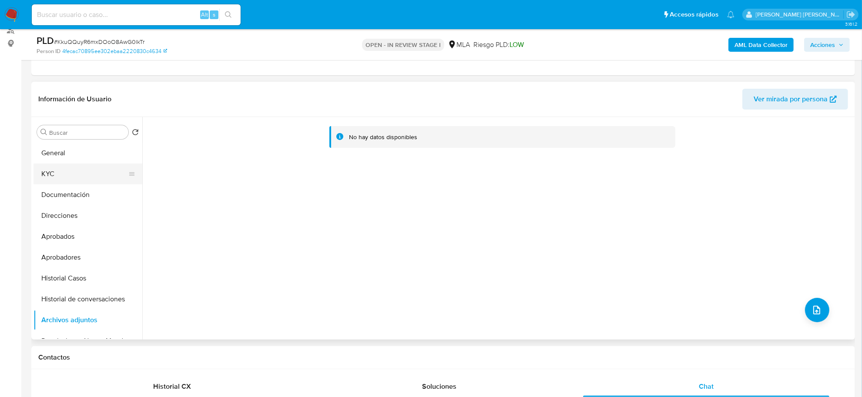
click at [59, 176] on button "KYC" at bounding box center [84, 174] width 102 height 21
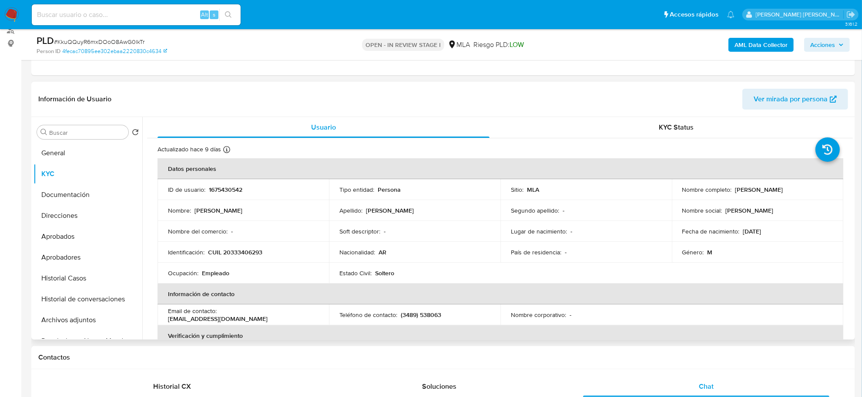
drag, startPoint x: 733, startPoint y: 189, endPoint x: 763, endPoint y: 184, distance: 30.1
click at [797, 191] on div "Nombre completo : Leandro Oscar Cano" at bounding box center [757, 190] width 151 height 8
click at [66, 194] on button "Documentación" at bounding box center [84, 194] width 102 height 21
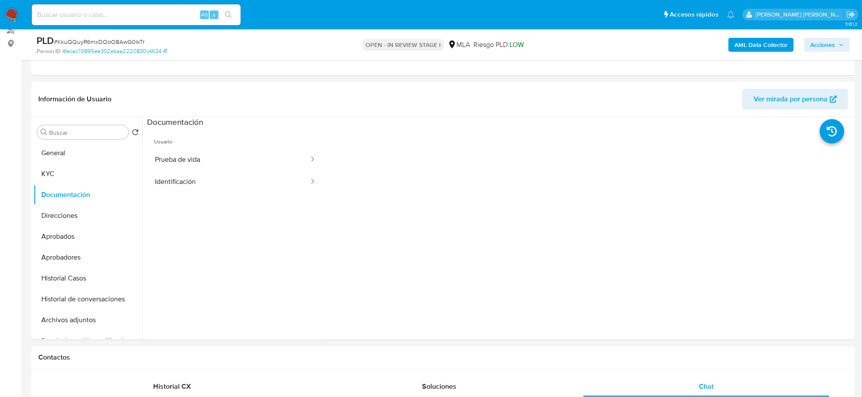
click at [184, 162] on button "Prueba de vida" at bounding box center [228, 160] width 163 height 22
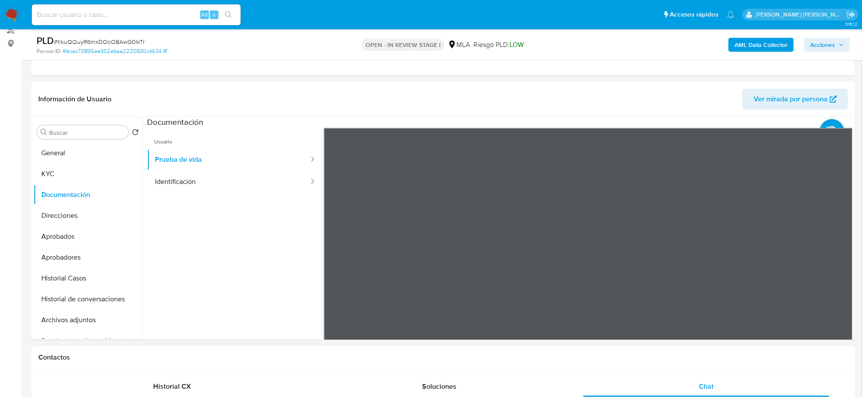
scroll to position [381, 0]
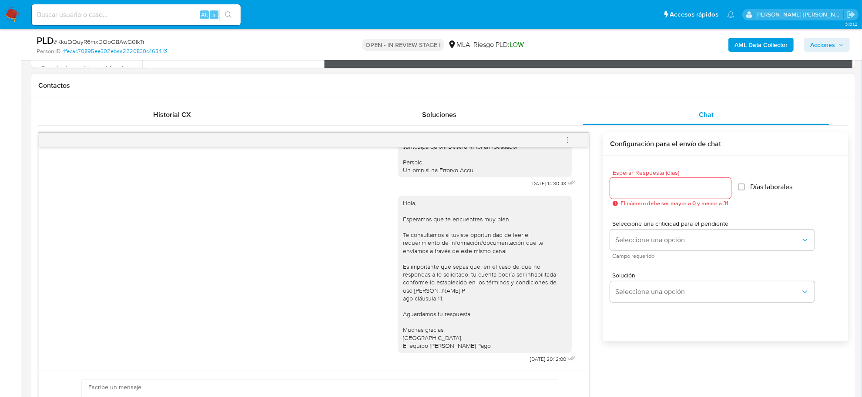
click at [566, 138] on icon "menu-action" at bounding box center [567, 140] width 8 height 8
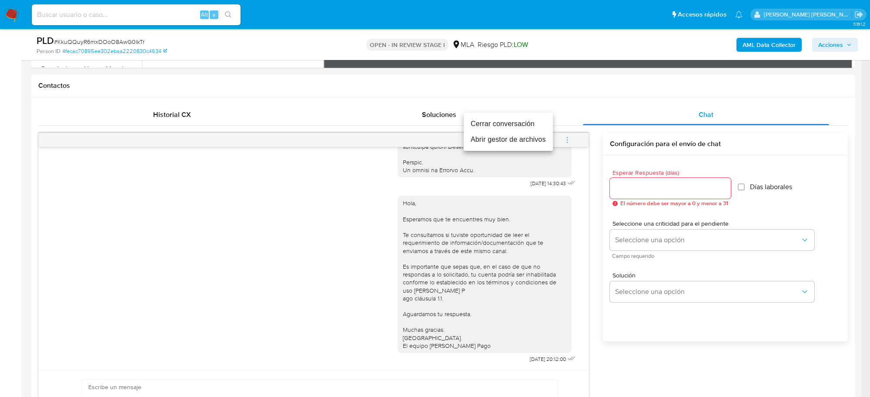
click at [492, 125] on li "Cerrar conversación" at bounding box center [508, 124] width 89 height 16
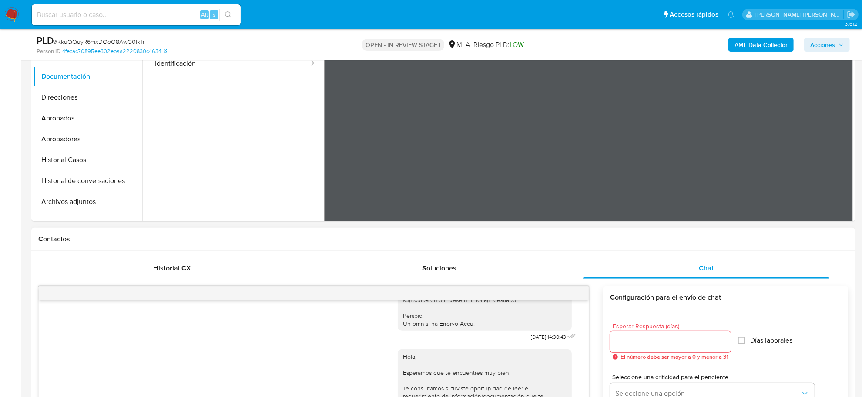
scroll to position [218, 0]
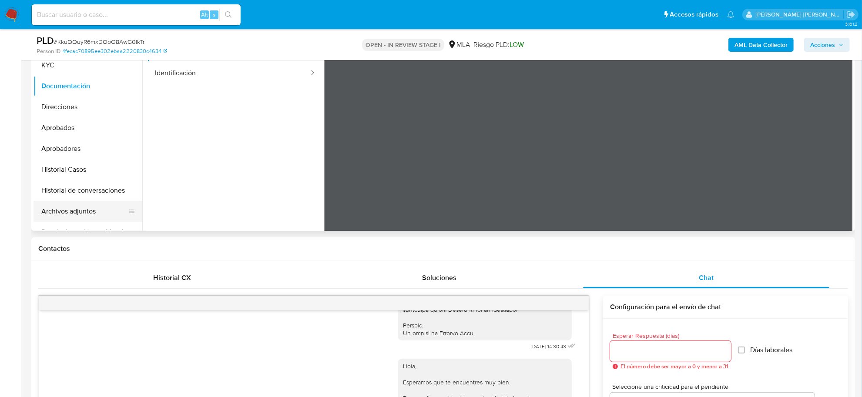
click at [67, 209] on button "Archivos adjuntos" at bounding box center [84, 211] width 102 height 21
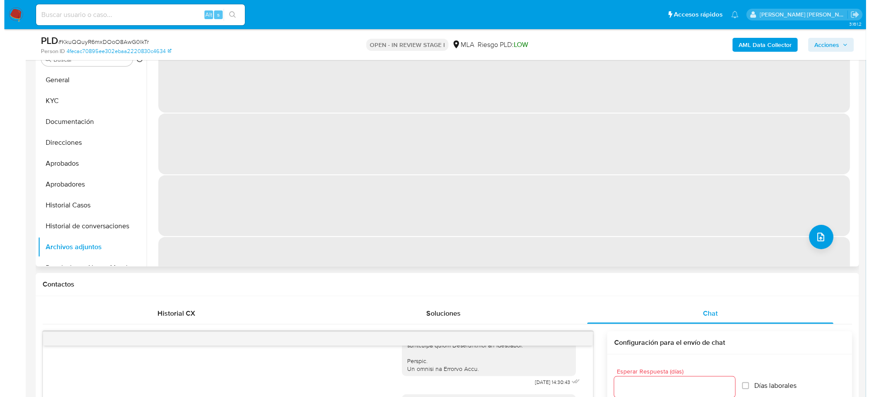
scroll to position [163, 0]
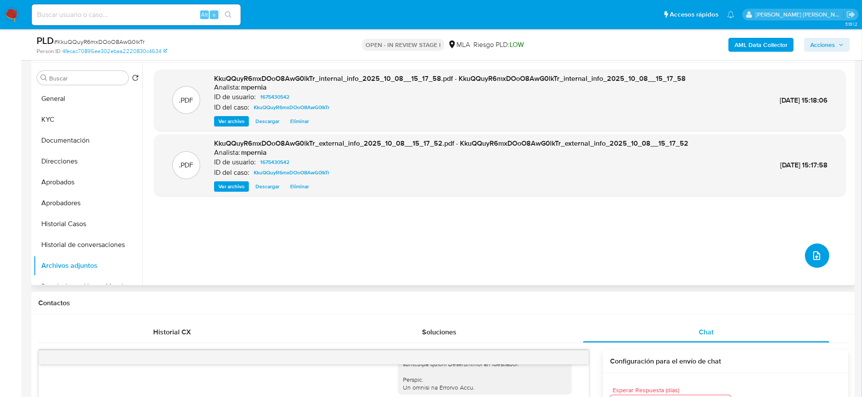
click at [805, 253] on button "upload-file" at bounding box center [817, 256] width 24 height 24
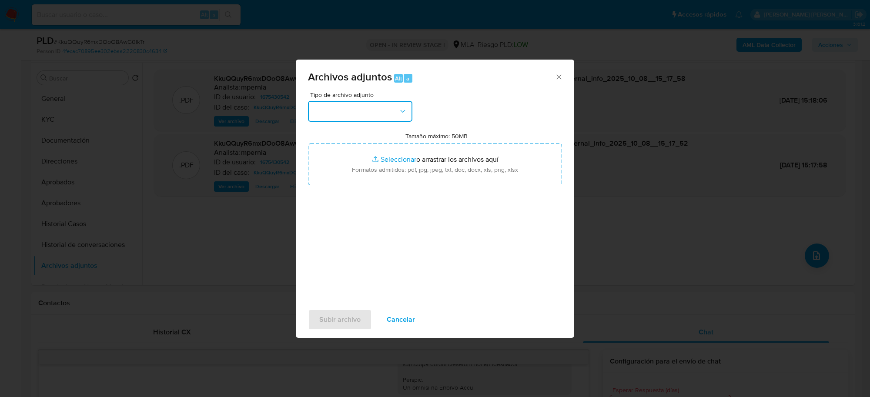
click at [352, 112] on button "button" at bounding box center [360, 111] width 104 height 21
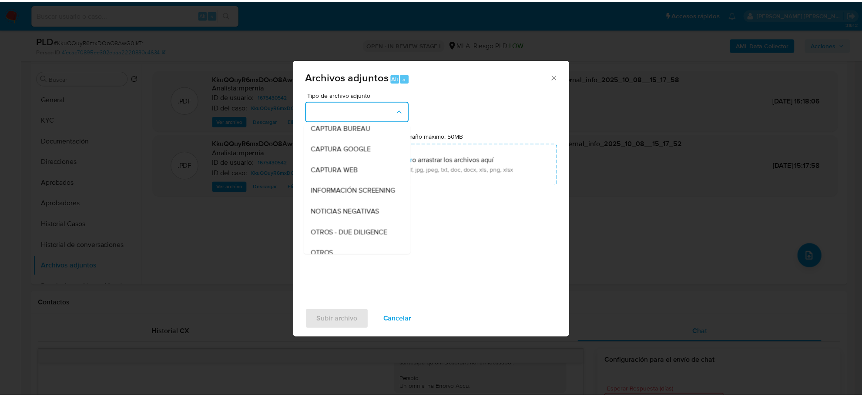
scroll to position [109, 0]
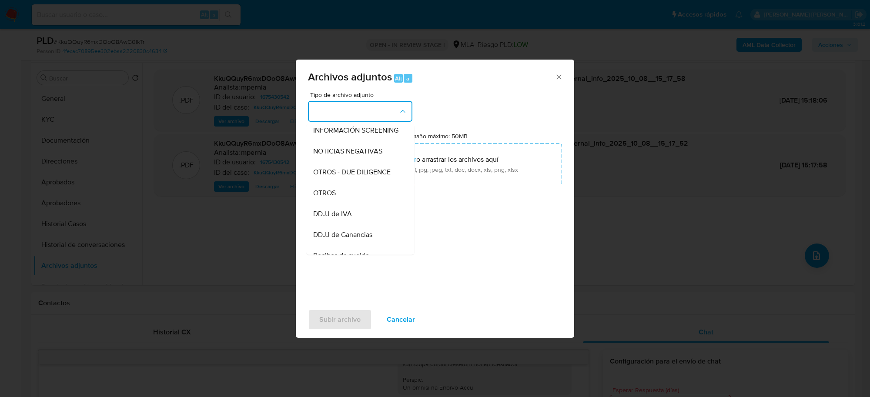
click at [329, 197] on span "OTROS" at bounding box center [324, 193] width 23 height 9
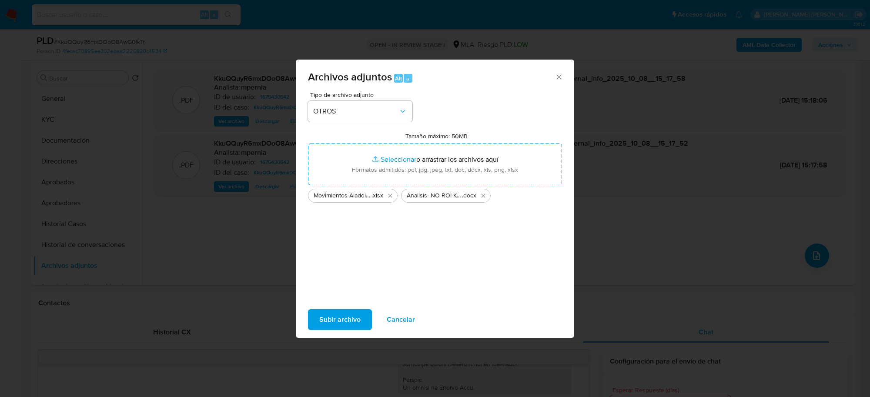
click at [329, 321] on span "Subir archivo" at bounding box center [339, 319] width 41 height 19
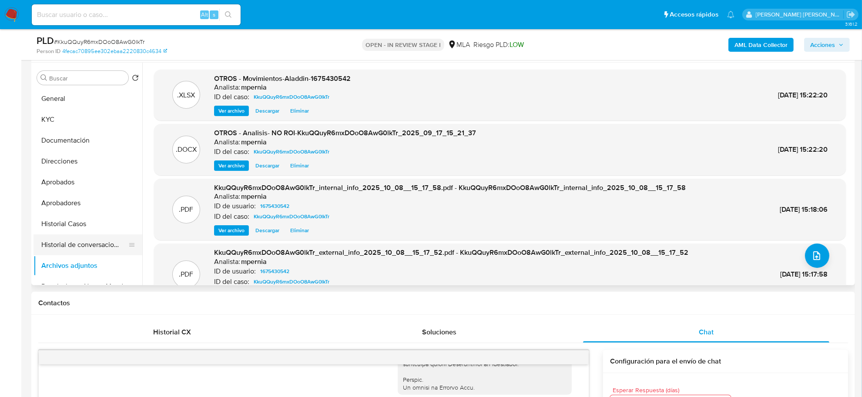
click at [98, 246] on button "Historial de conversaciones" at bounding box center [84, 244] width 102 height 21
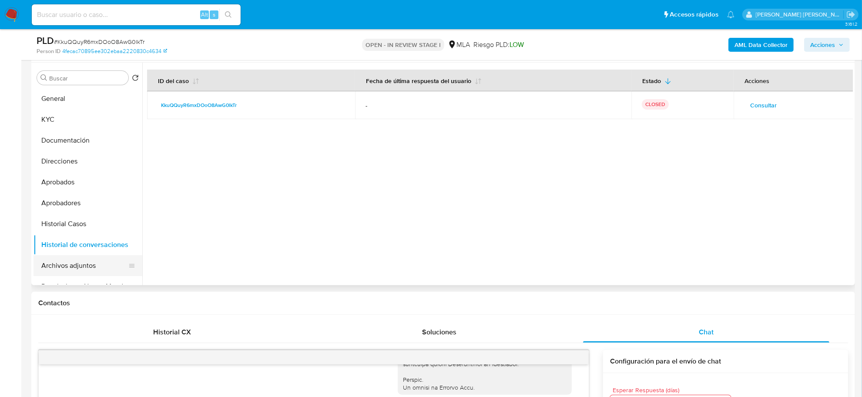
click at [61, 268] on button "Archivos adjuntos" at bounding box center [84, 265] width 102 height 21
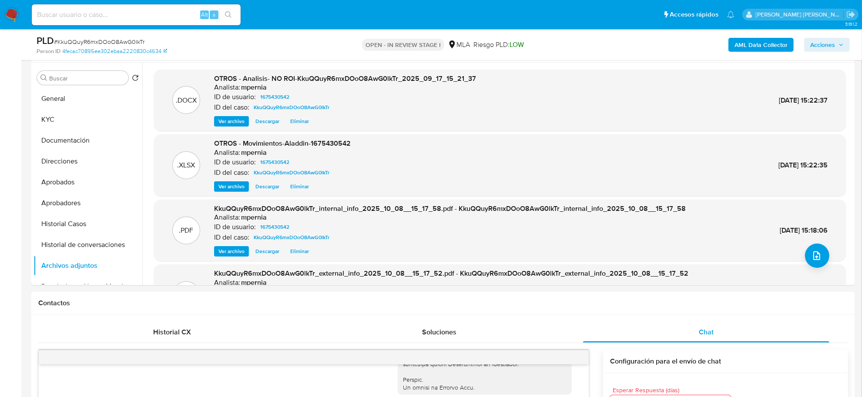
click at [838, 44] on span "Acciones" at bounding box center [826, 45] width 33 height 12
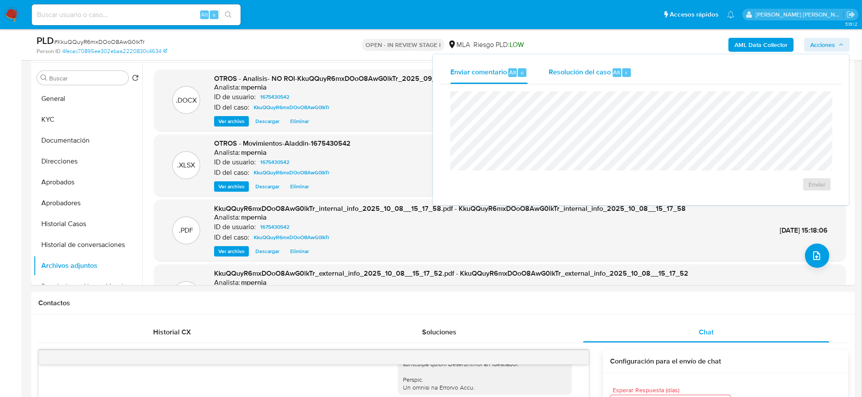
click at [603, 74] on span "Resolución del caso" at bounding box center [580, 72] width 62 height 10
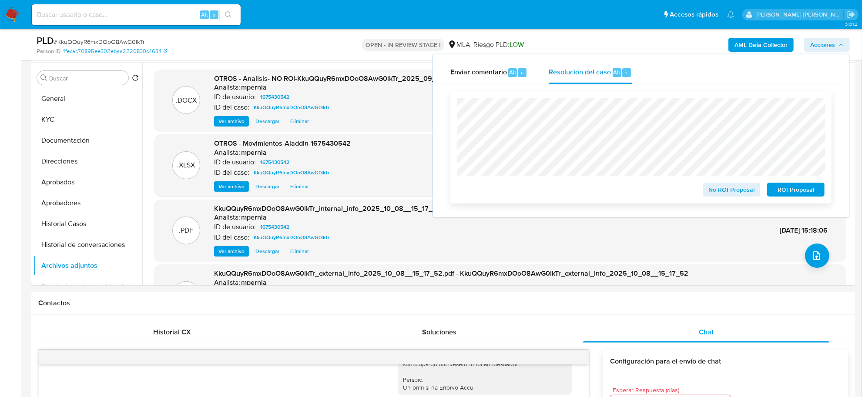
click at [730, 190] on span "No ROI Proposal" at bounding box center [731, 190] width 45 height 12
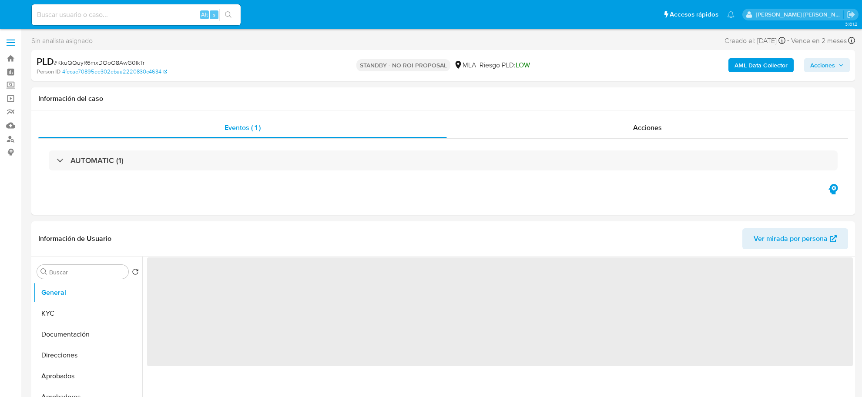
select select "10"
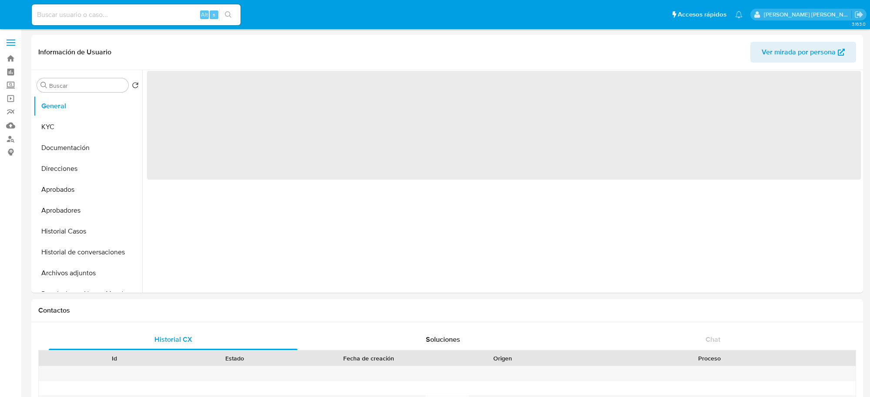
select select "10"
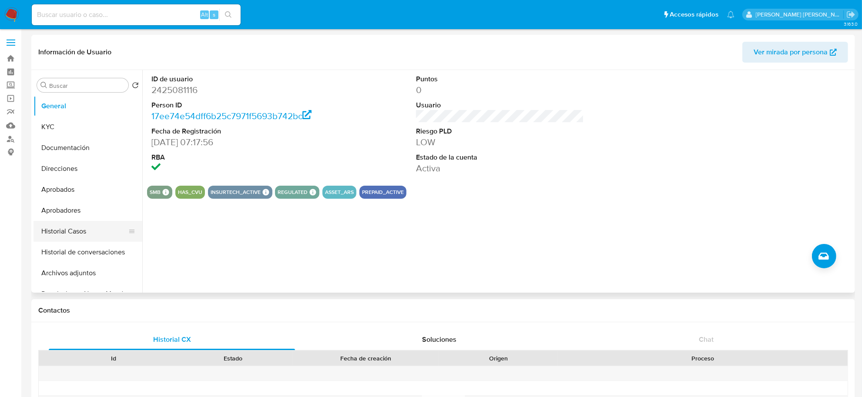
click at [80, 236] on button "Historial Casos" at bounding box center [84, 231] width 102 height 21
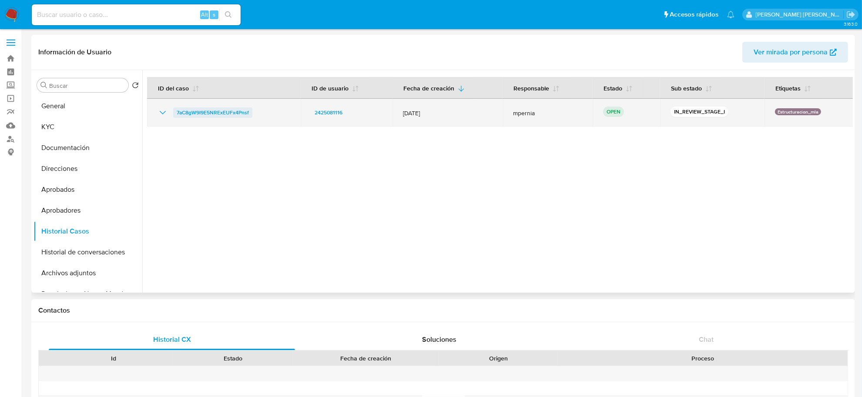
click at [220, 116] on span "7aC8gW9I9E5NRExEUFx4Pnsf" at bounding box center [213, 112] width 72 height 10
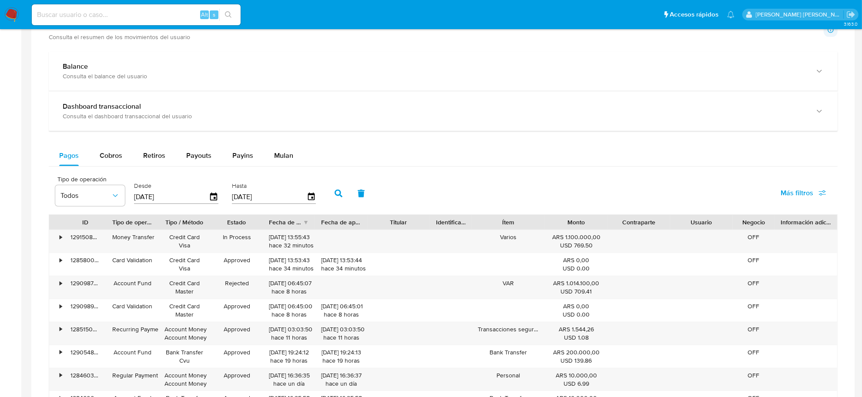
scroll to position [489, 0]
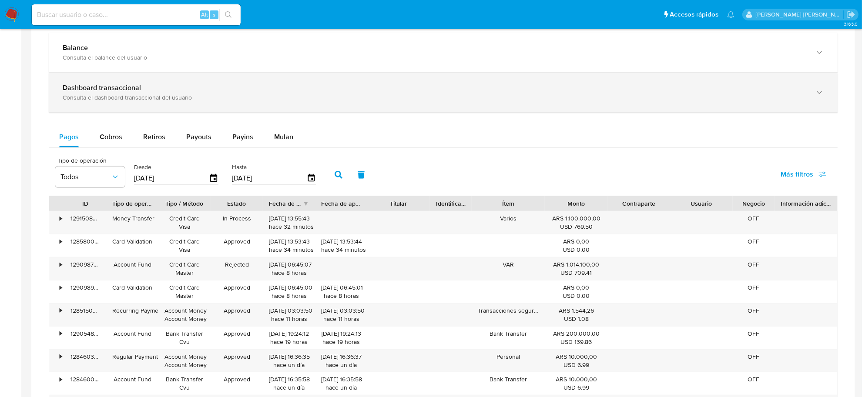
click at [101, 83] on div "Dashboard transaccional Consulta el dashboard transaccional del usuario" at bounding box center [443, 93] width 789 height 40
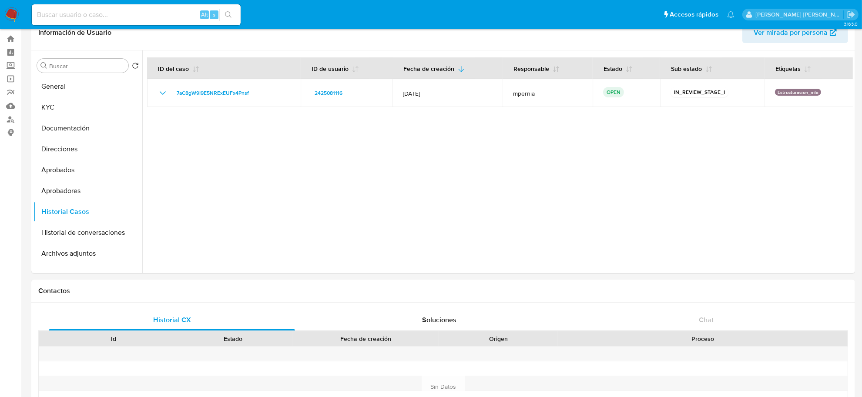
scroll to position [0, 0]
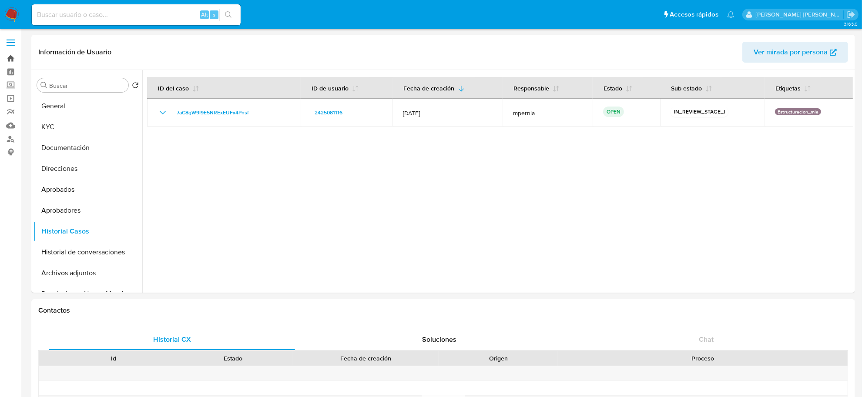
click at [11, 58] on link "Bandeja" at bounding box center [52, 58] width 104 height 13
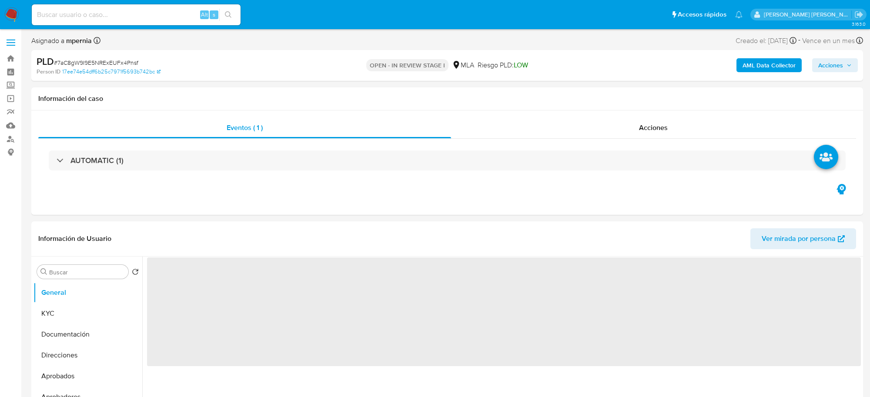
select select "10"
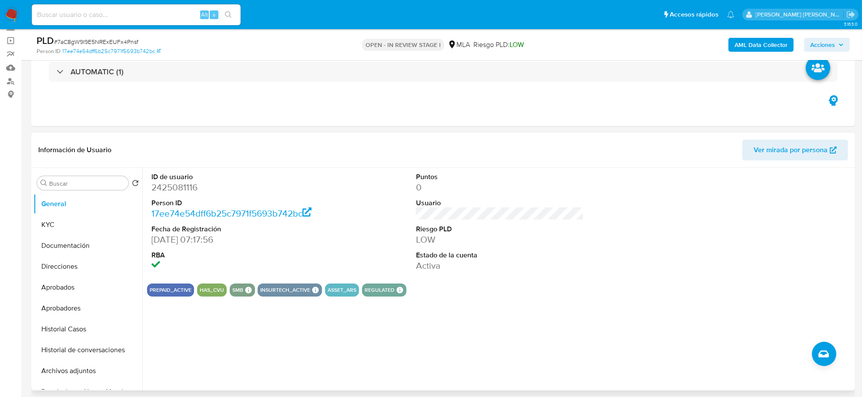
scroll to position [163, 0]
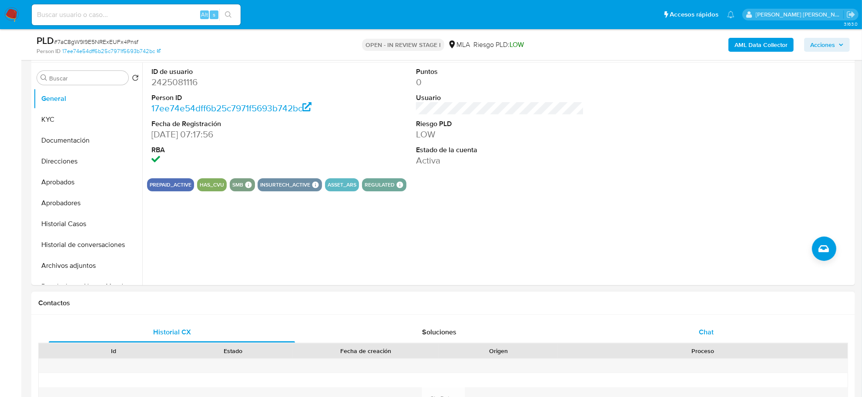
click at [707, 327] on span "Chat" at bounding box center [706, 332] width 15 height 10
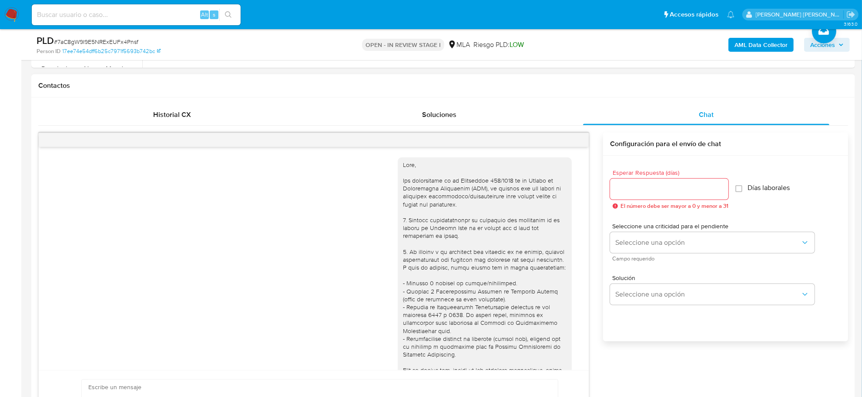
scroll to position [401, 0]
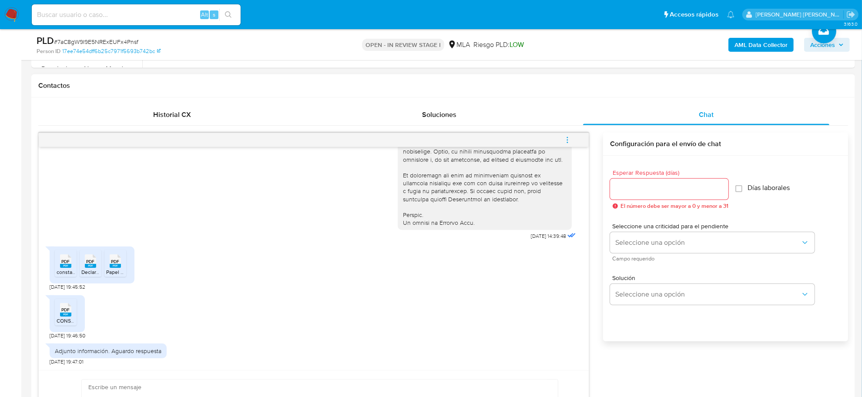
click at [566, 144] on span "menu-action" at bounding box center [567, 140] width 8 height 21
click at [523, 143] on li "Abrir gestor de archivos" at bounding box center [508, 140] width 89 height 16
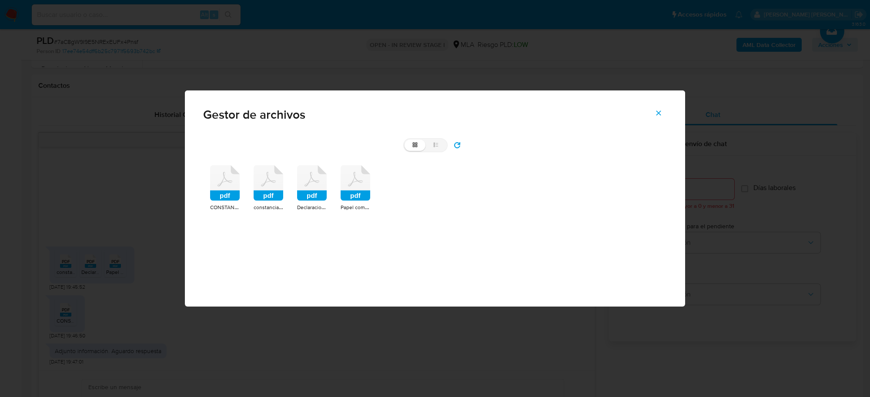
click at [218, 181] on icon at bounding box center [225, 183] width 30 height 36
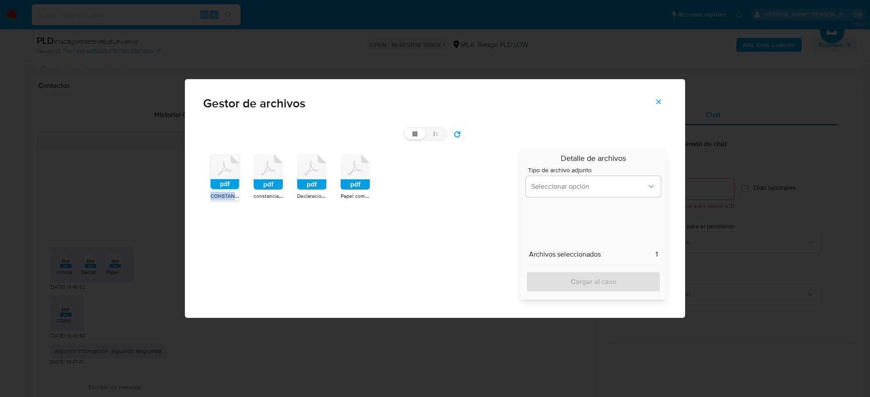
click at [218, 181] on rect at bounding box center [225, 184] width 29 height 10
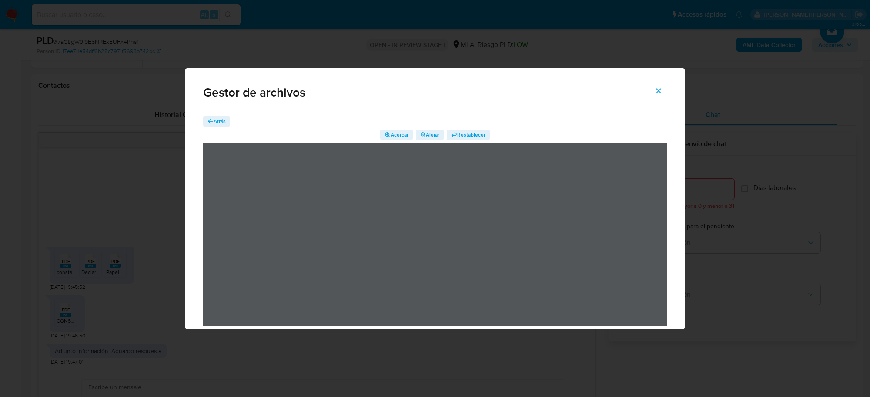
click at [222, 116] on span "Atrás" at bounding box center [220, 121] width 12 height 10
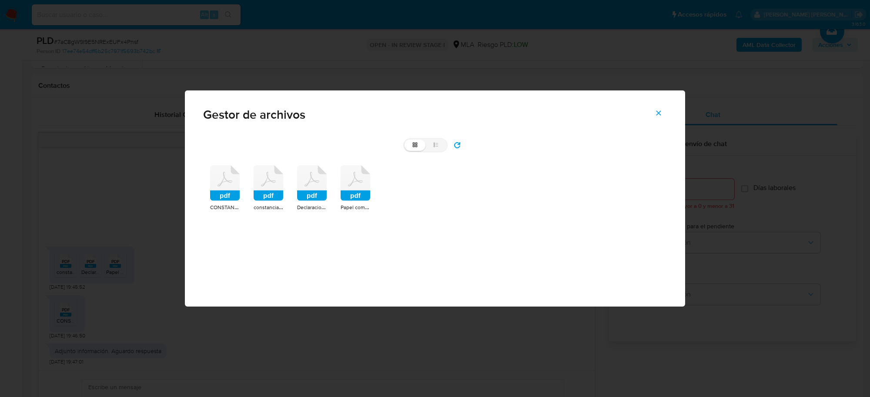
click at [268, 186] on icon at bounding box center [269, 183] width 30 height 36
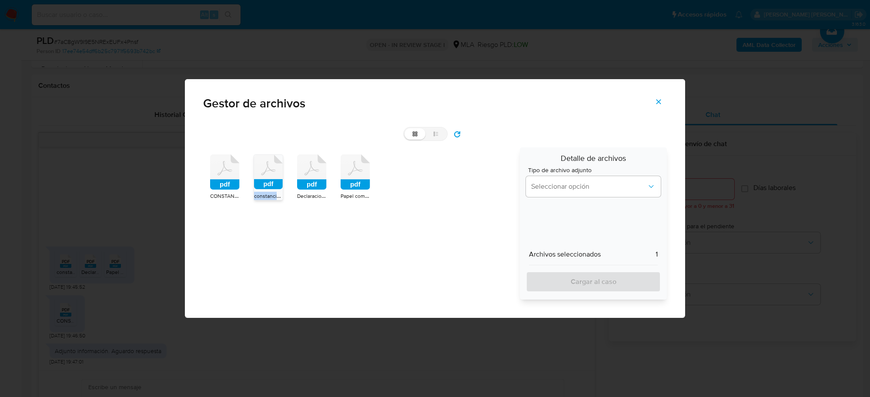
click at [268, 186] on rect at bounding box center [268, 184] width 29 height 10
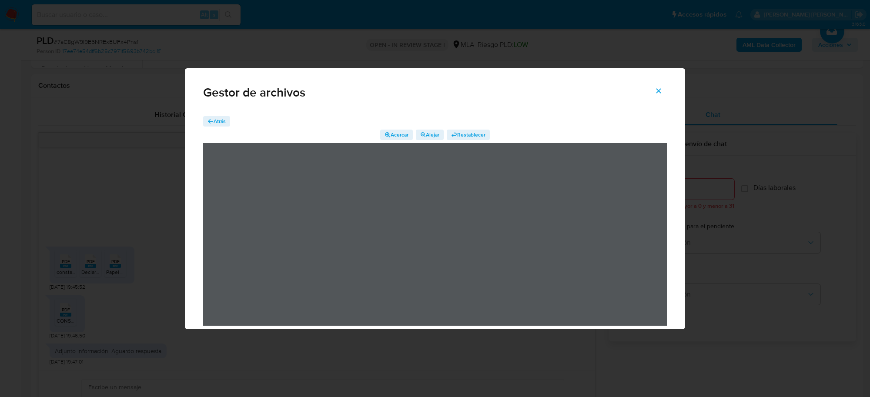
click at [214, 119] on span "Atrás" at bounding box center [220, 121] width 12 height 10
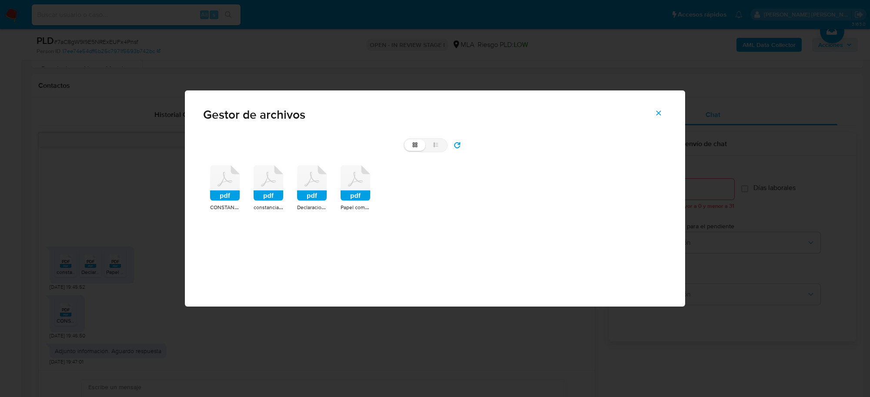
click at [324, 184] on icon at bounding box center [312, 183] width 30 height 36
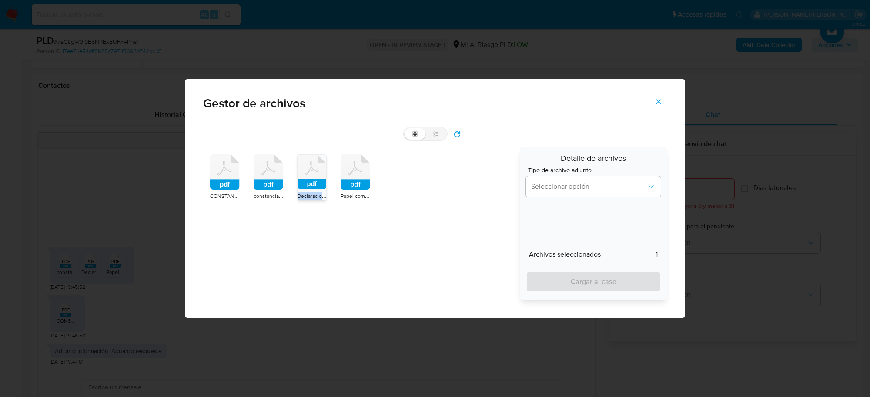
click at [324, 184] on rect at bounding box center [312, 184] width 29 height 10
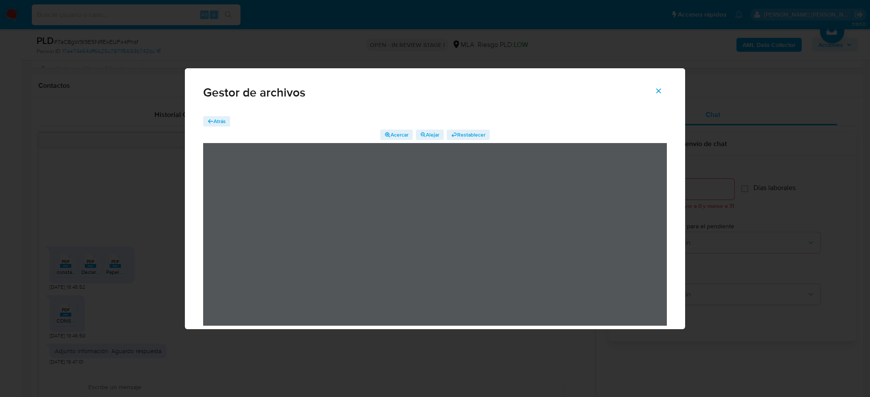
click at [220, 123] on span "Atrás" at bounding box center [220, 121] width 12 height 10
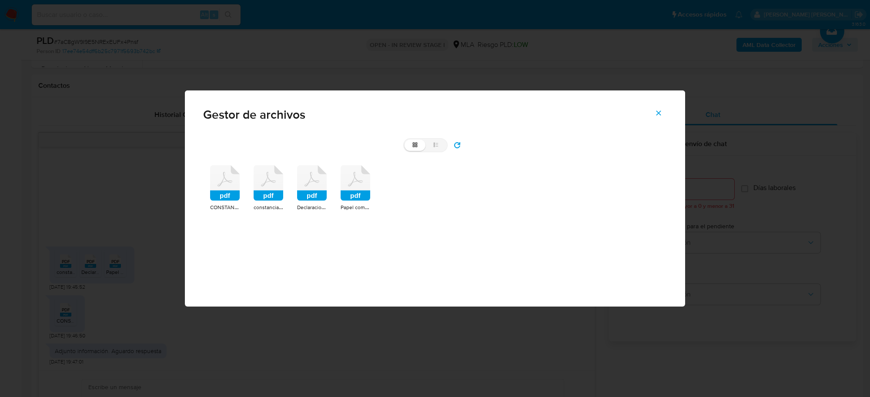
click at [364, 188] on icon at bounding box center [356, 183] width 30 height 36
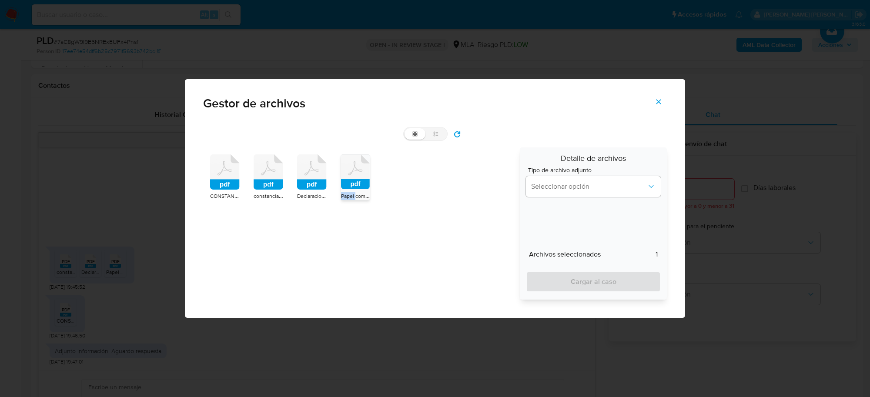
click at [364, 188] on rect at bounding box center [355, 184] width 29 height 10
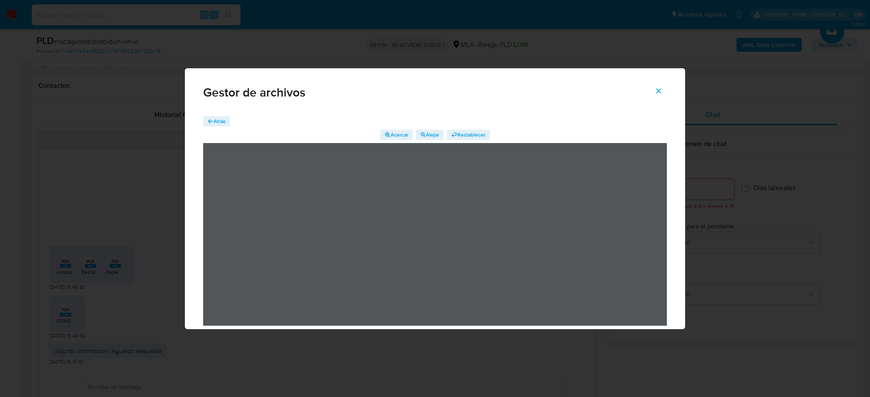
click at [659, 94] on icon "Cerrar" at bounding box center [659, 91] width 8 height 8
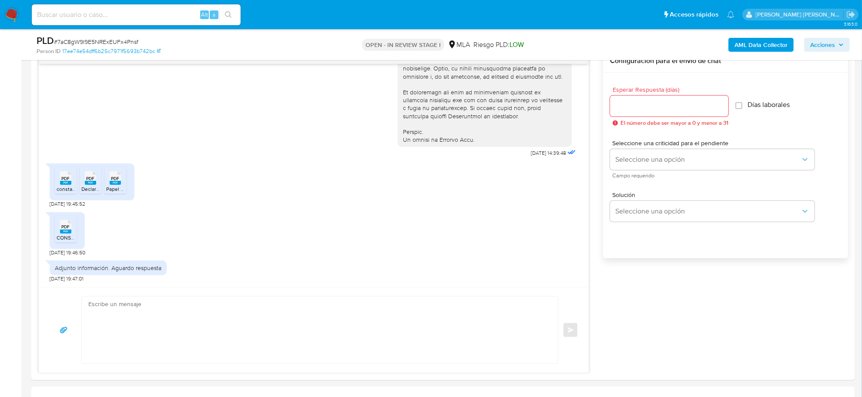
scroll to position [544, 0]
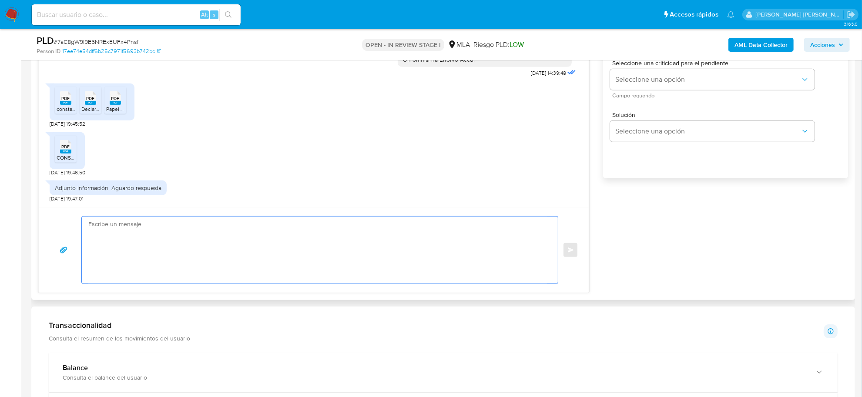
click at [108, 239] on textarea at bounding box center [317, 250] width 459 height 67
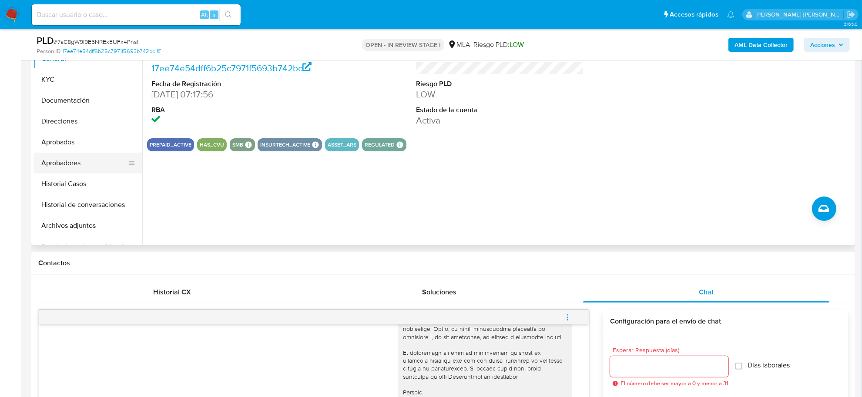
scroll to position [163, 0]
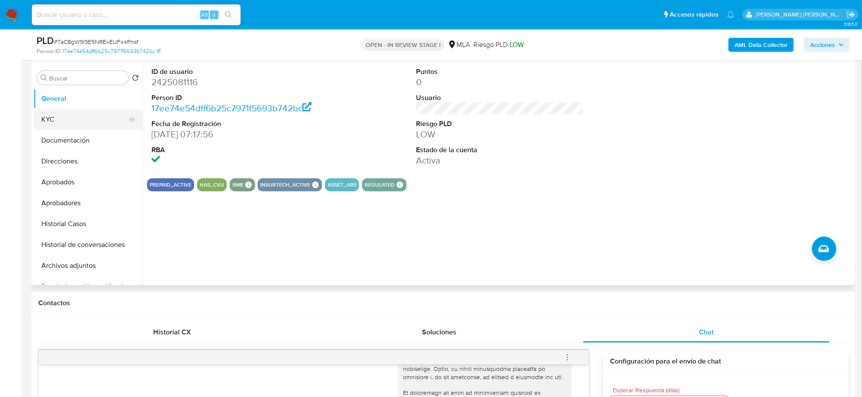
click at [55, 120] on button "KYC" at bounding box center [84, 119] width 102 height 21
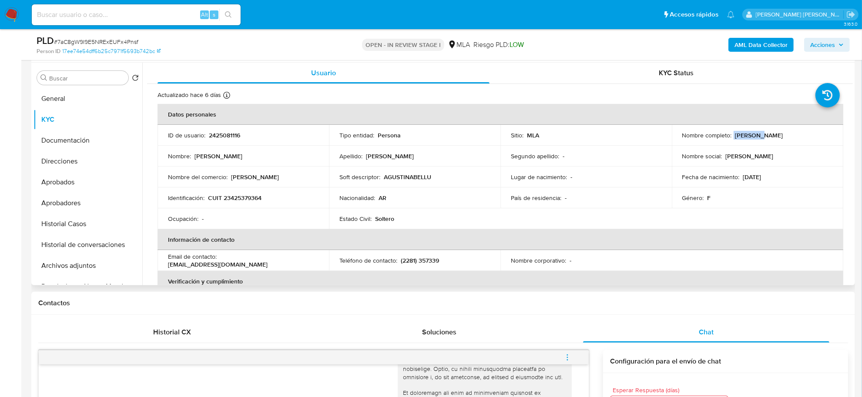
drag, startPoint x: 731, startPoint y: 134, endPoint x: 756, endPoint y: 134, distance: 24.8
click at [756, 134] on div "Nombre completo : Agustina Bellusci" at bounding box center [757, 135] width 151 height 8
copy div "Agustina"
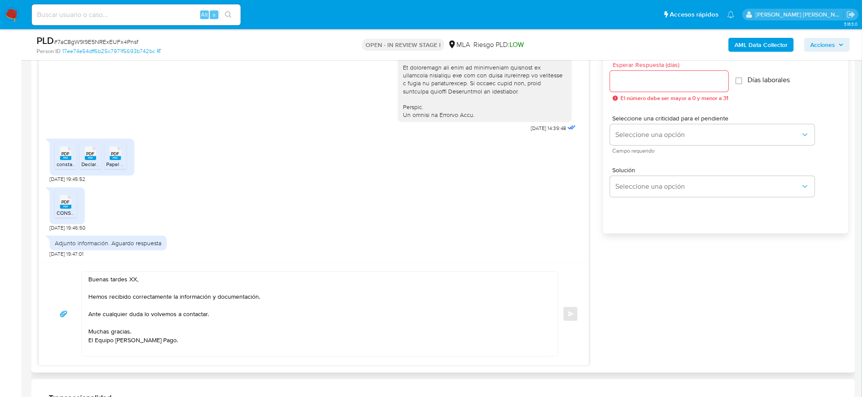
scroll to position [489, 0]
click at [133, 281] on textarea "Buenas tardes XX, Hemos recibido correctamente la información y documentación. …" at bounding box center [317, 313] width 459 height 84
paste textarea "Agustina"
click at [130, 279] on textarea "Buenas tardes Agustina, Hemos recibido correctamente la información y documenta…" at bounding box center [317, 313] width 459 height 84
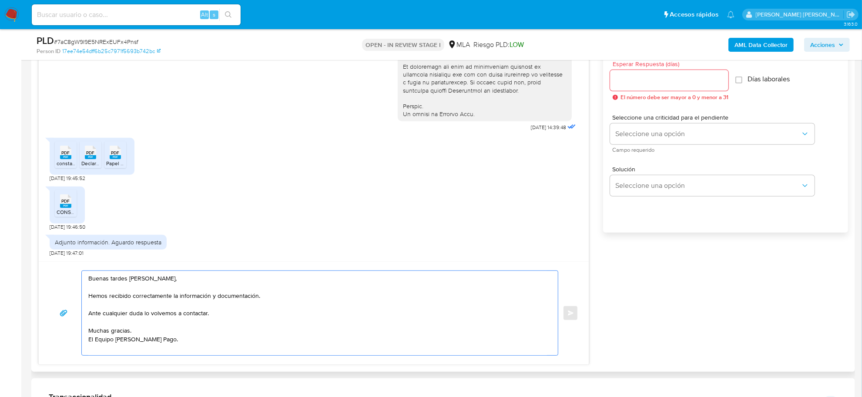
drag, startPoint x: 216, startPoint y: 296, endPoint x: 177, endPoint y: 298, distance: 38.8
click at [203, 313] on textarea "Buenas tardes Agustina, Hemos recibido correctamente la documentación. Ante cua…" at bounding box center [317, 313] width 459 height 84
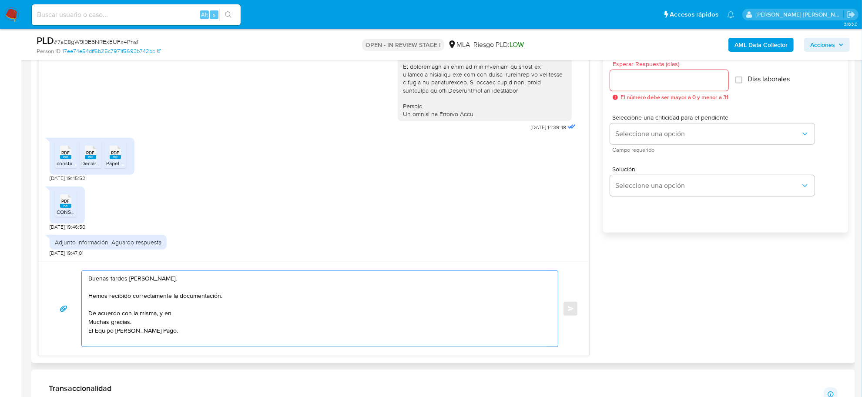
paste textarea "función de las operaciones registradas en tu cuenta de Mercado Pago, necesitamo…"
click at [445, 318] on textarea "Buenas tardes Agustina, Hemos recibido correctamente la documentación. De acuer…" at bounding box center [317, 309] width 459 height 76
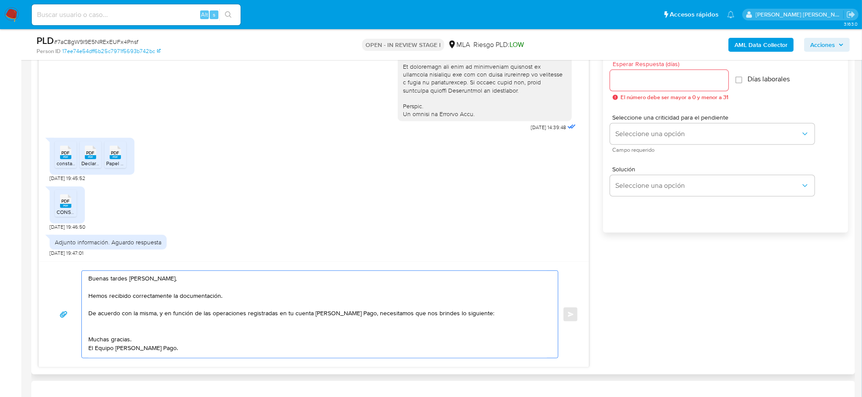
paste textarea "- Detalla la actividad que realizas a través de tu cuenta. De corresponder a un…"
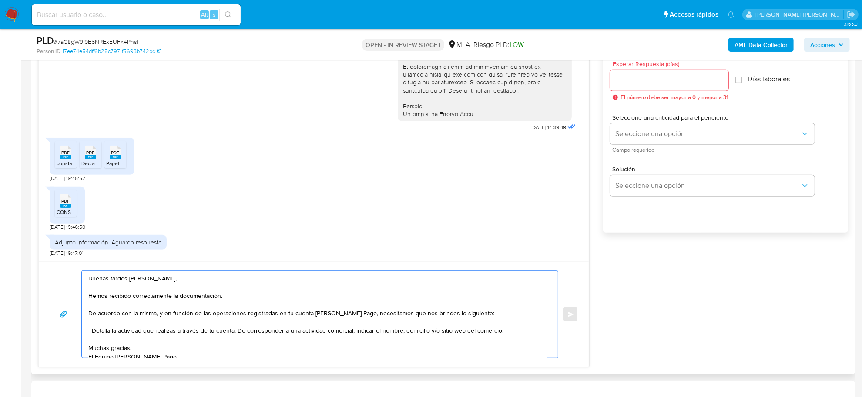
click at [88, 330] on textarea "Buenas tardes Agustina, Hemos recibido correctamente la documentación. De acuer…" at bounding box center [317, 314] width 459 height 87
click at [240, 331] on textarea "Buenas tardes Agustina, Hemos recibido correctamente la documentación. De acuer…" at bounding box center [317, 314] width 459 height 87
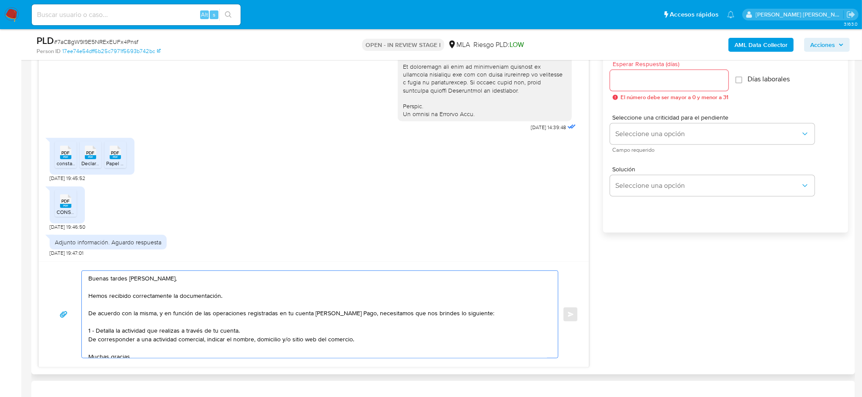
click at [224, 351] on textarea "Buenas tardes Agustina, Hemos recibido correctamente la documentación. De acuer…" at bounding box center [317, 314] width 459 height 87
paste textarea "- Resumen de Comprobantes Electrónicos emitidos de los períodos 2024 y 2025. Si…"
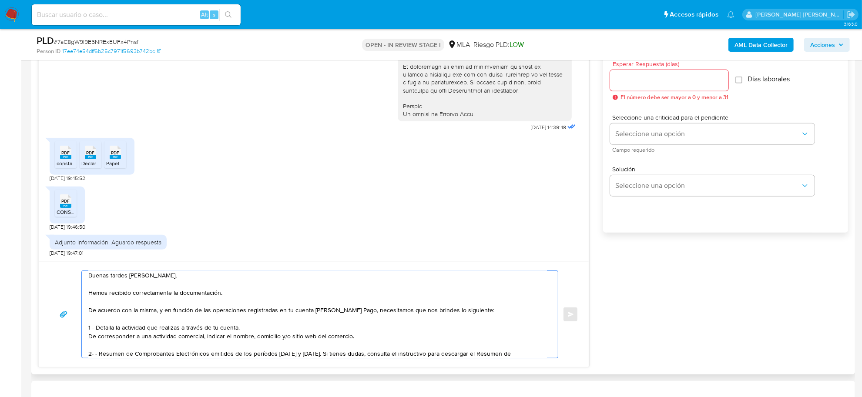
scroll to position [12, 0]
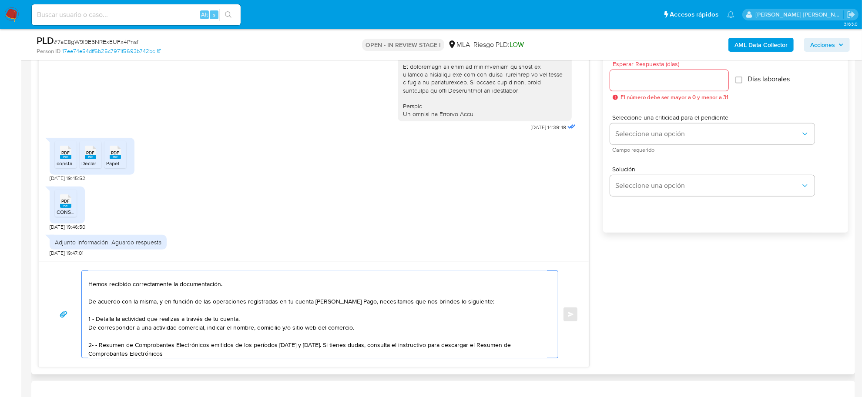
click at [98, 348] on textarea "Buenas tardes Agustina, Hemos recibido correctamente la documentación. De acuer…" at bounding box center [317, 314] width 459 height 87
click at [314, 346] on textarea "Buenas tardes Agustina, Hemos recibido correctamente la documentación. De acuer…" at bounding box center [317, 314] width 459 height 87
click at [372, 348] on textarea "Buenas tardes Agustina, Hemos recibido correctamente la documentación. De acuer…" at bounding box center [317, 314] width 459 height 87
click at [366, 357] on textarea "Buenas tardes Agustina, Hemos recibido correctamente la documentación. De acuer…" at bounding box center [317, 314] width 459 height 87
paste textarea "https://www.mercadopago.com.ar/ayuda/30181"
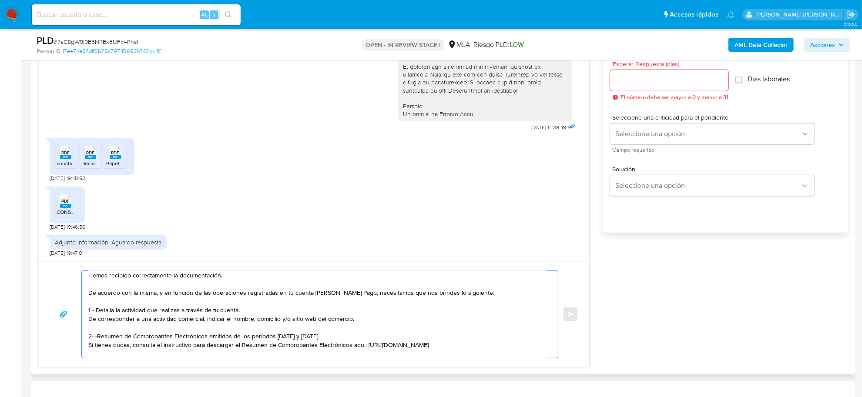
scroll to position [29, 0]
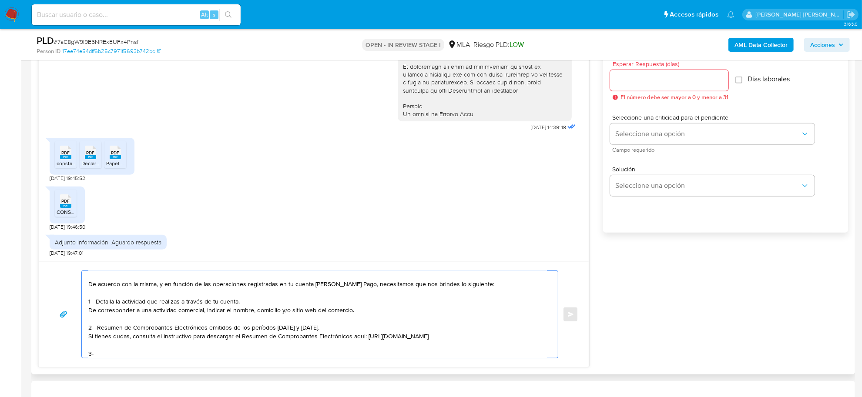
paste textarea "vínculo con las siguientes contrapartes con las que operaste, el motivo de las …"
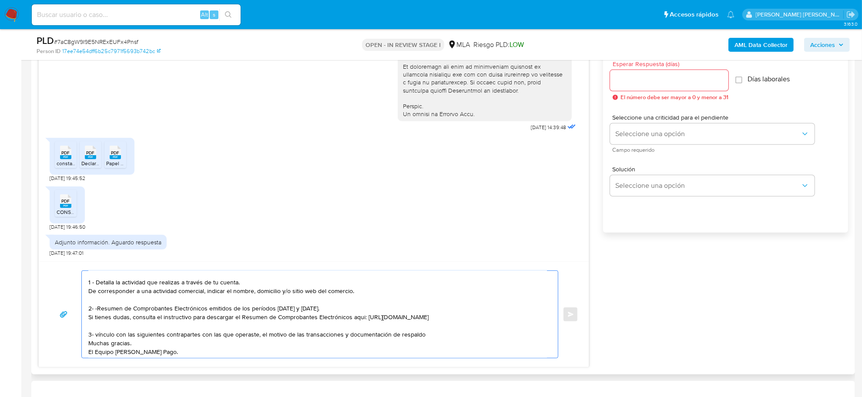
scroll to position [58, 0]
click at [98, 325] on textarea "Buenas tardes Agustina, Hemos recibido correctamente la documentación. De acuer…" at bounding box center [317, 314] width 459 height 87
drag, startPoint x: 128, startPoint y: 325, endPoint x: 257, endPoint y: 323, distance: 128.8
click at [257, 323] on textarea "Buenas tardes Agustina, Hemos recibido correctamente la documentación. De acuer…" at bounding box center [317, 314] width 459 height 87
paste textarea "Julieta Bellusci CUIT 27354119639"
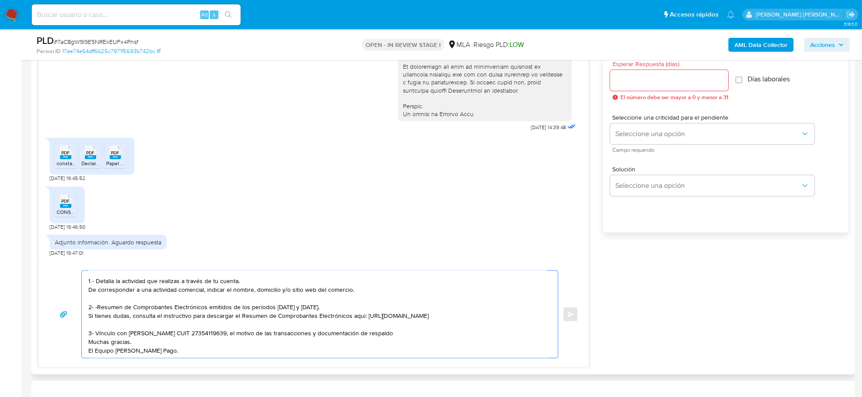
click at [223, 327] on textarea "Buenas tardes Agustina, Hemos recibido correctamente la documentación. De acuer…" at bounding box center [317, 314] width 459 height 87
drag, startPoint x: 309, startPoint y: 323, endPoint x: 383, endPoint y: 328, distance: 74.1
click at [383, 328] on textarea "Buenas tardes Agustina, Hemos recibido correctamente la documentación. De acuer…" at bounding box center [317, 314] width 459 height 87
click at [308, 329] on textarea "Buenas tardes Agustina, Hemos recibido correctamente la documentación. De acuer…" at bounding box center [317, 314] width 459 height 87
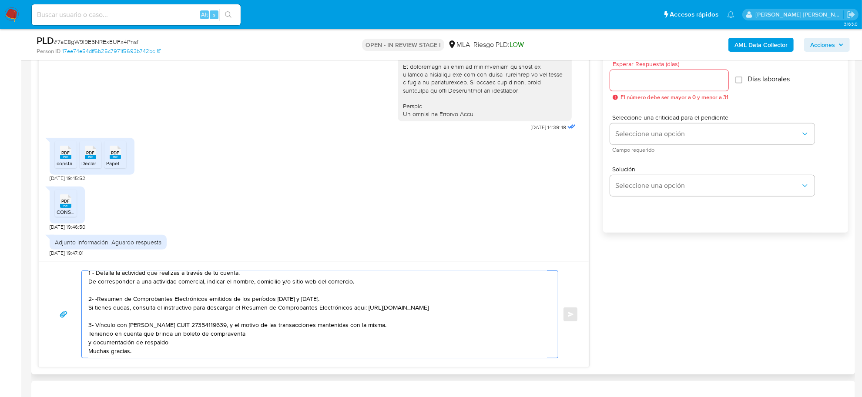
click at [134, 344] on textarea "Buenas tardes Agustina, Hemos recibido correctamente la documentación. De acuer…" at bounding box center [317, 314] width 459 height 87
click at [94, 344] on textarea "Buenas tardes Agustina, Hemos recibido correctamente la documentación. De acuer…" at bounding box center [317, 314] width 459 height 87
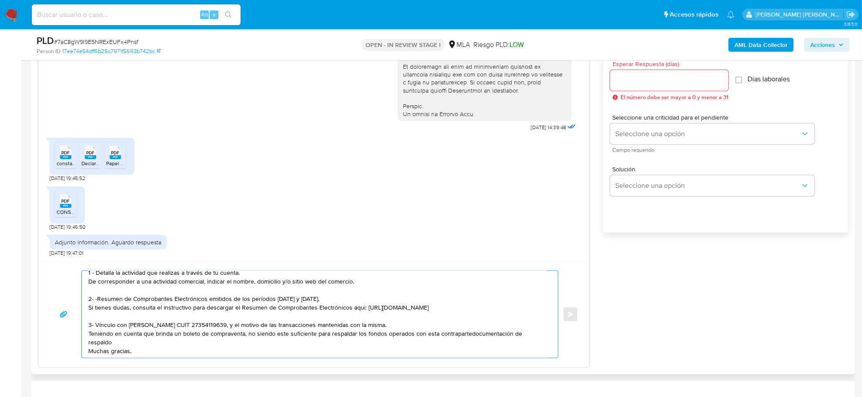
click at [469, 331] on textarea "Buenas tardes Agustina, Hemos recibido correctamente la documentación. De acuer…" at bounding box center [317, 314] width 459 height 87
drag, startPoint x: 468, startPoint y: 335, endPoint x: 469, endPoint y: 341, distance: 5.7
click at [469, 341] on textarea "Buenas tardes Agustina, Hemos recibido correctamente la documentación. De acuer…" at bounding box center [317, 314] width 459 height 87
click at [98, 298] on textarea "Buenas tardes Agustina, Hemos recibido correctamente la documentación. De acuer…" at bounding box center [317, 314] width 459 height 87
click at [131, 301] on textarea "Buenas tardes Agustina, Hemos recibido correctamente la documentación. De acuer…" at bounding box center [317, 314] width 459 height 87
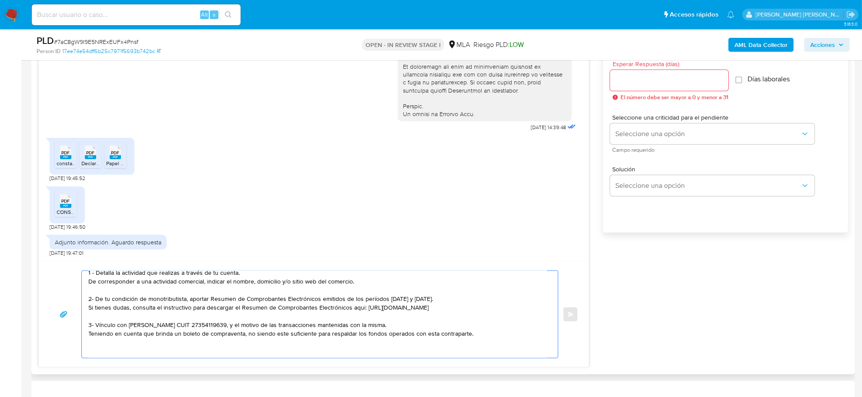
click at [112, 298] on textarea "Buenas tardes Agustina, Hemos recibido correctamente la documentación. De acuer…" at bounding box center [317, 314] width 459 height 87
drag, startPoint x: 431, startPoint y: 299, endPoint x: 406, endPoint y: 301, distance: 25.3
drag, startPoint x: 383, startPoint y: 299, endPoint x: 374, endPoint y: 299, distance: 8.7
click at [374, 299] on textarea "Buenas tardes Agustina, Hemos recibido correctamente la documentación. De acuer…" at bounding box center [317, 314] width 459 height 87
click at [390, 305] on textarea "Buenas tardes Agustina, Hemos recibido correctamente la documentación. De acuer…" at bounding box center [317, 314] width 459 height 87
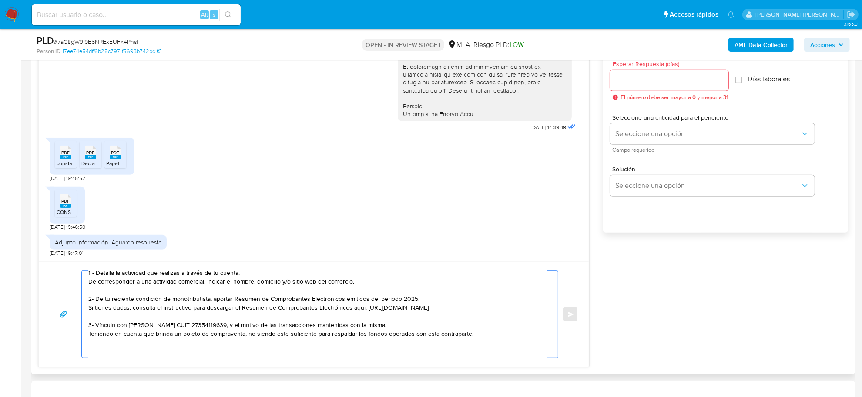
click at [199, 301] on textarea "Buenas tardes Agustina, Hemos recibido correctamente la documentación. De acuer…" at bounding box center [317, 314] width 459 height 87
drag, startPoint x: 199, startPoint y: 301, endPoint x: 168, endPoint y: 302, distance: 30.5
click at [168, 302] on textarea "Buenas tardes Agustina, Hemos recibido correctamente la documentación. De acuer…" at bounding box center [317, 314] width 459 height 87
click at [141, 299] on textarea "Buenas tardes Agustina, Hemos recibido correctamente la documentación. De acuer…" at bounding box center [317, 314] width 459 height 87
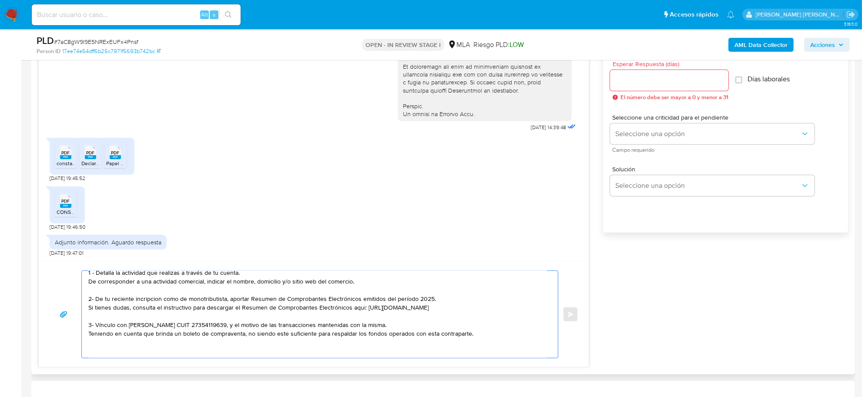
click at [184, 300] on textarea "Buenas tardes Agustina, Hemos recibido correctamente la documentación. De acuer…" at bounding box center [317, 314] width 459 height 87
click at [148, 303] on textarea "Buenas tardes Agustina, Hemos recibido correctamente la documentación. De acuer…" at bounding box center [317, 314] width 459 height 87
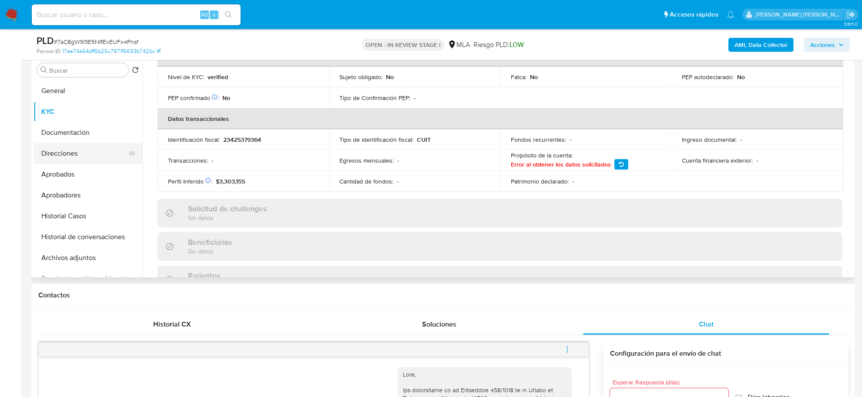
scroll to position [109, 0]
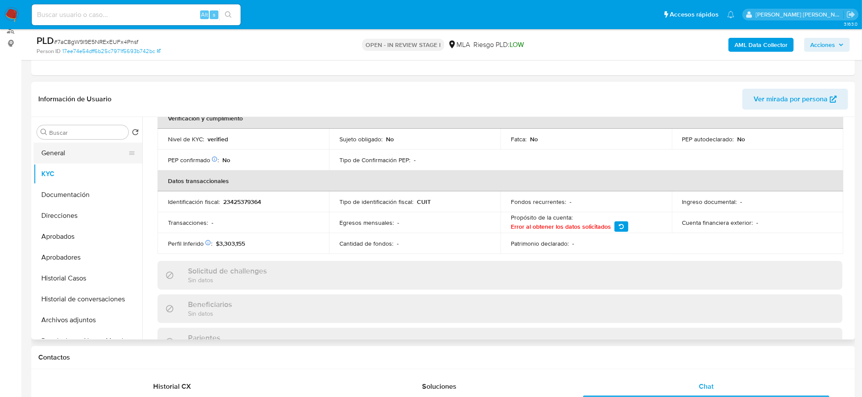
click at [64, 149] on button "General" at bounding box center [84, 153] width 102 height 21
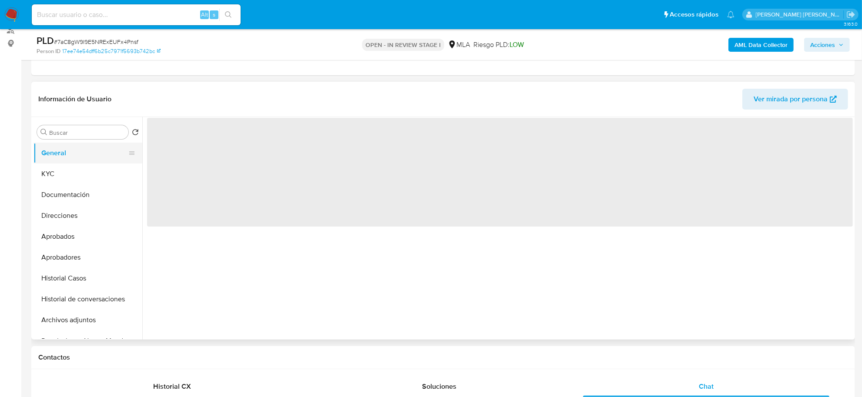
scroll to position [0, 0]
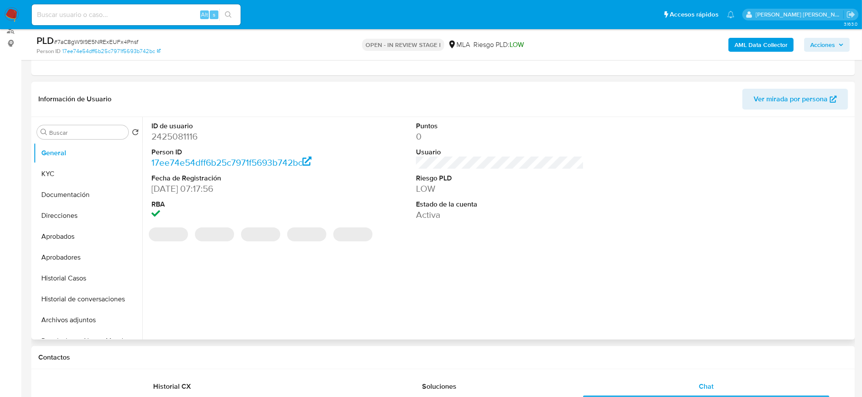
click at [183, 139] on dd "2425081116" at bounding box center [235, 137] width 168 height 12
copy dd "2425081116"
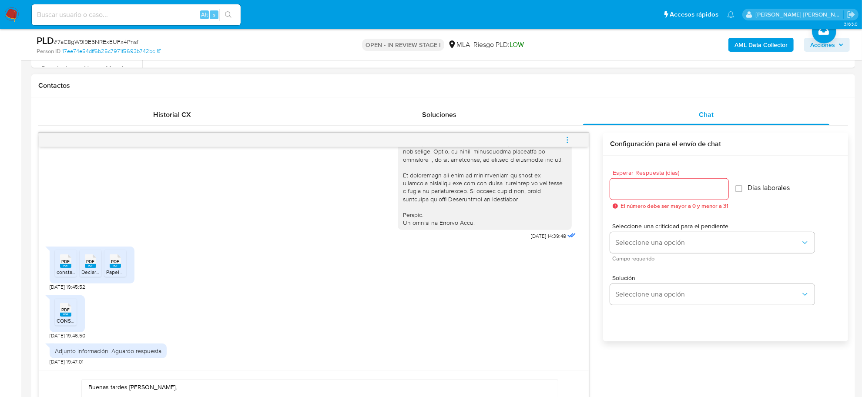
scroll to position [489, 0]
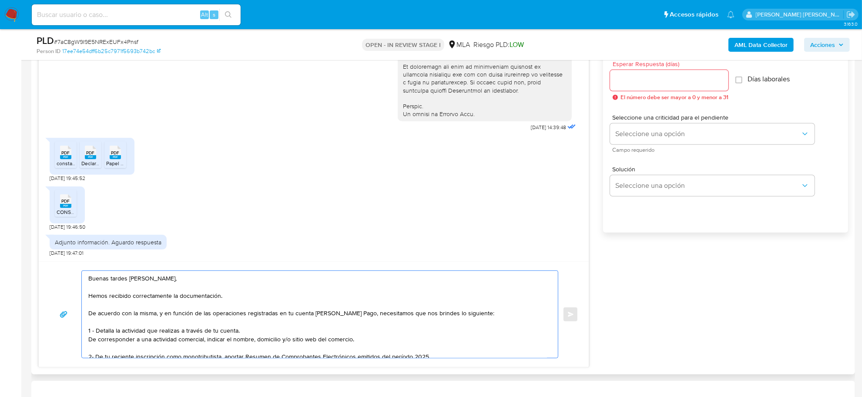
click at [359, 312] on textarea "Buenas tardes Agustina, Hemos recibido correctamente la documentación. De acuer…" at bounding box center [317, 314] width 459 height 87
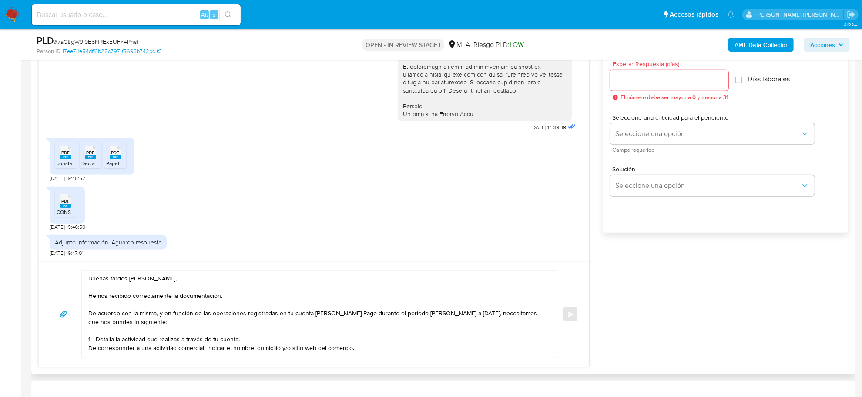
scroll to position [54, 0]
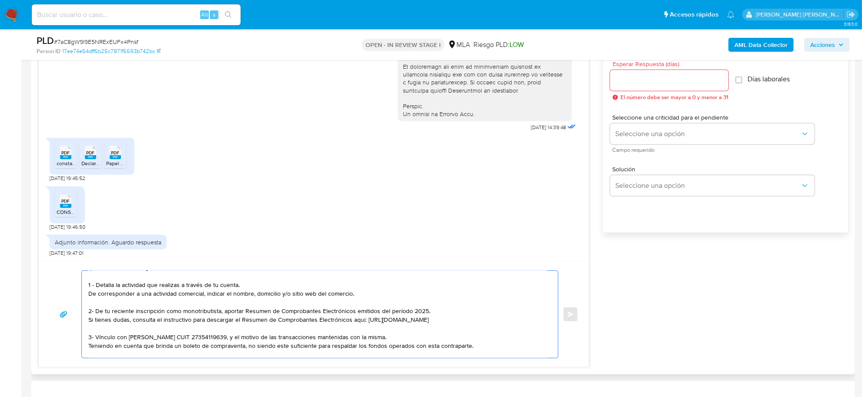
click at [199, 314] on textarea "Buenas tardes Agustina, Hemos recibido correctamente la documentación. De acuer…" at bounding box center [317, 314] width 459 height 87
click at [172, 347] on textarea "Buenas tardes Agustina, Hemos recibido correctamente la documentación. De acuer…" at bounding box center [317, 314] width 459 height 87
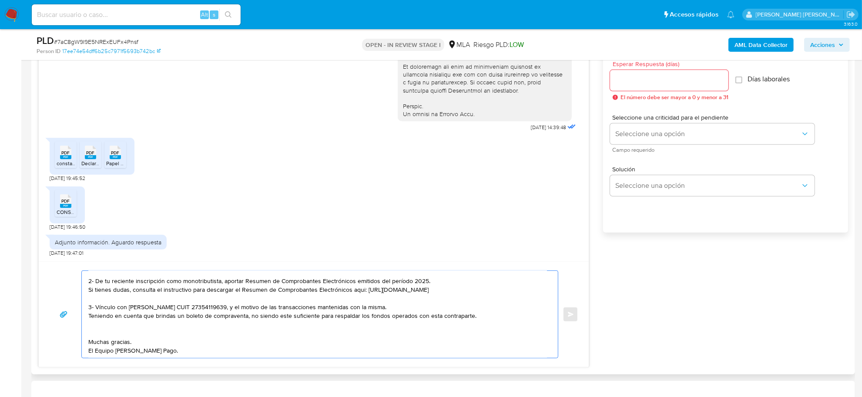
click at [149, 321] on textarea "Buenas tardes Agustina, Hemos recibido correctamente la documentación. De acuer…" at bounding box center [317, 314] width 459 height 87
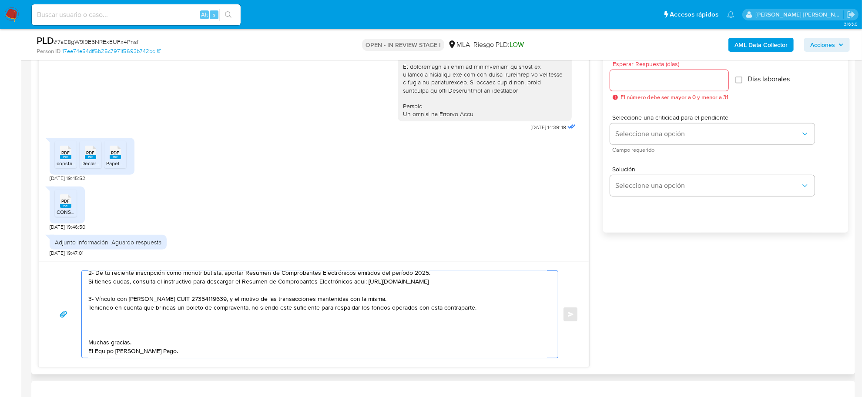
paste textarea "Es importante que sepas que, en caso de no responder a lo solicitado o si lo pr…"
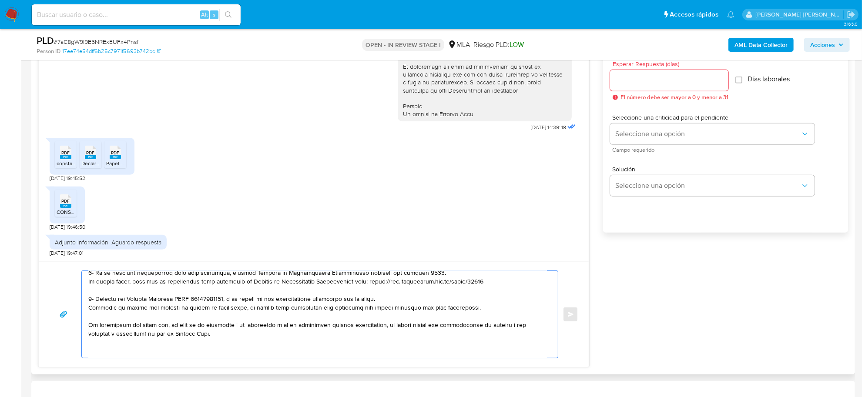
click at [137, 313] on textarea at bounding box center [317, 314] width 459 height 87
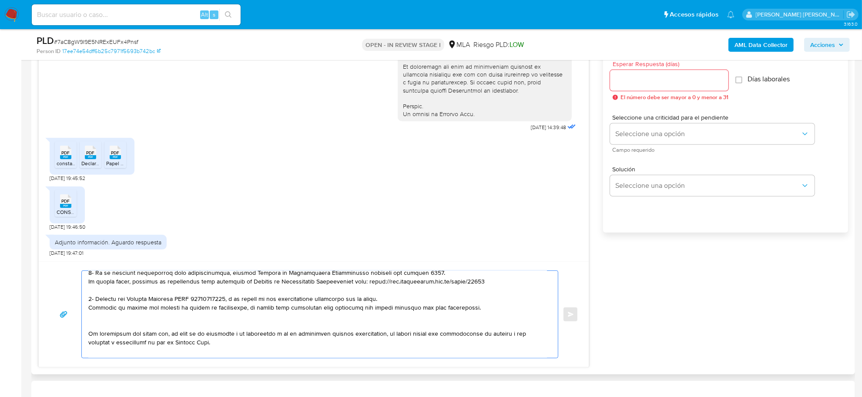
paste textarea "Tené en cuenta que, además de los ejemplos mencionados, podés adjuntar voluntar…"
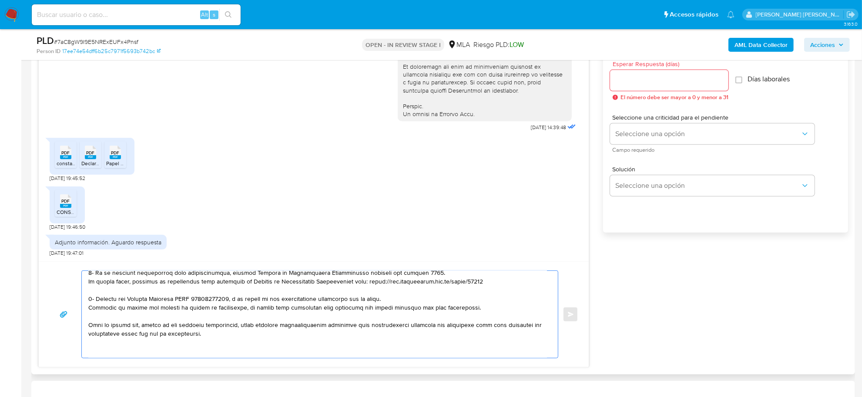
drag, startPoint x: 139, startPoint y: 324, endPoint x: 249, endPoint y: 327, distance: 109.7
click at [301, 338] on textarea at bounding box center [317, 314] width 459 height 87
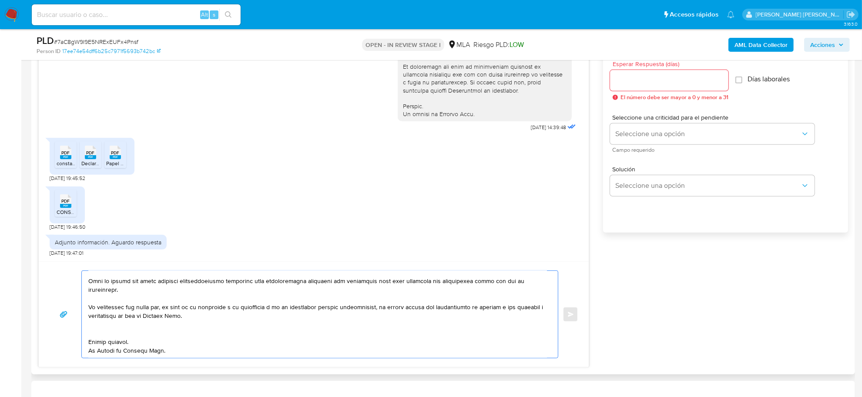
scroll to position [138, 0]
click at [131, 331] on textarea at bounding box center [317, 314] width 459 height 87
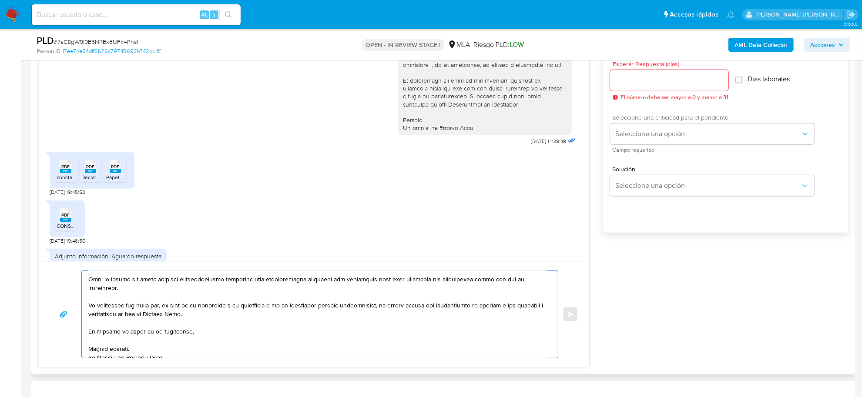
scroll to position [346, 0]
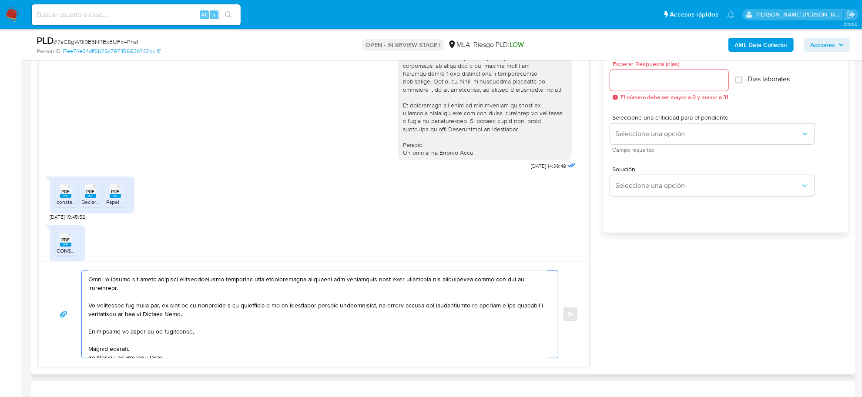
type textarea "Buenas tardes Agustina, Hemos recibido correctamente la documentación. De acuer…"
click at [683, 84] on input "Esperar Respuesta (días)" at bounding box center [669, 80] width 118 height 11
type input "2"
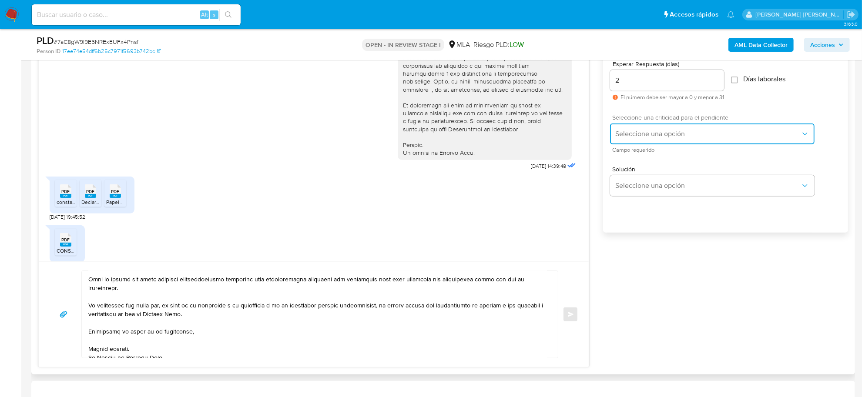
click at [682, 125] on button "Seleccione una opción" at bounding box center [712, 134] width 204 height 21
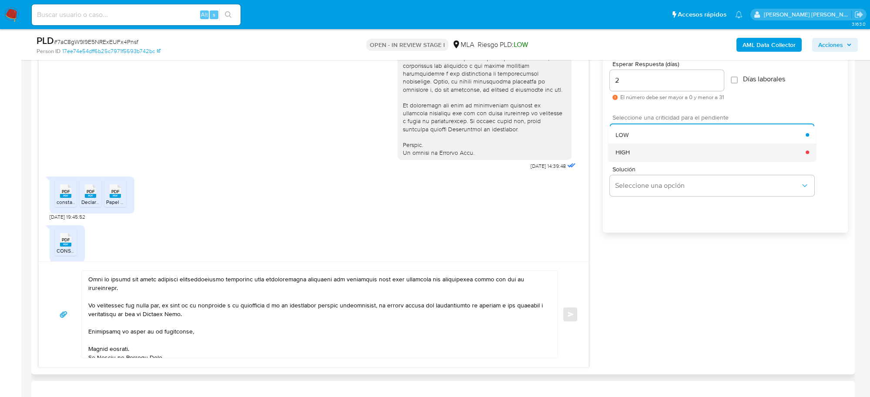
click at [645, 151] on div "HIGH" at bounding box center [711, 152] width 191 height 17
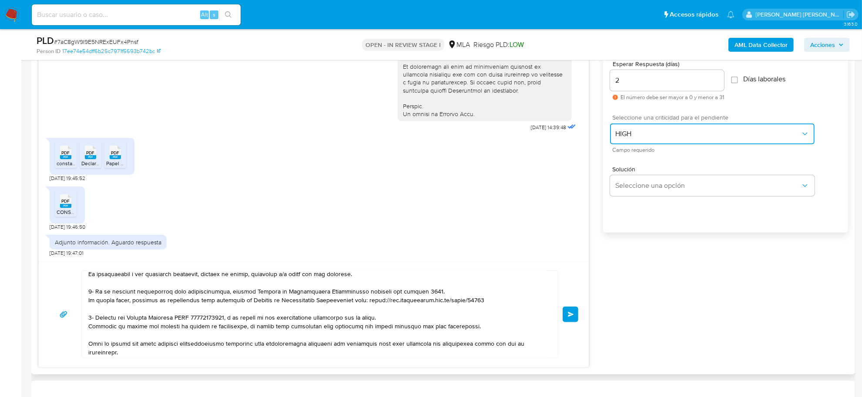
scroll to position [0, 0]
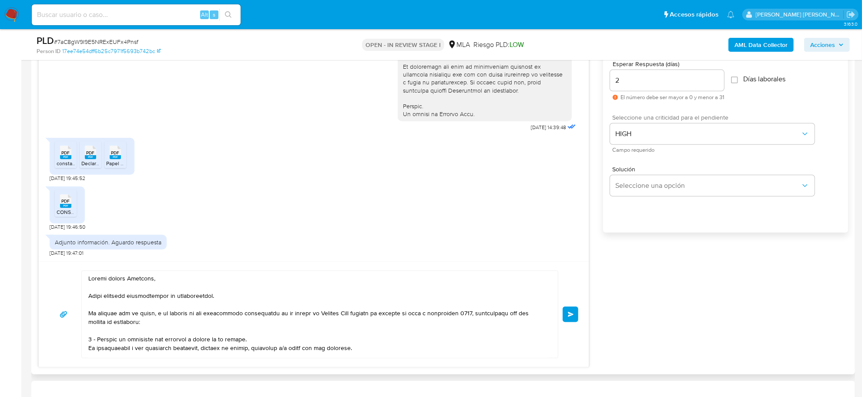
click at [575, 314] on button "Enviar" at bounding box center [570, 315] width 16 height 16
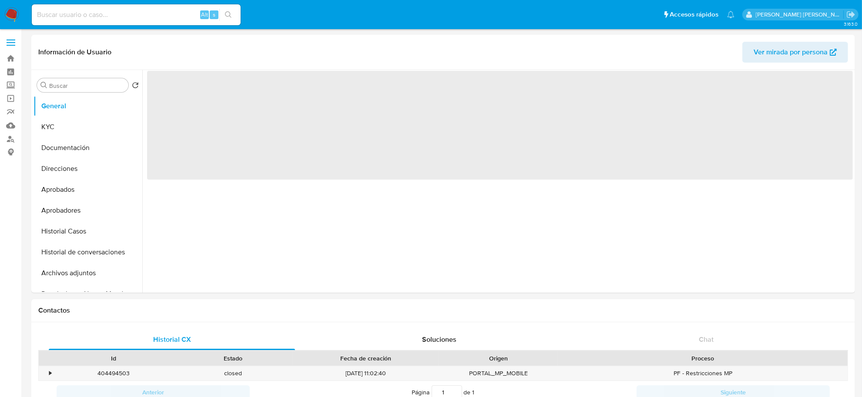
select select "10"
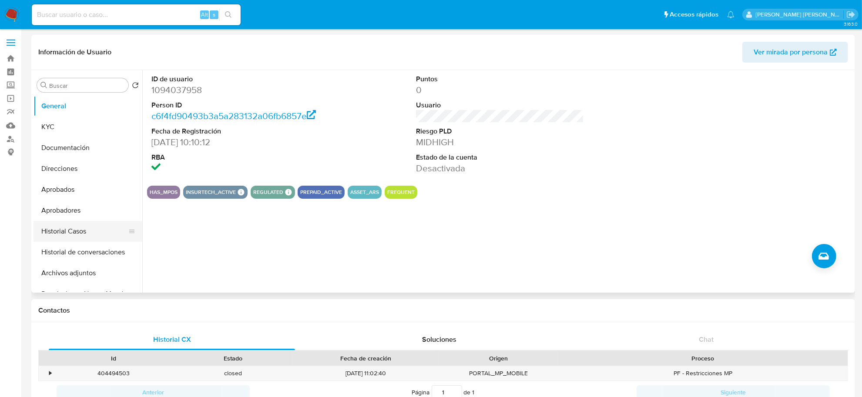
click at [51, 222] on button "Historial Casos" at bounding box center [84, 231] width 102 height 21
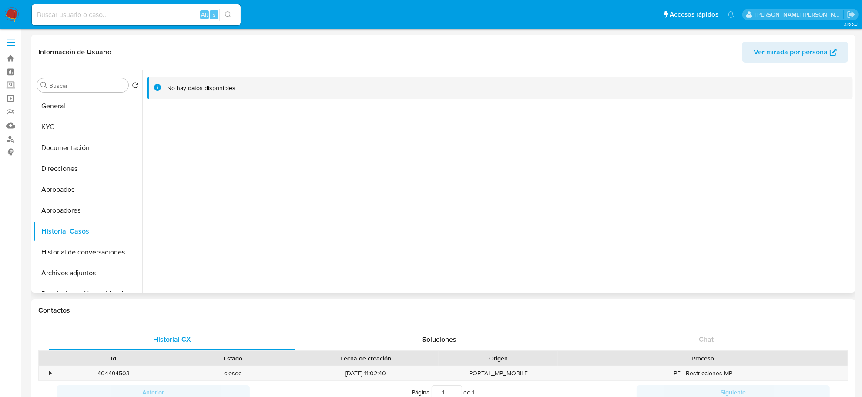
click at [767, 55] on span "Ver mirada por persona" at bounding box center [790, 52] width 74 height 21
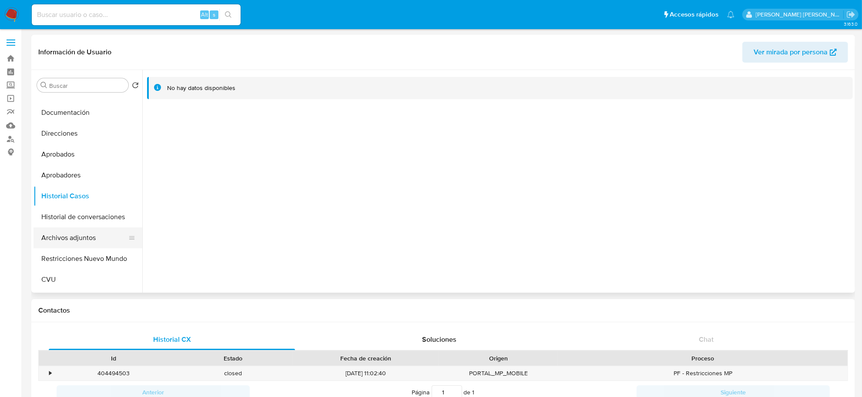
scroll to position [54, 0]
click at [76, 238] on button "Restricciones Nuevo Mundo" at bounding box center [84, 239] width 102 height 21
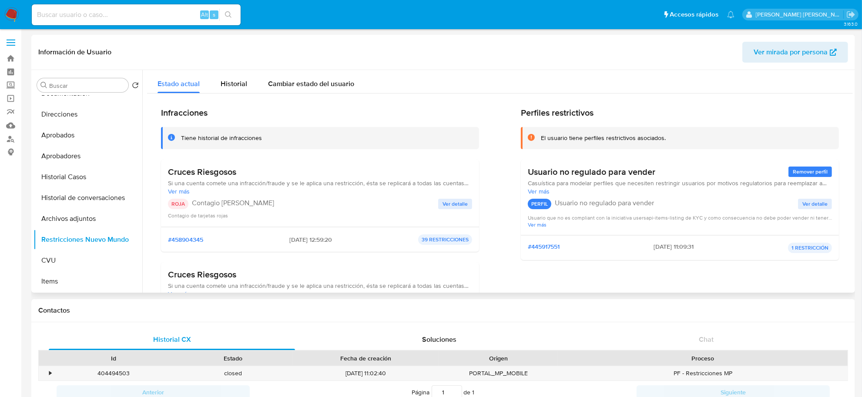
click at [446, 201] on span "Ver detalle" at bounding box center [454, 204] width 25 height 9
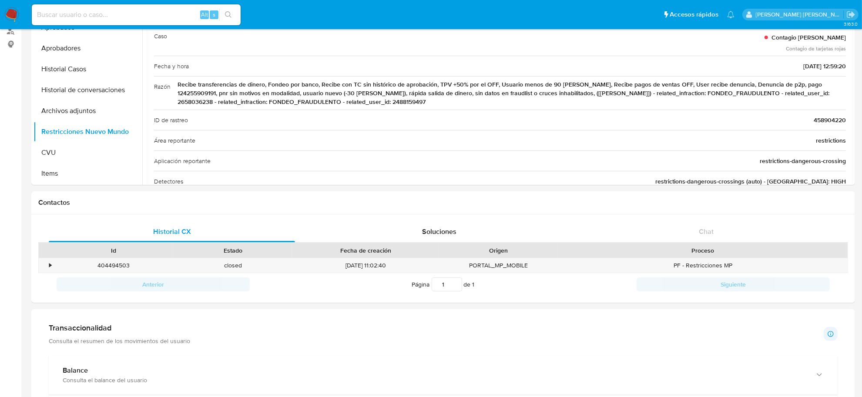
scroll to position [109, 0]
click at [169, 20] on input at bounding box center [136, 14] width 209 height 11
paste input "455159373"
type input "455159373"
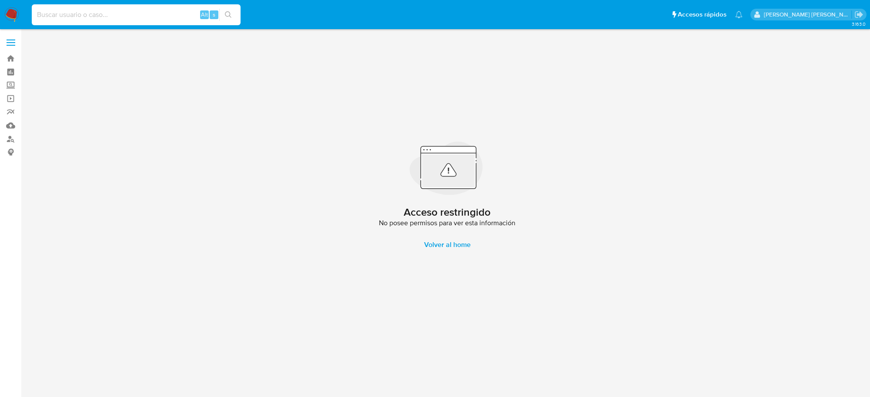
click at [194, 12] on input at bounding box center [136, 14] width 209 height 11
paste input "2658036238"
type input "2658036238"
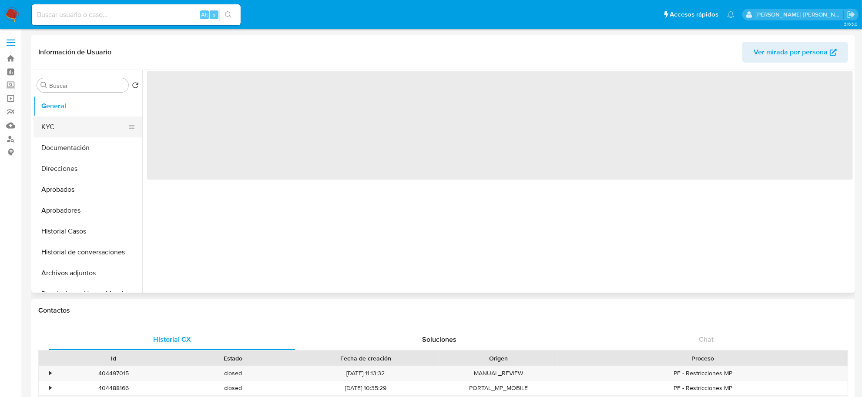
select select "10"
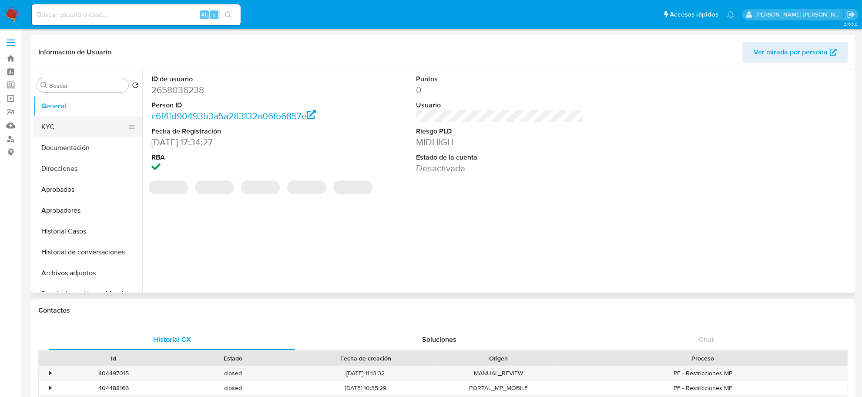
click at [66, 122] on button "KYC" at bounding box center [84, 127] width 102 height 21
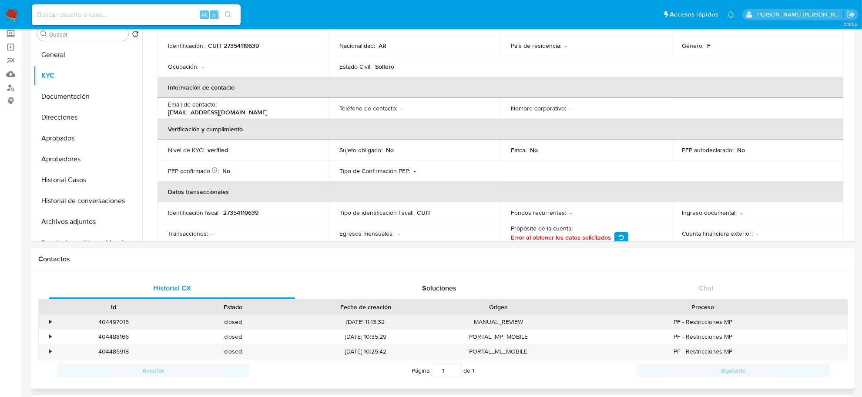
scroll to position [54, 0]
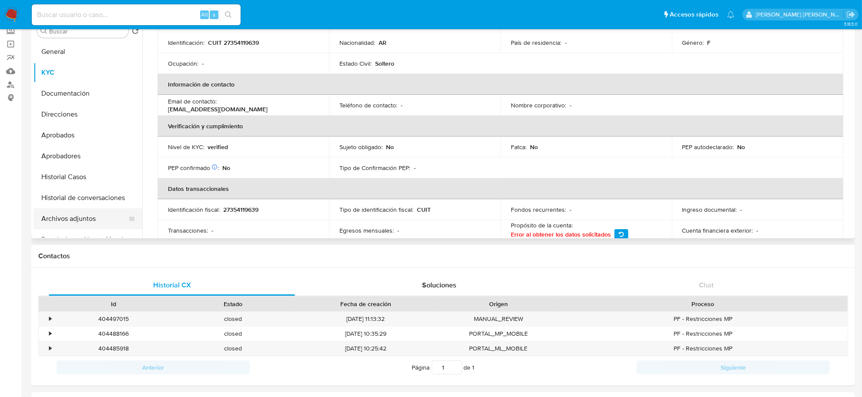
click at [88, 210] on button "Archivos adjuntos" at bounding box center [84, 218] width 102 height 21
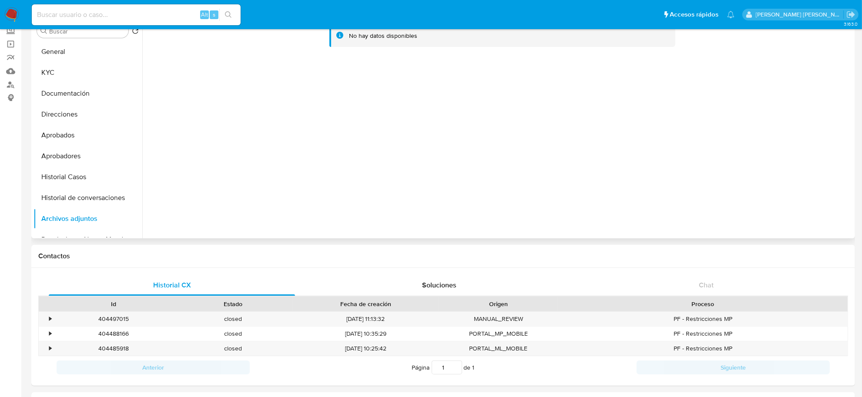
scroll to position [0, 0]
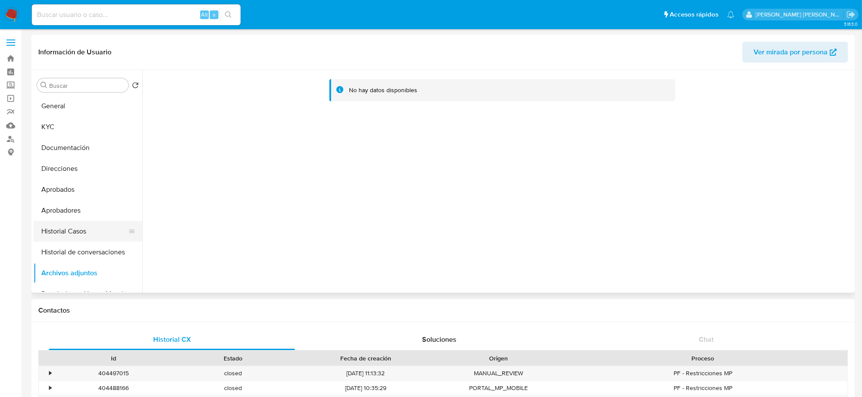
click at [70, 228] on button "Historial Casos" at bounding box center [84, 231] width 102 height 21
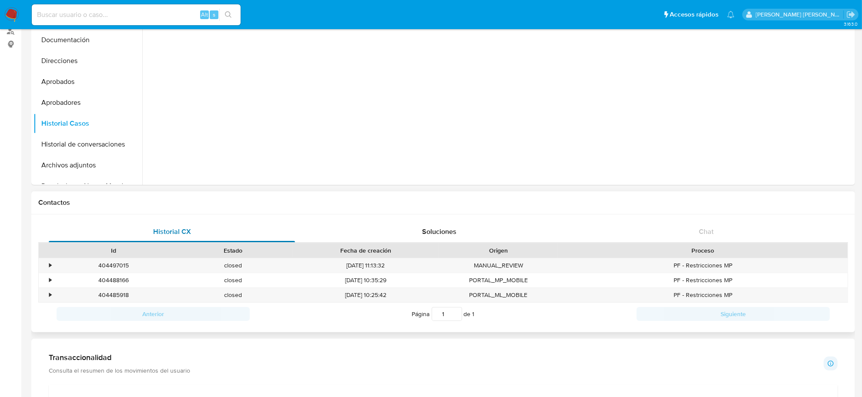
scroll to position [109, 0]
drag, startPoint x: 133, startPoint y: 296, endPoint x: 92, endPoint y: 297, distance: 40.9
click at [92, 297] on div "404485918" at bounding box center [113, 294] width 119 height 14
copy div "404485918"
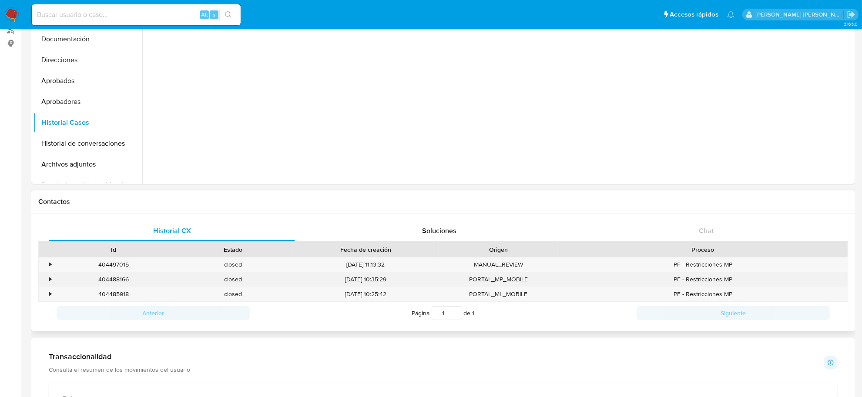
click at [116, 279] on div "404488166" at bounding box center [113, 279] width 119 height 14
copy div "404488166"
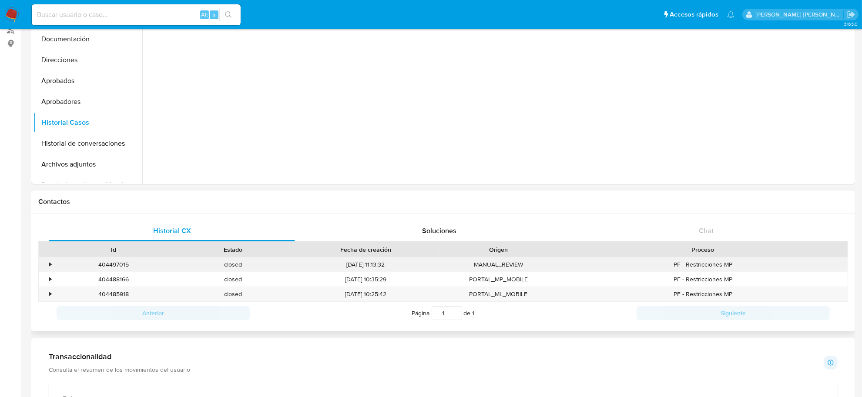
click at [120, 262] on div "404497015" at bounding box center [113, 265] width 119 height 14
copy div "404497015"
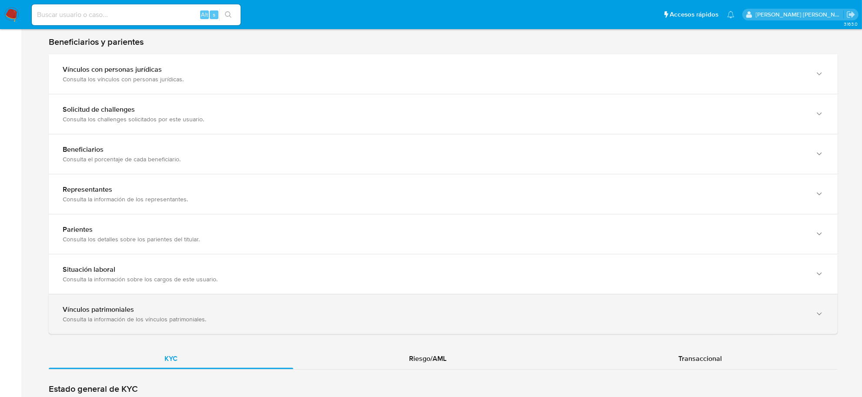
scroll to position [544, 0]
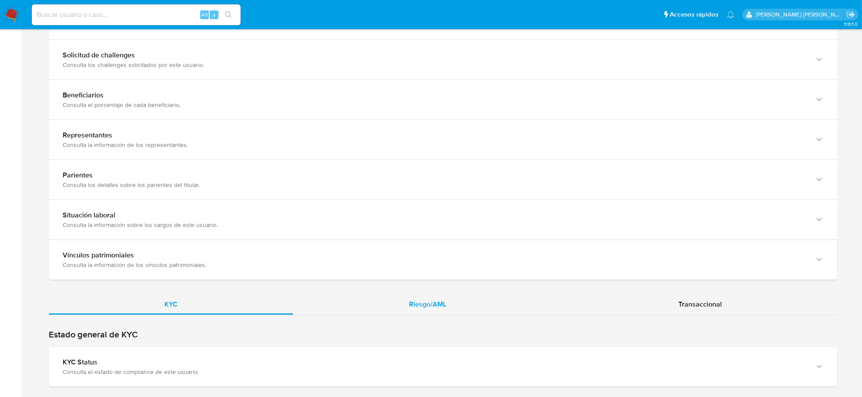
click at [444, 303] on span "Riesgo/AML" at bounding box center [427, 304] width 37 height 10
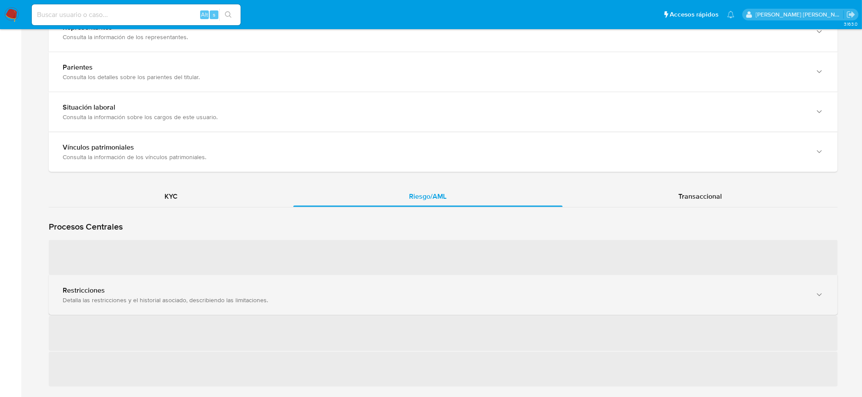
scroll to position [653, 0]
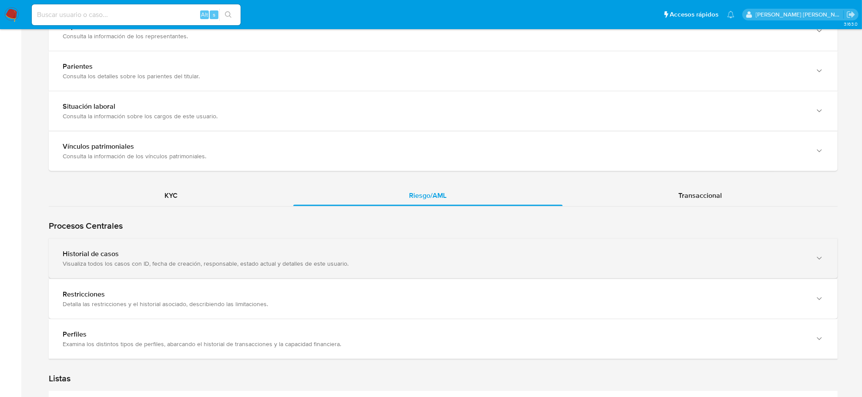
click at [189, 261] on div "Visualiza todos los casos con ID, fecha de creación, responsable, estado actual…" at bounding box center [434, 264] width 743 height 8
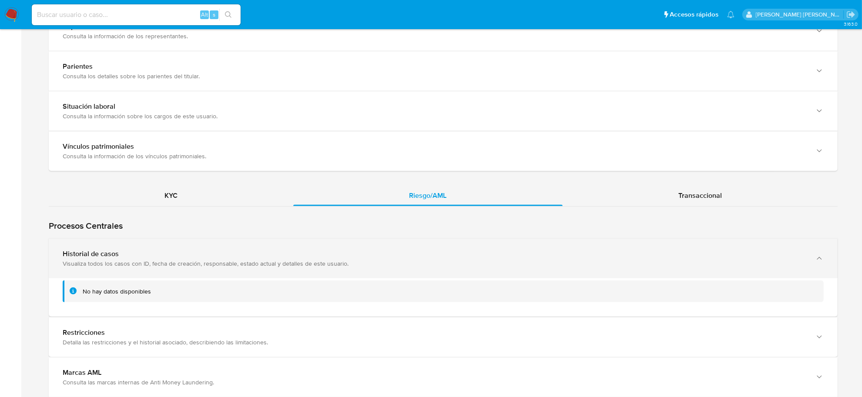
scroll to position [761, 0]
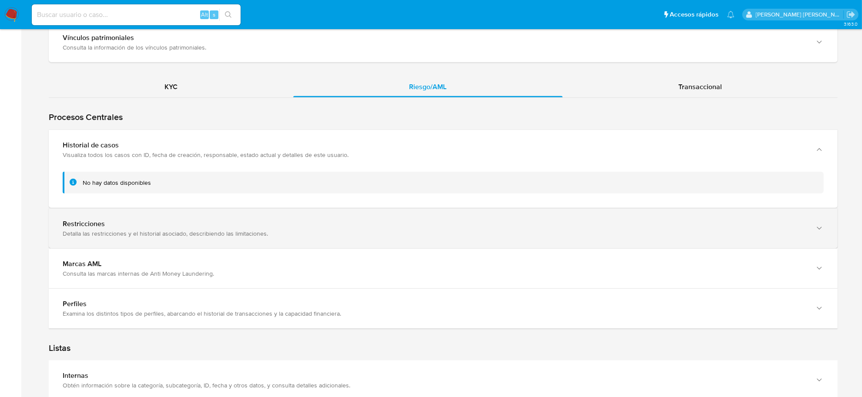
click at [173, 230] on div "Detalla las restricciones y el historial asociado, describiendo las limitacione…" at bounding box center [434, 234] width 743 height 8
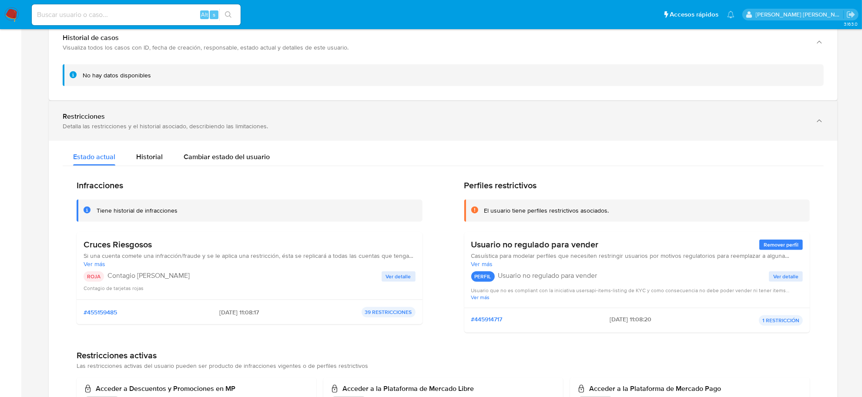
scroll to position [870, 0]
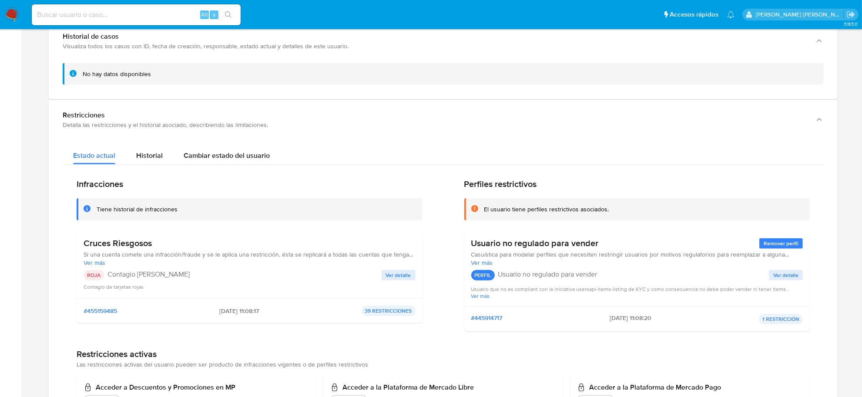
click at [90, 267] on span "Ver más" at bounding box center [250, 263] width 332 height 8
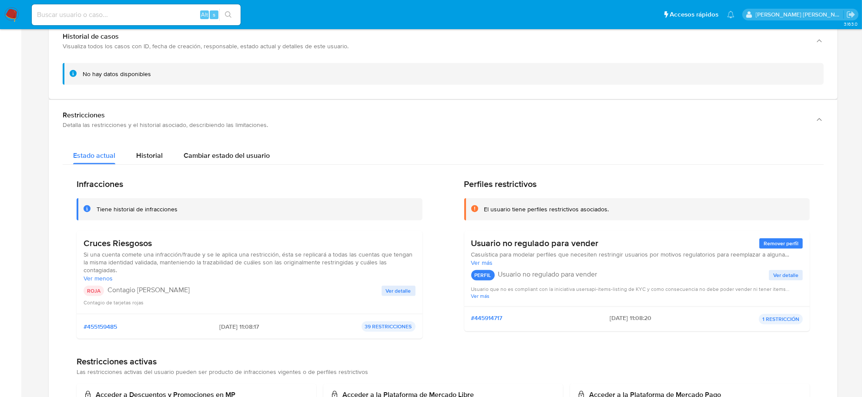
click at [402, 287] on span "Ver detalle" at bounding box center [398, 291] width 25 height 9
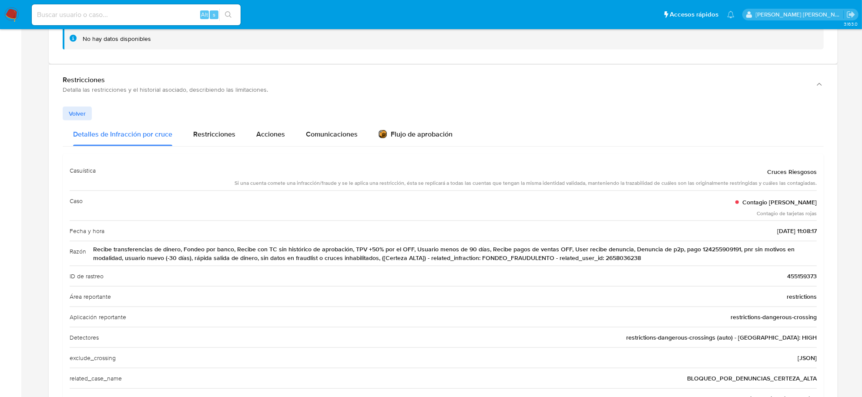
scroll to position [924, 0]
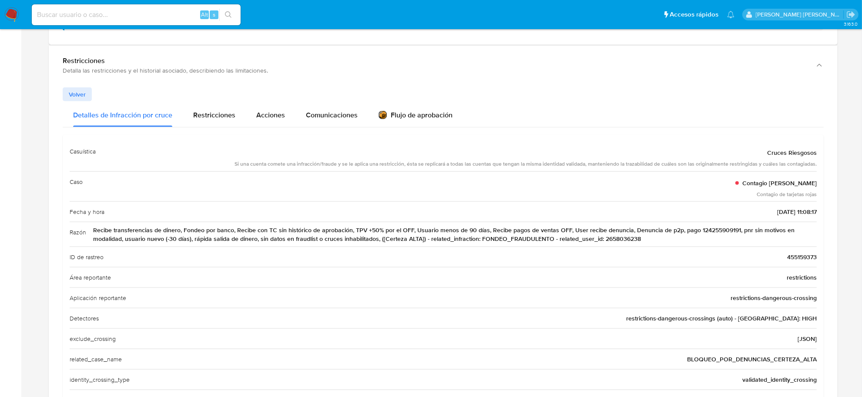
click at [794, 255] on span "455159373" at bounding box center [802, 257] width 30 height 9
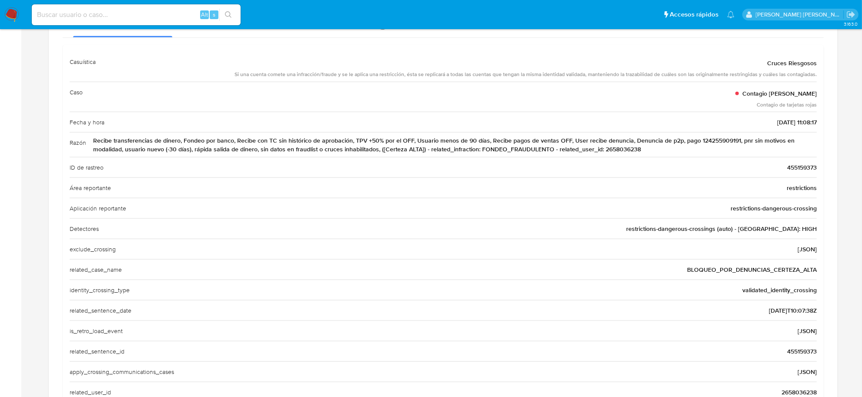
scroll to position [1033, 0]
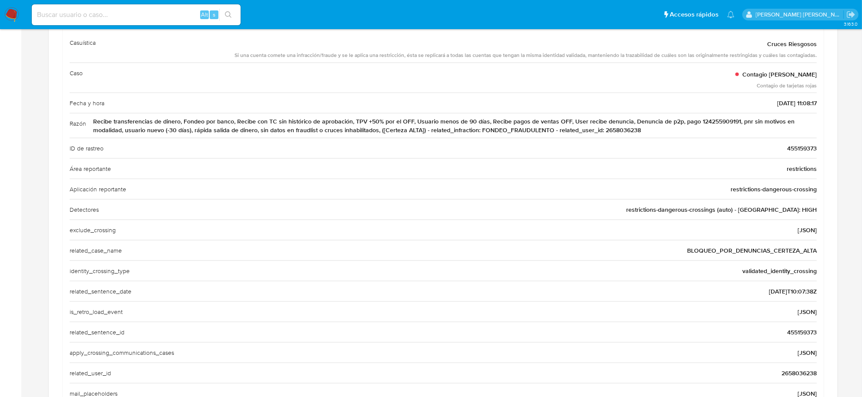
click at [794, 377] on span "2658036238" at bounding box center [798, 373] width 35 height 9
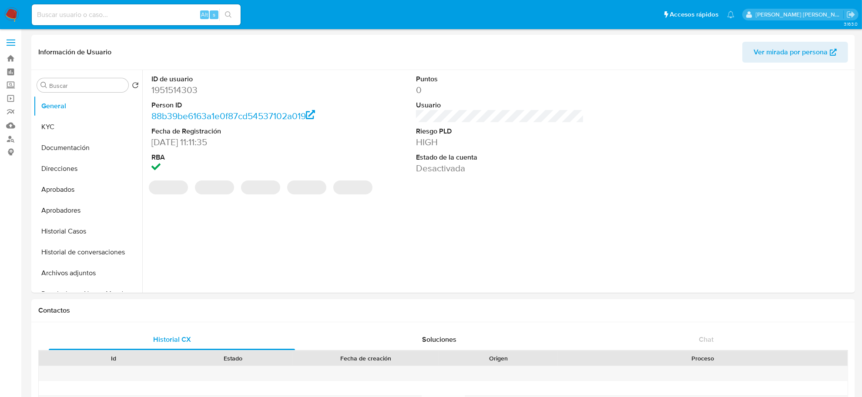
select select "10"
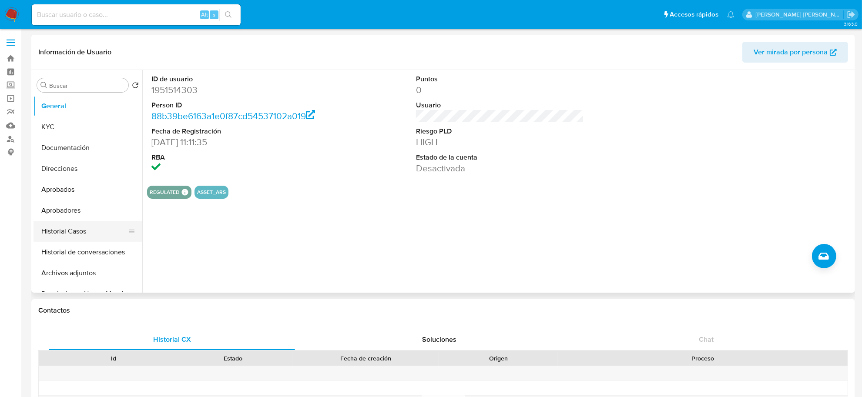
click at [70, 227] on button "Historial Casos" at bounding box center [84, 231] width 102 height 21
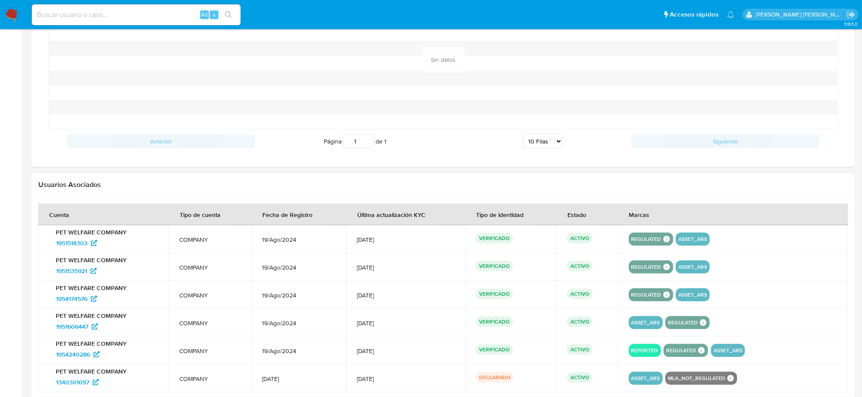
scroll to position [794, 0]
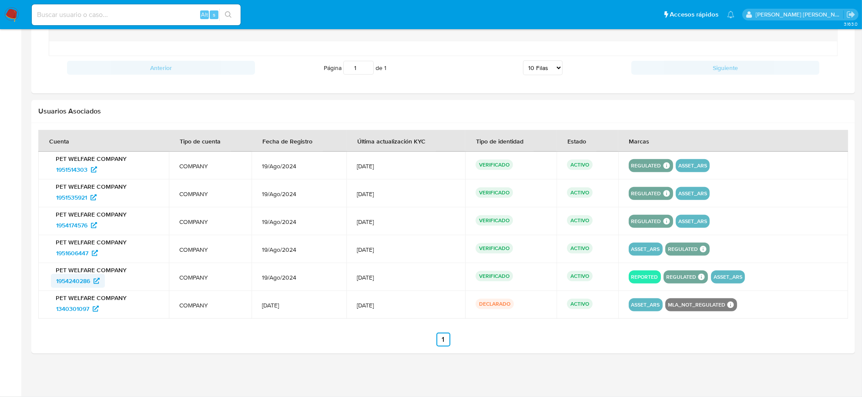
click at [65, 283] on span "1954240286" at bounding box center [73, 281] width 34 height 14
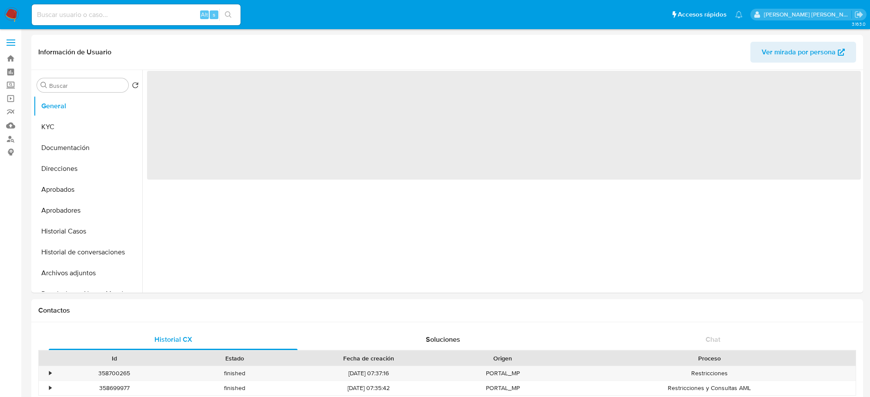
select select "10"
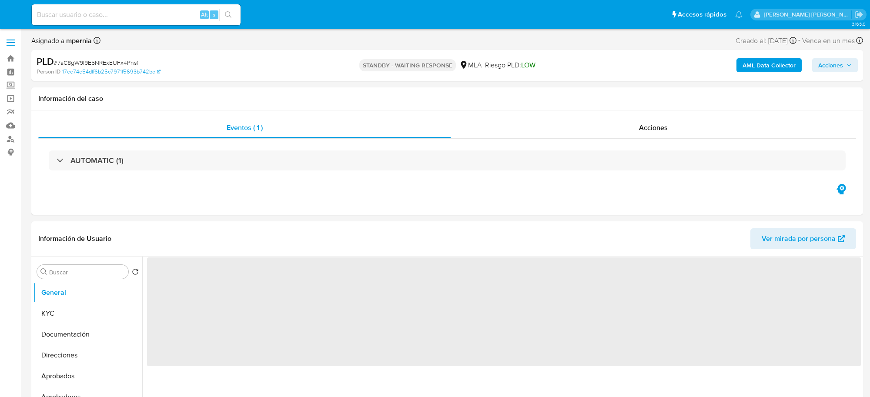
select select "10"
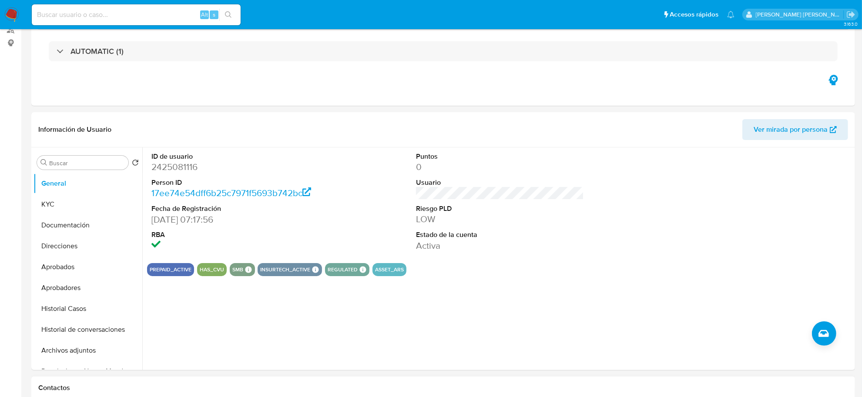
scroll to position [218, 0]
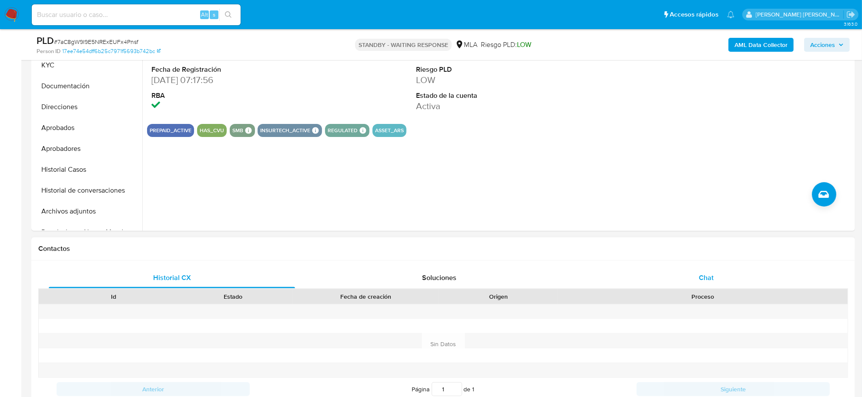
click at [712, 284] on div "Chat" at bounding box center [706, 278] width 246 height 21
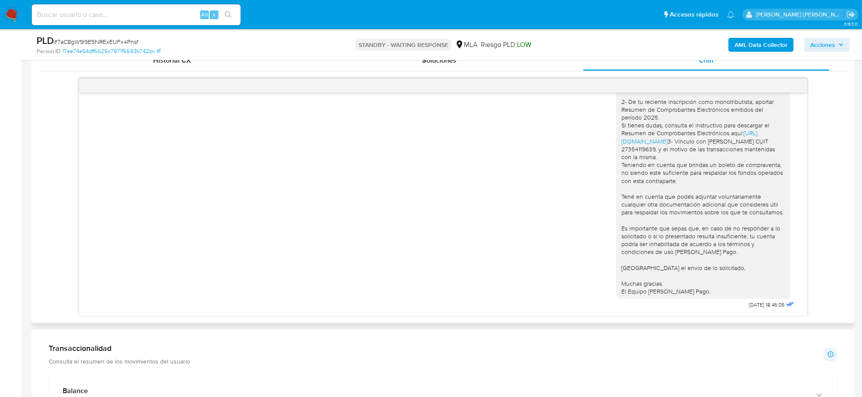
scroll to position [735, 0]
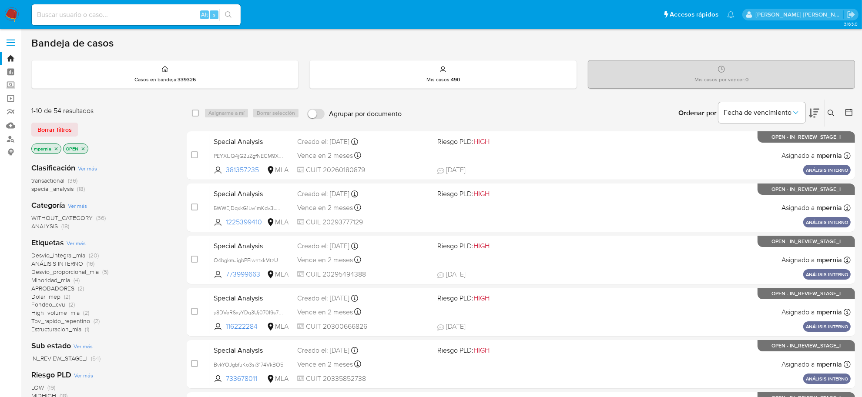
click at [57, 177] on span "transactional" at bounding box center [47, 180] width 33 height 9
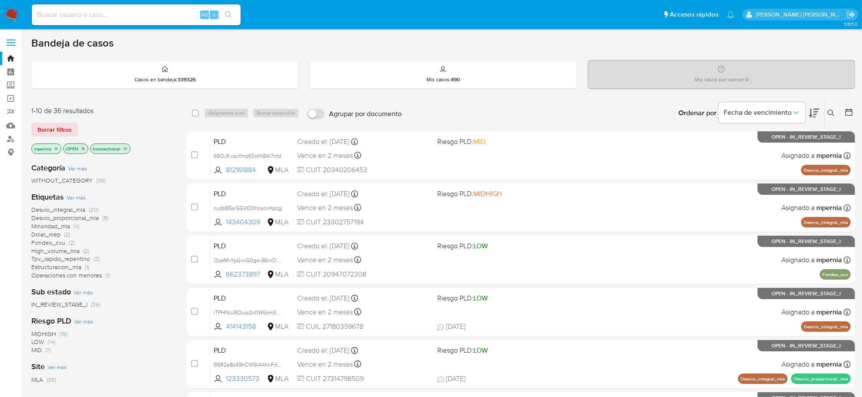
click at [56, 149] on icon "close-filter" at bounding box center [56, 148] width 3 height 3
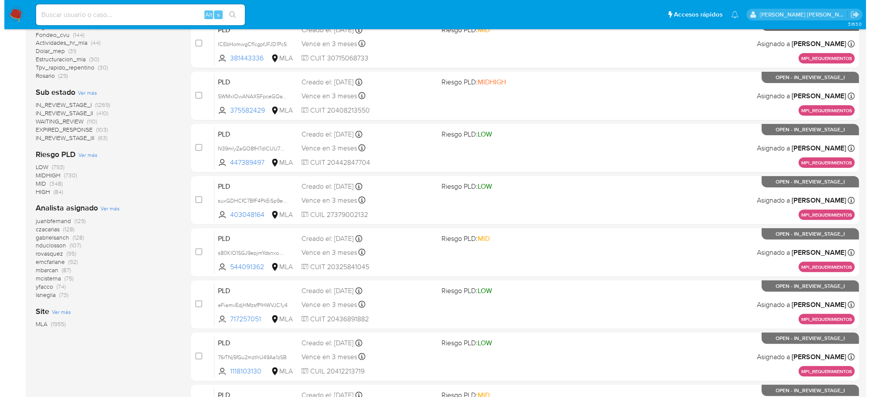
scroll to position [218, 0]
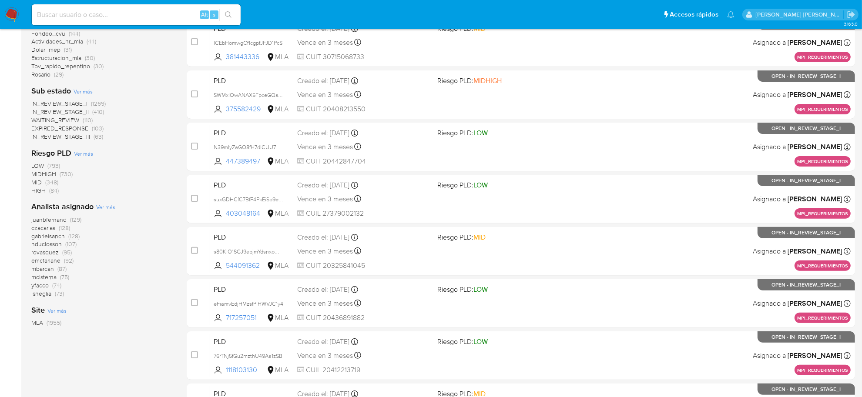
click at [101, 204] on span "Ver más" at bounding box center [105, 207] width 19 height 8
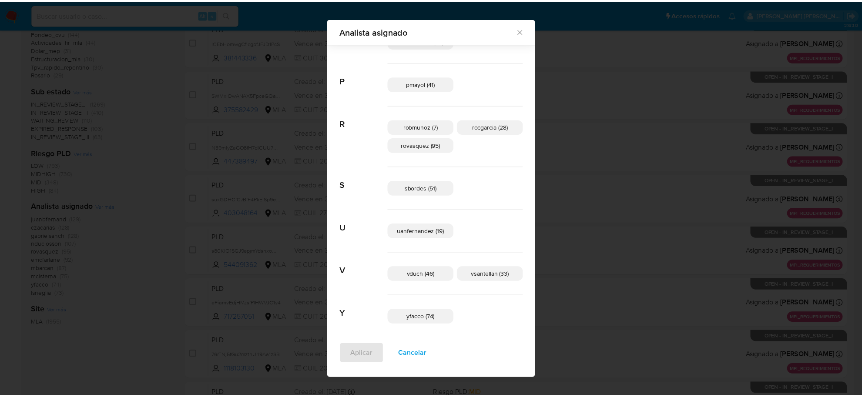
scroll to position [549, 0]
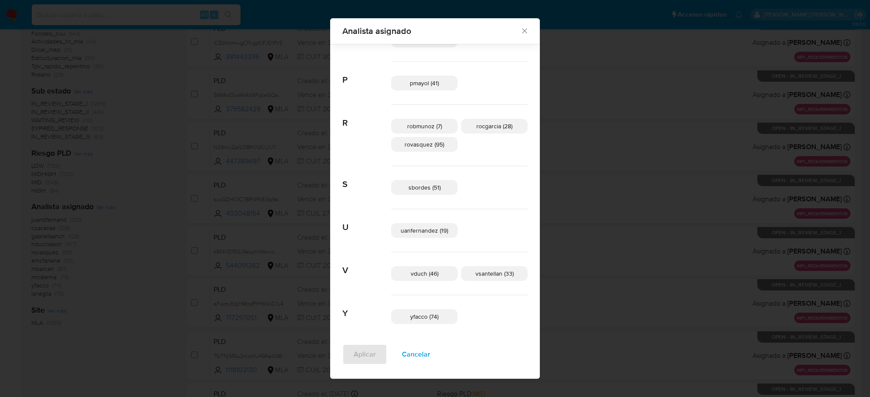
click at [522, 31] on icon "Cerrar" at bounding box center [524, 31] width 5 height 5
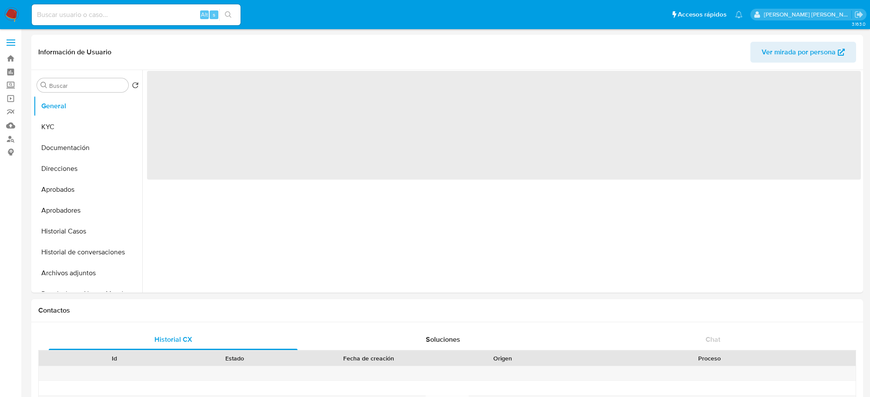
select select "10"
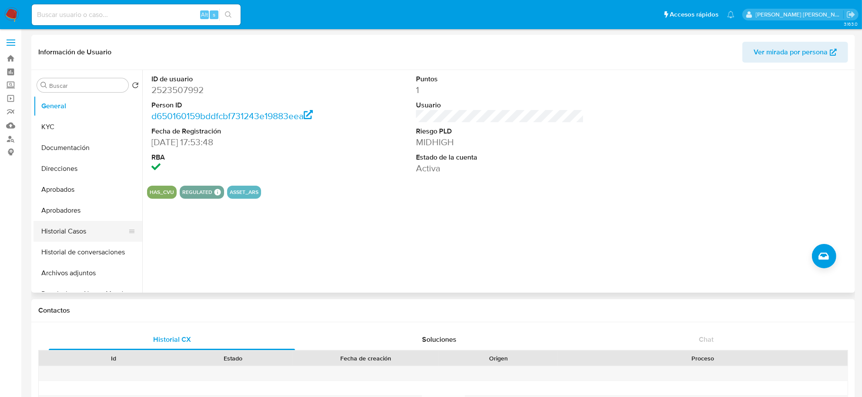
click at [67, 231] on button "Historial Casos" at bounding box center [84, 231] width 102 height 21
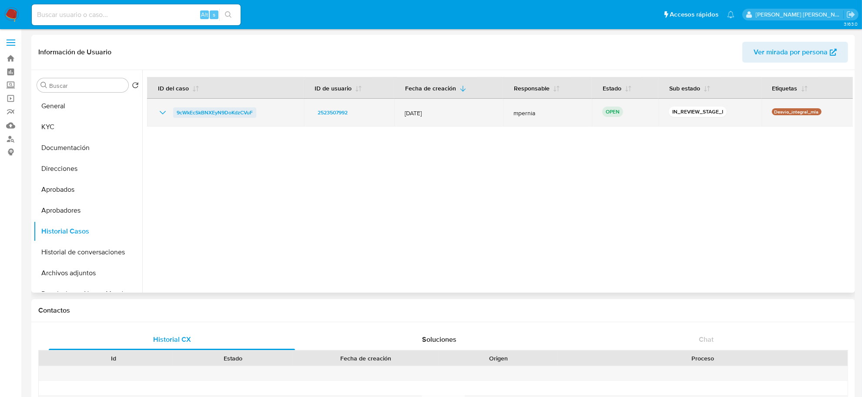
click at [223, 111] on span "9cWkEcSkBNXEyN9DoKdzCVuF" at bounding box center [215, 112] width 76 height 10
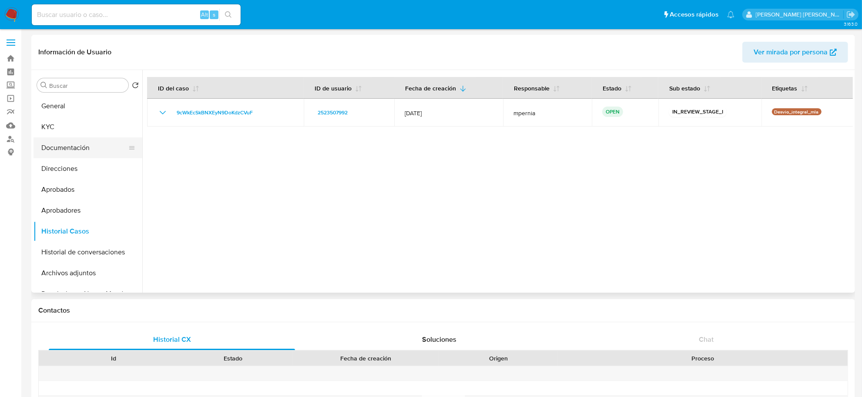
click at [59, 146] on button "Documentación" at bounding box center [84, 147] width 102 height 21
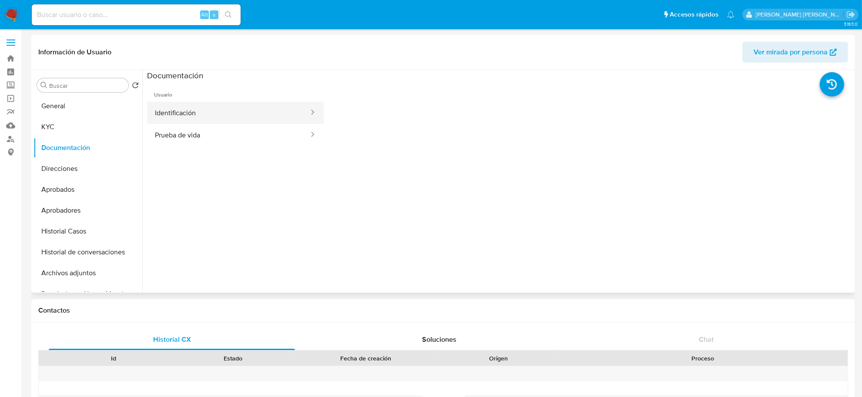
click at [215, 114] on button "Identificación" at bounding box center [228, 113] width 163 height 22
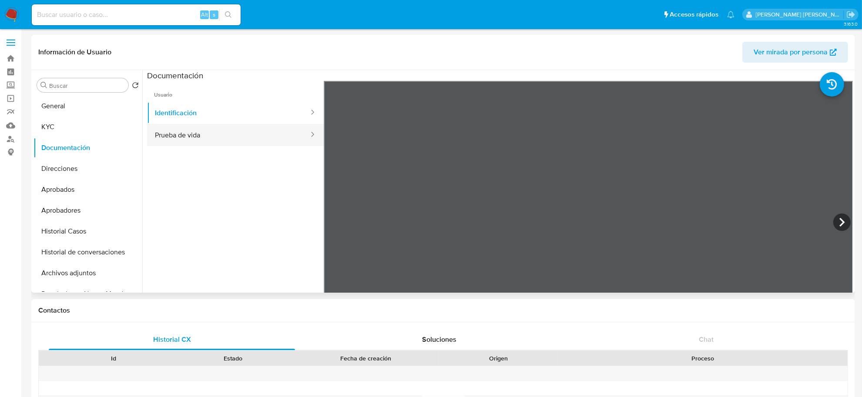
click at [216, 134] on button "Prueba de vida" at bounding box center [228, 135] width 163 height 22
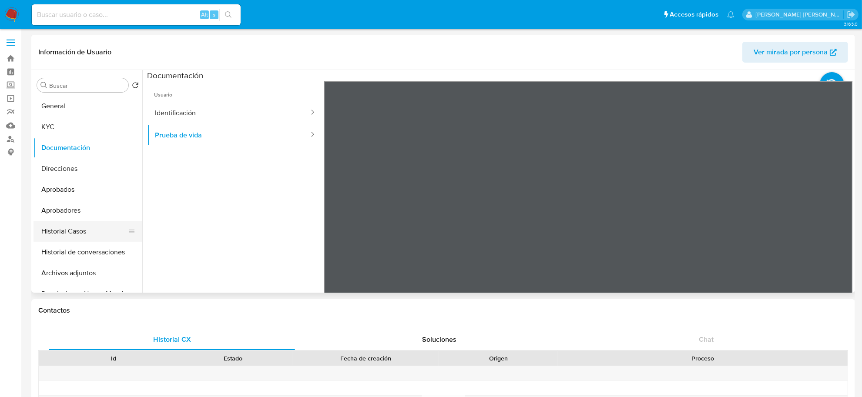
click at [53, 232] on button "Historial Casos" at bounding box center [84, 231] width 102 height 21
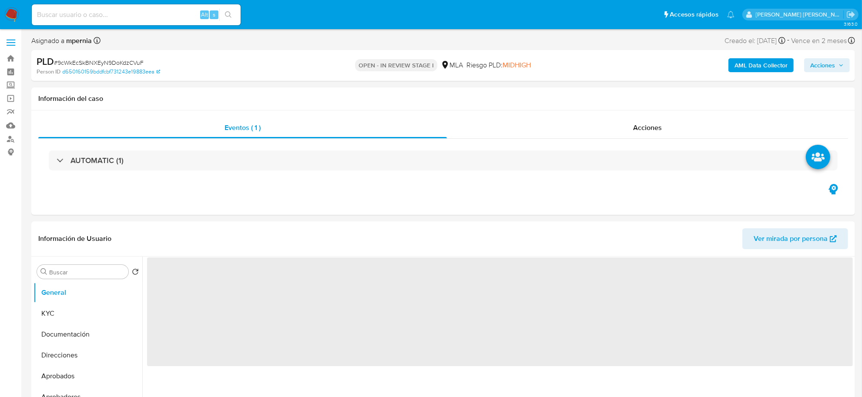
select select "10"
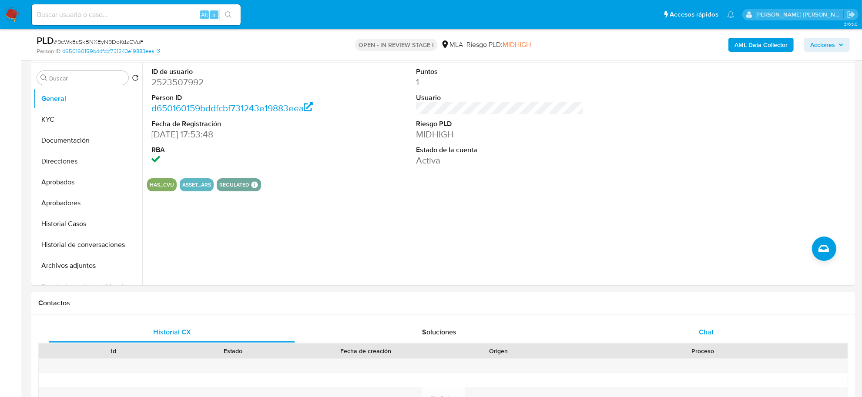
click at [726, 335] on div "Chat" at bounding box center [706, 332] width 246 height 21
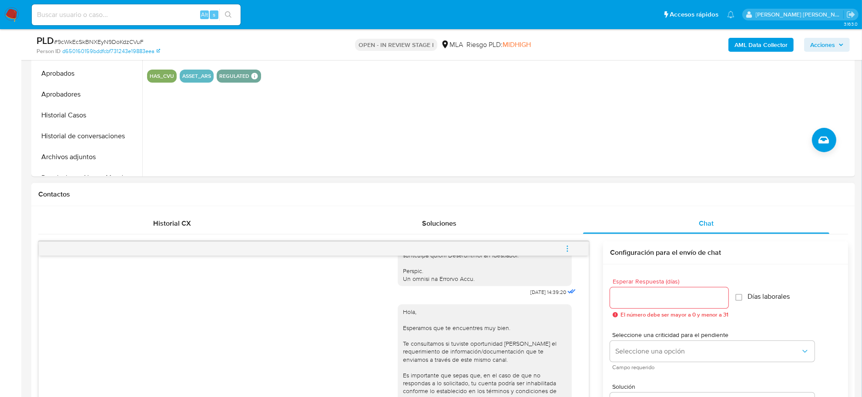
scroll to position [218, 0]
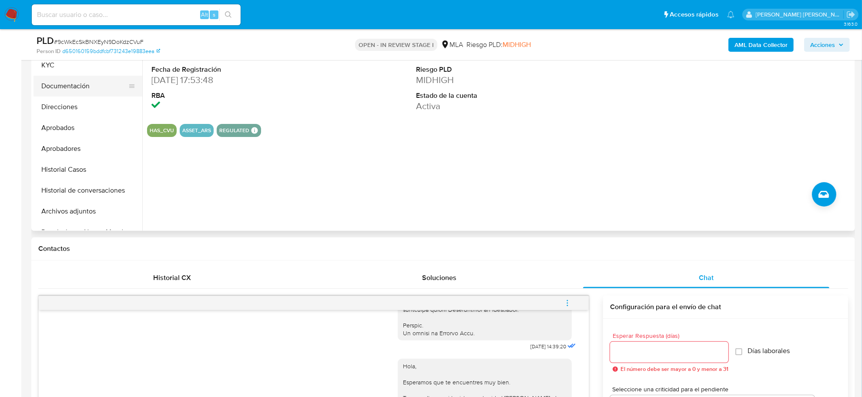
click at [54, 86] on button "Documentación" at bounding box center [84, 86] width 102 height 21
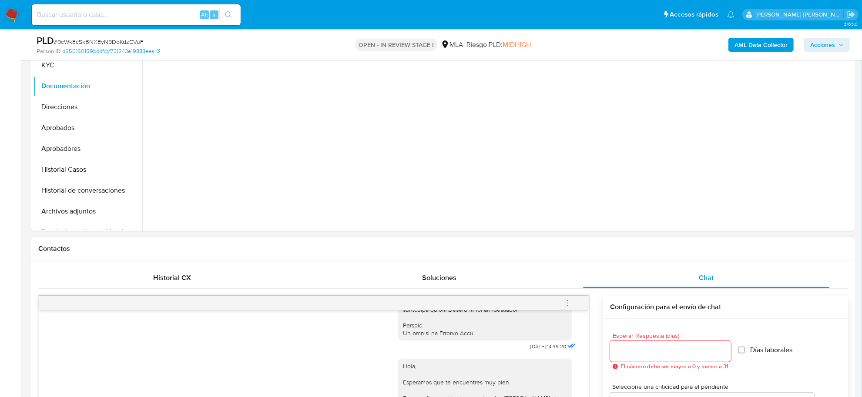
click at [564, 304] on icon "menu-action" at bounding box center [567, 303] width 8 height 8
click at [536, 284] on li "Cerrar conversación" at bounding box center [508, 287] width 89 height 16
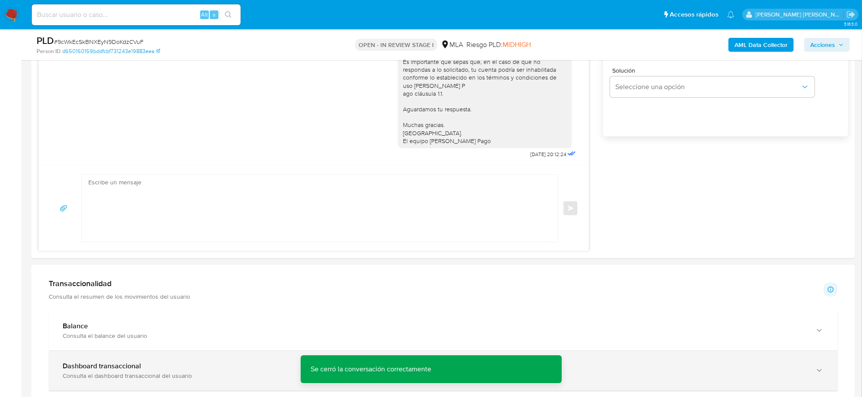
scroll to position [653, 0]
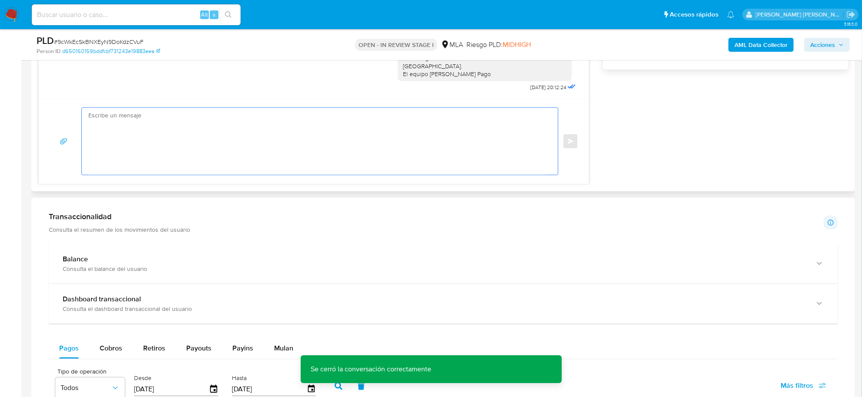
click at [512, 175] on textarea at bounding box center [317, 141] width 459 height 67
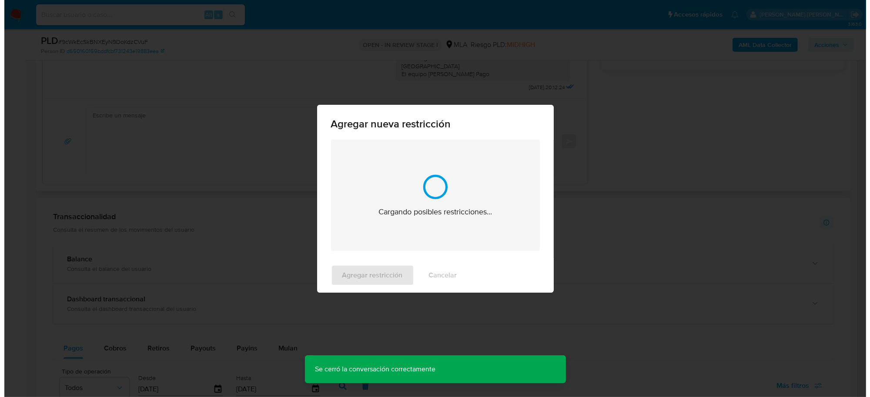
scroll to position [1473, 0]
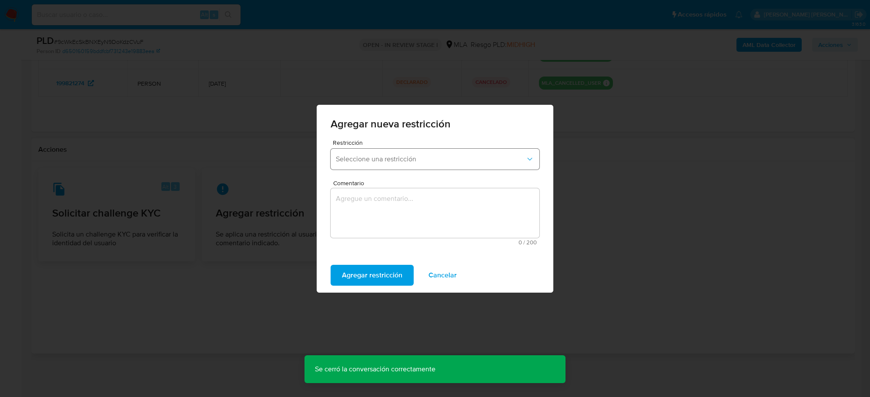
click at [488, 164] on button "Seleccione una restricción" at bounding box center [435, 159] width 209 height 21
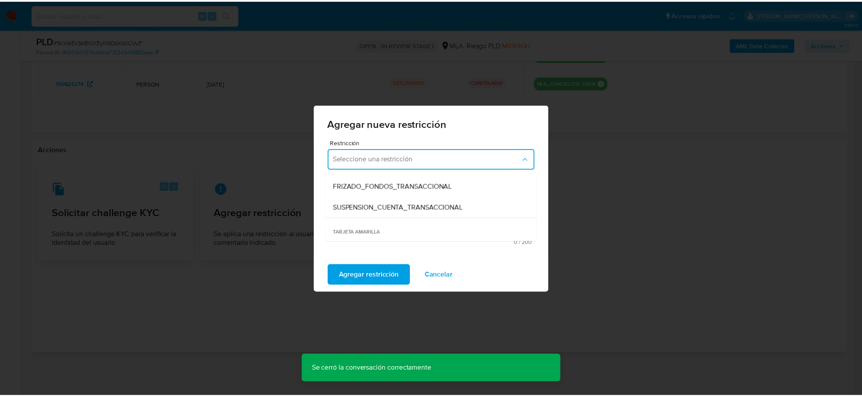
scroll to position [109, 0]
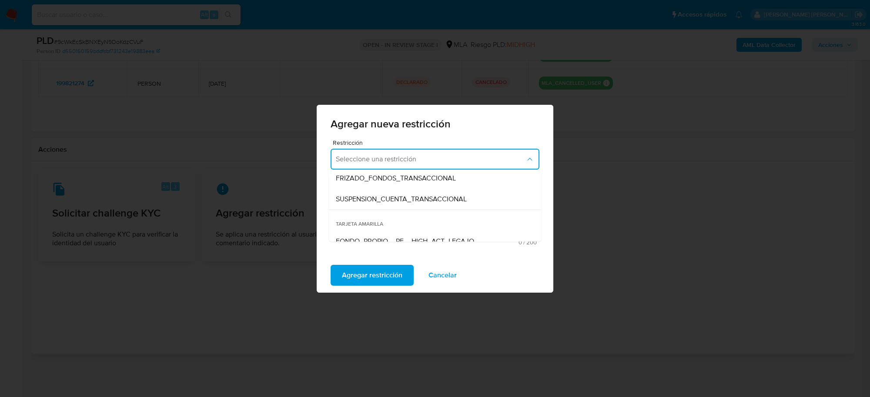
click at [394, 198] on span "SUSPENSION_CUENTA_TRANSACCIONAL" at bounding box center [401, 198] width 131 height 9
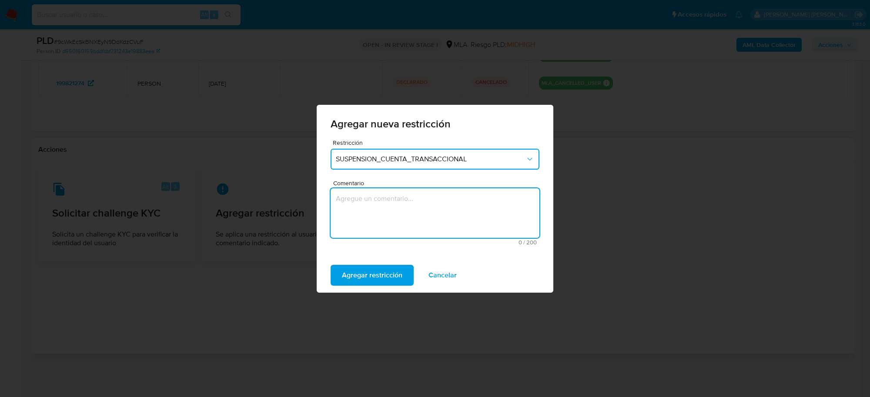
click at [387, 215] on textarea "Comentario" at bounding box center [435, 213] width 209 height 50
type textarea "AML"
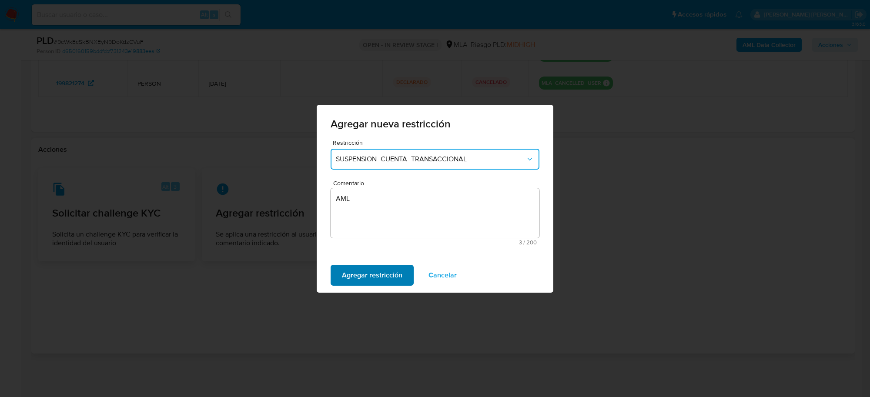
click at [372, 274] on span "Agregar restricción" at bounding box center [372, 275] width 60 height 19
click at [372, 274] on span "Confirmar" at bounding box center [357, 275] width 31 height 19
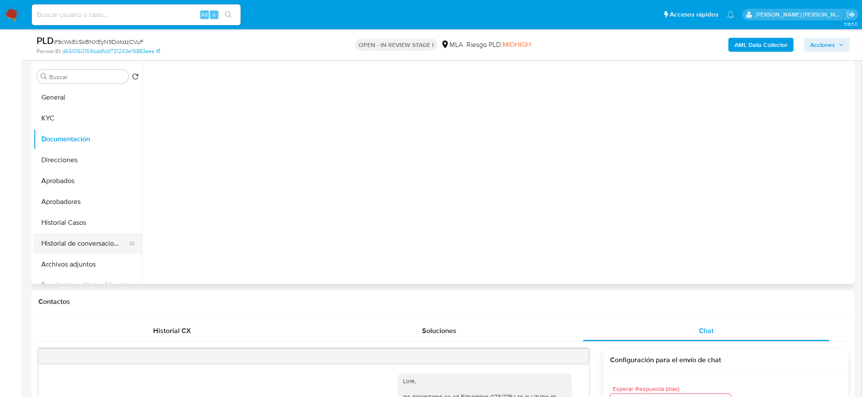
scroll to position [114, 0]
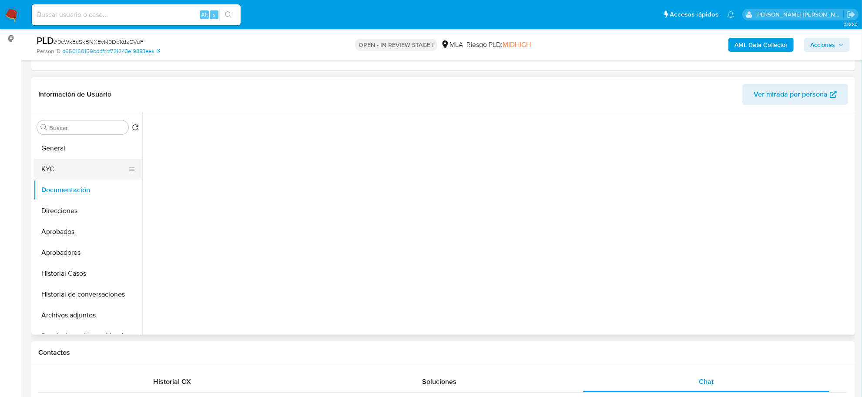
click at [53, 174] on button "KYC" at bounding box center [84, 169] width 102 height 21
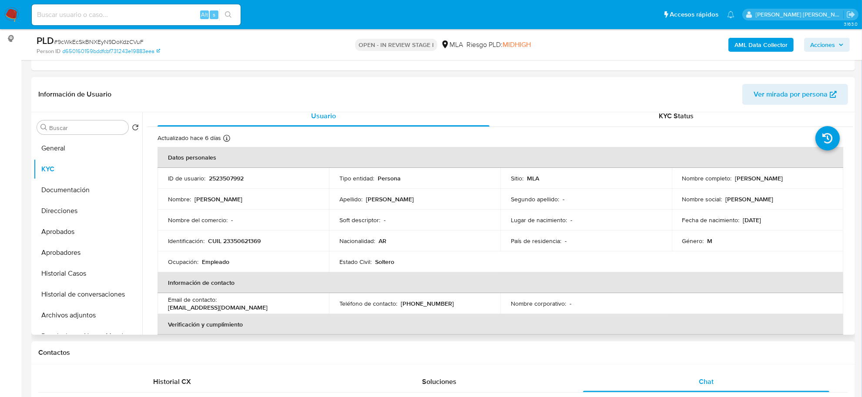
scroll to position [0, 0]
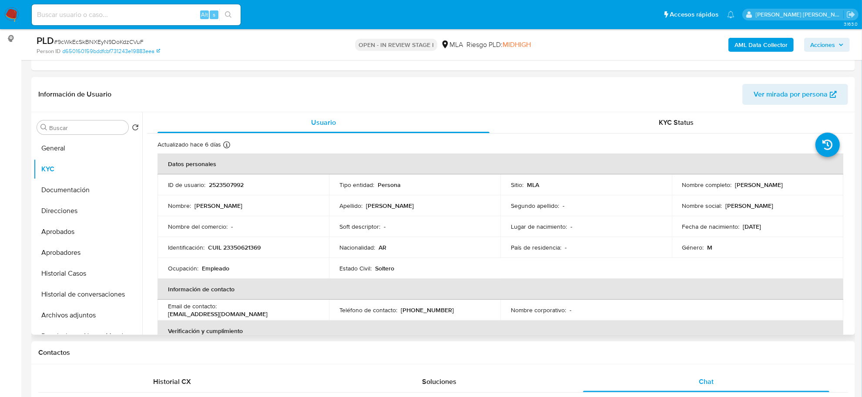
drag, startPoint x: 732, startPoint y: 187, endPoint x: 784, endPoint y: 183, distance: 52.0
click at [783, 183] on p "Jose Ramon Acosta" at bounding box center [759, 185] width 48 height 8
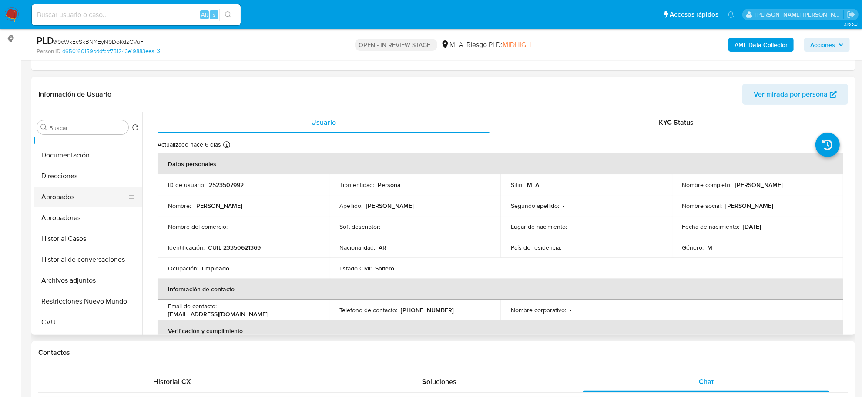
scroll to position [54, 0]
click at [62, 298] on button "CVU" at bounding box center [84, 302] width 102 height 21
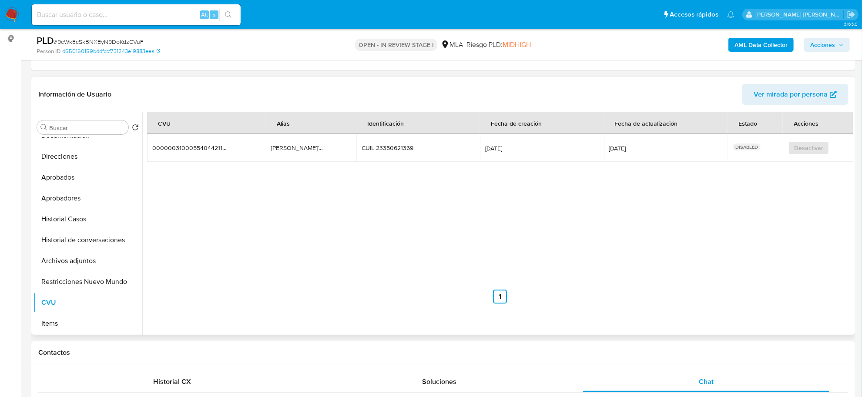
drag, startPoint x: 323, startPoint y: 149, endPoint x: 266, endPoint y: 151, distance: 57.0
click at [266, 151] on td "jose.136.avales.mp jose.136.avales.mp" at bounding box center [311, 148] width 90 height 28
click at [740, 42] on b "AML Data Collector" at bounding box center [760, 45] width 53 height 14
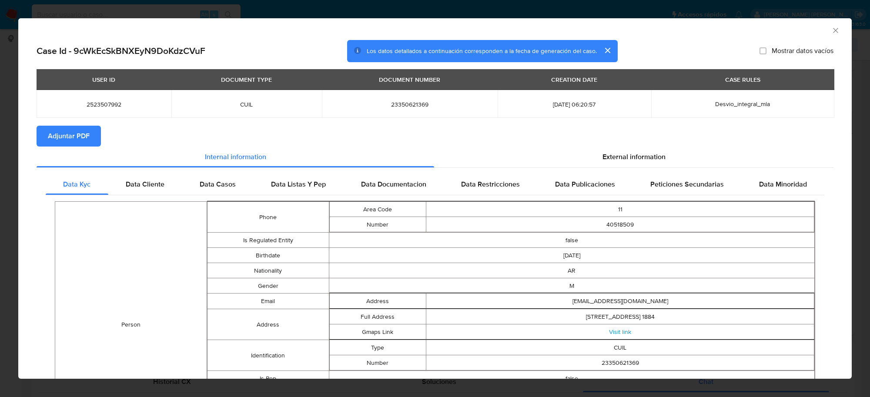
click at [47, 122] on div "USER ID DOCUMENT TYPE DOCUMENT NUMBER CREATION DATE CASE RULES 2523507992 CUIL …" at bounding box center [435, 97] width 797 height 57
click at [56, 132] on span "Adjuntar PDF" at bounding box center [69, 136] width 42 height 19
click at [831, 29] on icon "Cerrar ventana" at bounding box center [835, 30] width 9 height 9
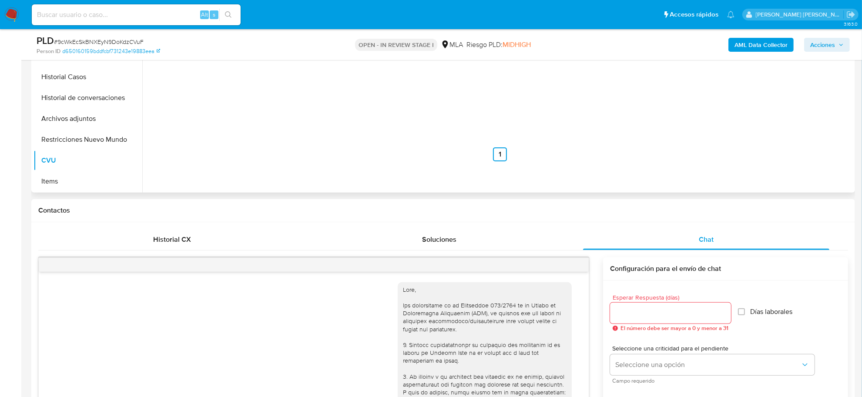
scroll to position [222, 0]
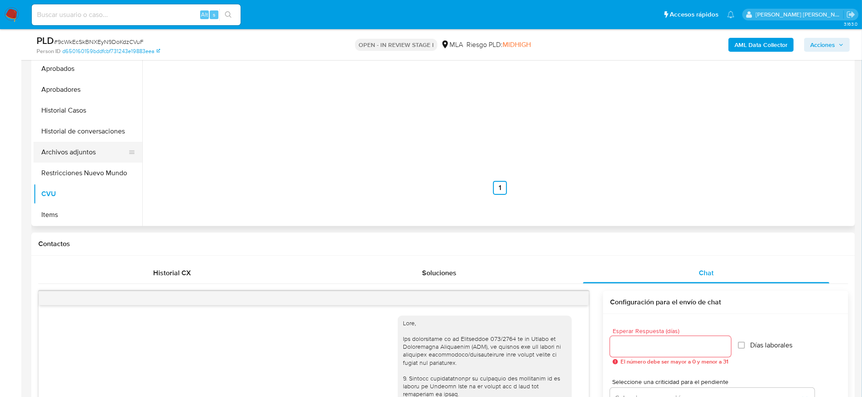
click at [85, 144] on button "Archivos adjuntos" at bounding box center [84, 152] width 102 height 21
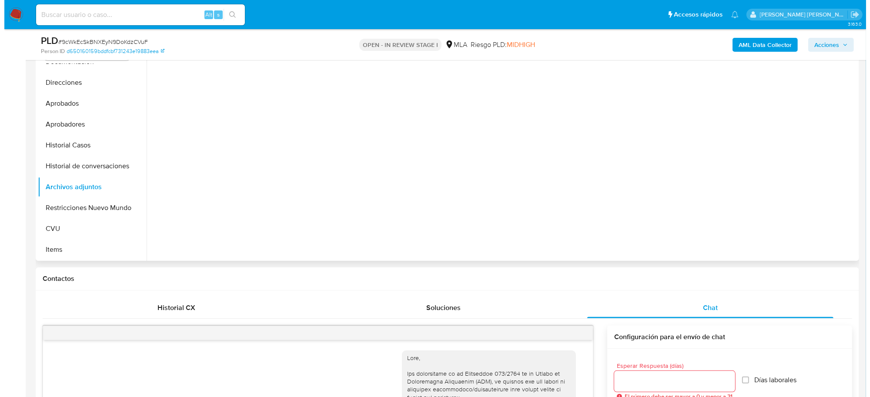
scroll to position [168, 0]
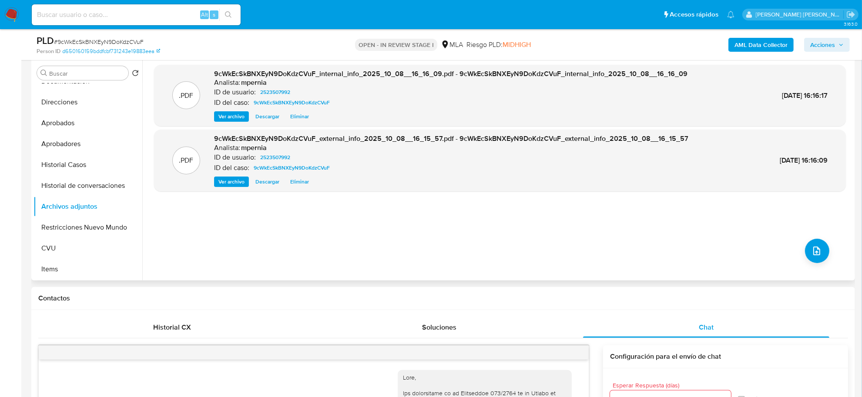
click at [818, 238] on div ".PDF 9cWkEcSkBNXEyN9DoKdzCVuF_internal_info_2025_10_08__16_16_09.pdf - 9cWkEcSk…" at bounding box center [500, 169] width 692 height 209
click at [817, 243] on button "upload-file" at bounding box center [817, 251] width 24 height 24
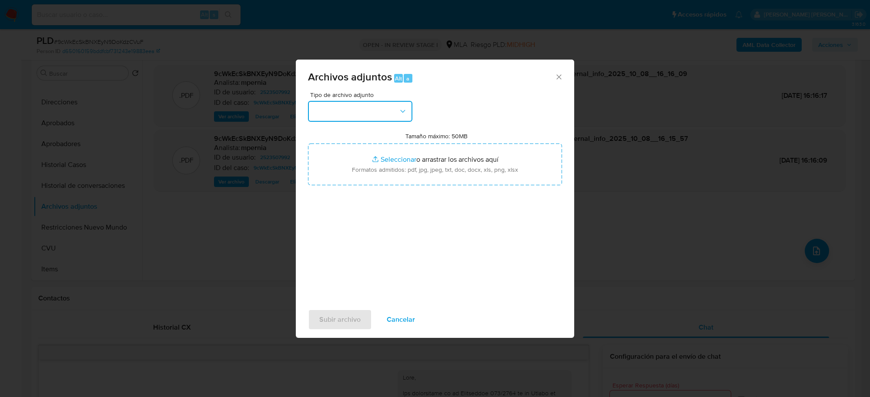
click at [383, 110] on button "button" at bounding box center [360, 111] width 104 height 21
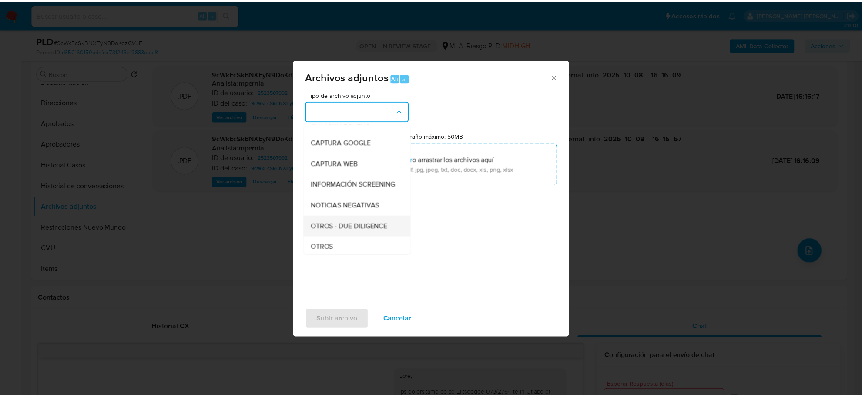
scroll to position [109, 0]
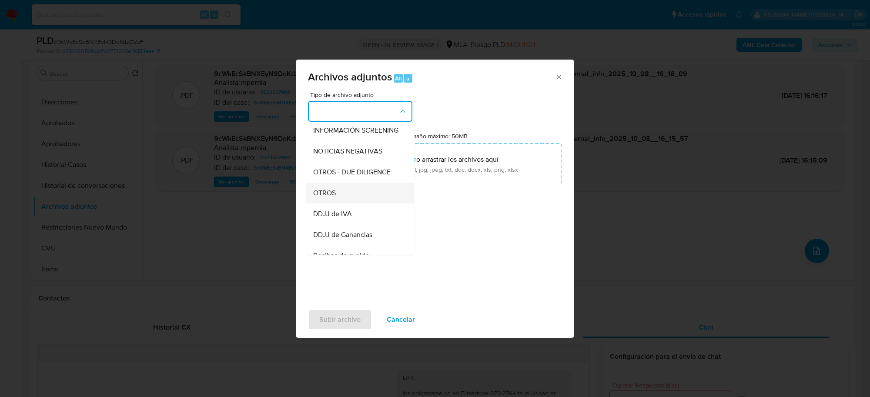
click at [319, 197] on span "OTROS" at bounding box center [324, 193] width 23 height 9
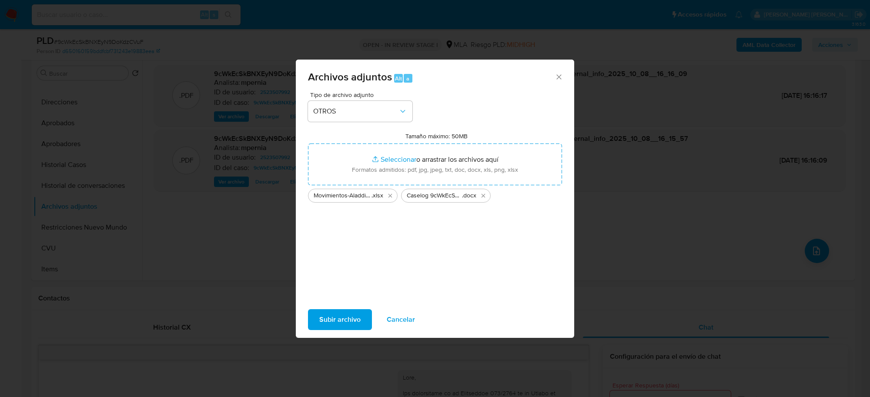
click at [336, 325] on span "Subir archivo" at bounding box center [339, 319] width 41 height 19
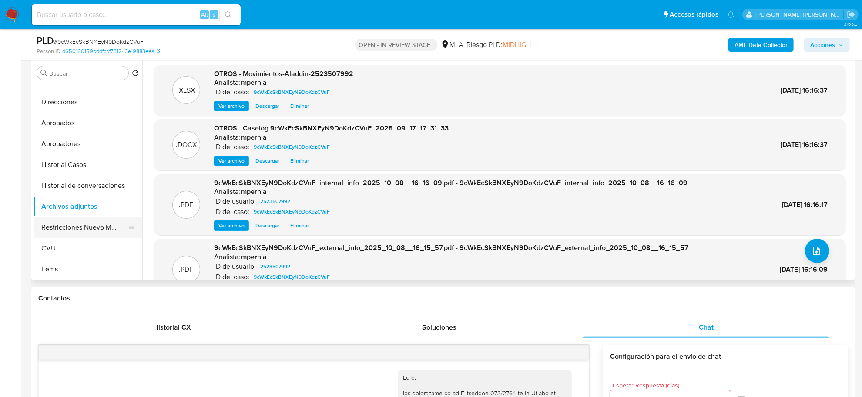
click at [70, 227] on button "Restricciones Nuevo Mundo" at bounding box center [84, 227] width 102 height 21
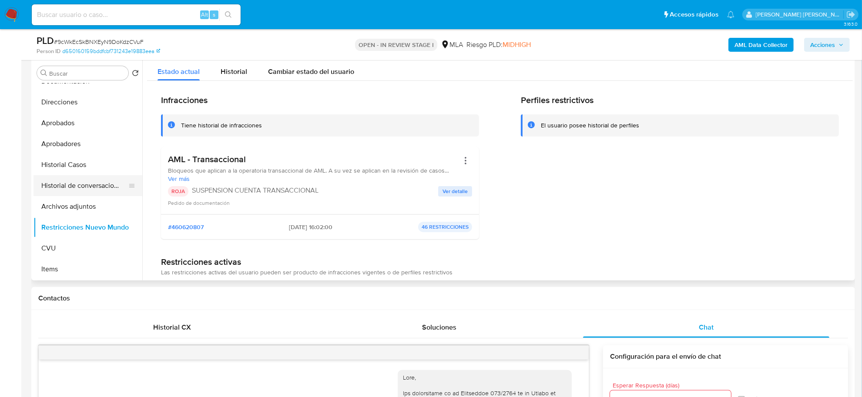
click at [83, 188] on button "Historial de conversaciones" at bounding box center [84, 185] width 102 height 21
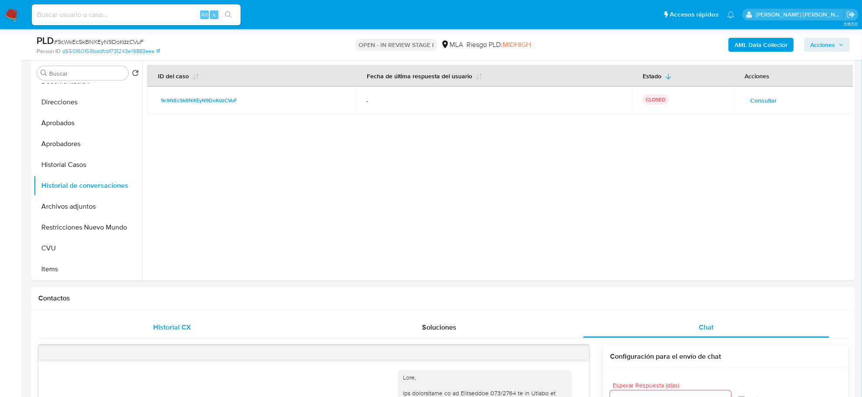
click at [172, 332] on span "Historial CX" at bounding box center [172, 327] width 38 height 10
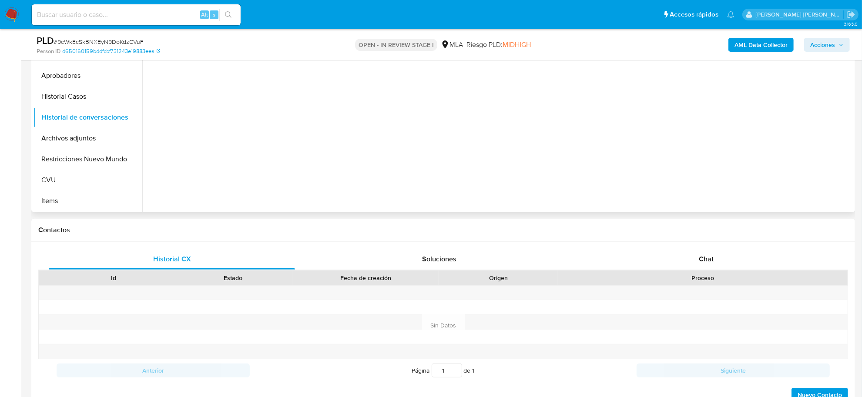
scroll to position [168, 0]
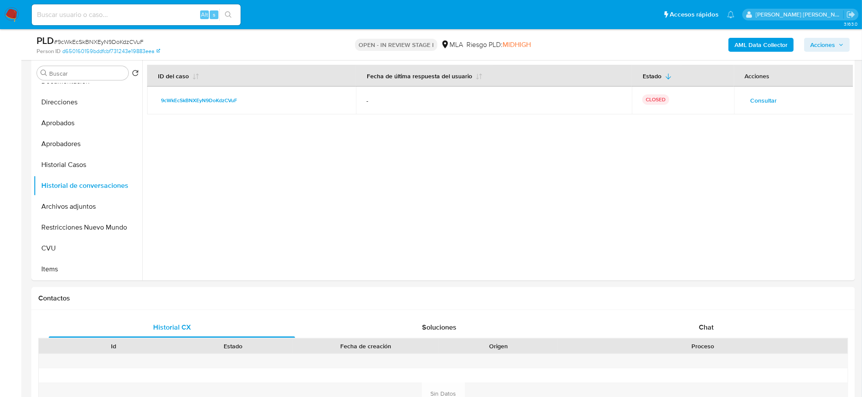
click at [822, 40] on span "Acciones" at bounding box center [822, 45] width 25 height 14
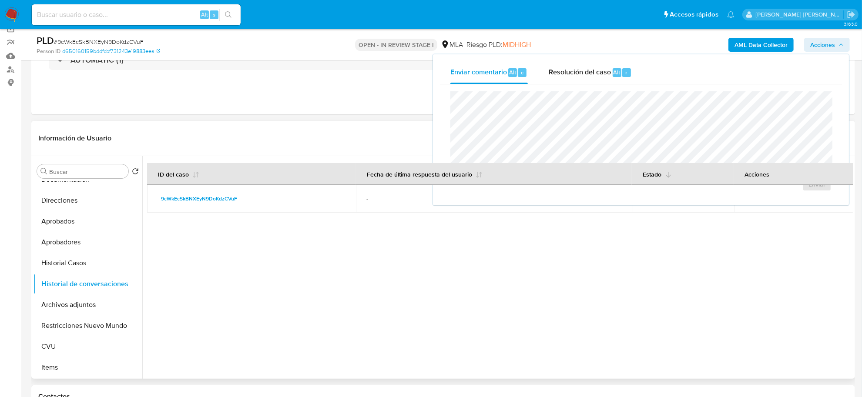
scroll to position [59, 0]
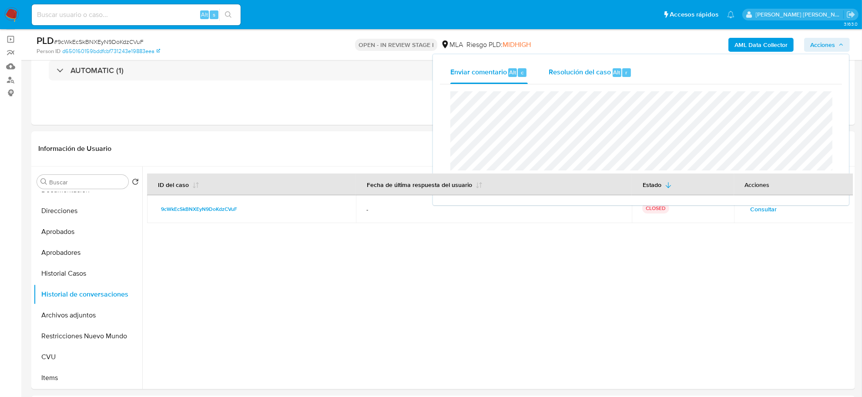
click at [608, 70] on span "Resolución del caso" at bounding box center [580, 72] width 62 height 10
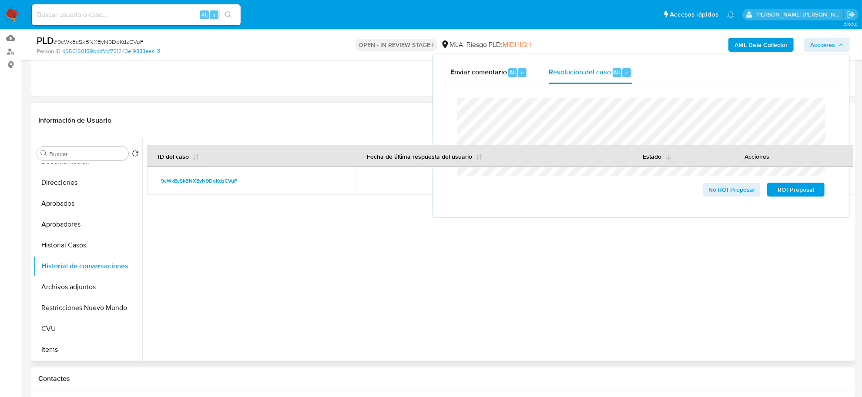
scroll to position [168, 0]
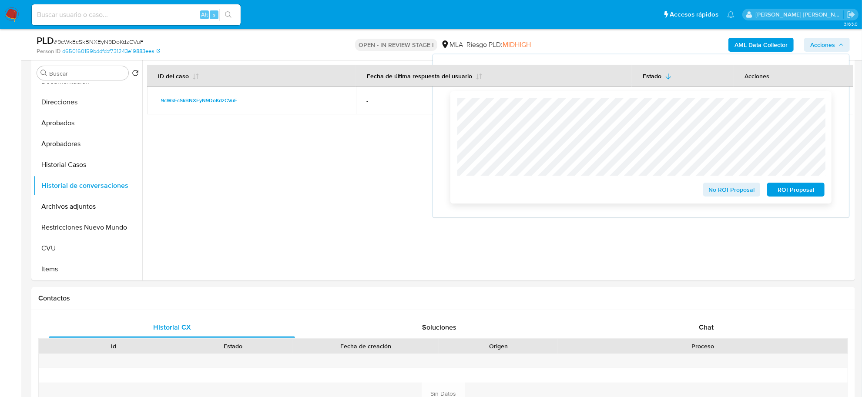
click at [792, 189] on span "ROI Proposal" at bounding box center [795, 190] width 45 height 12
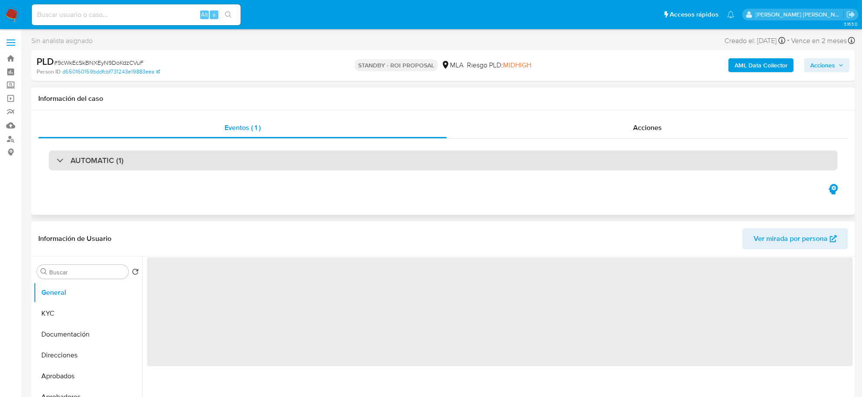
select select "10"
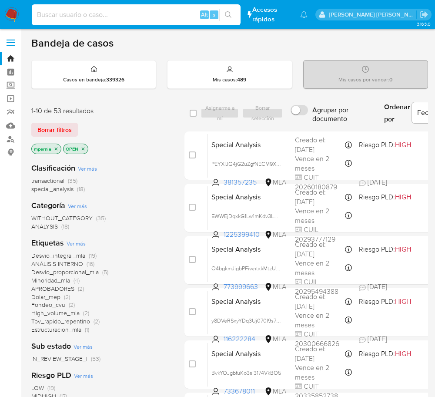
paste input "1227477502"
click at [129, 12] on input at bounding box center [136, 14] width 209 height 11
type input "1227477502"
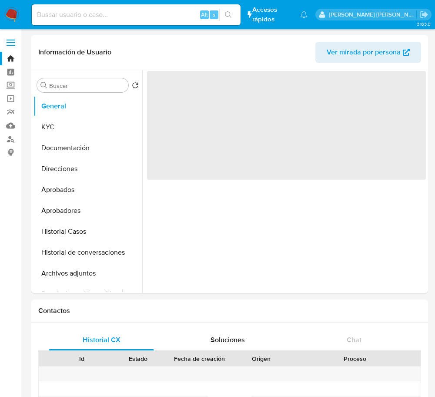
select select "10"
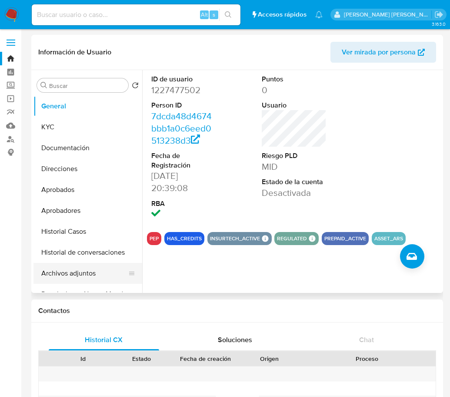
click at [81, 275] on button "Archivos adjuntos" at bounding box center [84, 273] width 102 height 21
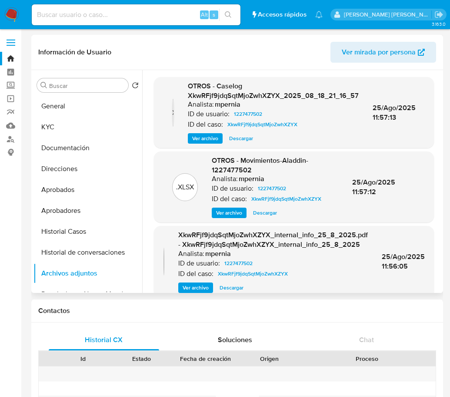
click at [196, 142] on span "Ver archivo" at bounding box center [205, 138] width 26 height 9
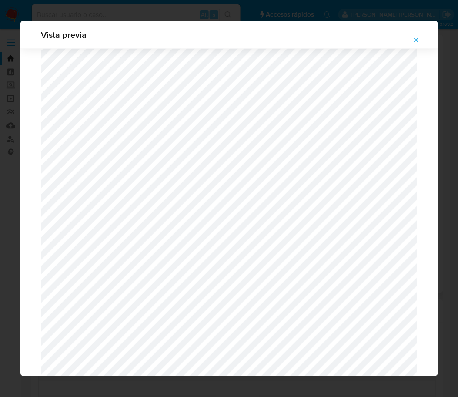
scroll to position [798, 0]
click at [416, 37] on icon "Attachment preview" at bounding box center [416, 40] width 7 height 7
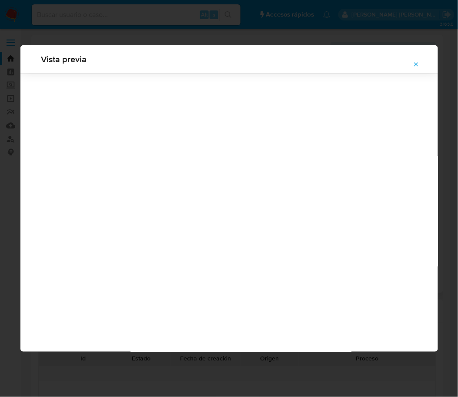
scroll to position [0, 0]
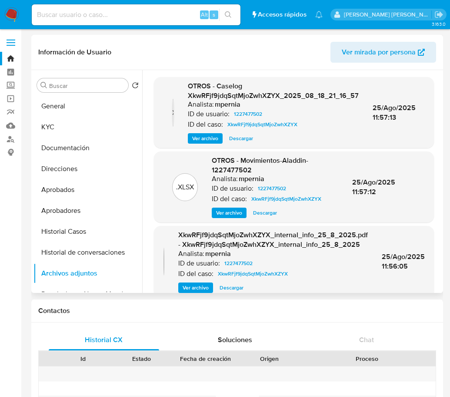
click at [85, 10] on input at bounding box center [136, 14] width 209 height 11
paste input "1305913287"
type input "1305913287"
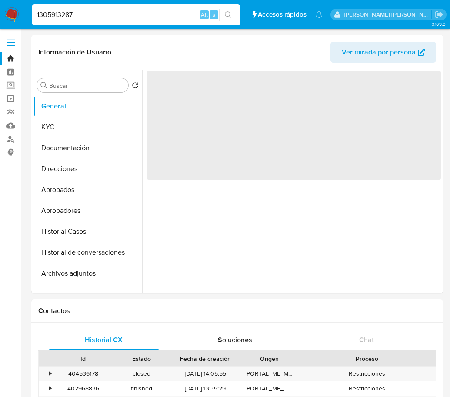
select select "10"
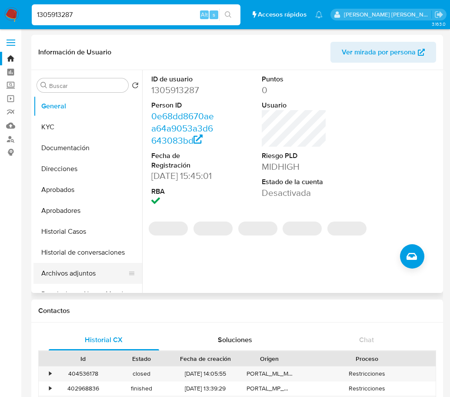
click at [68, 268] on button "Archivos adjuntos" at bounding box center [84, 273] width 102 height 21
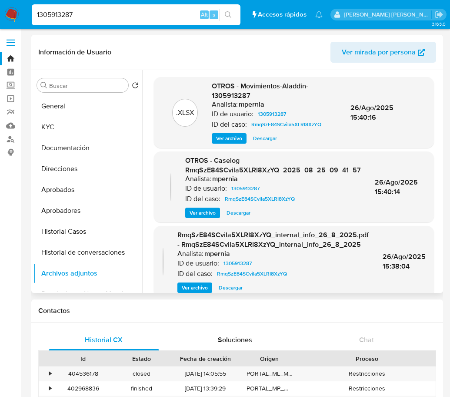
drag, startPoint x: 207, startPoint y: 214, endPoint x: 214, endPoint y: 215, distance: 7.2
click at [207, 214] on span "Ver archivo" at bounding box center [203, 212] width 26 height 9
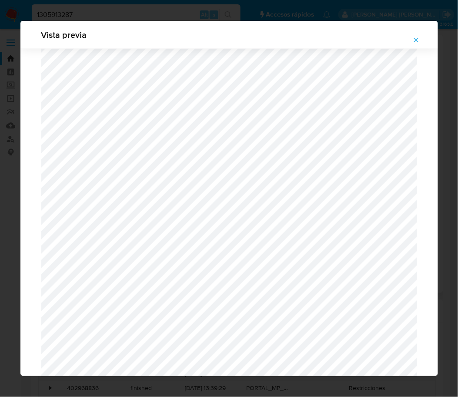
scroll to position [798, 0]
click at [418, 39] on icon "Attachment preview" at bounding box center [416, 40] width 4 height 4
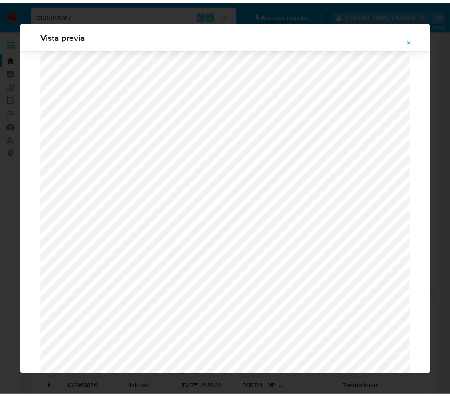
scroll to position [0, 0]
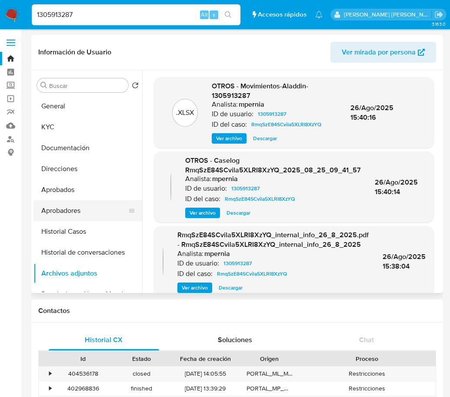
click at [75, 214] on button "Aprobadores" at bounding box center [84, 210] width 102 height 21
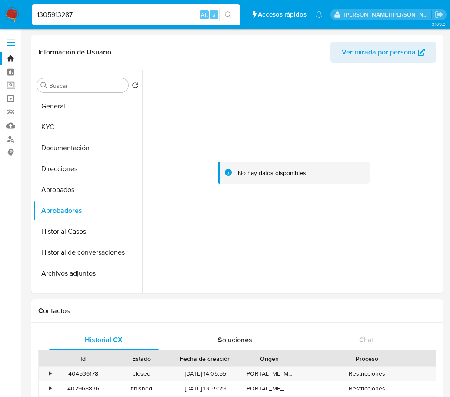
click at [159, 165] on div at bounding box center [294, 172] width 287 height 191
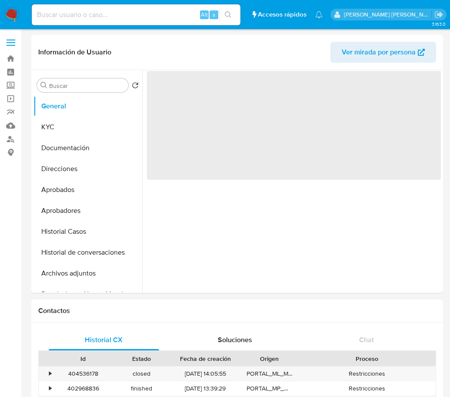
select select "10"
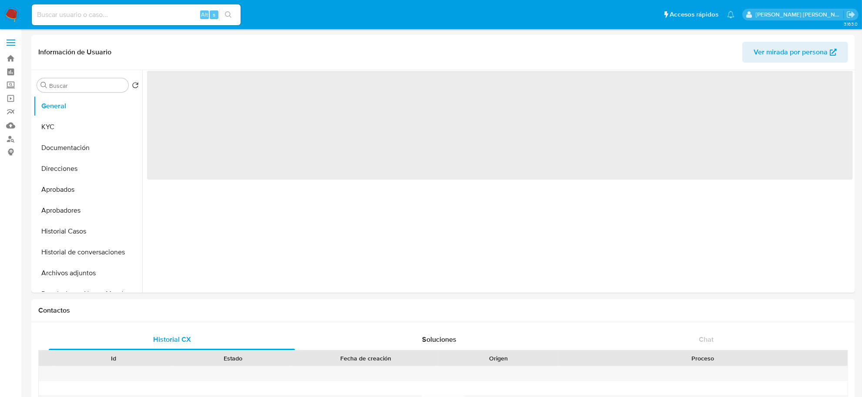
select select "10"
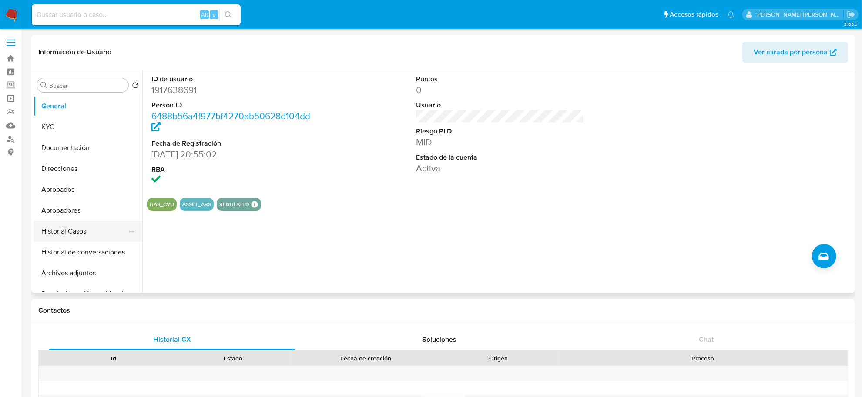
click at [62, 231] on button "Historial Casos" at bounding box center [84, 231] width 102 height 21
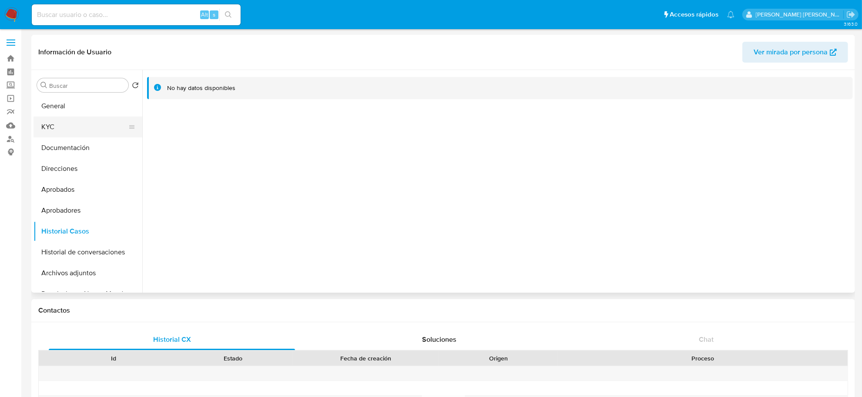
click at [62, 131] on button "KYC" at bounding box center [84, 127] width 102 height 21
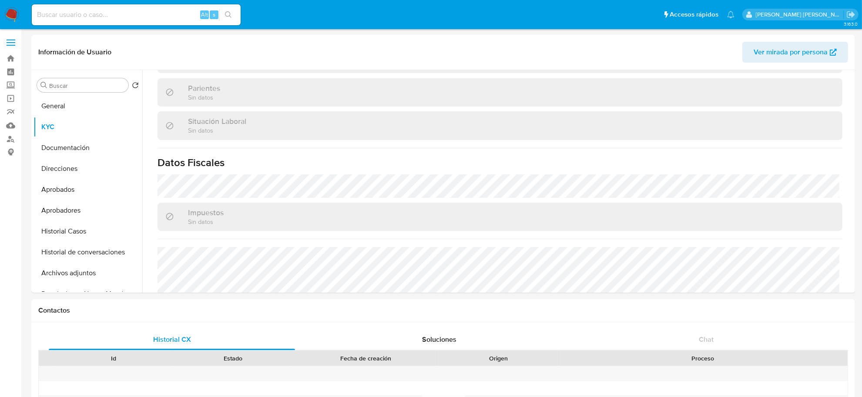
scroll to position [435, 0]
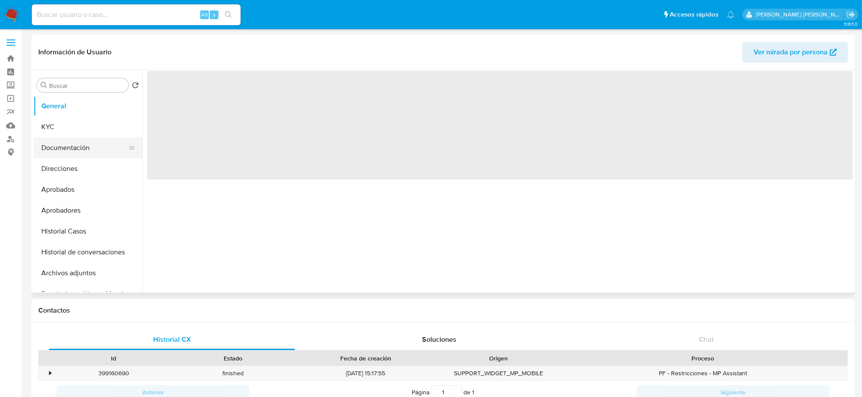
click at [71, 150] on button "Documentación" at bounding box center [84, 147] width 102 height 21
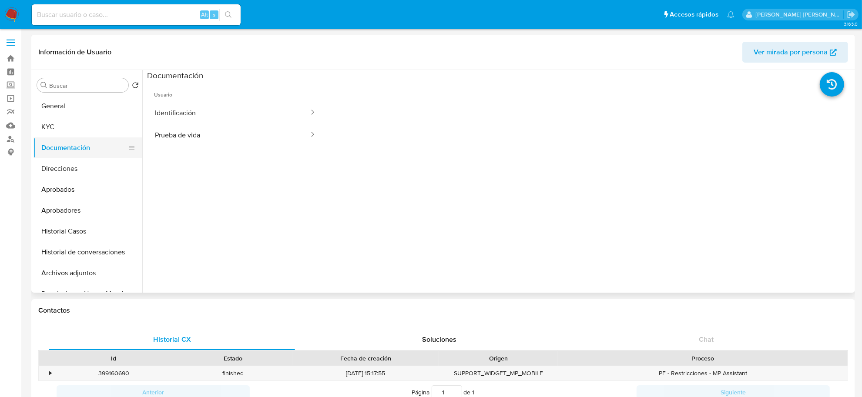
select select "10"
click at [66, 234] on button "Historial Casos" at bounding box center [84, 231] width 102 height 21
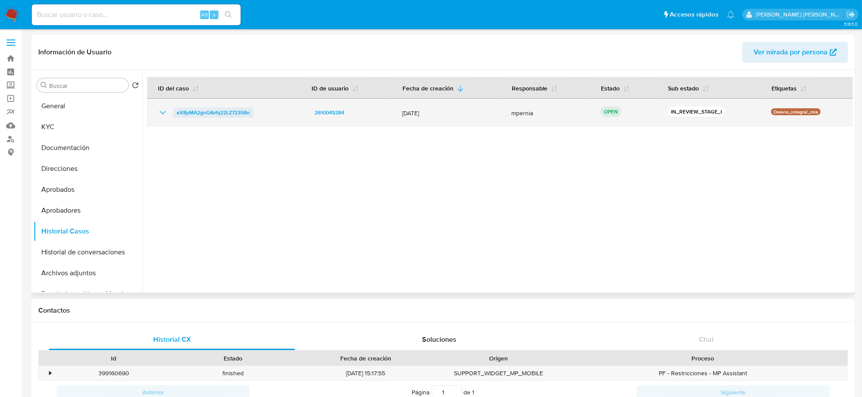
click at [234, 111] on span "eX8pMA2gnGKvfq22LZ723S8n" at bounding box center [213, 112] width 73 height 10
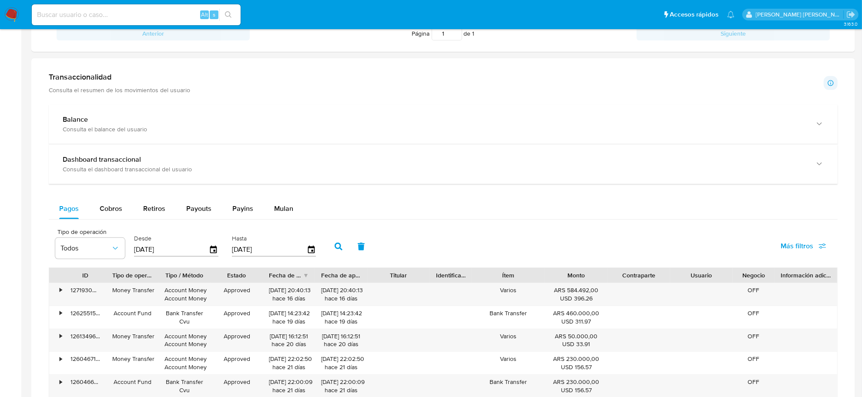
scroll to position [381, 0]
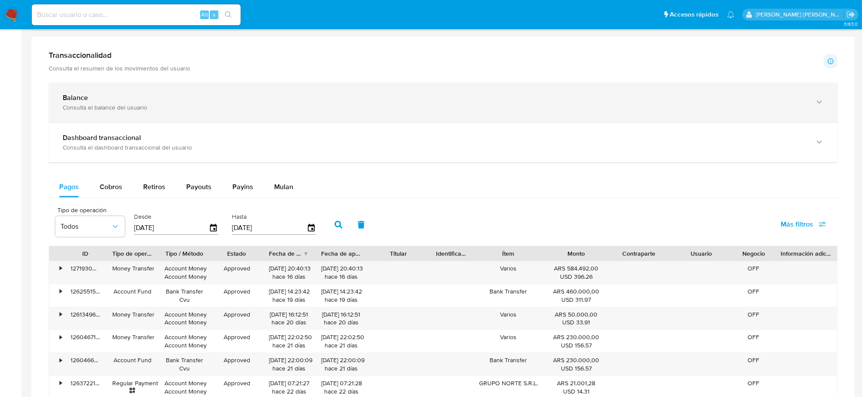
click at [88, 107] on div "Consulta el balance del usuario" at bounding box center [434, 108] width 743 height 8
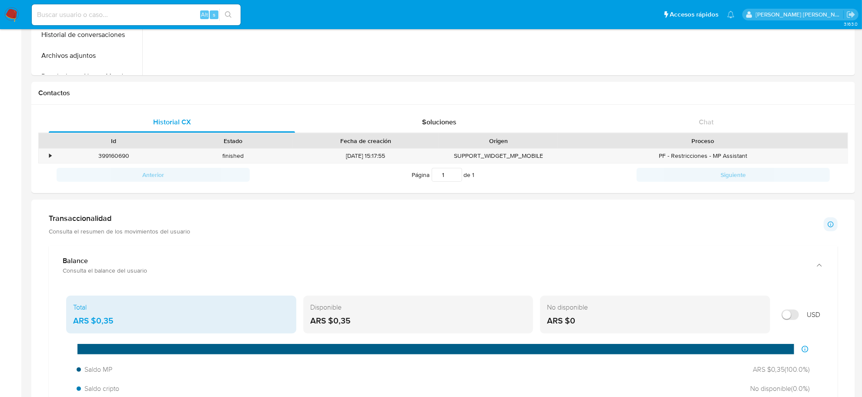
scroll to position [0, 0]
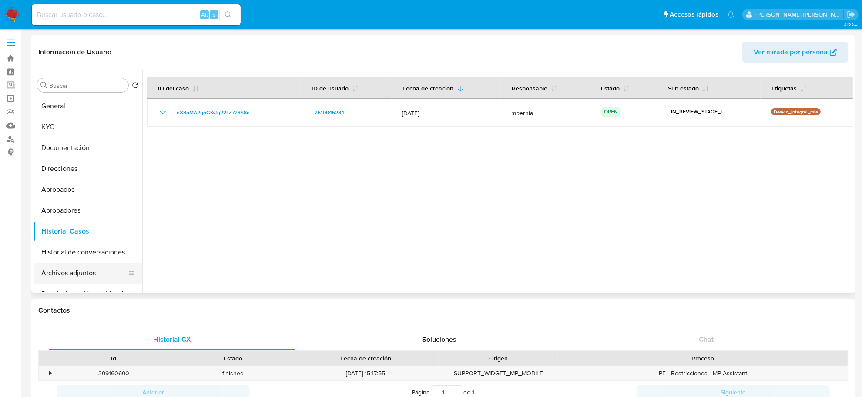
click at [56, 272] on button "Archivos adjuntos" at bounding box center [84, 273] width 102 height 21
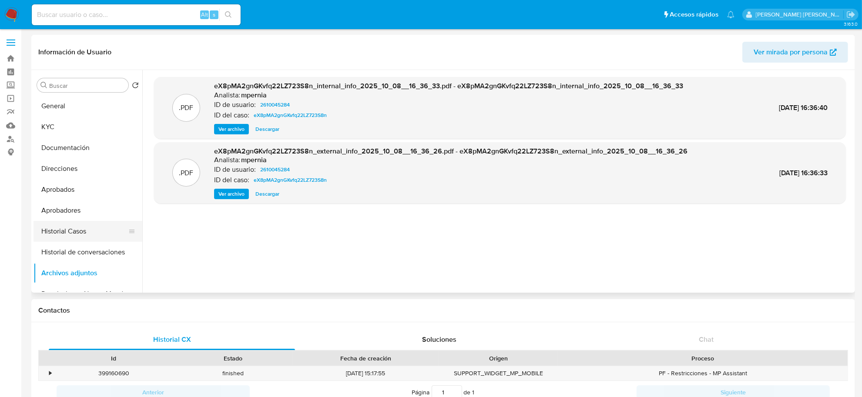
click at [61, 228] on button "Historial Casos" at bounding box center [84, 231] width 102 height 21
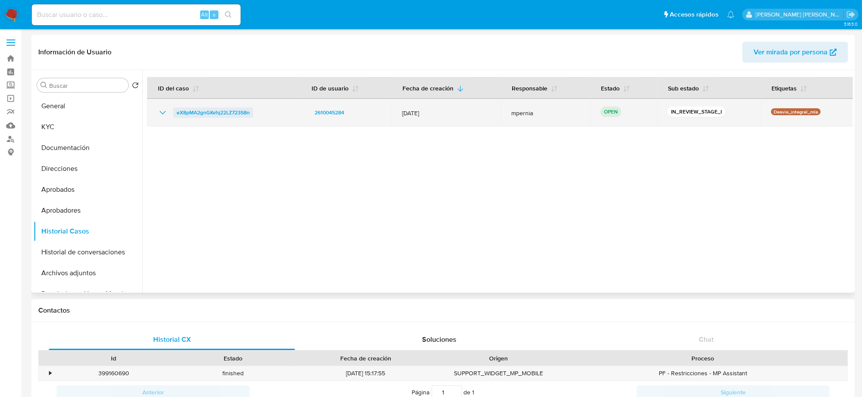
drag, startPoint x: 257, startPoint y: 113, endPoint x: 174, endPoint y: 116, distance: 83.1
click at [174, 116] on div "eX8pMA2gnGKvfq22LZ723S8n" at bounding box center [223, 112] width 133 height 10
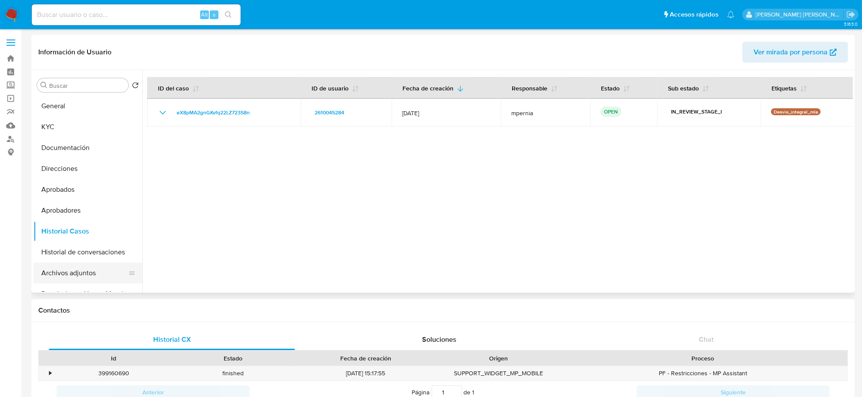
click at [73, 268] on button "Archivos adjuntos" at bounding box center [84, 273] width 102 height 21
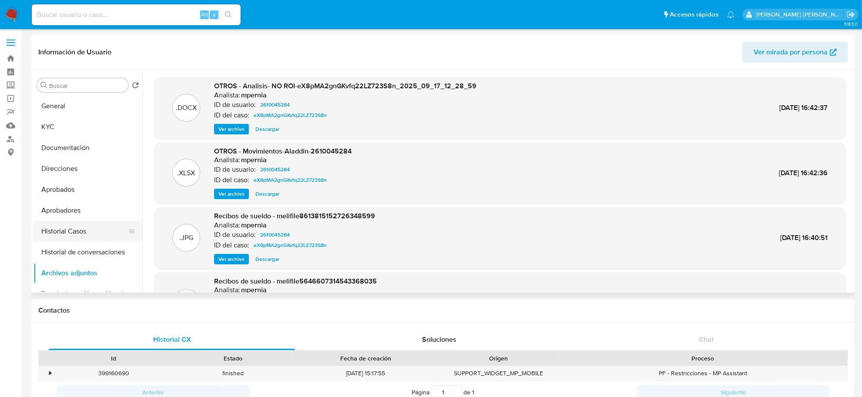
click at [67, 228] on button "Historial Casos" at bounding box center [84, 231] width 102 height 21
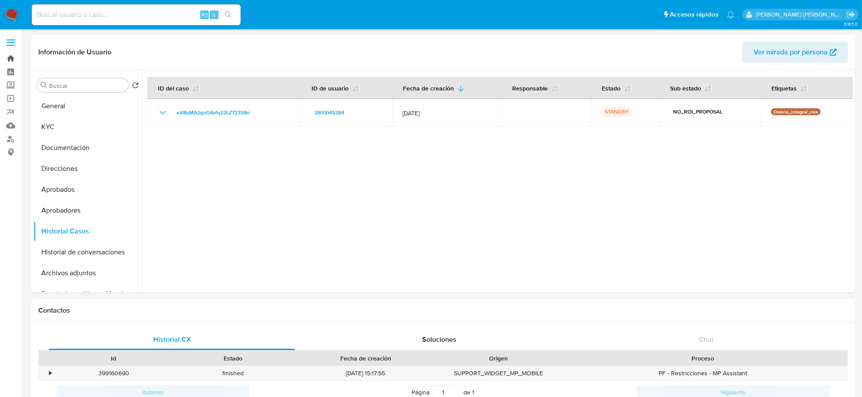
click at [12, 61] on link "Bandeja" at bounding box center [52, 58] width 104 height 13
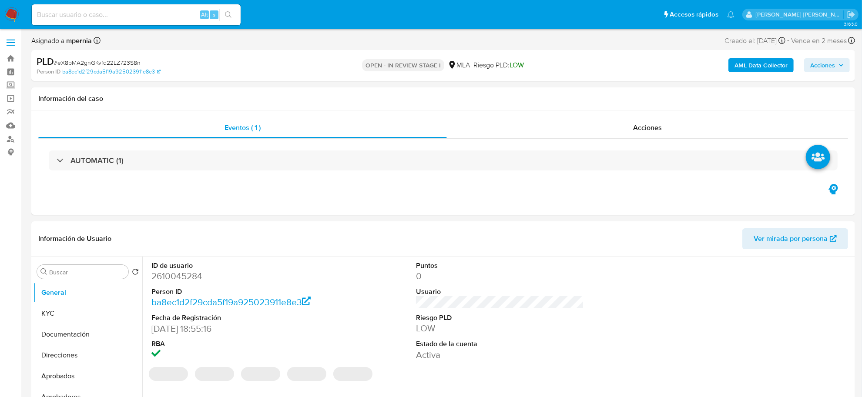
select select "10"
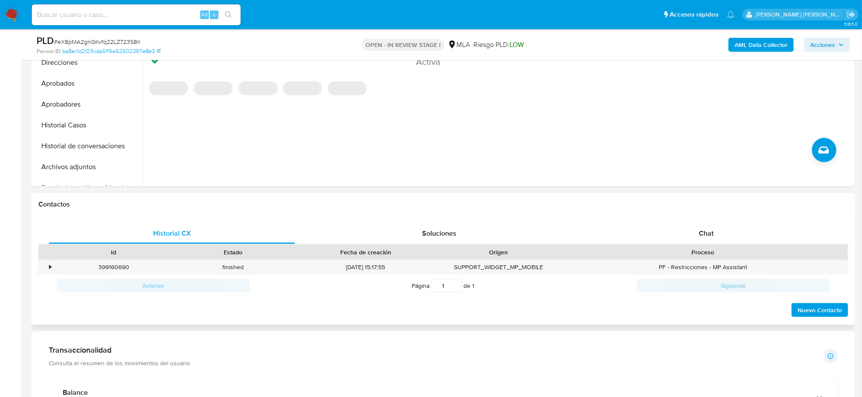
scroll to position [272, 0]
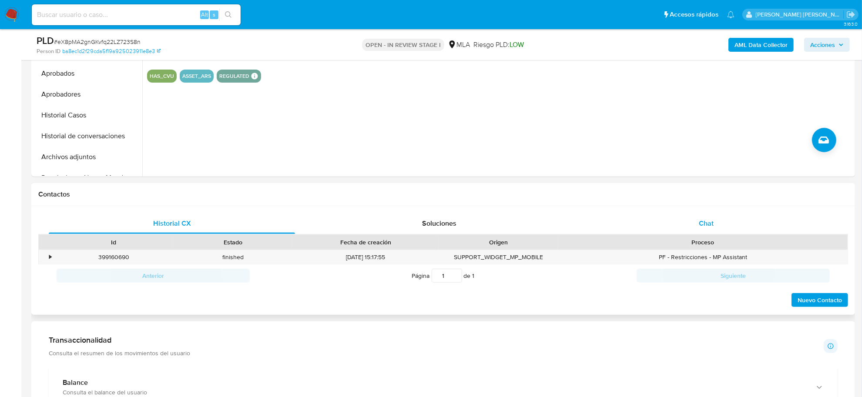
click at [707, 221] on span "Chat" at bounding box center [706, 223] width 15 height 10
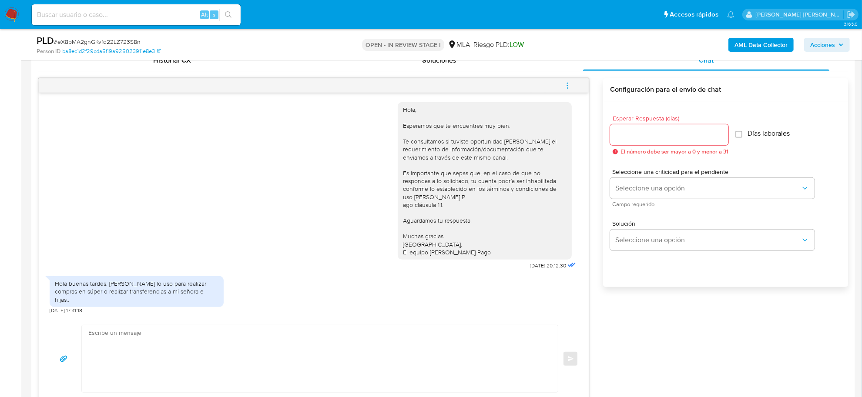
scroll to position [462, 0]
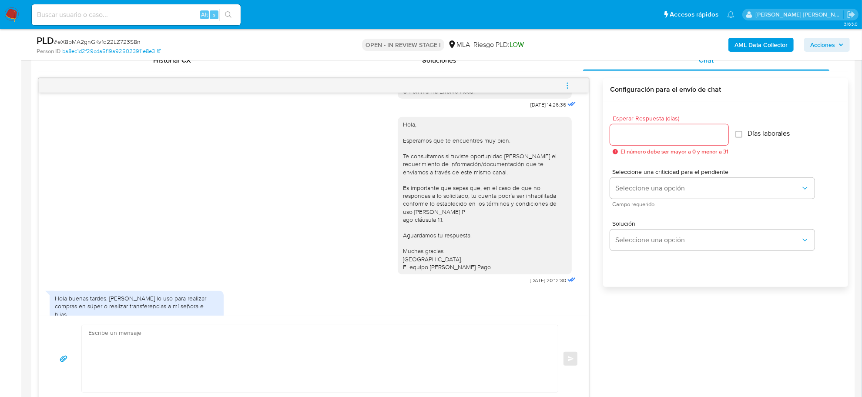
click at [568, 87] on icon "menu-action" at bounding box center [567, 86] width 8 height 8
click at [530, 87] on li "Abrir gestor de archivos" at bounding box center [508, 85] width 89 height 16
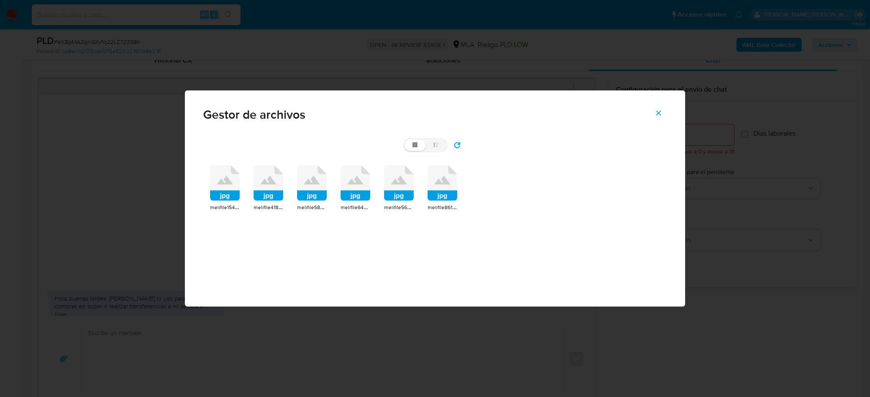
click at [225, 199] on rect at bounding box center [225, 196] width 30 height 10
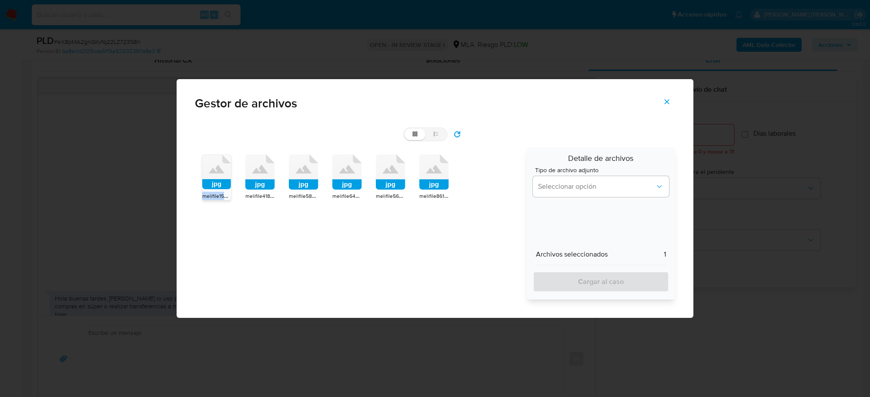
click at [225, 199] on span "melifile1545451796818071575.jpg" at bounding box center [240, 195] width 77 height 9
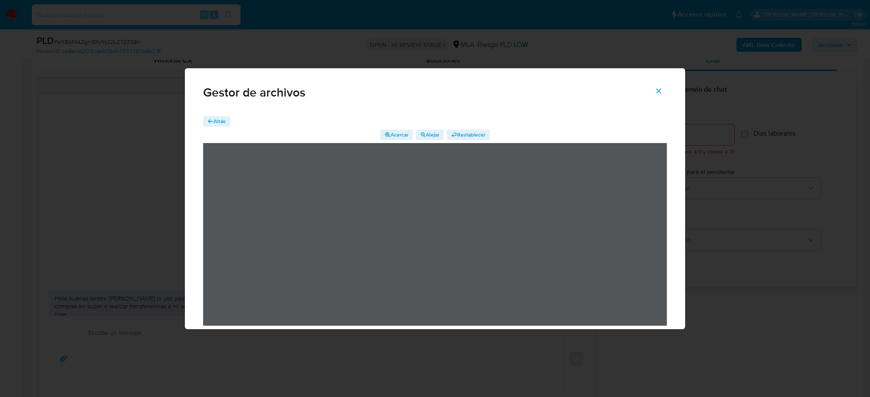
click at [658, 88] on icon "Cerrar" at bounding box center [659, 91] width 8 height 8
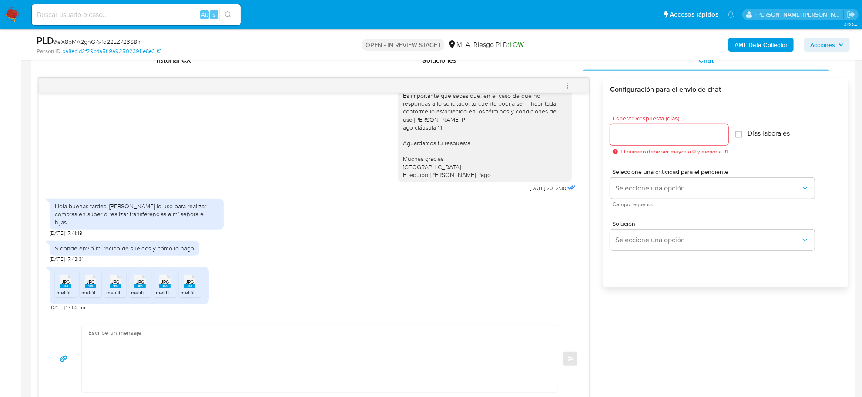
scroll to position [571, 0]
drag, startPoint x: 109, startPoint y: 214, endPoint x: 188, endPoint y: 223, distance: 79.8
click at [188, 223] on div "Hola buenas tardes. [PERSON_NAME] lo uso para realizar compras en súper o reali…" at bounding box center [137, 214] width 164 height 24
copy div "Mercado lo uso para realizar compras en súper o realizar transferencias a mí se…"
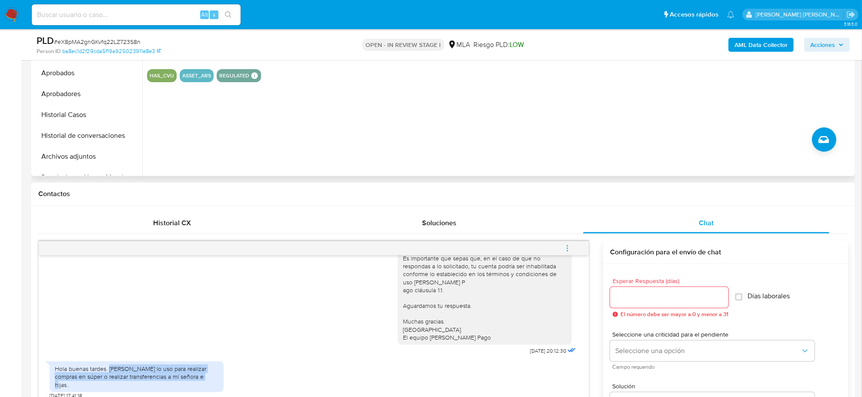
scroll to position [272, 0]
click at [82, 152] on button "Archivos adjuntos" at bounding box center [84, 157] width 102 height 21
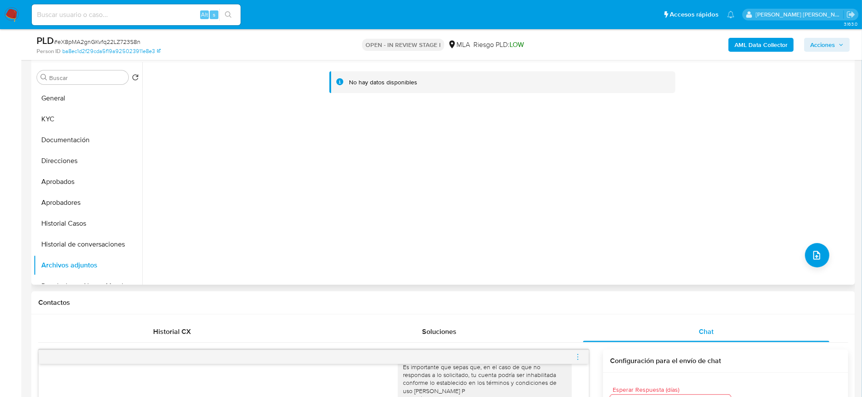
scroll to position [163, 0]
click at [756, 50] on b "AML Data Collector" at bounding box center [760, 45] width 53 height 14
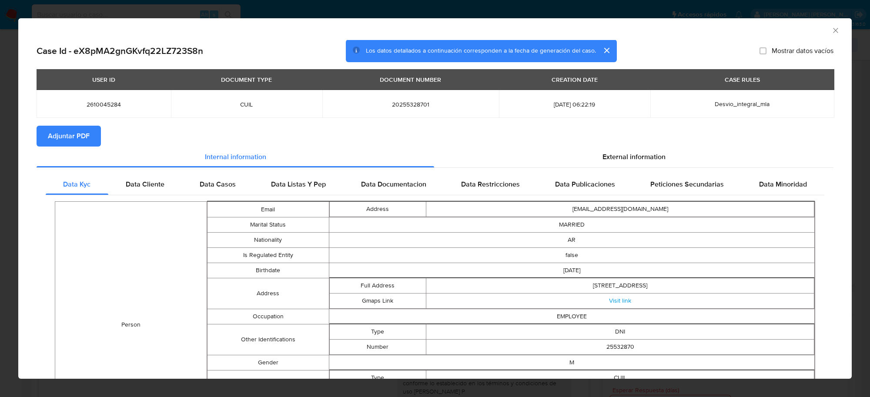
click at [78, 137] on span "Adjuntar PDF" at bounding box center [69, 136] width 42 height 19
click at [833, 31] on icon "Cerrar ventana" at bounding box center [835, 30] width 5 height 5
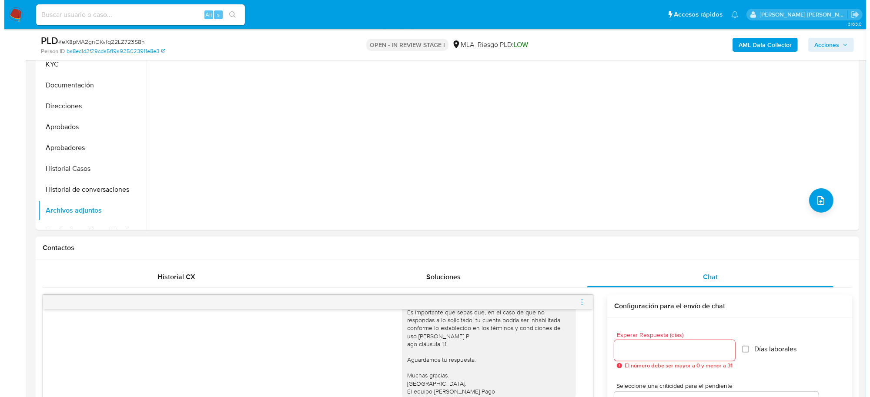
scroll to position [272, 0]
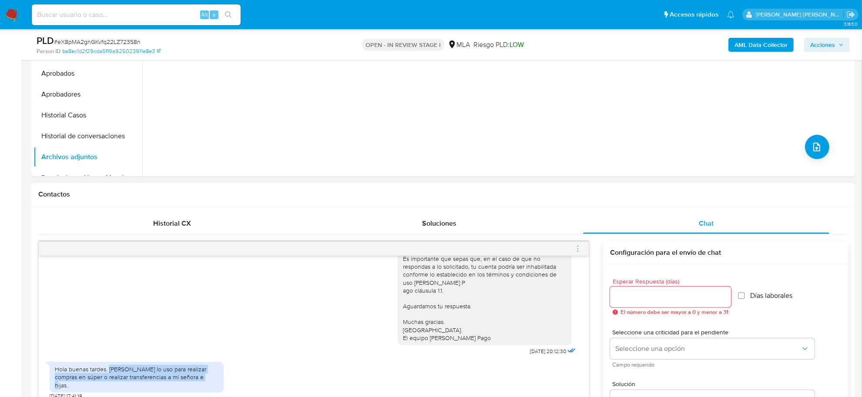
click at [576, 253] on icon "menu-action" at bounding box center [578, 249] width 8 height 8
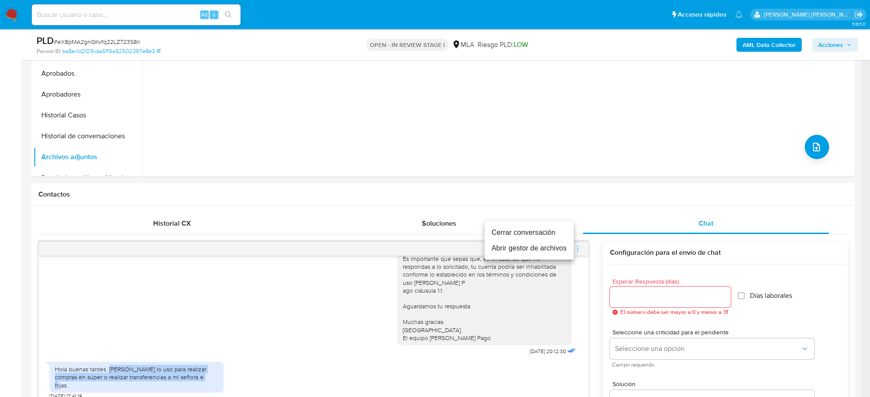
click at [522, 246] on li "Abrir gestor de archivos" at bounding box center [529, 249] width 89 height 16
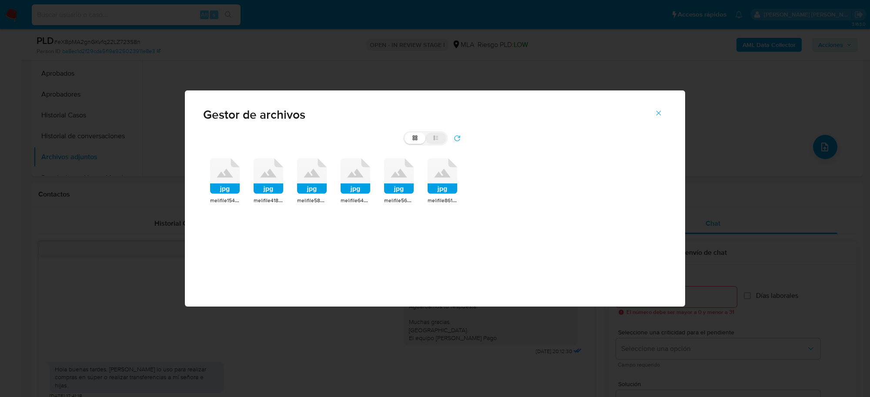
click at [442, 137] on label "list" at bounding box center [435, 138] width 21 height 11
click at [405, 133] on input "list" at bounding box center [405, 133] width 0 height 0
radio input "true"
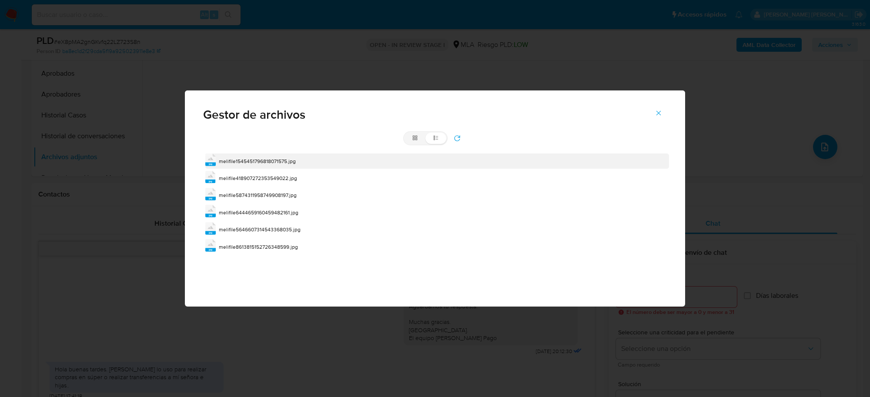
click at [272, 164] on span "melifile1545451796818071575.jpg" at bounding box center [257, 160] width 77 height 7
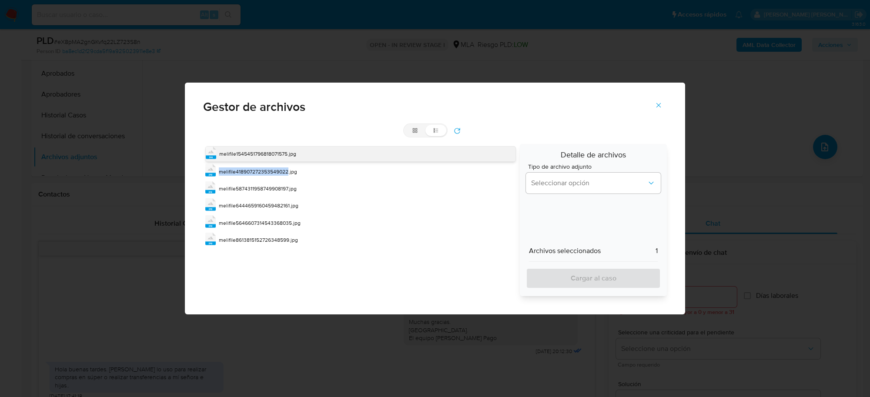
click at [272, 164] on div "jpg melifile1545451796818071575.jpg jpg melifile418907272353549022.jpg jpg meli…" at bounding box center [358, 220] width 311 height 152
click at [268, 158] on div "melifile1545451796818071575.jpg" at bounding box center [257, 154] width 77 height 9
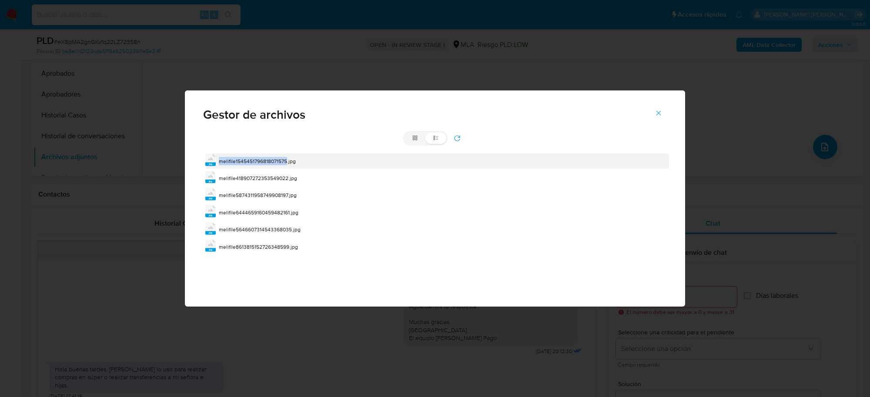
click at [268, 157] on span "melifile1545451796818071575.jpg" at bounding box center [257, 160] width 77 height 7
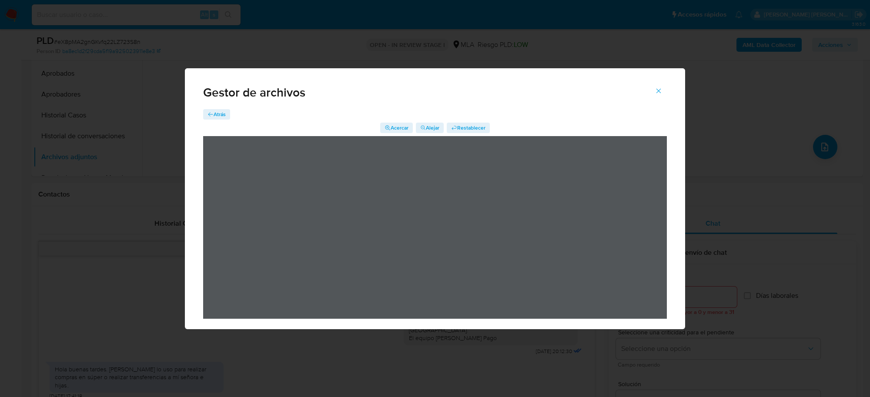
click at [219, 113] on span "Atrás" at bounding box center [220, 114] width 12 height 10
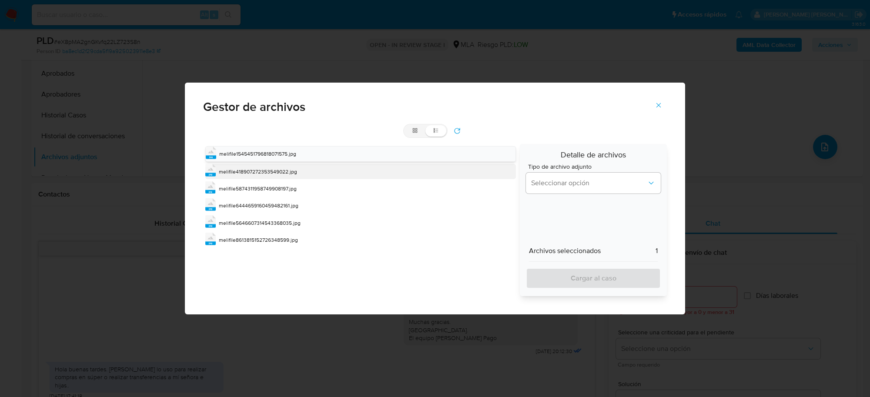
click at [264, 167] on div "melifile418907272353549022.jpg" at bounding box center [258, 171] width 78 height 9
click at [264, 167] on div "jpg melifile418907272353549022.jpg" at bounding box center [360, 172] width 311 height 16
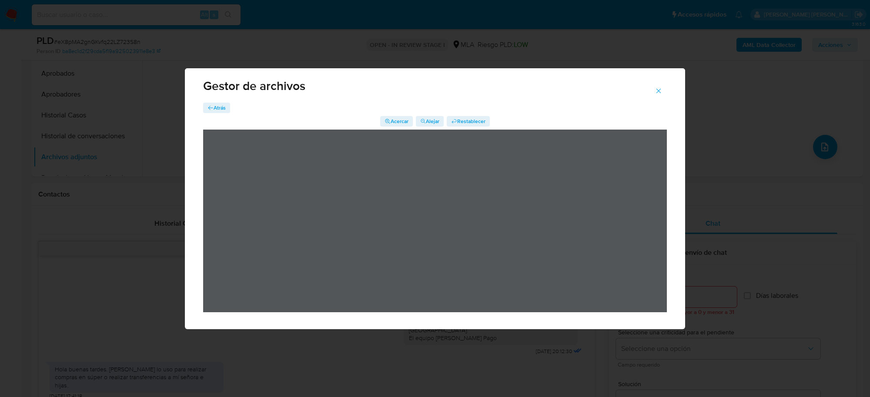
scroll to position [8, 0]
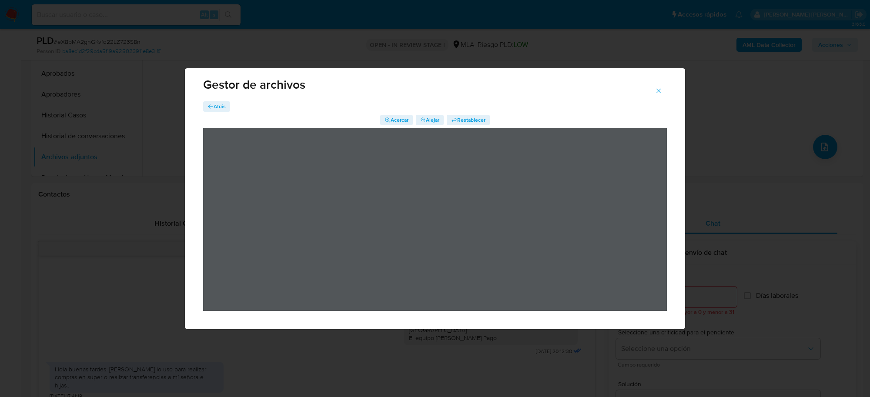
click at [218, 109] on span "Atrás" at bounding box center [220, 106] width 12 height 10
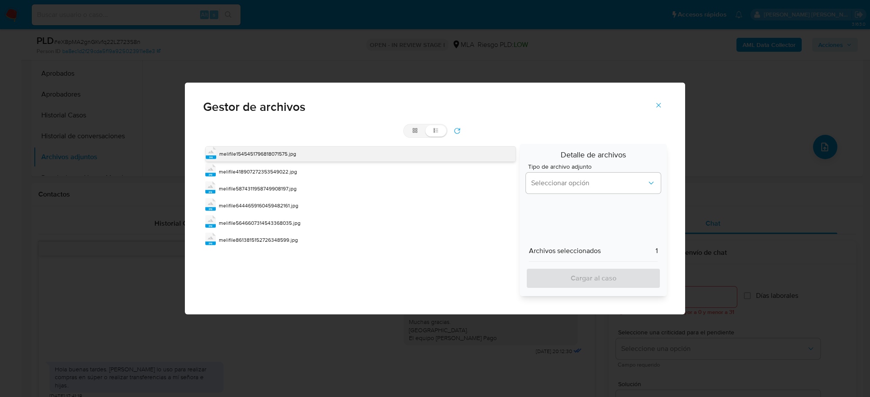
scroll to position [0, 0]
click at [235, 184] on div "jpg melifile5874311958749908197.jpg" at bounding box center [360, 188] width 311 height 15
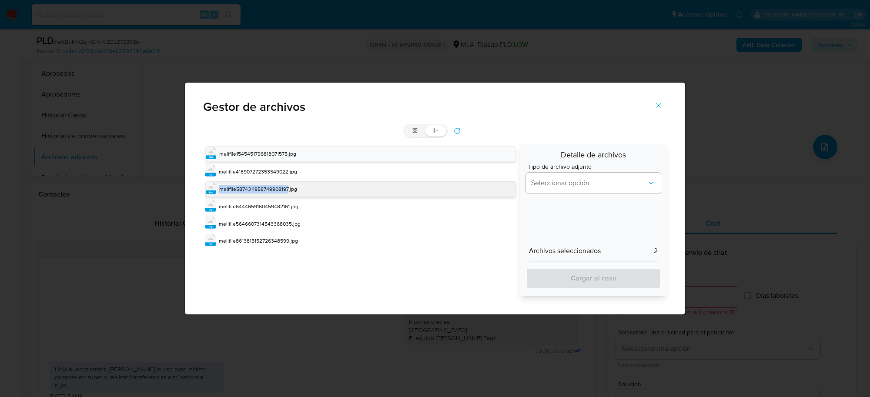
click at [235, 184] on div "jpg melifile5874311958749908197.jpg" at bounding box center [360, 189] width 311 height 16
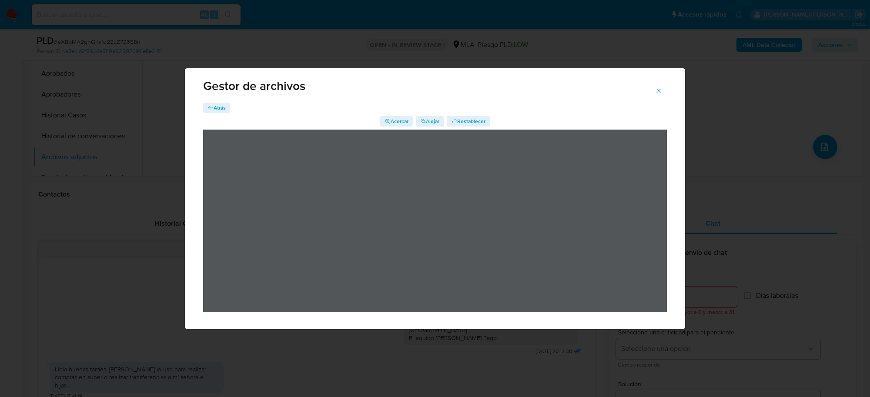
scroll to position [8, 0]
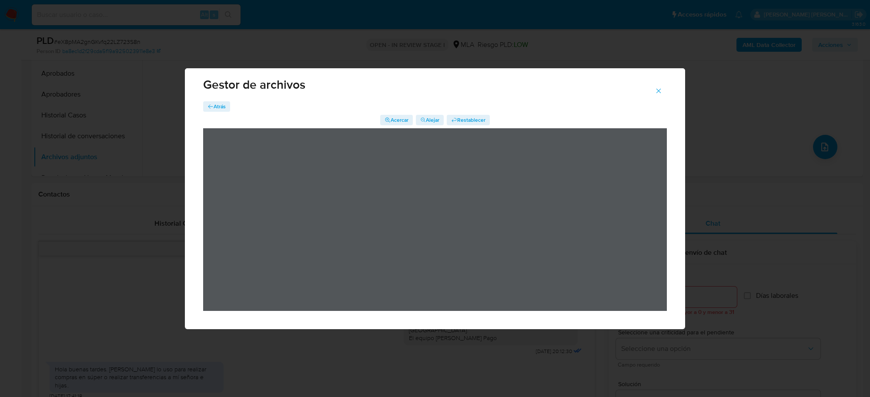
click at [214, 107] on span "Atrás" at bounding box center [220, 106] width 12 height 10
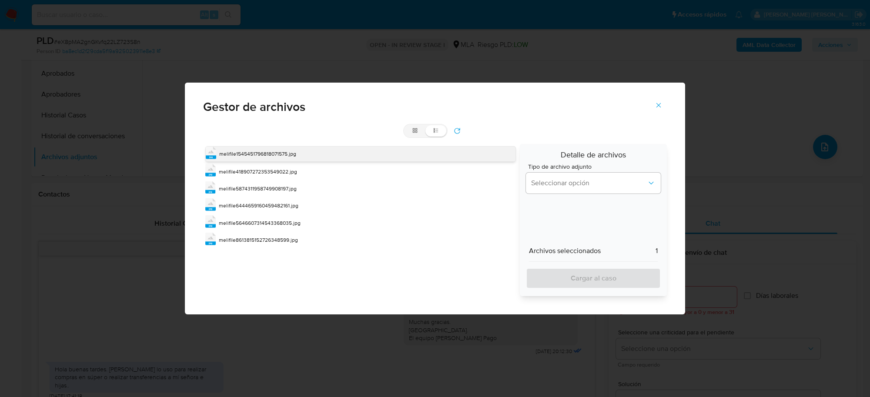
scroll to position [0, 0]
click at [228, 204] on span "melifile6444659160459482161.jpg" at bounding box center [259, 205] width 80 height 7
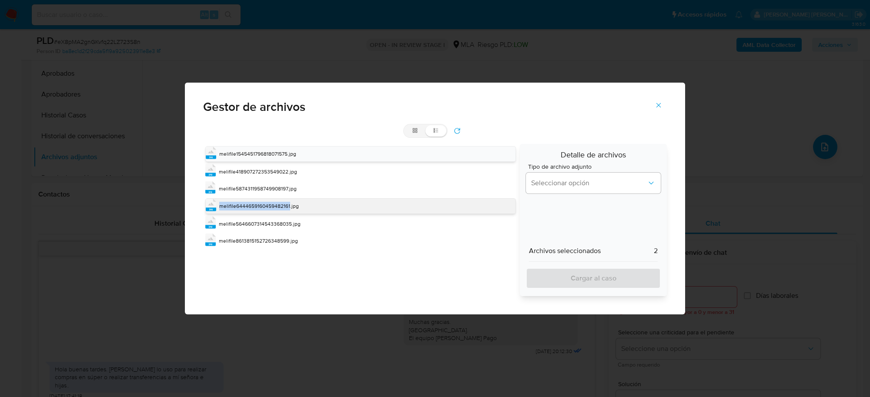
click at [228, 204] on span "melifile6444659160459482161.jpg" at bounding box center [259, 205] width 80 height 7
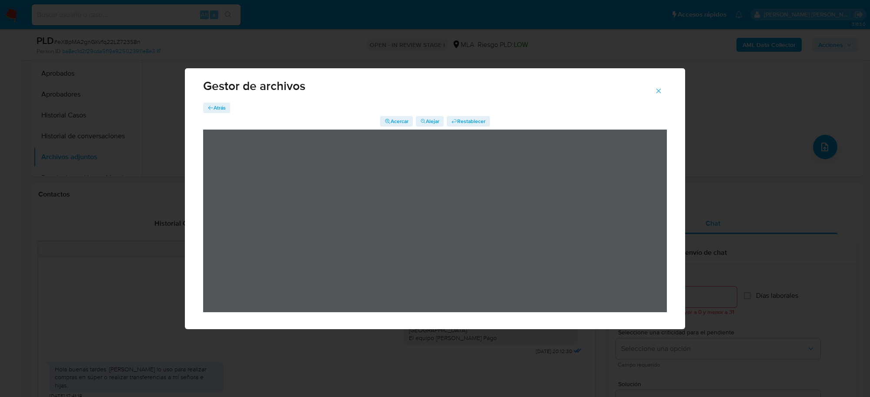
scroll to position [8, 0]
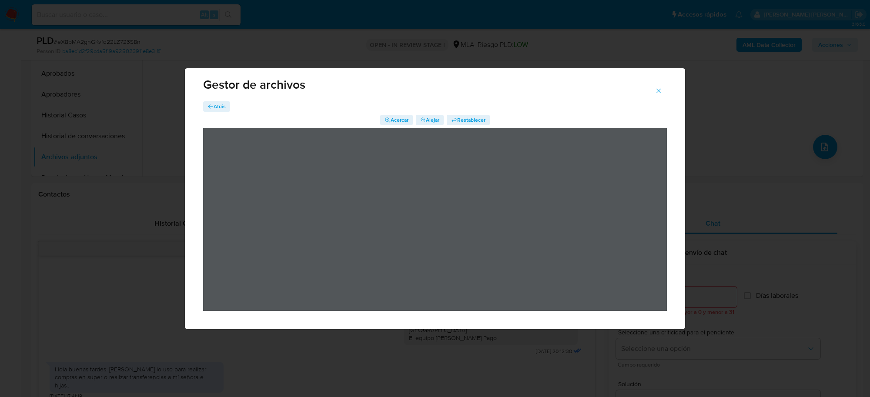
click at [216, 103] on span "Atrás" at bounding box center [220, 106] width 12 height 10
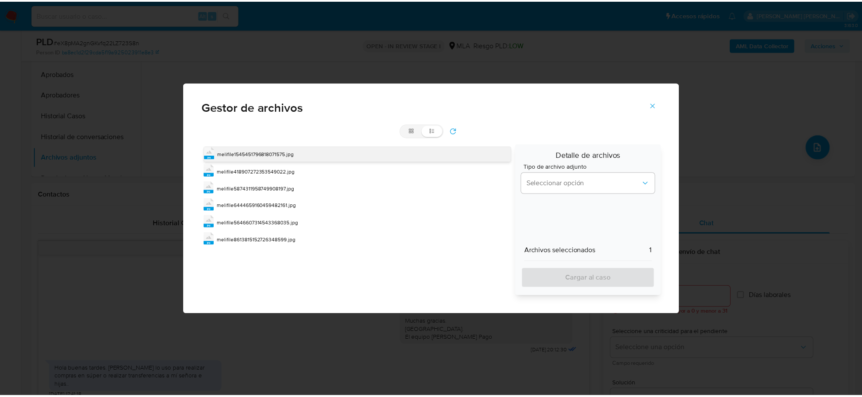
scroll to position [0, 0]
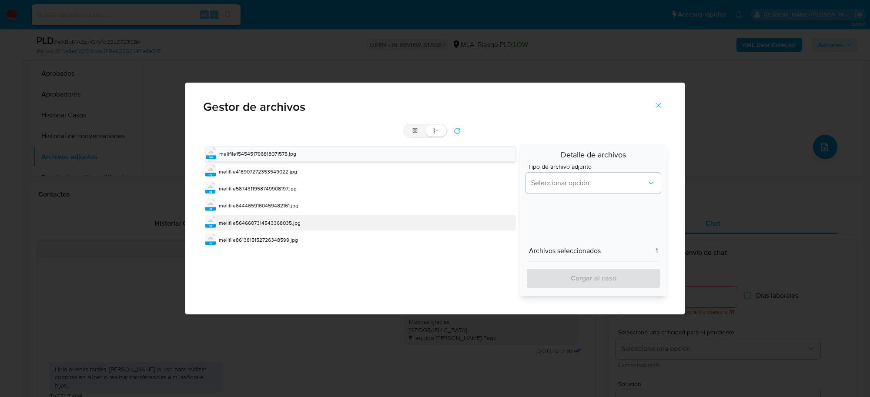
click at [235, 220] on span "melifile5646607314543368035.jpg" at bounding box center [260, 222] width 82 height 7
click at [235, 220] on div "melifile5646607314543368035.jpg" at bounding box center [260, 223] width 82 height 9
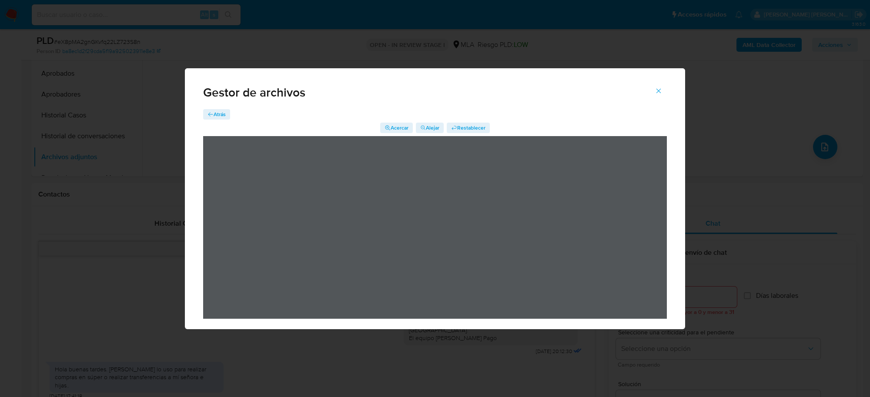
click at [224, 117] on span "Atrás" at bounding box center [220, 114] width 12 height 10
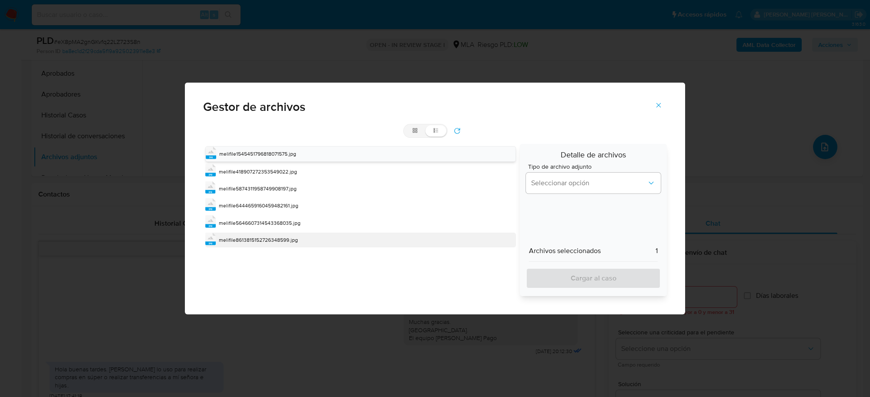
click at [247, 241] on span "melifile8613815152726348599.jpg" at bounding box center [258, 239] width 79 height 7
click at [247, 241] on span "melifile8613815152726348599.jpg" at bounding box center [258, 240] width 79 height 7
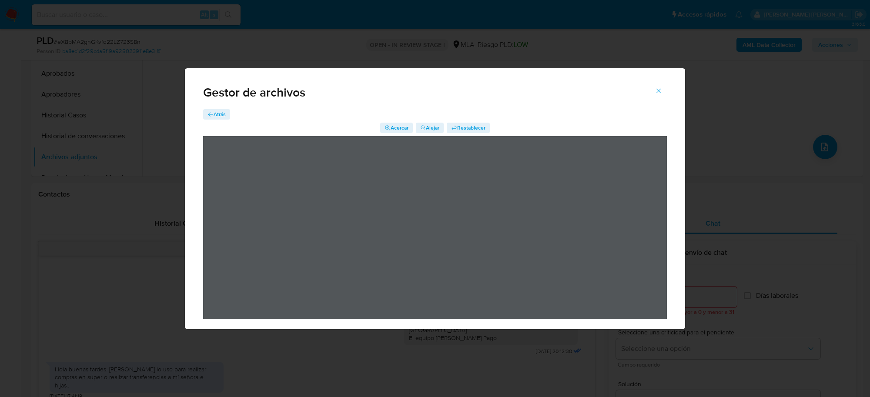
click at [658, 90] on icon "Cerrar" at bounding box center [659, 91] width 8 height 8
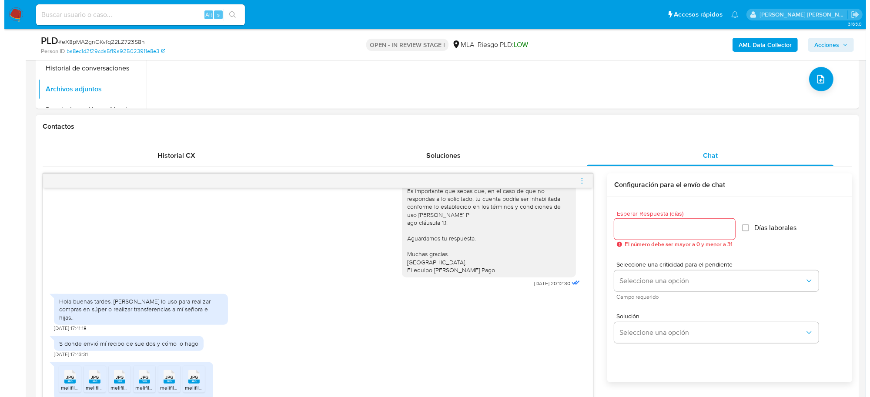
scroll to position [435, 0]
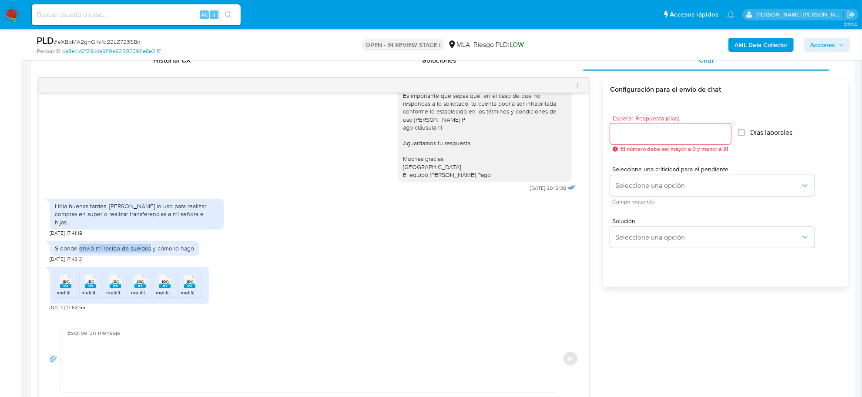
drag, startPoint x: 80, startPoint y: 249, endPoint x: 150, endPoint y: 252, distance: 69.7
click at [150, 252] on div "S donde envió mí recibo de sueldos y cómo lo hago" at bounding box center [124, 248] width 139 height 8
copy div "envió mí recibo de sueldos"
click at [579, 87] on icon "menu-action" at bounding box center [578, 86] width 8 height 8
click at [526, 83] on li "Abrir gestor de archivos" at bounding box center [529, 85] width 89 height 16
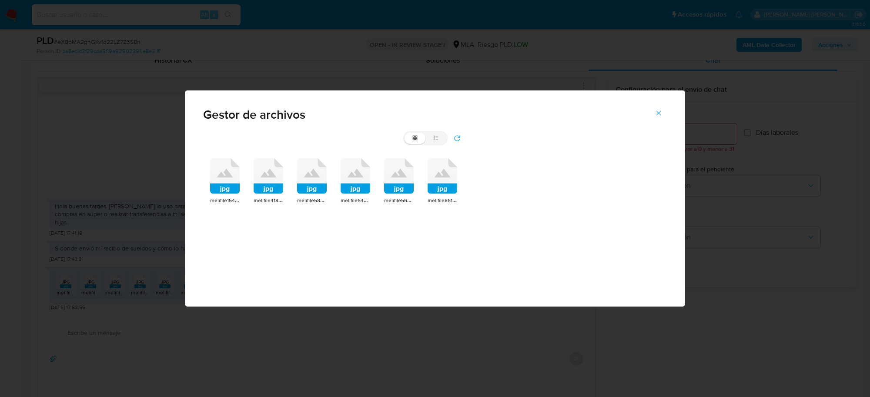
click at [227, 183] on icon at bounding box center [225, 176] width 30 height 36
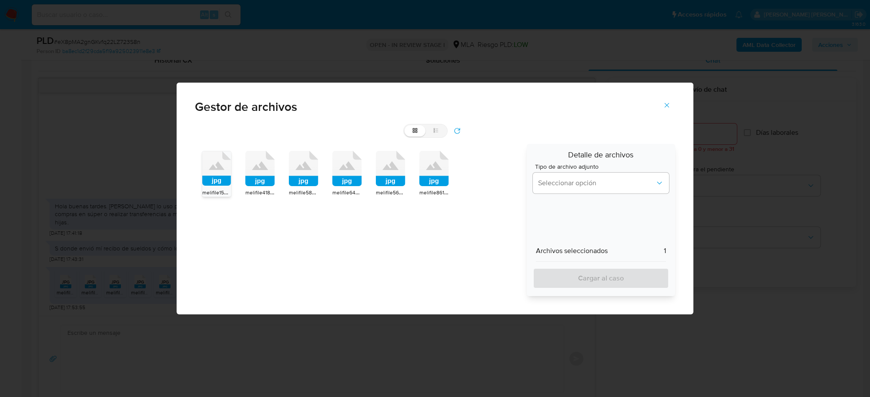
drag, startPoint x: 255, startPoint y: 175, endPoint x: 281, endPoint y: 177, distance: 26.7
click at [257, 175] on icon at bounding box center [260, 169] width 30 height 36
click at [303, 177] on rect at bounding box center [304, 181] width 30 height 10
click at [342, 178] on rect at bounding box center [347, 181] width 30 height 10
click at [390, 182] on rect at bounding box center [391, 181] width 30 height 10
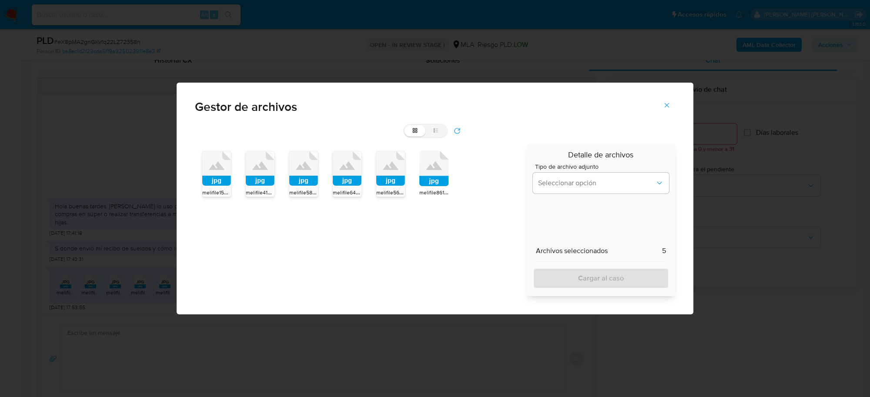
click at [422, 177] on rect at bounding box center [434, 181] width 30 height 10
click at [549, 177] on button "Seleccionar opción" at bounding box center [601, 183] width 136 height 21
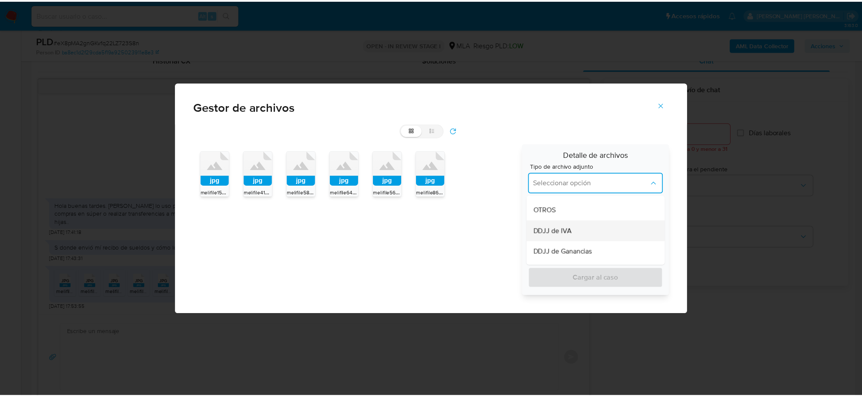
scroll to position [218, 0]
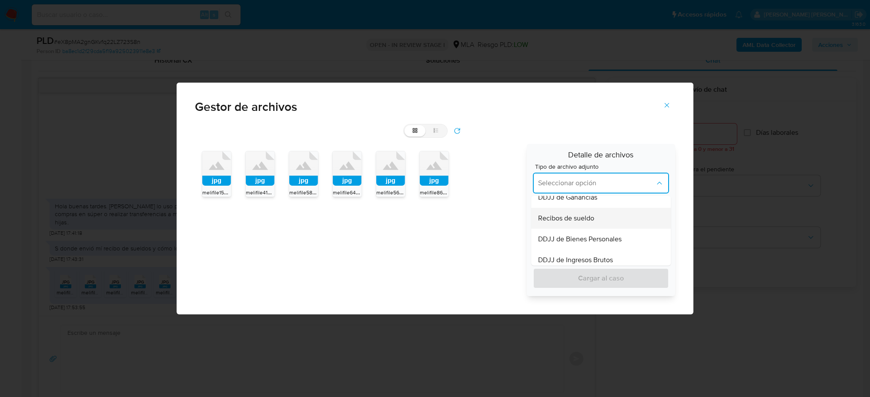
click at [558, 224] on div "Recibos de sueldo" at bounding box center [598, 218] width 121 height 21
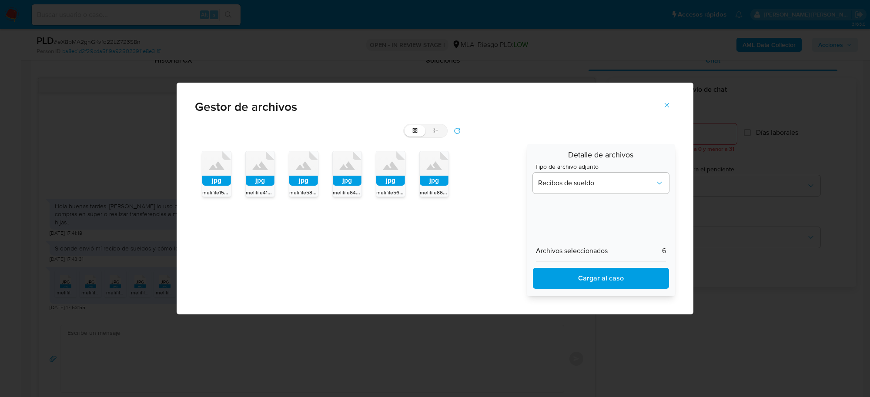
click at [569, 279] on span "Cargar al caso" at bounding box center [601, 278] width 114 height 19
click at [666, 105] on icon "Cerrar" at bounding box center [667, 105] width 8 height 8
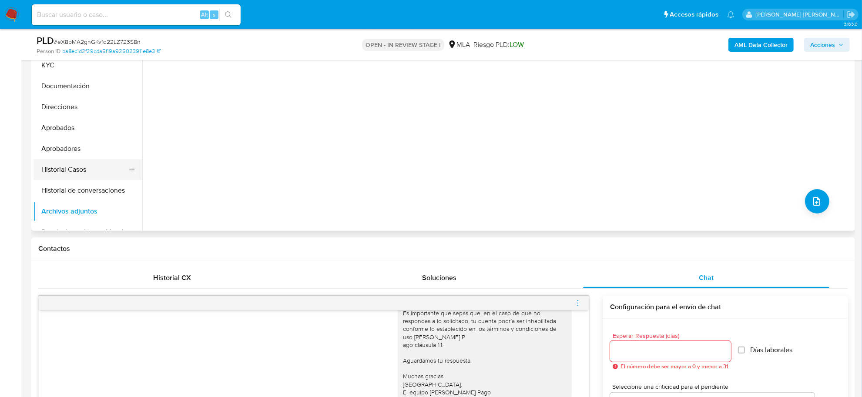
click at [68, 177] on button "Historial Casos" at bounding box center [84, 169] width 102 height 21
click at [64, 204] on button "Archivos adjuntos" at bounding box center [84, 211] width 102 height 21
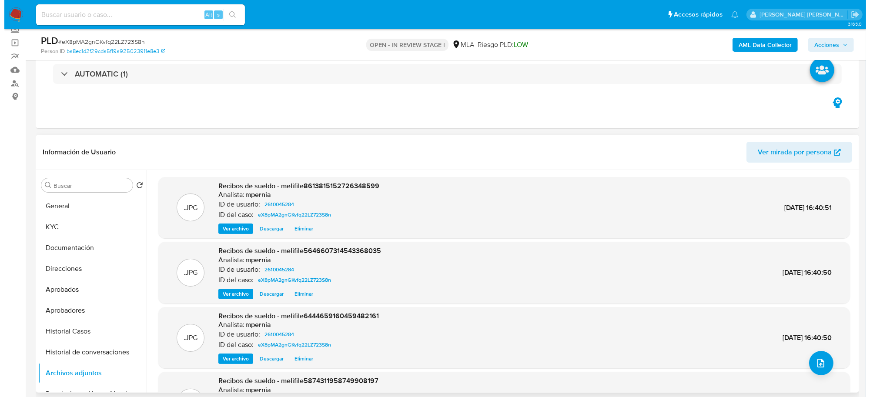
scroll to position [54, 0]
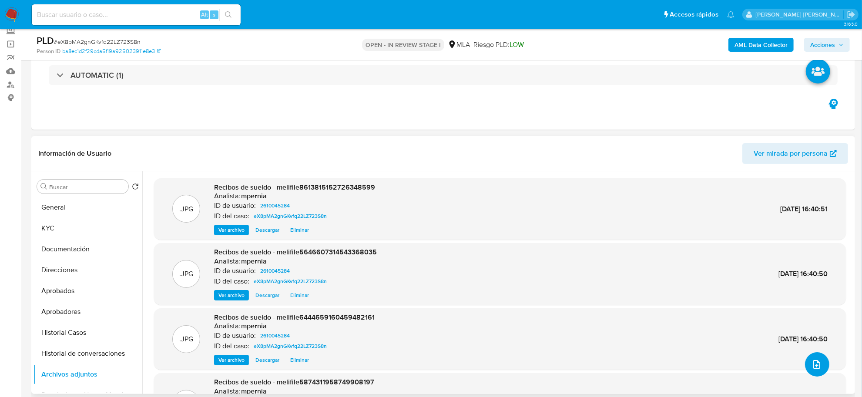
click at [817, 367] on icon "upload-file" at bounding box center [816, 364] width 10 height 10
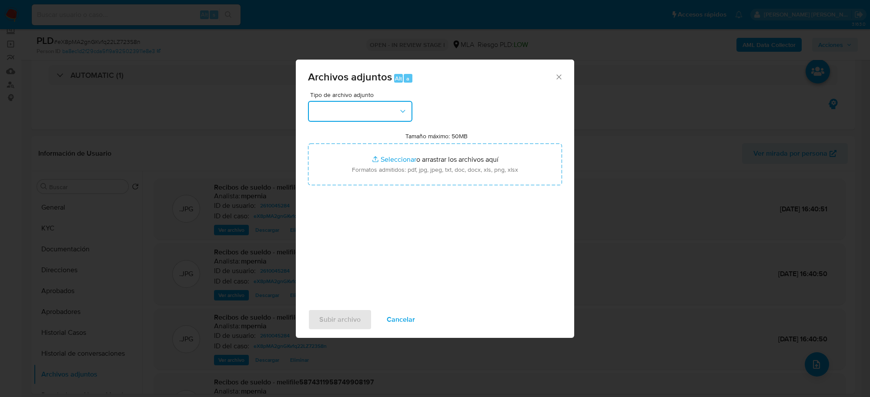
click at [407, 112] on button "button" at bounding box center [360, 111] width 104 height 21
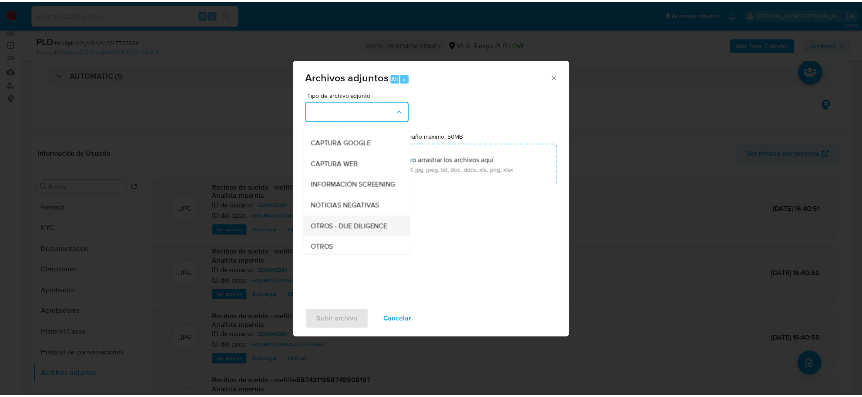
scroll to position [109, 0]
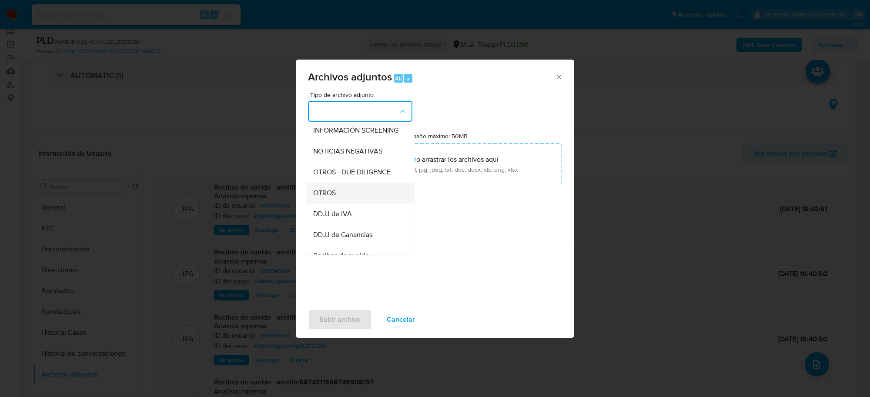
click at [344, 201] on div "OTROS" at bounding box center [357, 193] width 89 height 21
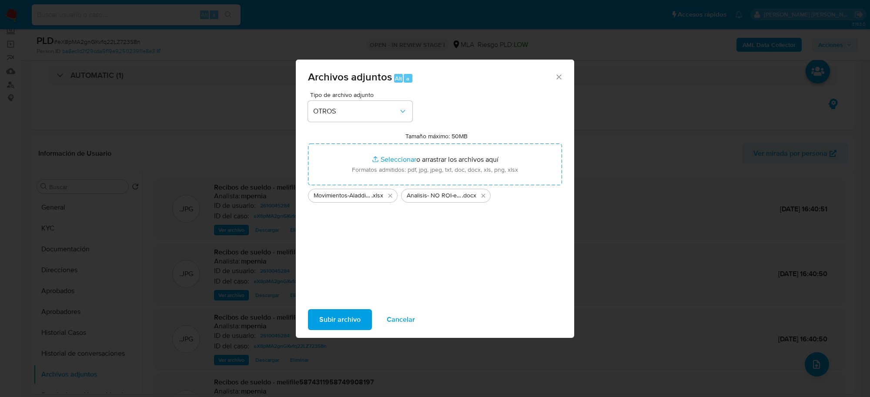
click at [333, 318] on span "Subir archivo" at bounding box center [339, 319] width 41 height 19
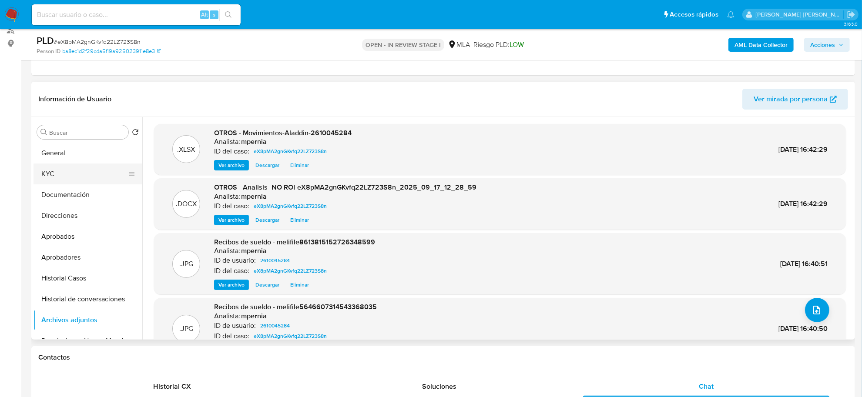
click at [62, 179] on button "KYC" at bounding box center [84, 174] width 102 height 21
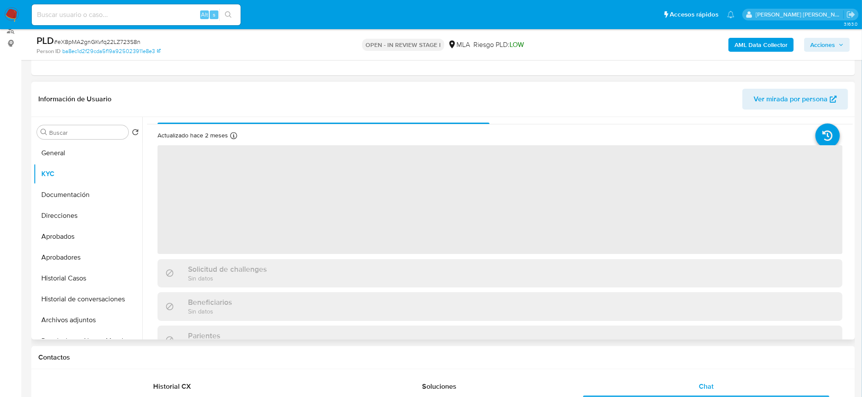
scroll to position [54, 0]
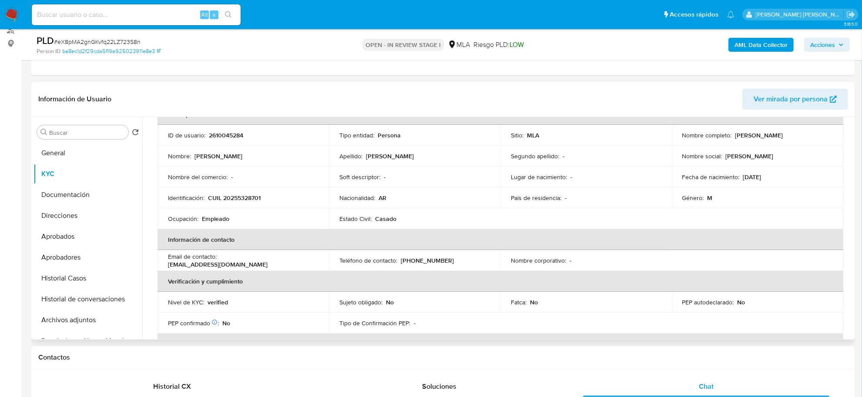
drag, startPoint x: 731, startPoint y: 134, endPoint x: 787, endPoint y: 135, distance: 56.1
click at [787, 135] on div "Nombre completo : Luis Alfredo Marcelo Perez" at bounding box center [757, 135] width 151 height 8
copy div "Luis Alfredo Marcelo"
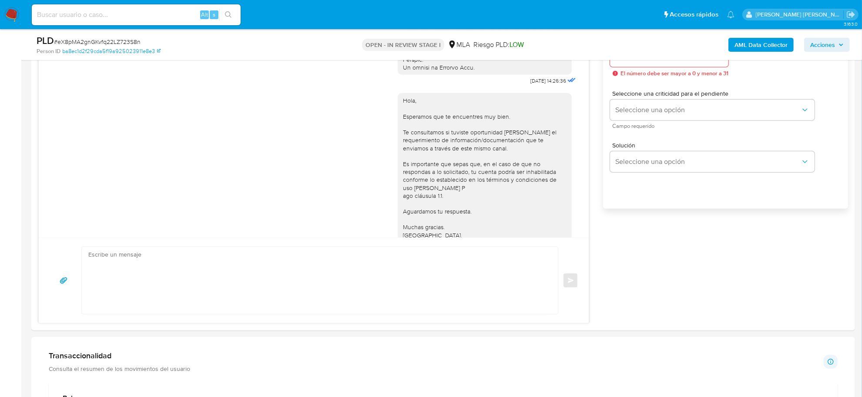
scroll to position [653, 0]
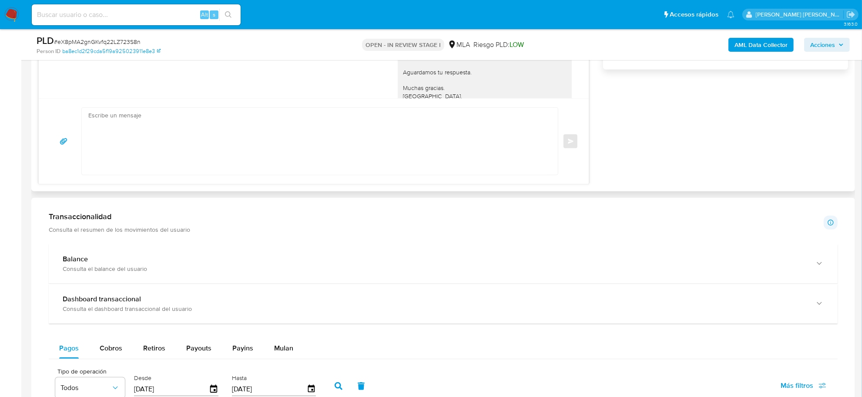
click at [127, 121] on textarea at bounding box center [317, 141] width 459 height 67
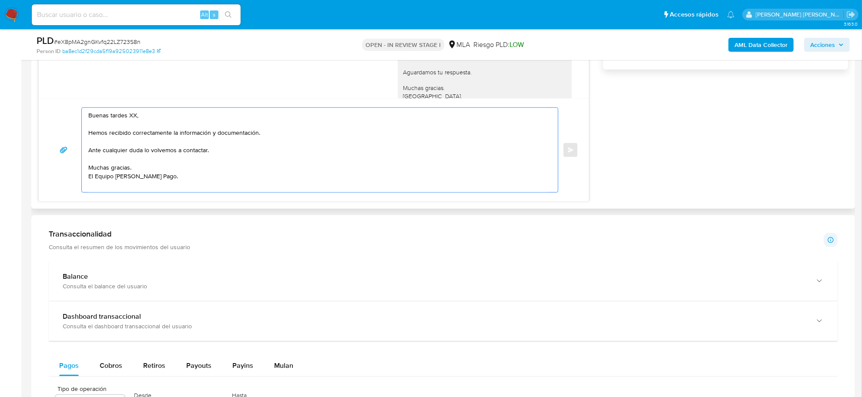
click at [131, 117] on textarea "Buenas tardes XX, Hemos recibido correctamente la información y documentación. …" at bounding box center [317, 150] width 459 height 84
paste textarea "Luis Alfredo Marcelo"
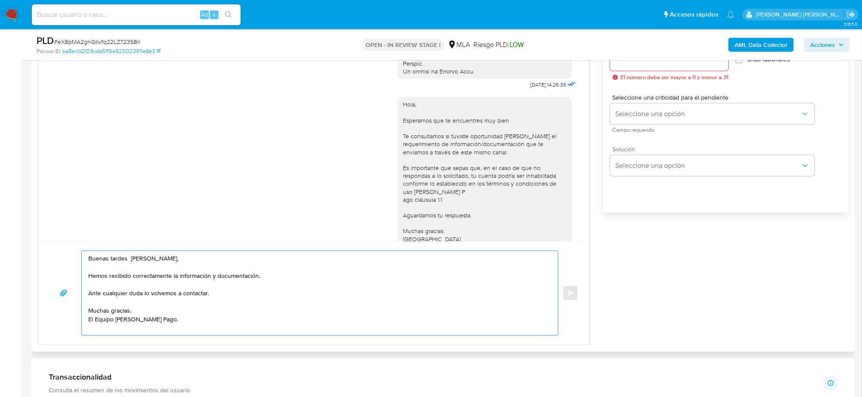
scroll to position [435, 0]
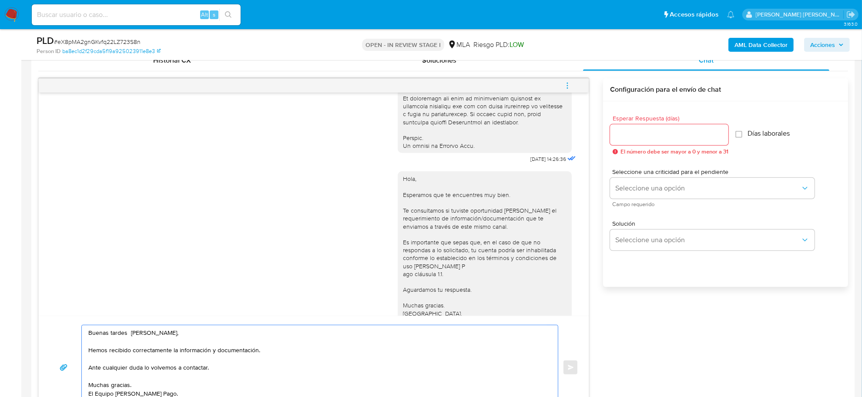
type textarea "Buenas tardes Luis Alfredo Marcelo, Hemos recibido correctamente la información…"
click at [634, 137] on input "Esperar Respuesta (días)" at bounding box center [669, 134] width 118 height 11
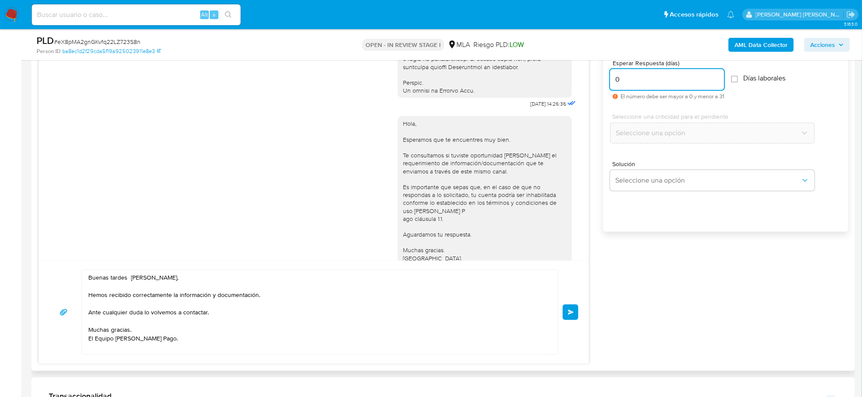
scroll to position [544, 0]
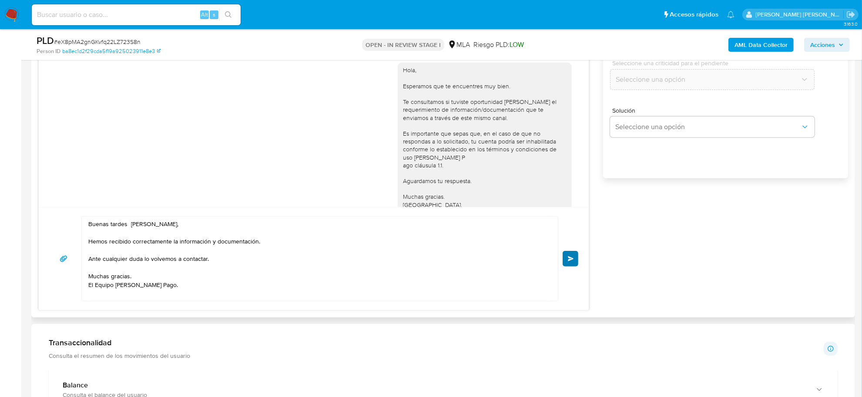
type input "0"
click at [575, 260] on button "Enviar" at bounding box center [570, 259] width 16 height 16
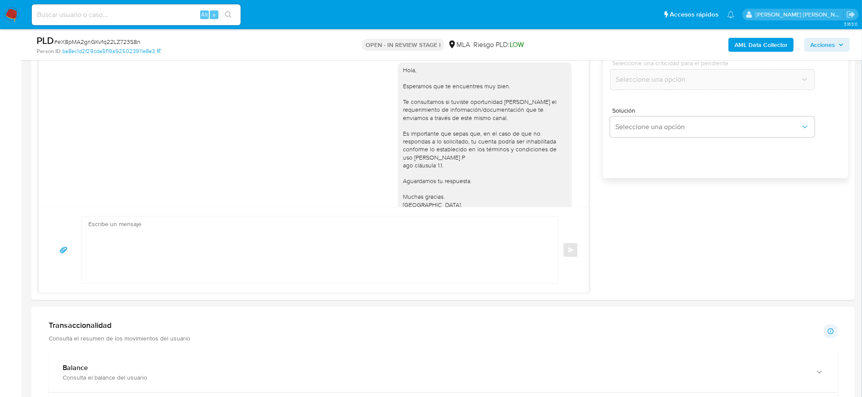
scroll to position [668, 0]
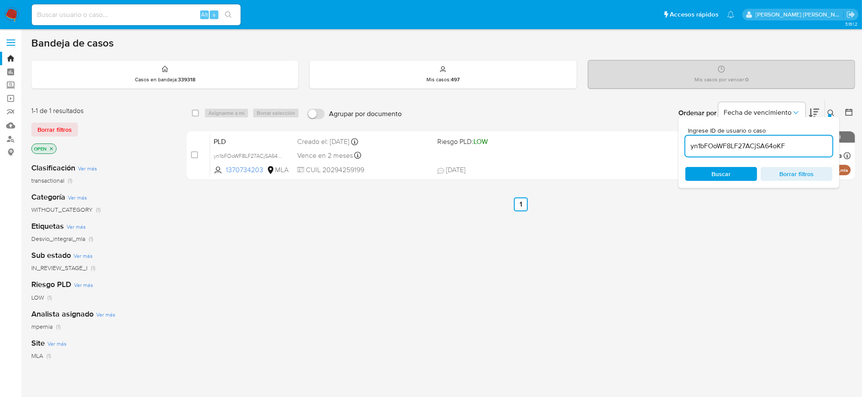
click at [706, 145] on input "yn1bFOoWF8LF27ACjSA64oKF" at bounding box center [758, 146] width 147 height 11
click at [706, 144] on input "yn1bFOoWF8LF27ACjSA64oKF" at bounding box center [758, 146] width 147 height 11
paste input "eX8pMA2gnGKvfq22LZ723S8n"
type input "eX8pMA2gnGKvfq22LZ723S8n"
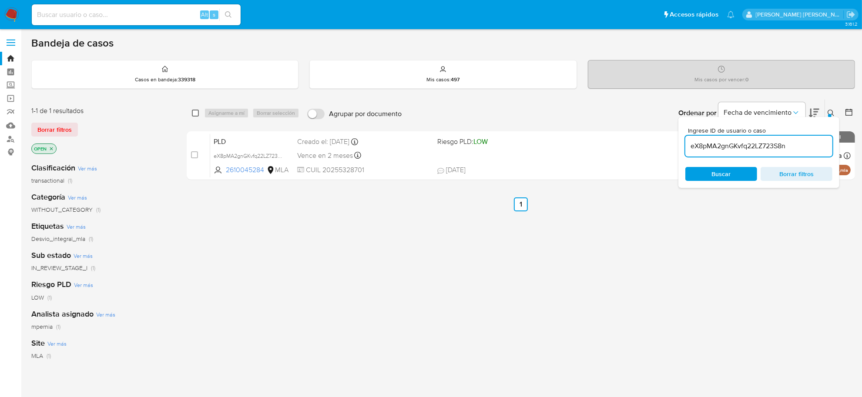
click at [194, 116] on input "checkbox" at bounding box center [195, 113] width 7 height 7
checkbox input "true"
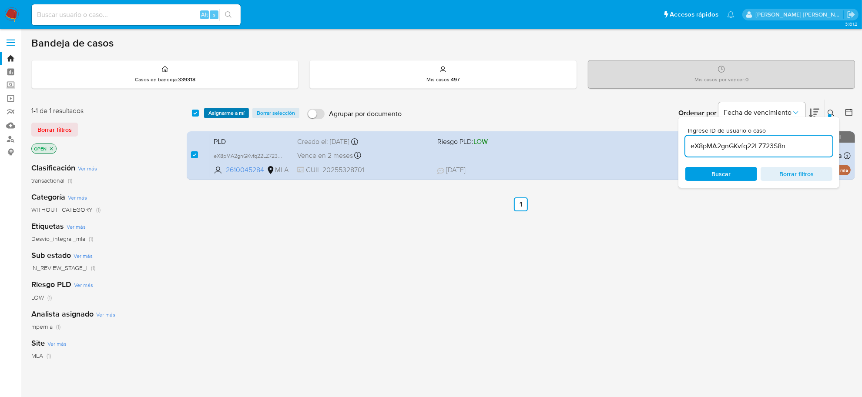
click at [210, 112] on span "Asignarme a mí" at bounding box center [226, 113] width 36 height 9
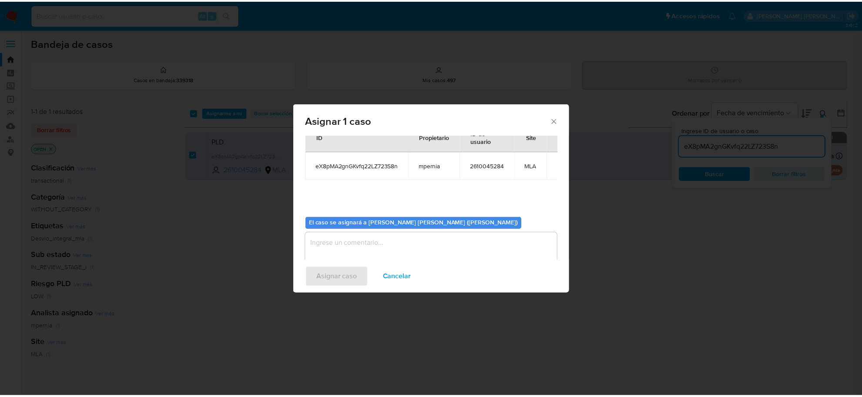
scroll to position [44, 0]
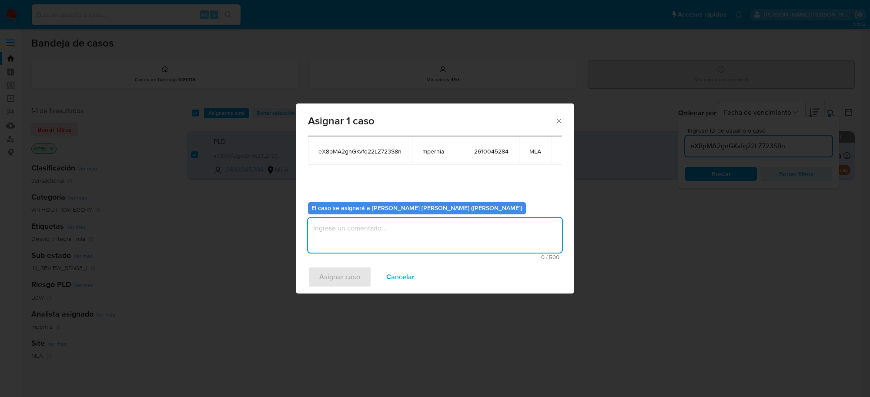
click at [338, 221] on textarea "assign-modal" at bounding box center [435, 235] width 254 height 35
type textarea "-"
click at [336, 273] on span "Asignar caso" at bounding box center [339, 277] width 41 height 19
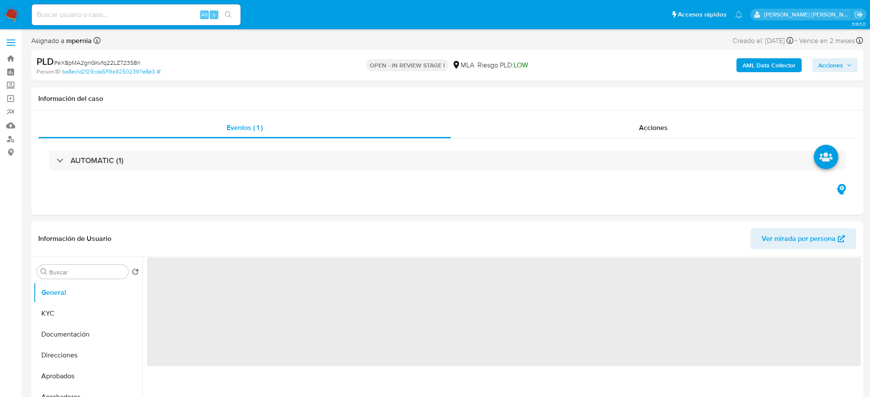
select select "10"
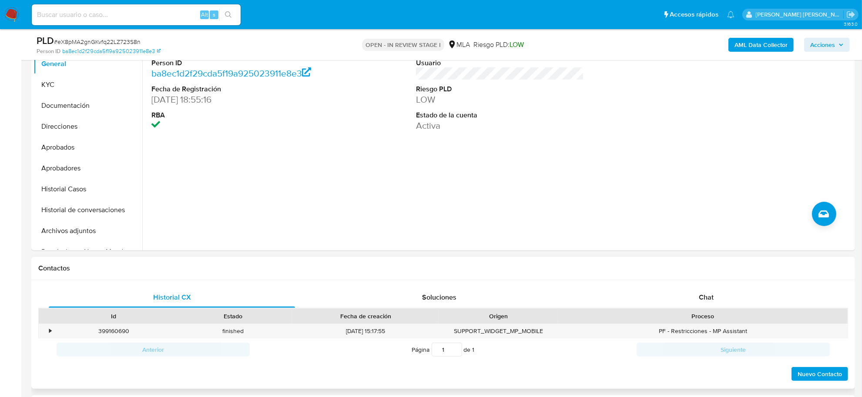
scroll to position [218, 0]
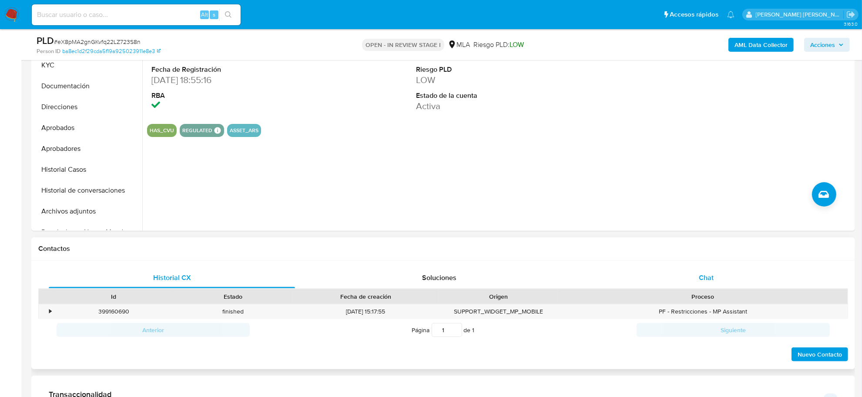
click at [716, 274] on div "Chat" at bounding box center [706, 278] width 246 height 21
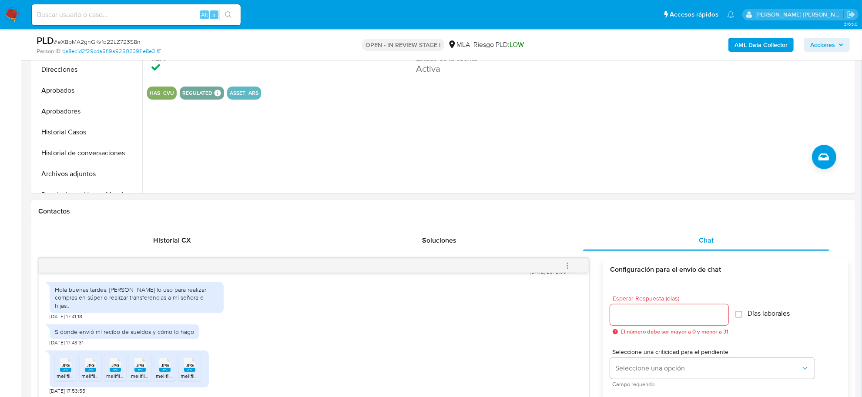
scroll to position [272, 0]
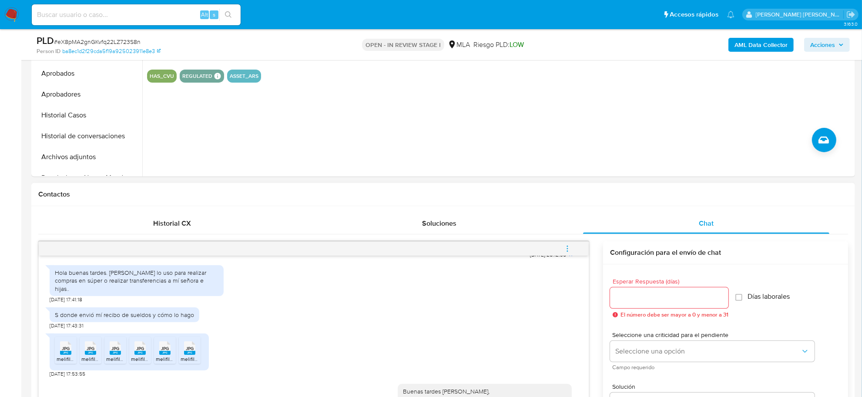
click at [566, 247] on icon "menu-action" at bounding box center [567, 249] width 8 height 8
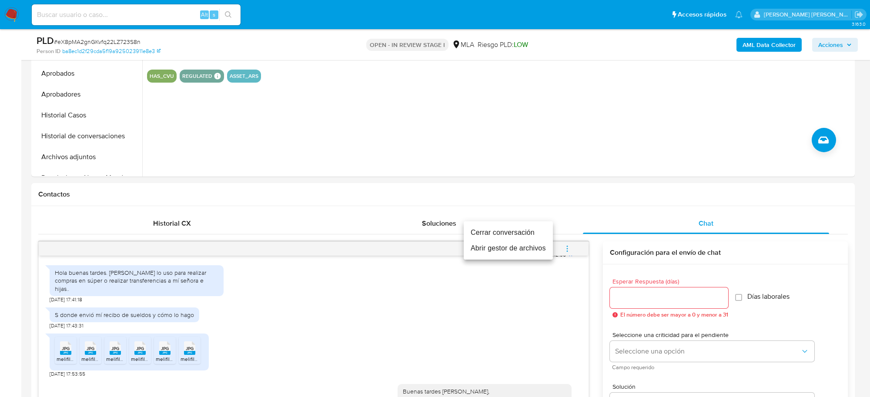
click at [516, 231] on li "Cerrar conversación" at bounding box center [508, 233] width 89 height 16
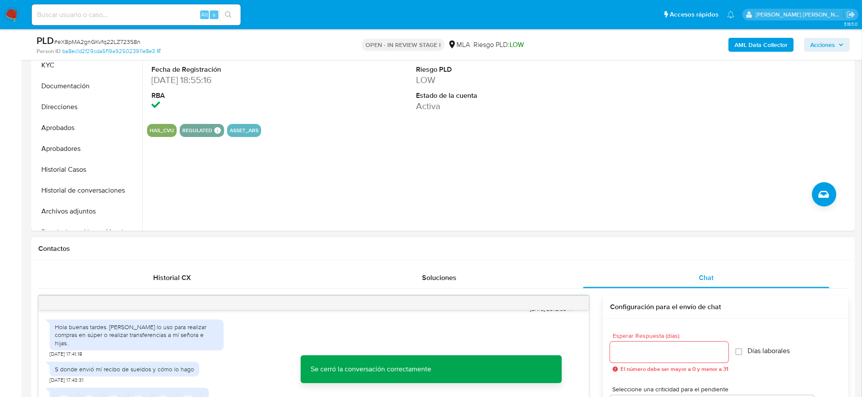
scroll to position [109, 0]
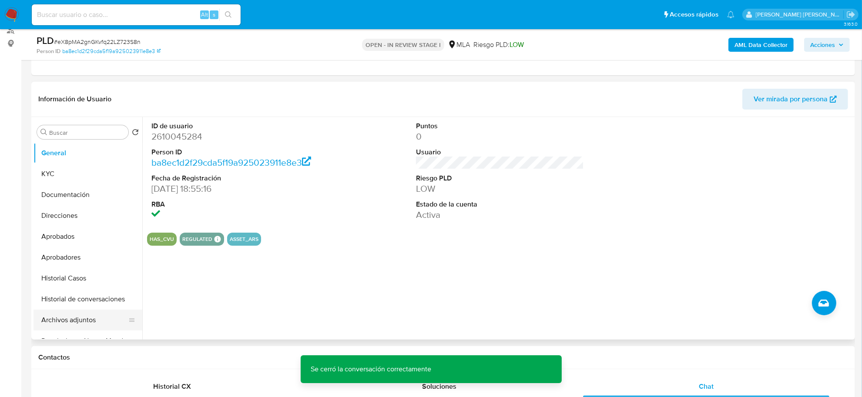
click at [74, 315] on button "Archivos adjuntos" at bounding box center [84, 320] width 102 height 21
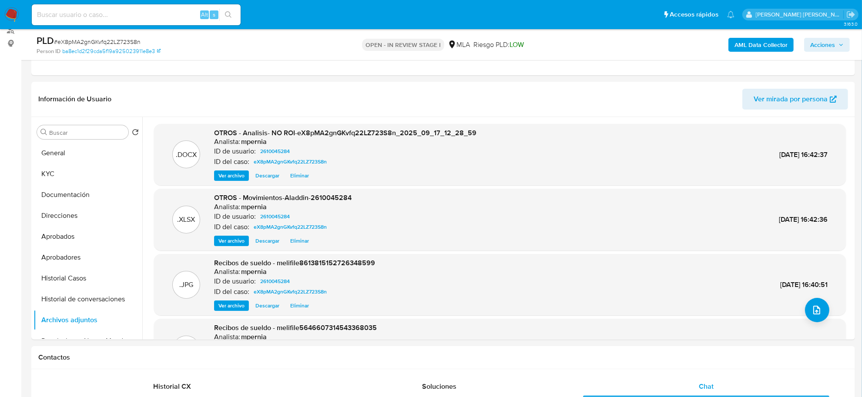
click at [818, 49] on span "Acciones" at bounding box center [822, 45] width 25 height 14
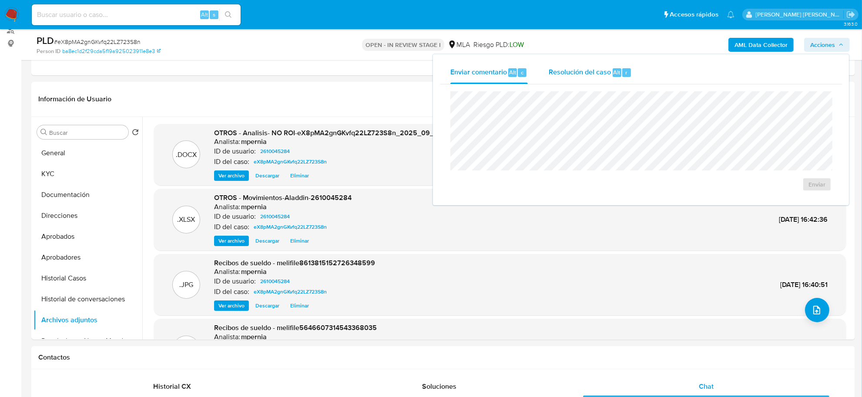
drag, startPoint x: 595, startPoint y: 73, endPoint x: 594, endPoint y: 79, distance: 5.7
click at [595, 74] on span "Resolución del caso" at bounding box center [580, 72] width 62 height 10
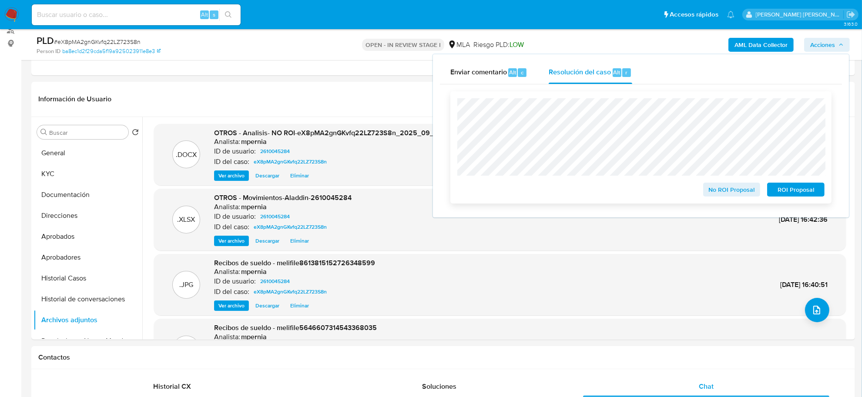
click at [733, 184] on span "No ROI Proposal" at bounding box center [731, 190] width 45 height 12
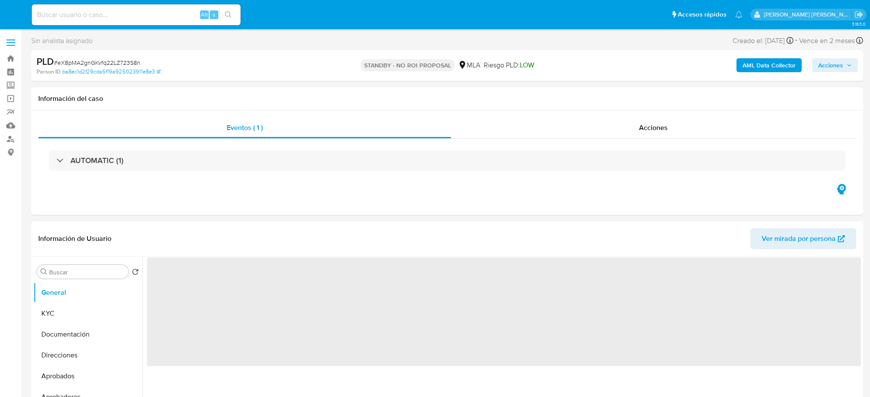
select select "10"
